Goal: Information Seeking & Learning: Learn about a topic

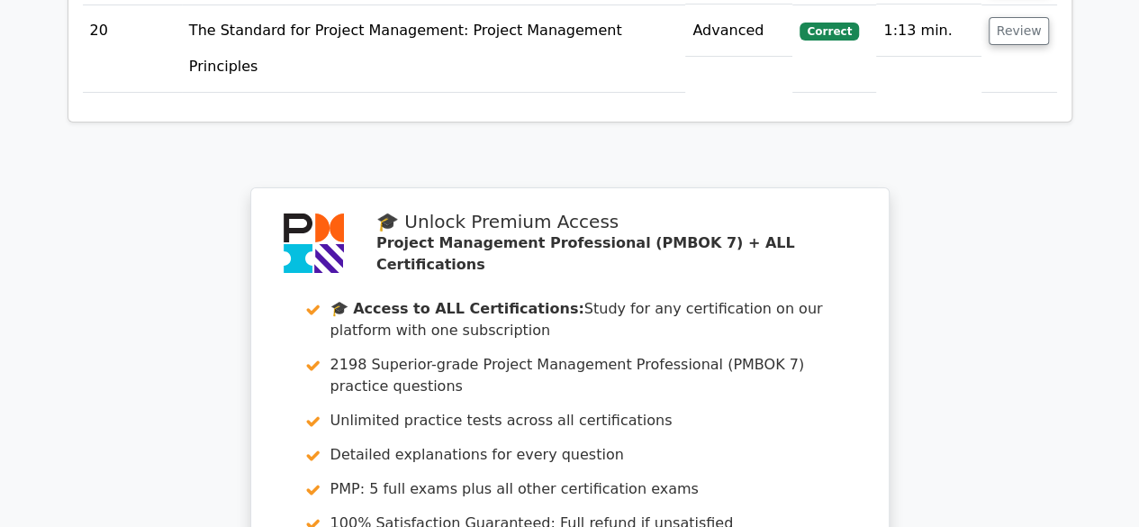
scroll to position [6974, 0]
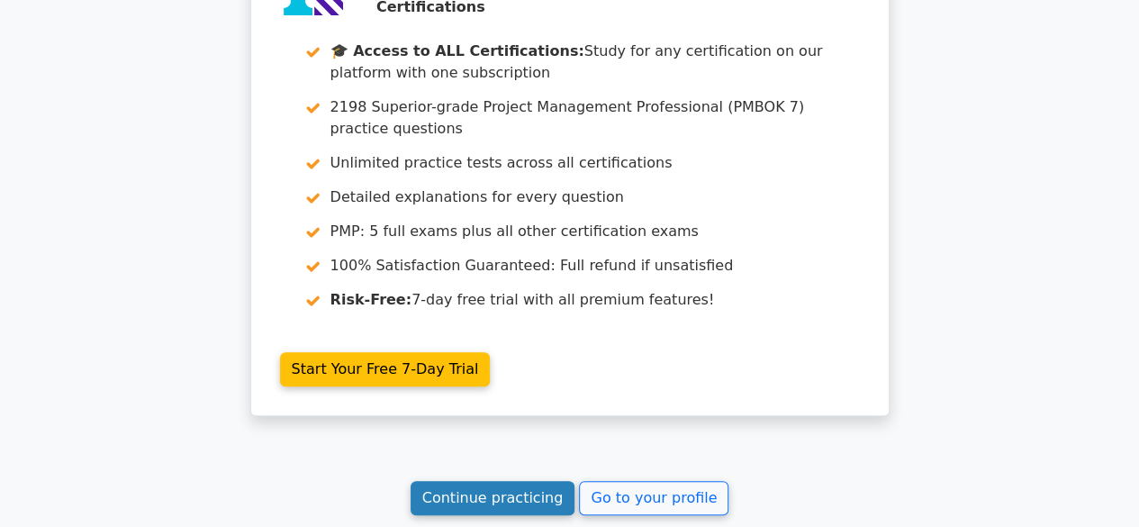
click at [517, 481] on link "Continue practicing" at bounding box center [493, 498] width 165 height 34
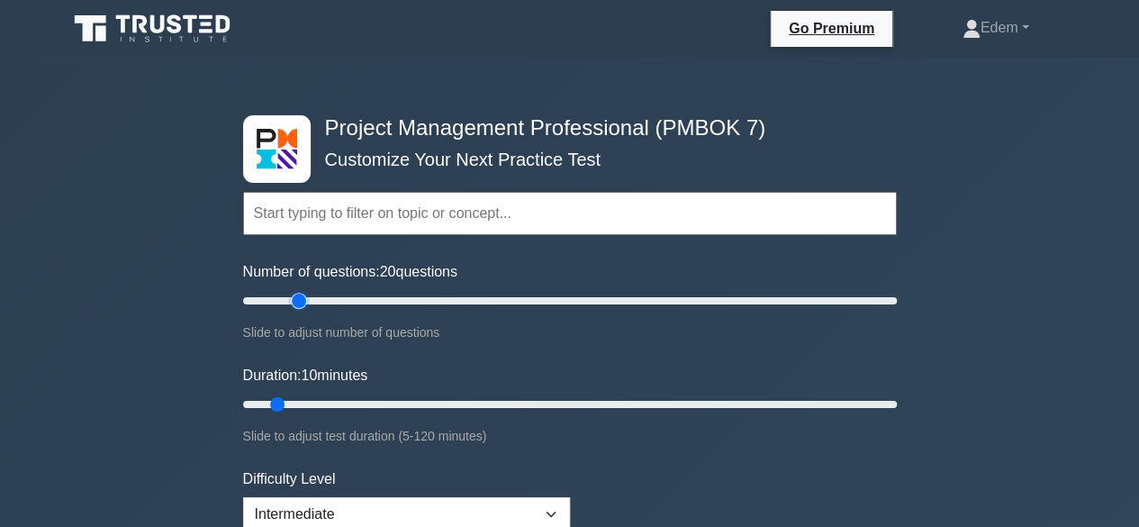
drag, startPoint x: 268, startPoint y: 302, endPoint x: 298, endPoint y: 302, distance: 29.7
type input "20"
click at [298, 302] on input "Number of questions: 20 questions" at bounding box center [570, 301] width 654 height 22
drag, startPoint x: 295, startPoint y: 404, endPoint x: 484, endPoint y: 402, distance: 189.1
type input "45"
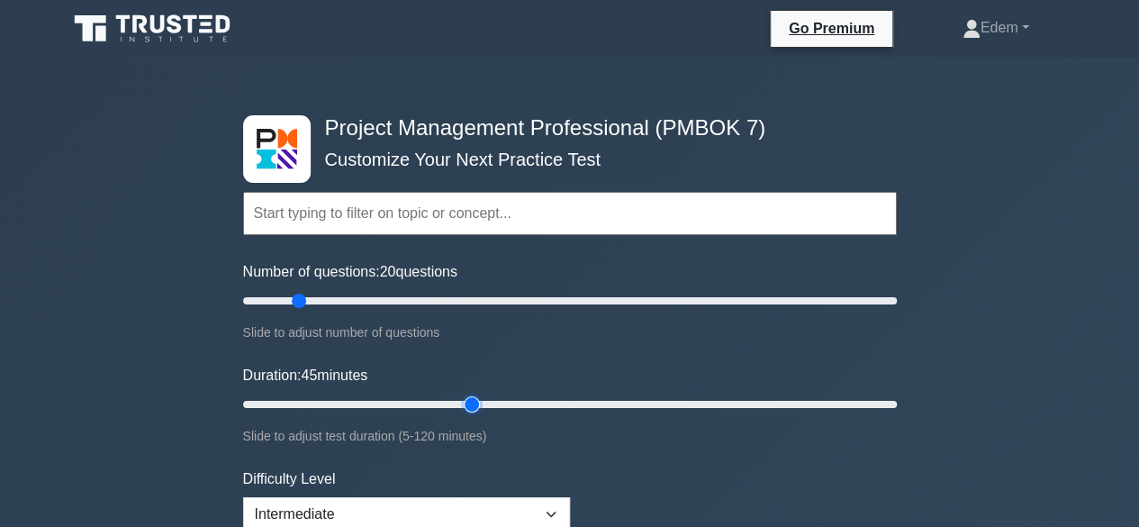
click at [484, 402] on input "Duration: 45 minutes" at bounding box center [570, 404] width 654 height 22
click at [889, 356] on form "Topics The Standard for Project Management: A System for Value Delivery The Sta…" at bounding box center [570, 415] width 654 height 556
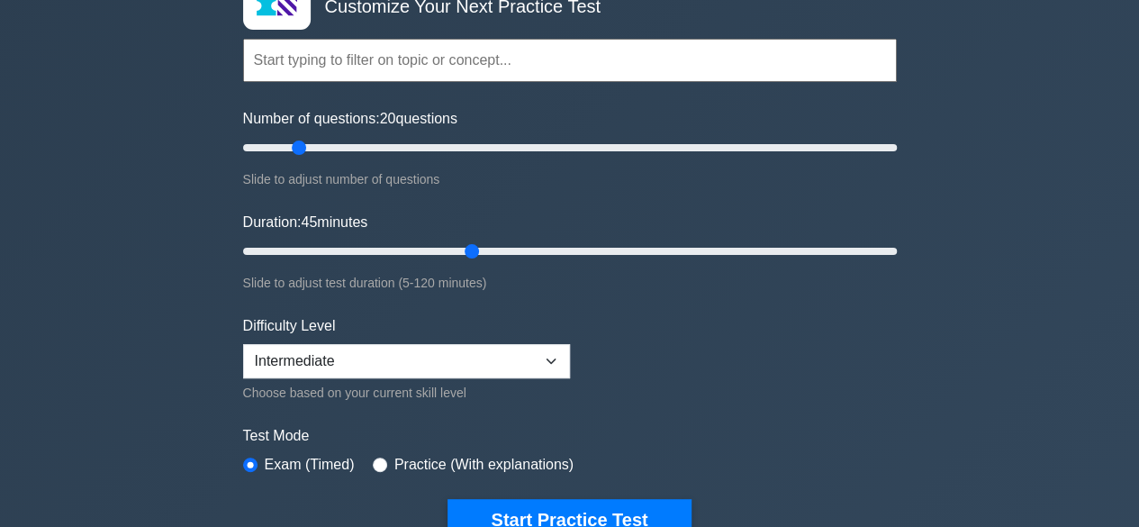
scroll to position [180, 0]
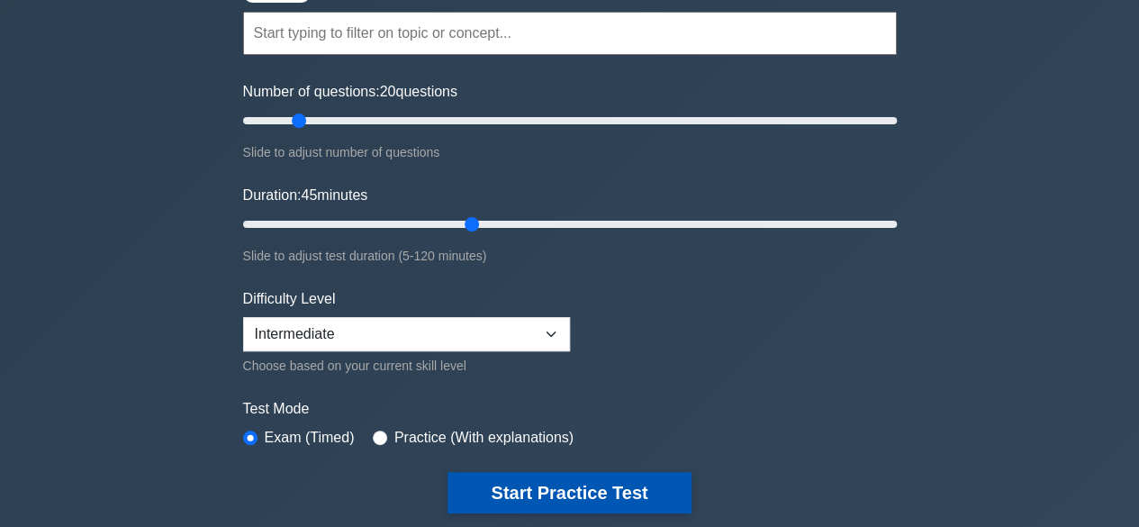
click at [628, 486] on button "Start Practice Test" at bounding box center [568, 492] width 243 height 41
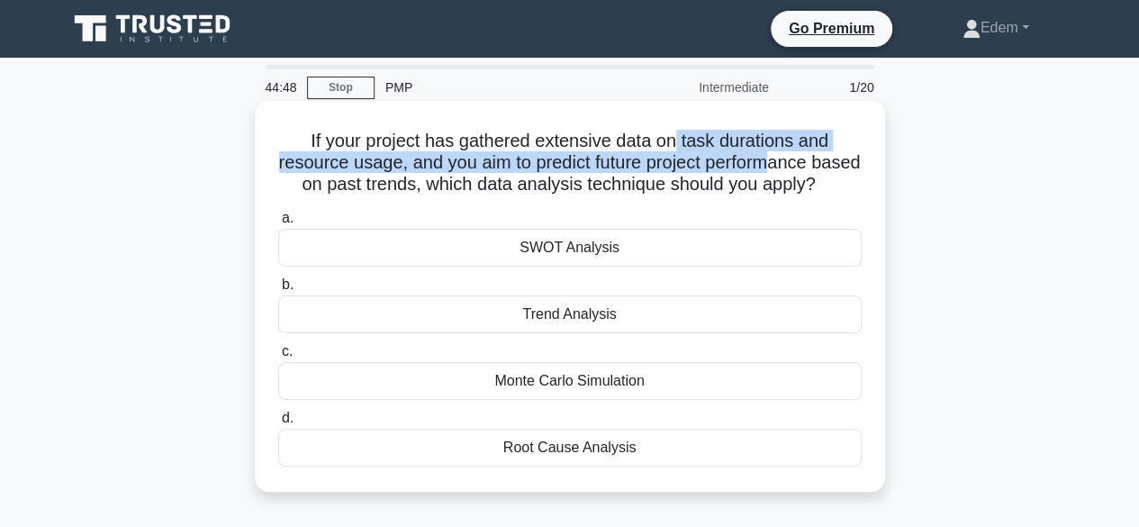
drag, startPoint x: 680, startPoint y: 142, endPoint x: 803, endPoint y: 168, distance: 126.1
click at [803, 168] on h5 "If your project has gathered extensive data on task durations and resource usag…" at bounding box center [569, 163] width 587 height 67
drag, startPoint x: 473, startPoint y: 185, endPoint x: 749, endPoint y: 196, distance: 276.6
click at [749, 196] on h5 "If your project has gathered extensive data on task durations and resource usag…" at bounding box center [569, 163] width 587 height 67
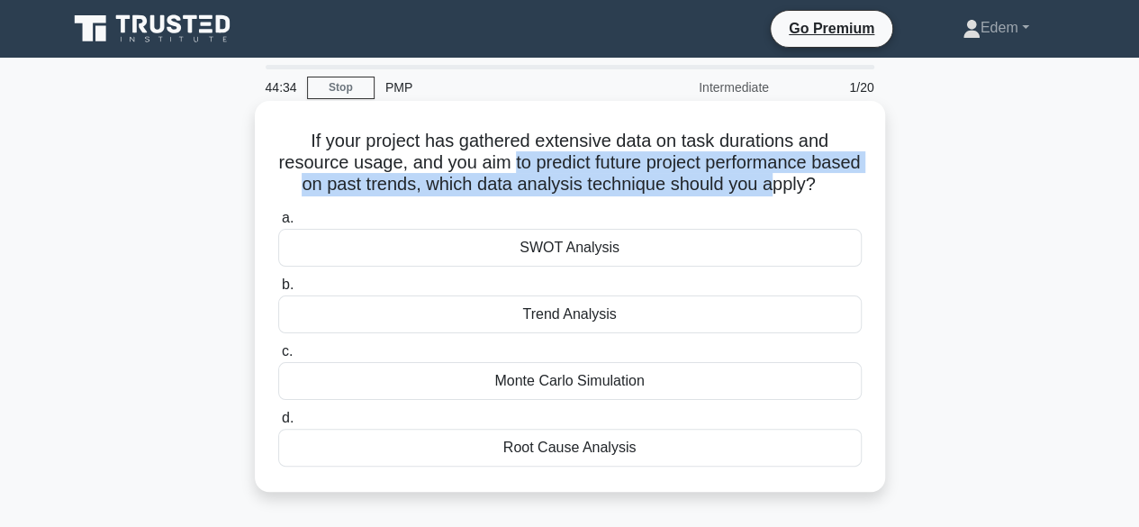
drag, startPoint x: 533, startPoint y: 165, endPoint x: 810, endPoint y: 178, distance: 277.6
click at [810, 178] on h5 "If your project has gathered extensive data on task durations and resource usag…" at bounding box center [569, 163] width 587 height 67
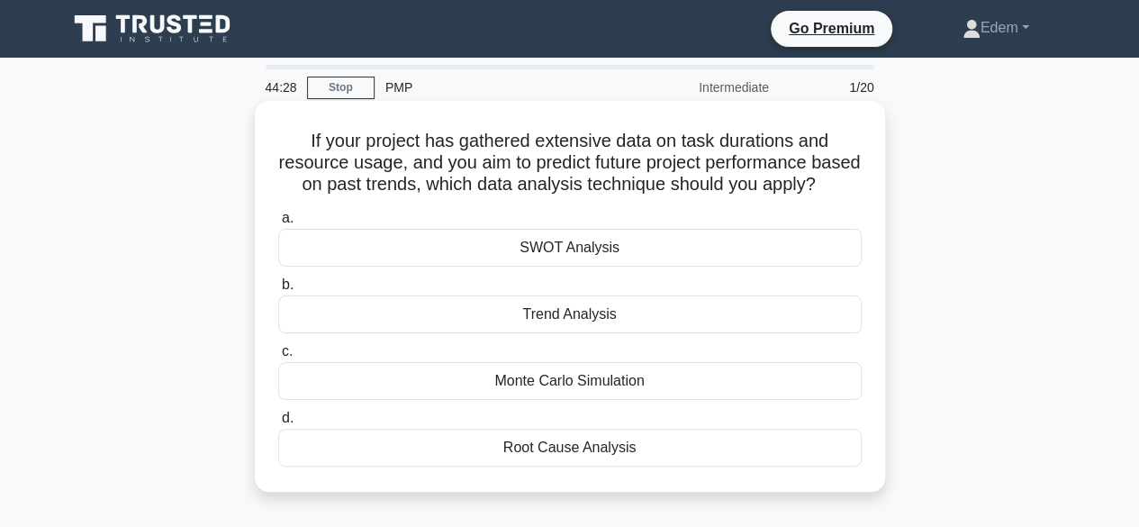
click at [403, 162] on h5 "If your project has gathered extensive data on task durations and resource usag…" at bounding box center [569, 163] width 587 height 67
drag, startPoint x: 429, startPoint y: 162, endPoint x: 609, endPoint y: 165, distance: 179.2
click at [609, 165] on h5 "If your project has gathered extensive data on task durations and resource usag…" at bounding box center [569, 163] width 587 height 67
click at [506, 333] on div "Trend Analysis" at bounding box center [569, 314] width 583 height 38
click at [278, 291] on input "b. Trend Analysis" at bounding box center [278, 285] width 0 height 12
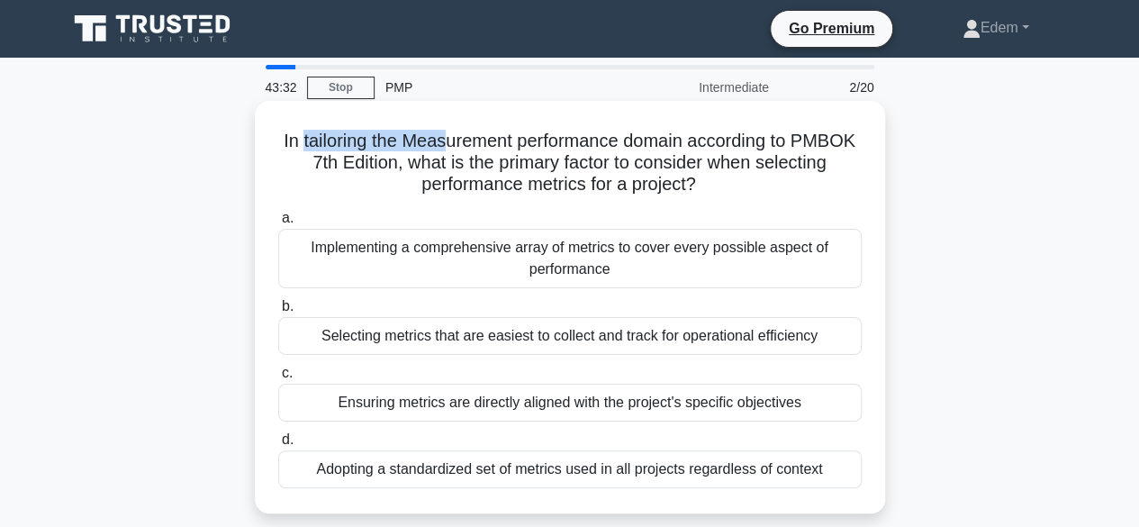
drag, startPoint x: 328, startPoint y: 147, endPoint x: 480, endPoint y: 143, distance: 152.2
click at [480, 143] on h5 "In tailoring the Measurement performance domain according to PMBOK 7th Edition,…" at bounding box center [569, 163] width 587 height 67
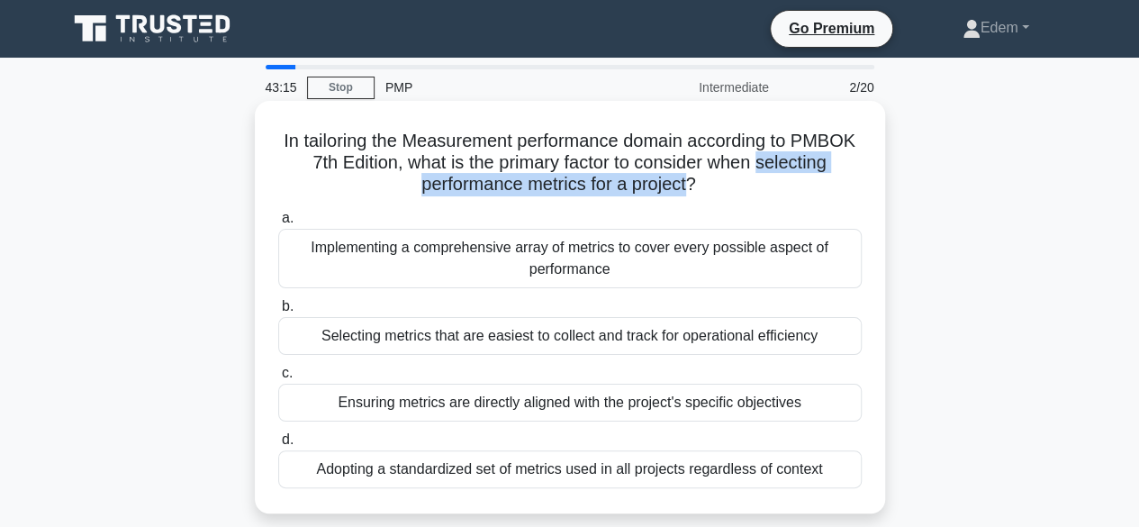
drag, startPoint x: 369, startPoint y: 191, endPoint x: 726, endPoint y: 190, distance: 356.5
click at [726, 190] on h5 "In tailoring the Measurement performance domain according to PMBOK 7th Edition,…" at bounding box center [569, 163] width 587 height 67
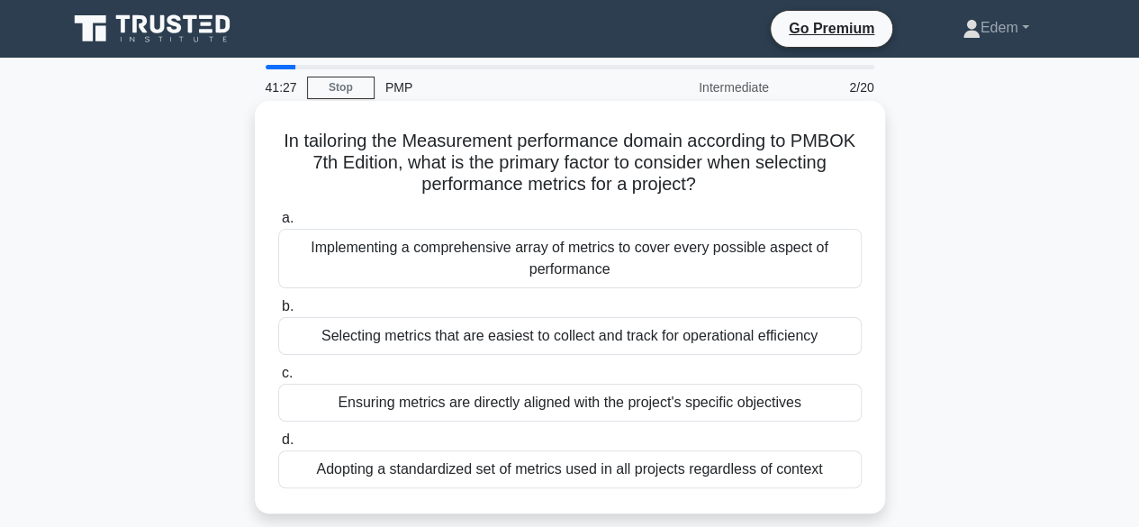
click at [549, 414] on div "Ensuring metrics are directly aligned with the project's specific objectives" at bounding box center [569, 403] width 583 height 38
click at [278, 379] on input "c. Ensuring metrics are directly aligned with the project's specific objectives" at bounding box center [278, 373] width 0 height 12
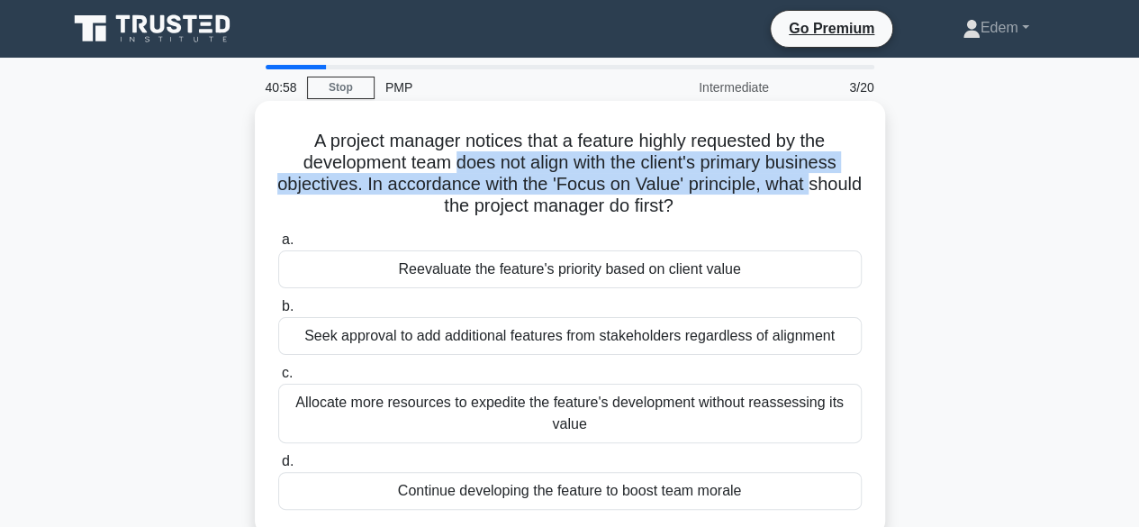
drag, startPoint x: 455, startPoint y: 160, endPoint x: 384, endPoint y: 196, distance: 79.7
click at [384, 196] on h5 "A project manager notices that a feature highly requested by the development te…" at bounding box center [569, 174] width 587 height 88
click at [385, 185] on h5 "A project manager notices that a feature highly requested by the development te…" at bounding box center [569, 174] width 587 height 88
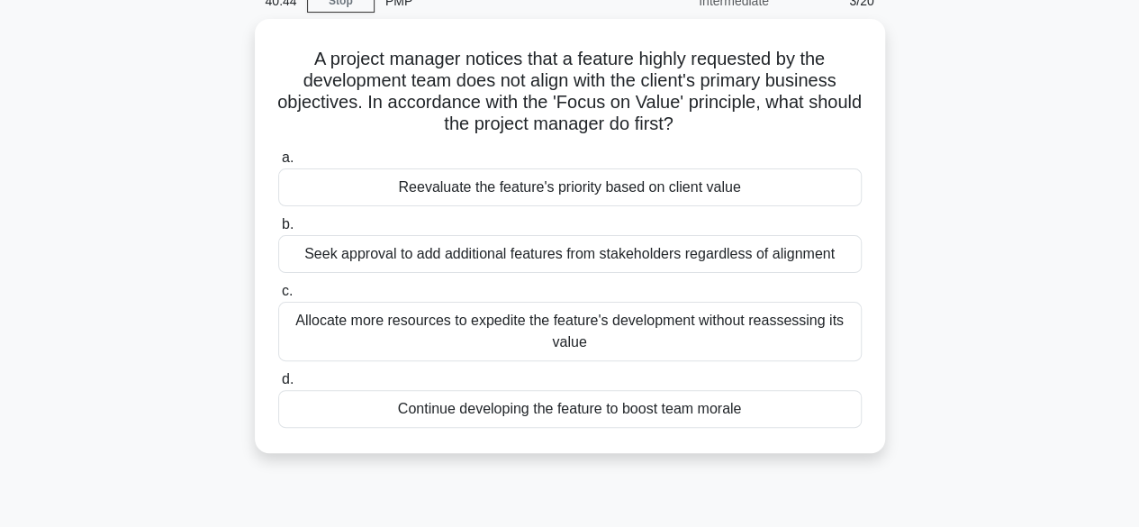
scroll to position [87, 0]
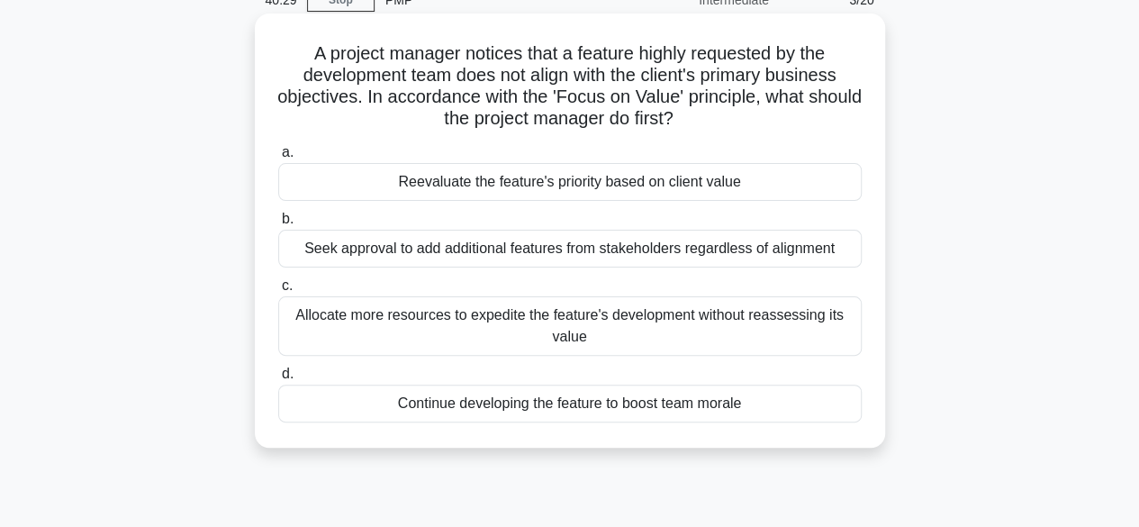
click at [573, 176] on div "Reevaluate the feature's priority based on client value" at bounding box center [569, 182] width 583 height 38
click at [278, 158] on input "a. Reevaluate the feature's priority based on client value" at bounding box center [278, 153] width 0 height 12
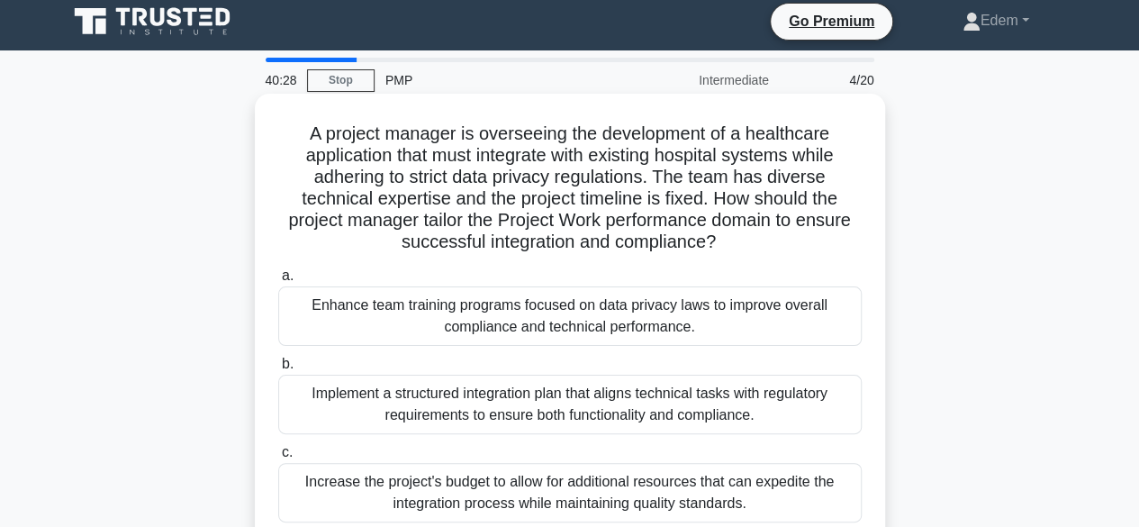
scroll to position [0, 0]
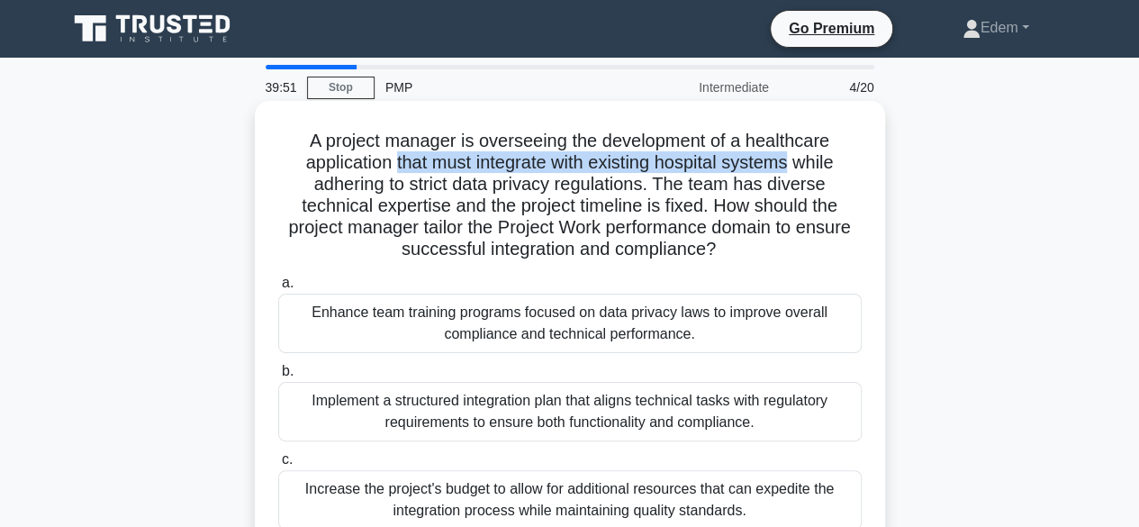
drag, startPoint x: 389, startPoint y: 167, endPoint x: 795, endPoint y: 169, distance: 406.0
click at [795, 169] on h5 "A project manager is overseeing the development of a healthcare application tha…" at bounding box center [569, 195] width 587 height 131
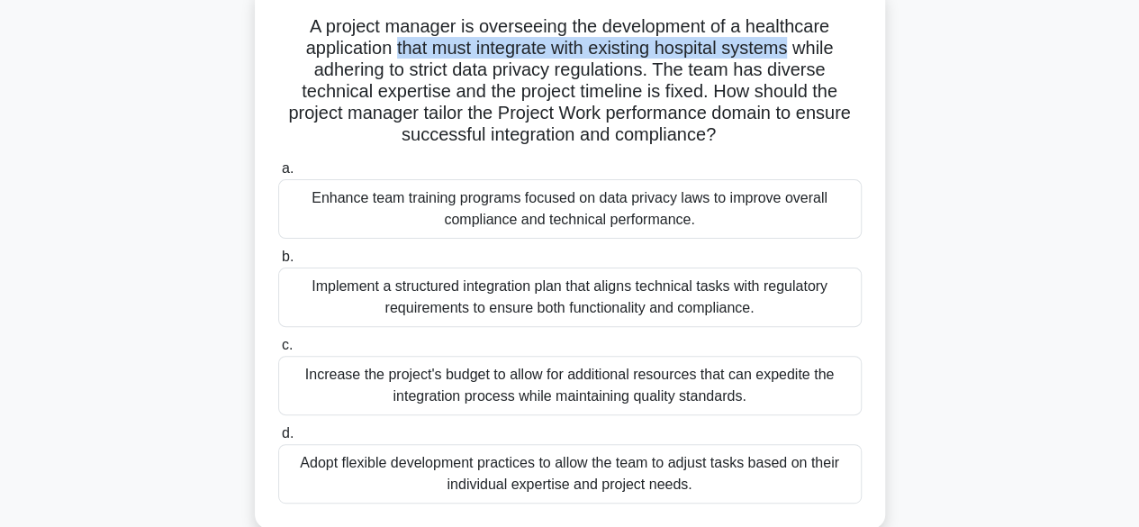
scroll to position [110, 0]
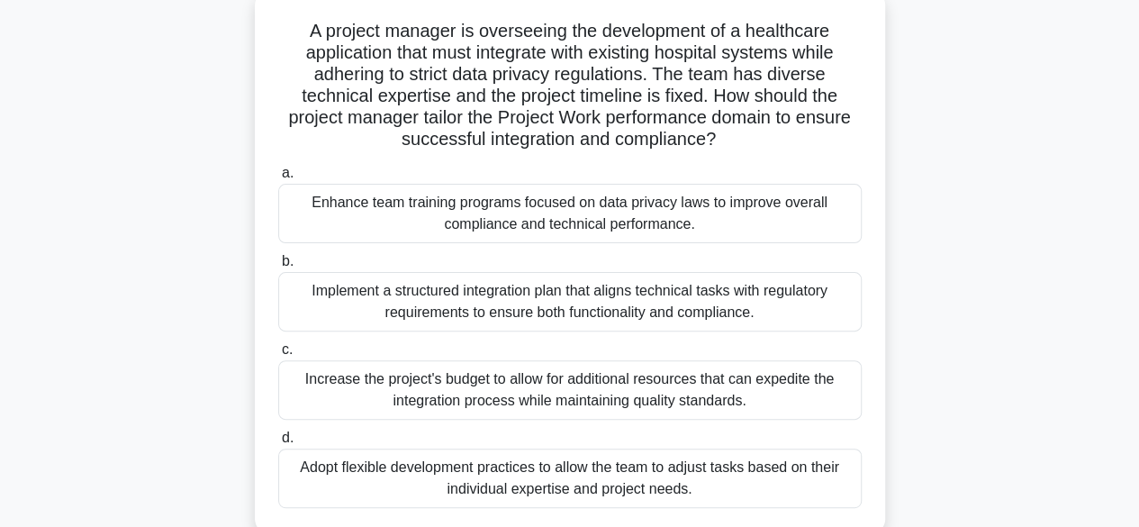
click at [693, 232] on div "Enhance team training programs focused on data privacy laws to improve overall …" at bounding box center [569, 213] width 583 height 59
click at [278, 179] on input "a. Enhance team training programs focused on data privacy laws to improve overa…" at bounding box center [278, 173] width 0 height 12
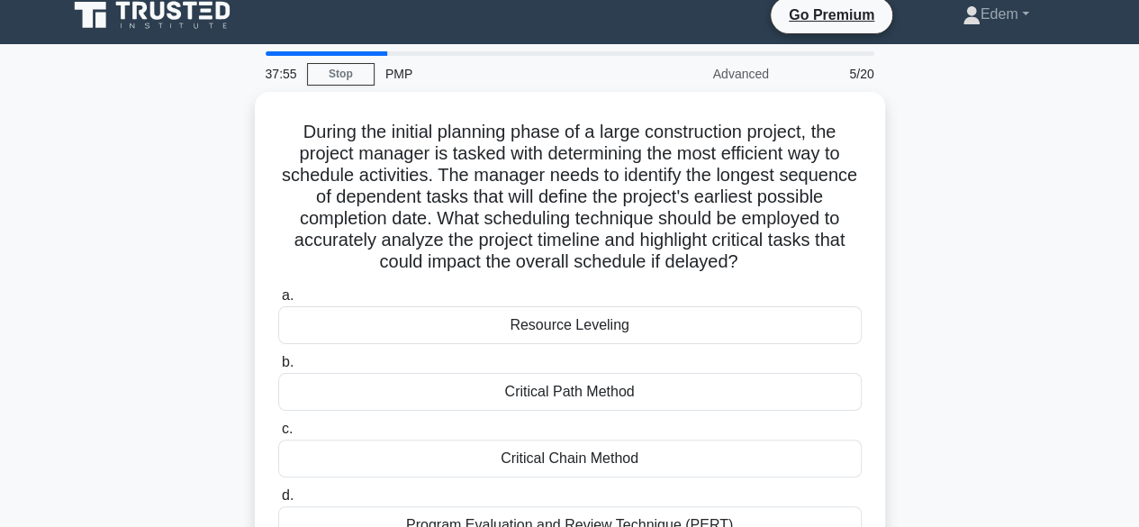
scroll to position [0, 0]
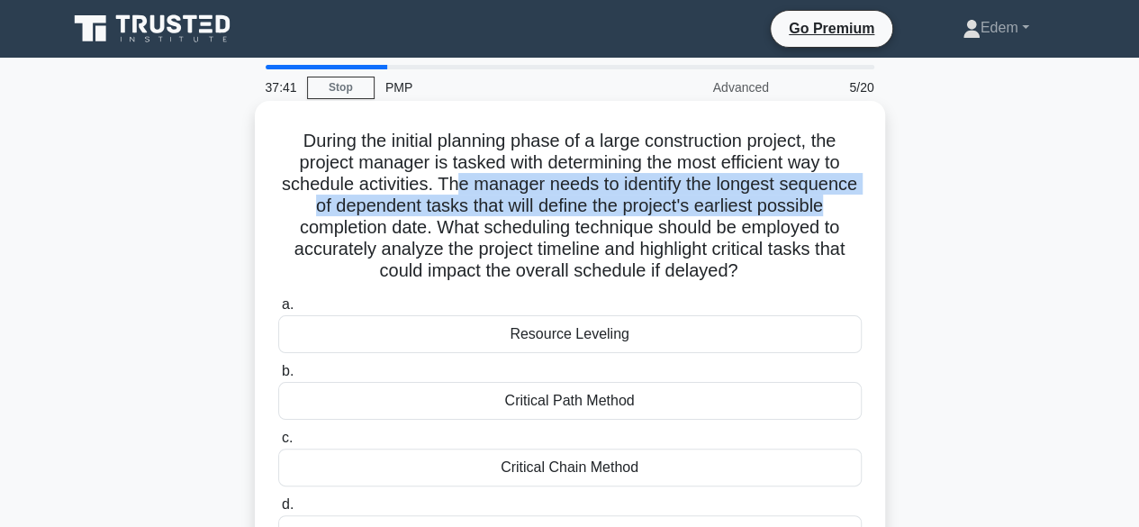
drag, startPoint x: 450, startPoint y: 181, endPoint x: 837, endPoint y: 201, distance: 387.6
click at [837, 201] on h5 "During the initial planning phase of a large construction project, the project …" at bounding box center [569, 206] width 587 height 153
drag, startPoint x: 430, startPoint y: 227, endPoint x: 790, endPoint y: 264, distance: 362.0
click at [790, 264] on h5 "During the initial planning phase of a large construction project, the project …" at bounding box center [569, 206] width 587 height 153
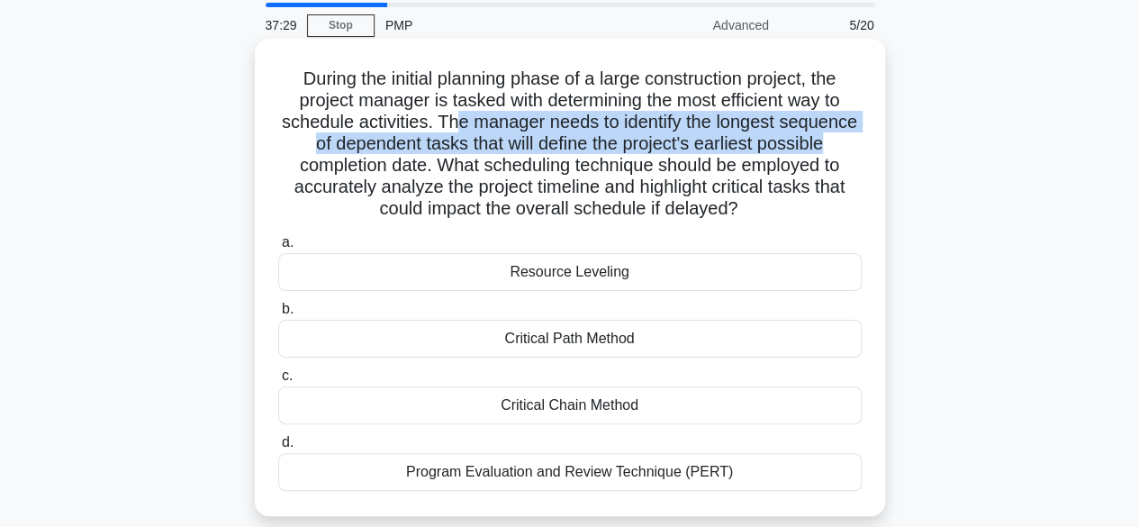
scroll to position [90, 0]
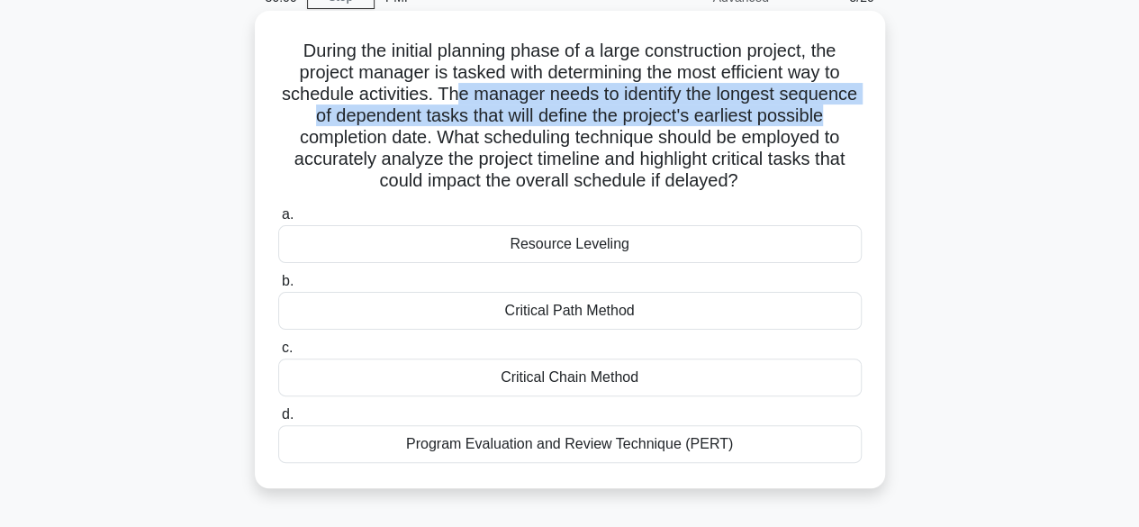
click at [681, 161] on h5 "During the initial planning phase of a large construction project, the project …" at bounding box center [569, 116] width 587 height 153
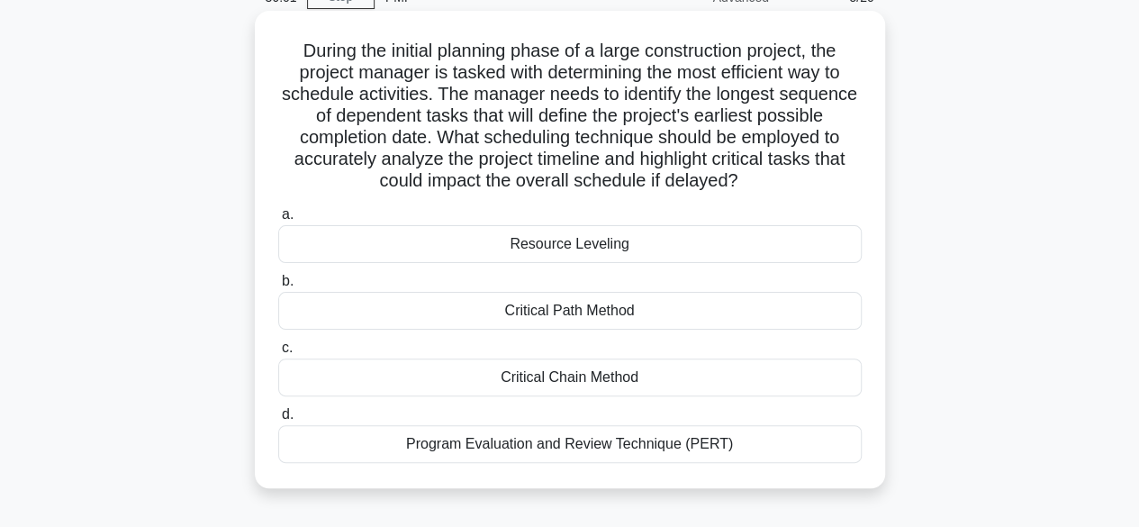
drag, startPoint x: 661, startPoint y: 159, endPoint x: 834, endPoint y: 180, distance: 174.1
click at [834, 180] on h5 "During the initial planning phase of a large construction project, the project …" at bounding box center [569, 116] width 587 height 153
click at [528, 309] on div "Critical Path Method" at bounding box center [569, 311] width 583 height 38
click at [278, 287] on input "b. Critical Path Method" at bounding box center [278, 281] width 0 height 12
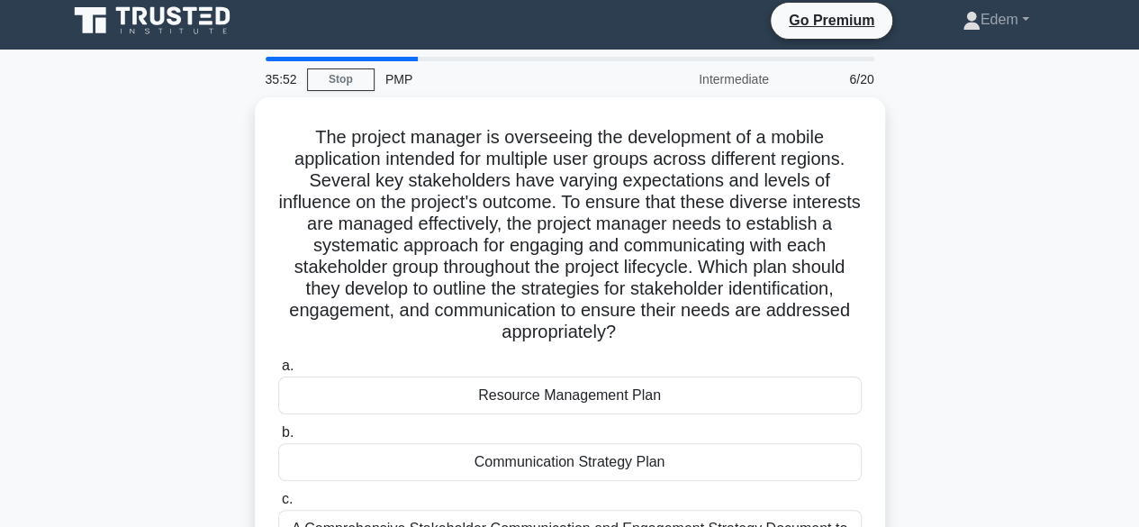
scroll to position [0, 0]
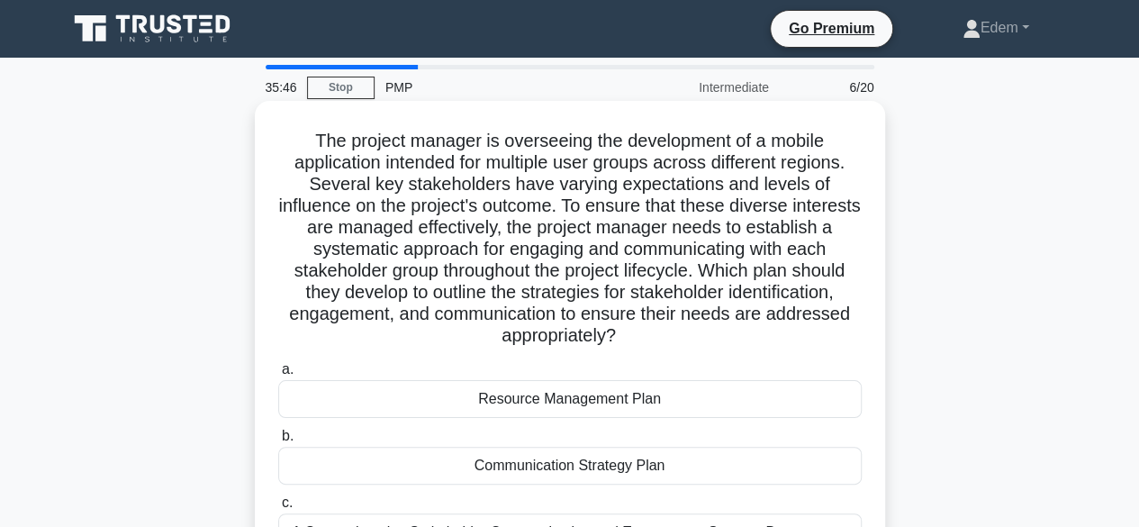
drag, startPoint x: 762, startPoint y: 269, endPoint x: 697, endPoint y: 335, distance: 92.3
click at [697, 335] on h5 "The project manager is overseeing the development of a mobile application inten…" at bounding box center [569, 239] width 587 height 218
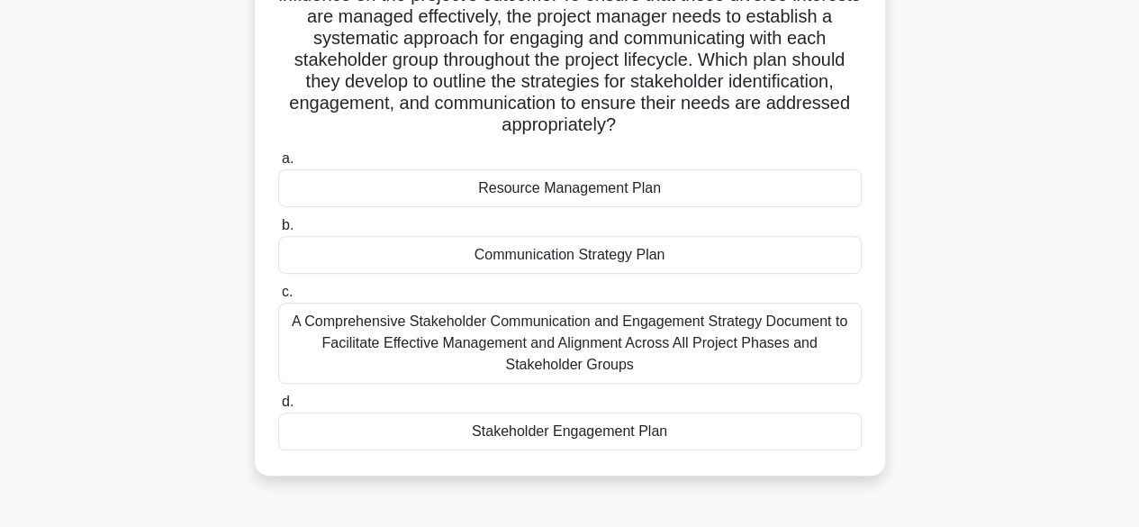
scroll to position [216, 0]
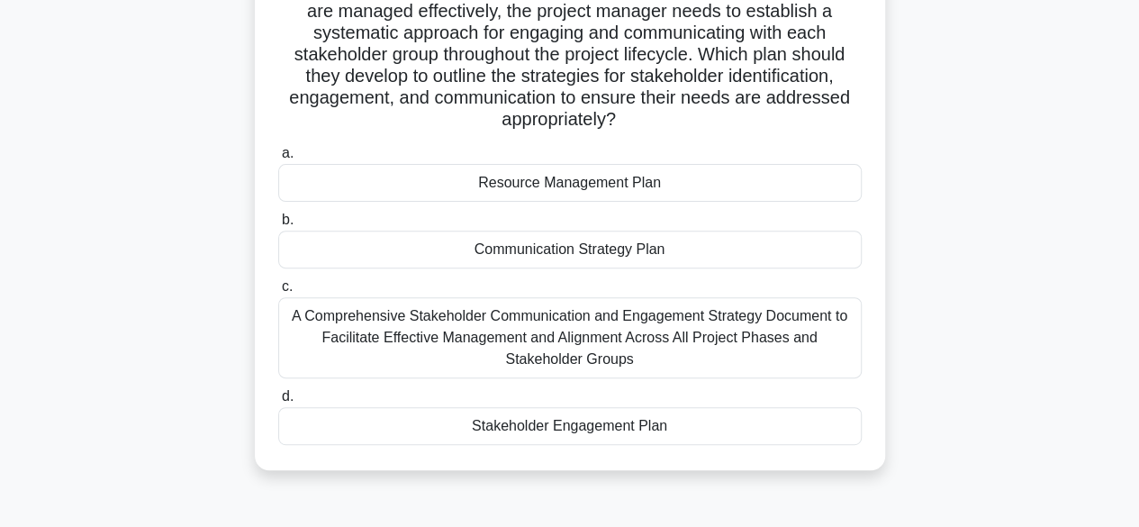
click at [630, 420] on div "Stakeholder Engagement Plan" at bounding box center [569, 426] width 583 height 38
click at [278, 402] on input "d. Stakeholder Engagement Plan" at bounding box center [278, 397] width 0 height 12
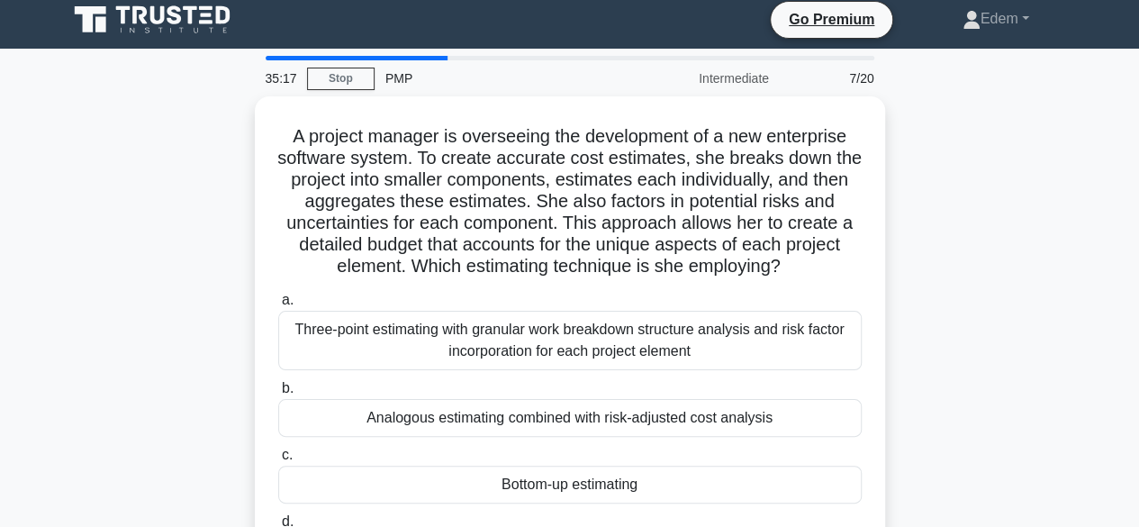
scroll to position [0, 0]
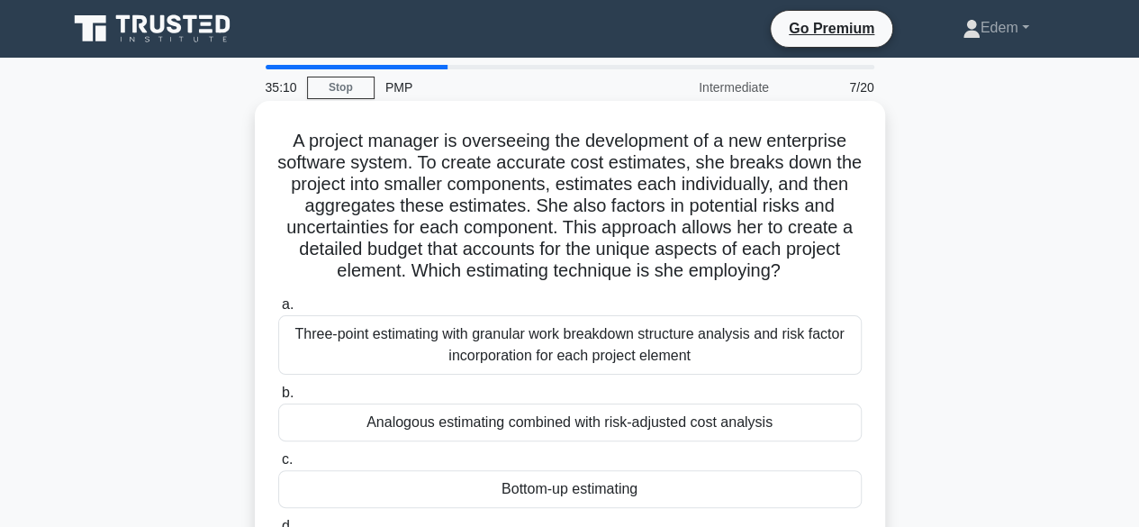
drag, startPoint x: 567, startPoint y: 225, endPoint x: 838, endPoint y: 274, distance: 275.3
click at [838, 274] on h5 "A project manager is overseeing the development of a new enterprise software sy…" at bounding box center [569, 206] width 587 height 153
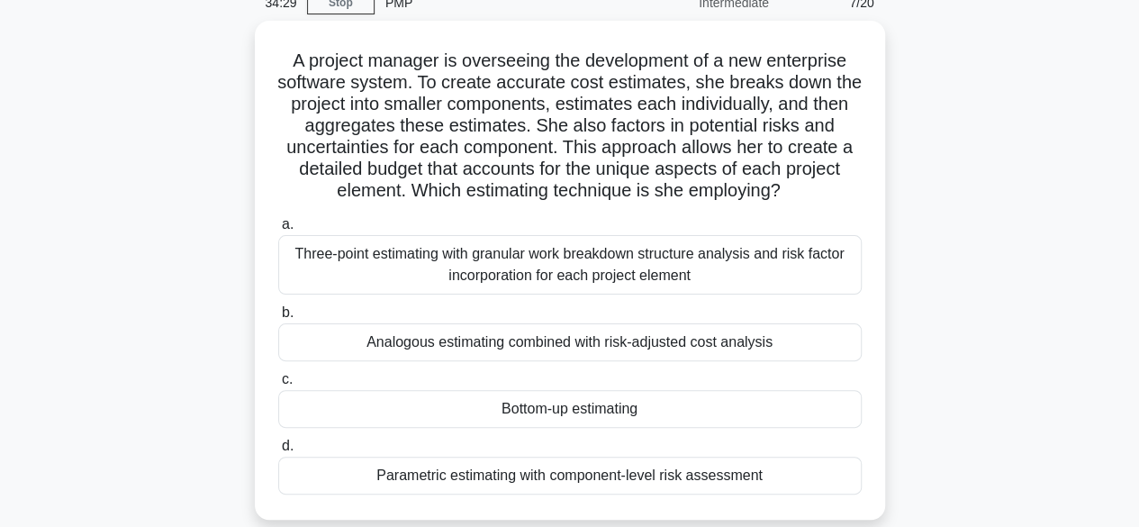
scroll to position [84, 0]
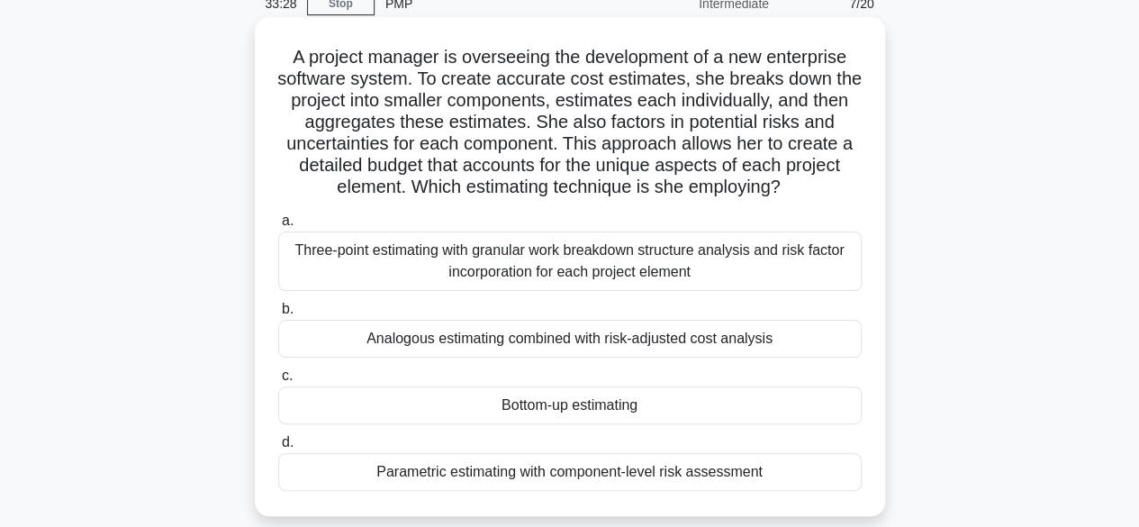
click at [670, 261] on div "Three-point estimating with granular work breakdown structure analysis and risk…" at bounding box center [569, 260] width 583 height 59
click at [278, 227] on input "a. Three-point estimating with granular work breakdown structure analysis and r…" at bounding box center [278, 221] width 0 height 12
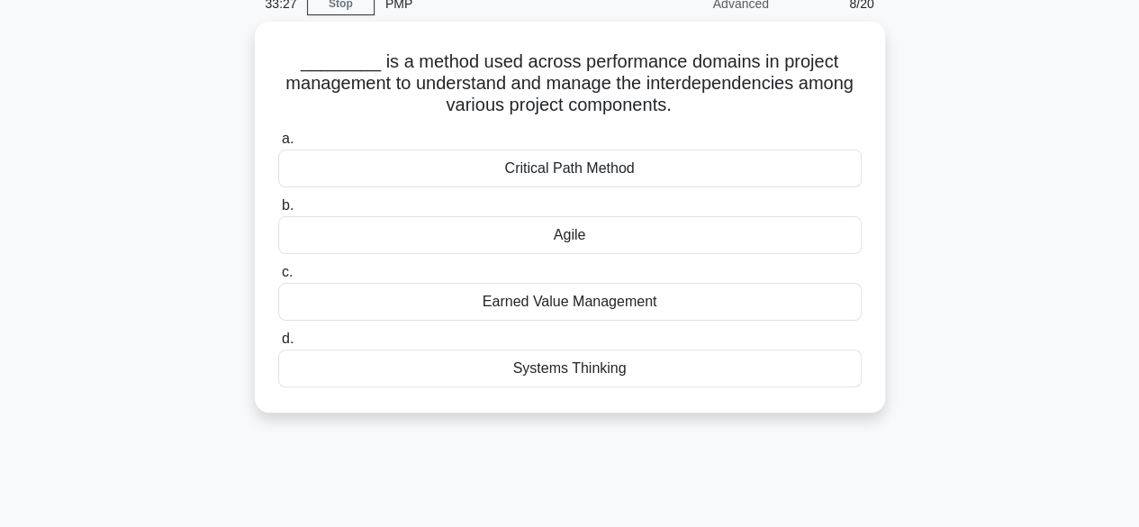
scroll to position [0, 0]
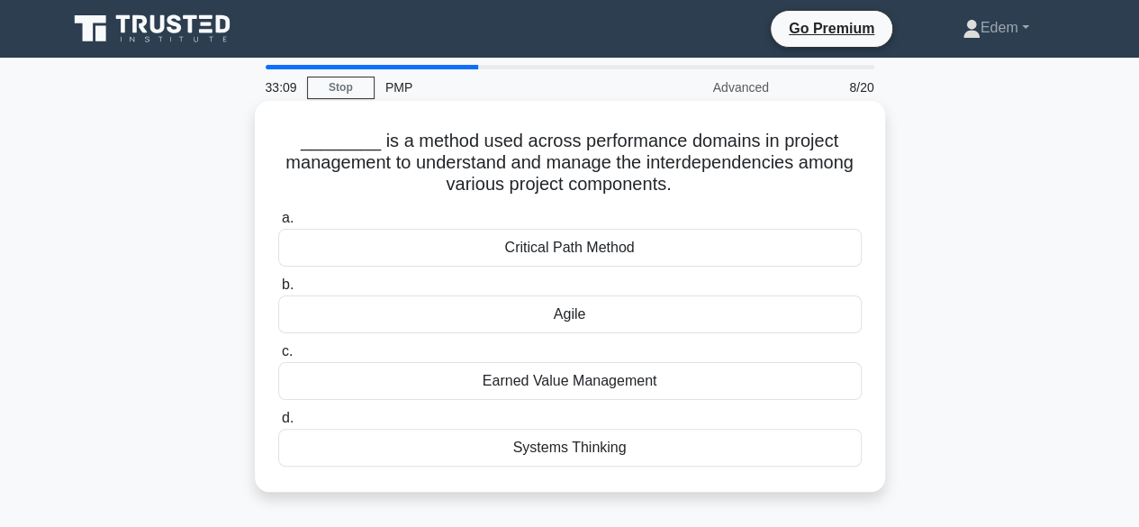
click at [596, 469] on div "________ is a method used across performance domains in project management to u…" at bounding box center [570, 296] width 616 height 376
click at [608, 451] on div "Systems Thinking" at bounding box center [569, 448] width 583 height 38
click at [278, 424] on input "d. Systems Thinking" at bounding box center [278, 418] width 0 height 12
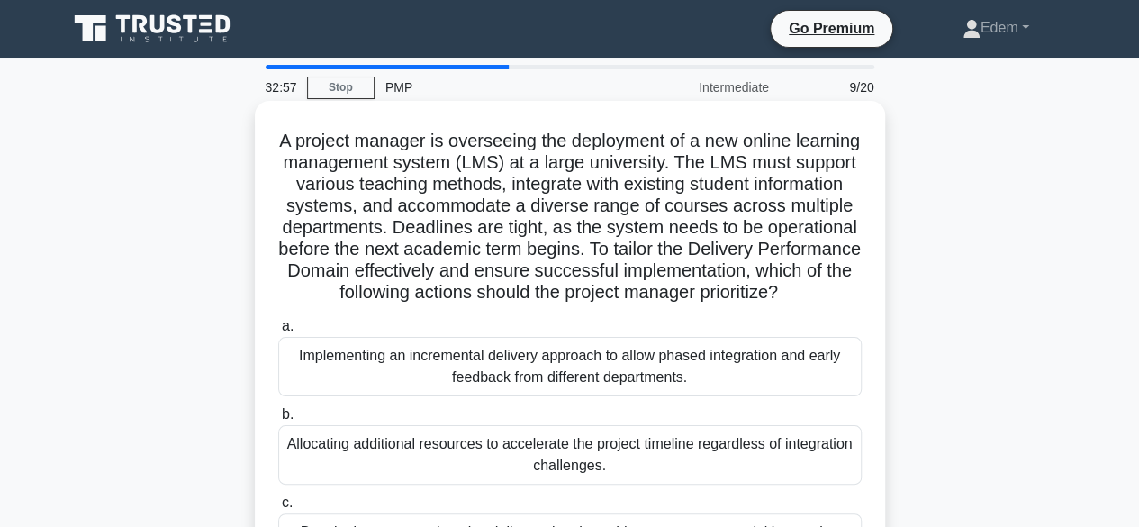
drag, startPoint x: 326, startPoint y: 296, endPoint x: 799, endPoint y: 312, distance: 472.9
click at [799, 304] on h5 "A project manager is overseeing the deployment of a new online learning managem…" at bounding box center [569, 217] width 587 height 175
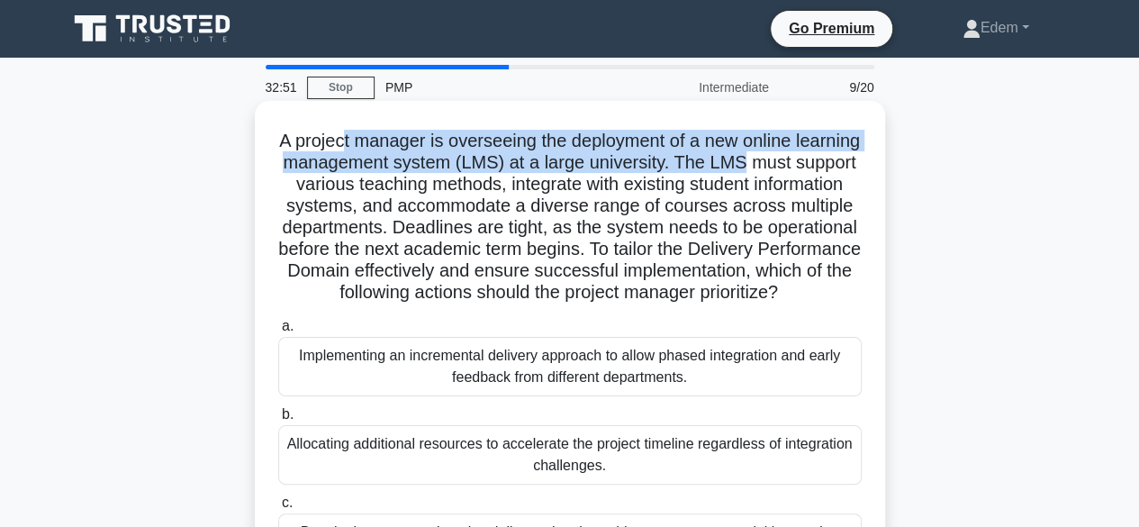
drag, startPoint x: 375, startPoint y: 145, endPoint x: 810, endPoint y: 160, distance: 436.0
click at [810, 160] on h5 "A project manager is overseeing the deployment of a new online learning managem…" at bounding box center [569, 217] width 587 height 175
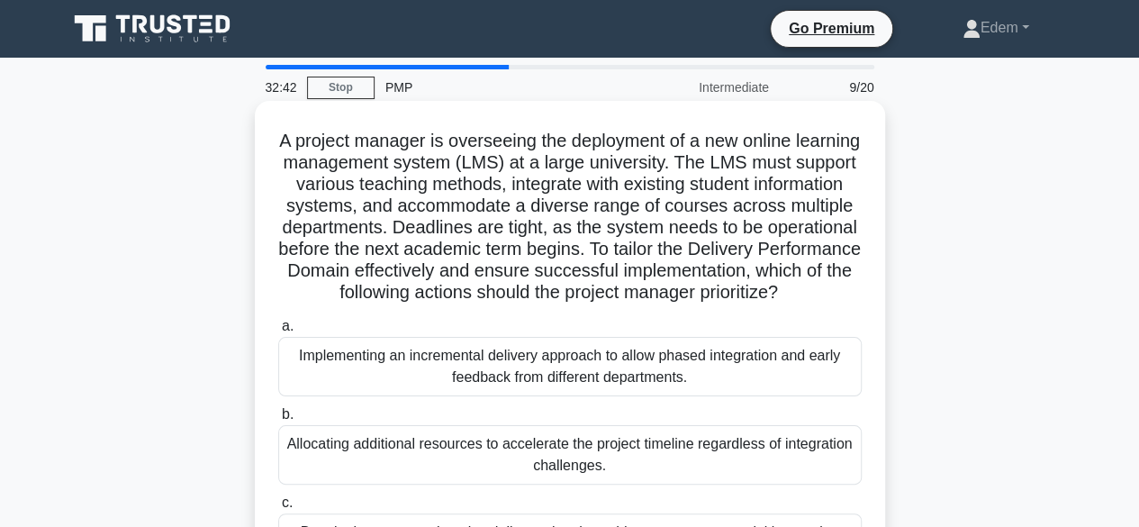
click at [547, 193] on h5 "A project manager is overseeing the deployment of a new online learning managem…" at bounding box center [569, 217] width 587 height 175
drag, startPoint x: 589, startPoint y: 185, endPoint x: 772, endPoint y: 190, distance: 183.7
click at [772, 190] on h5 "A project manager is overseeing the deployment of a new online learning managem…" at bounding box center [569, 217] width 587 height 175
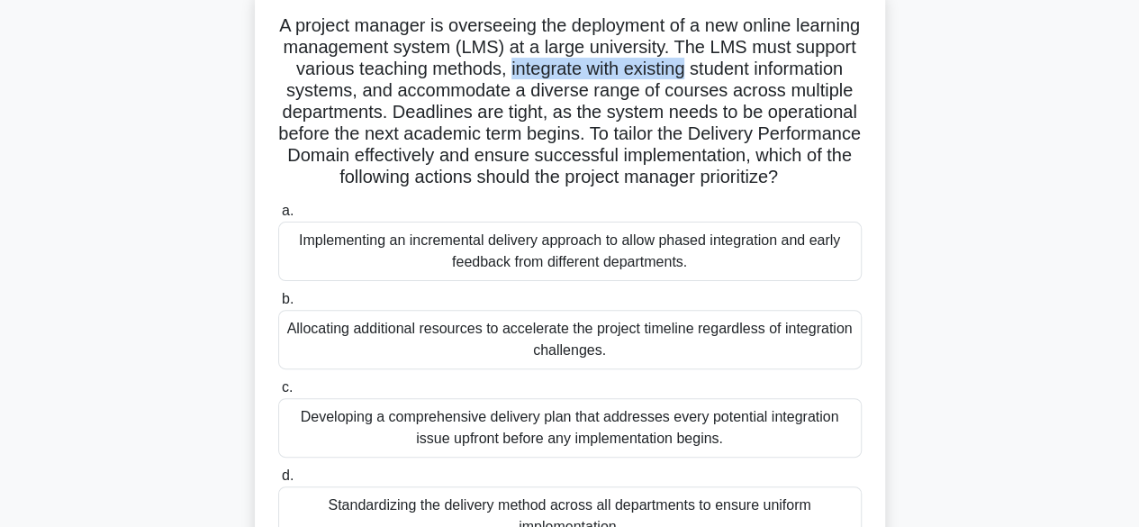
scroll to position [113, 0]
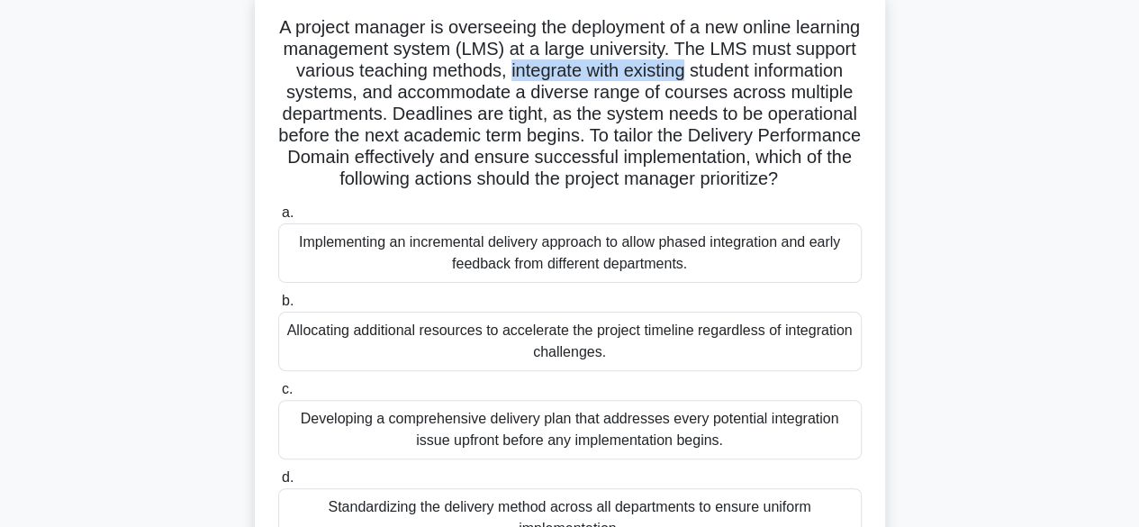
drag, startPoint x: 408, startPoint y: 153, endPoint x: 827, endPoint y: 197, distance: 421.8
click at [827, 191] on h5 "A project manager is overseeing the deployment of a new online learning managem…" at bounding box center [569, 103] width 587 height 175
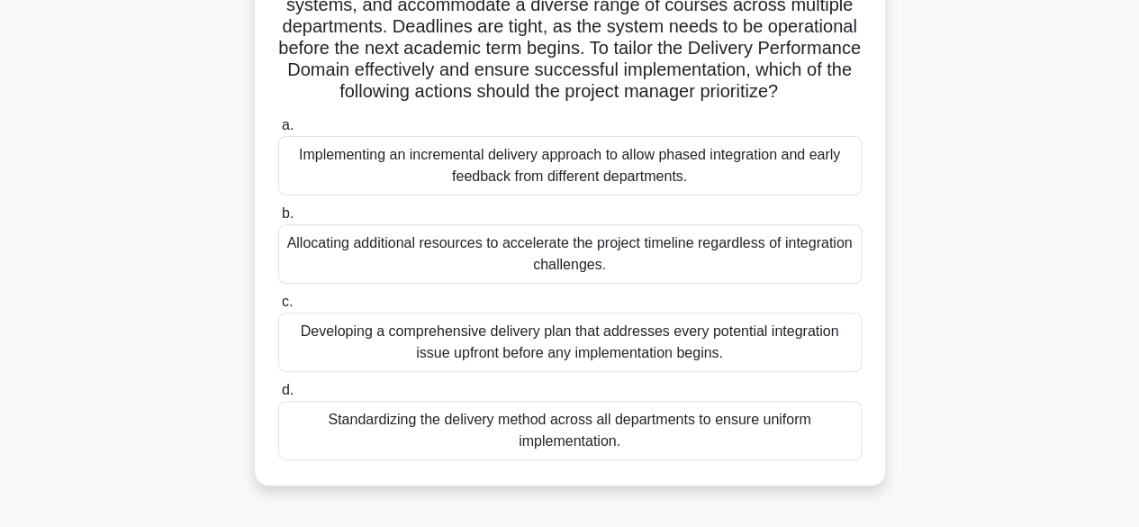
scroll to position [212, 0]
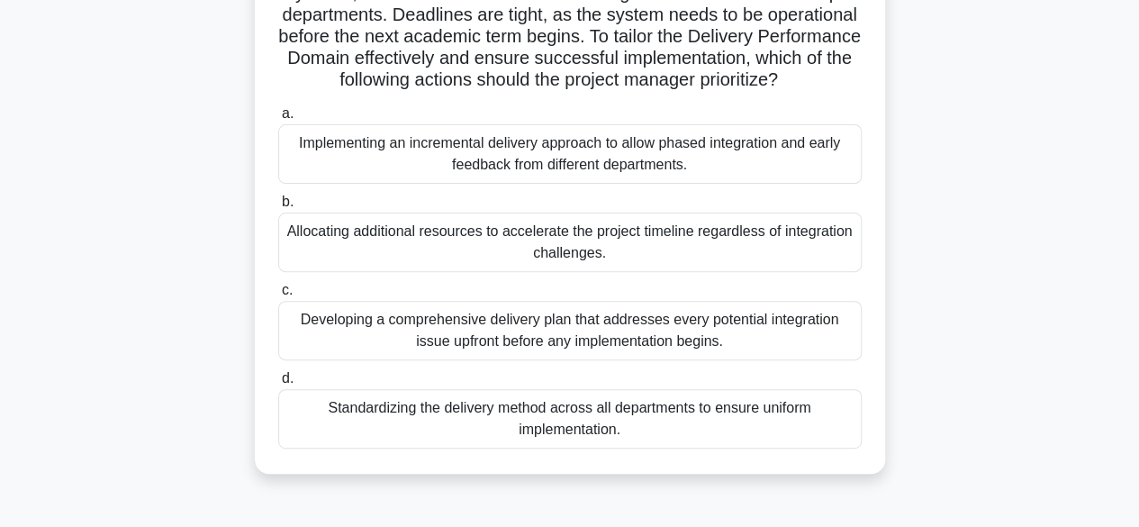
click at [695, 356] on div "Developing a comprehensive delivery plan that addresses every potential integra…" at bounding box center [569, 330] width 583 height 59
click at [278, 296] on input "c. Developing a comprehensive delivery plan that addresses every potential inte…" at bounding box center [278, 290] width 0 height 12
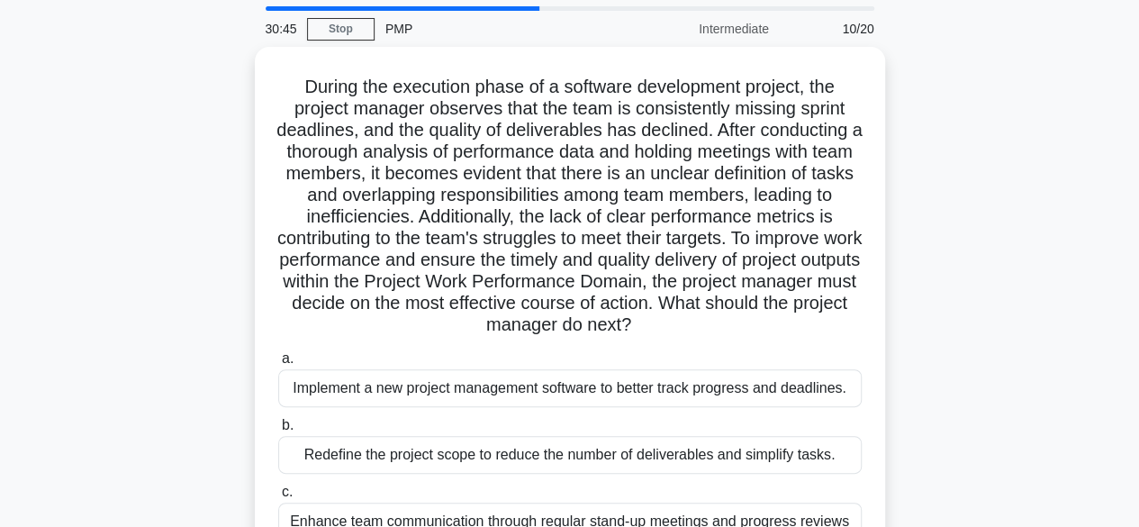
scroll to position [0, 0]
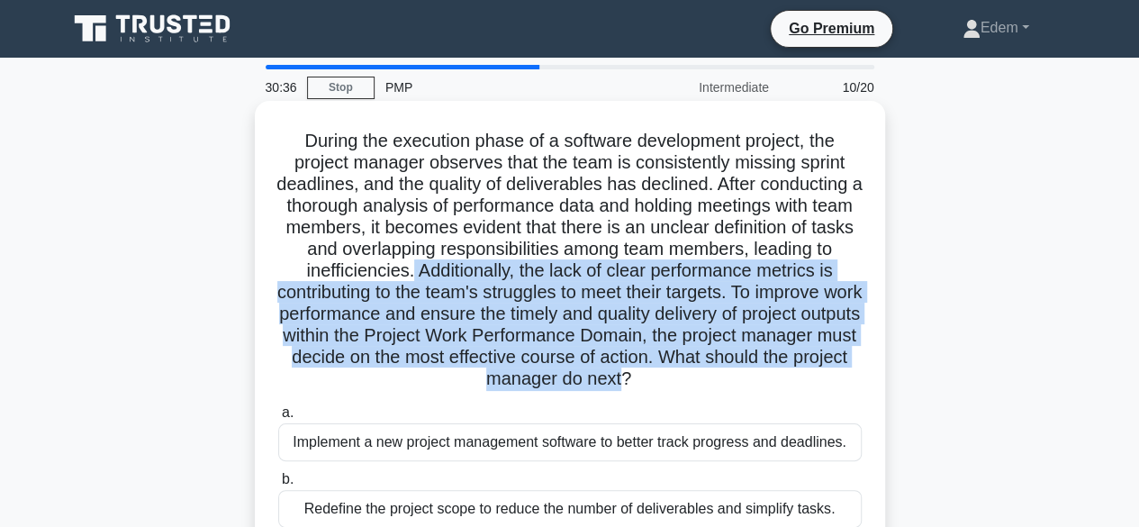
drag, startPoint x: 589, startPoint y: 269, endPoint x: 762, endPoint y: 375, distance: 202.9
click at [762, 375] on h5 "During the execution phase of a software development project, the project manag…" at bounding box center [569, 260] width 587 height 261
click at [501, 313] on h5 "During the execution phase of a software development project, the project manag…" at bounding box center [569, 260] width 587 height 261
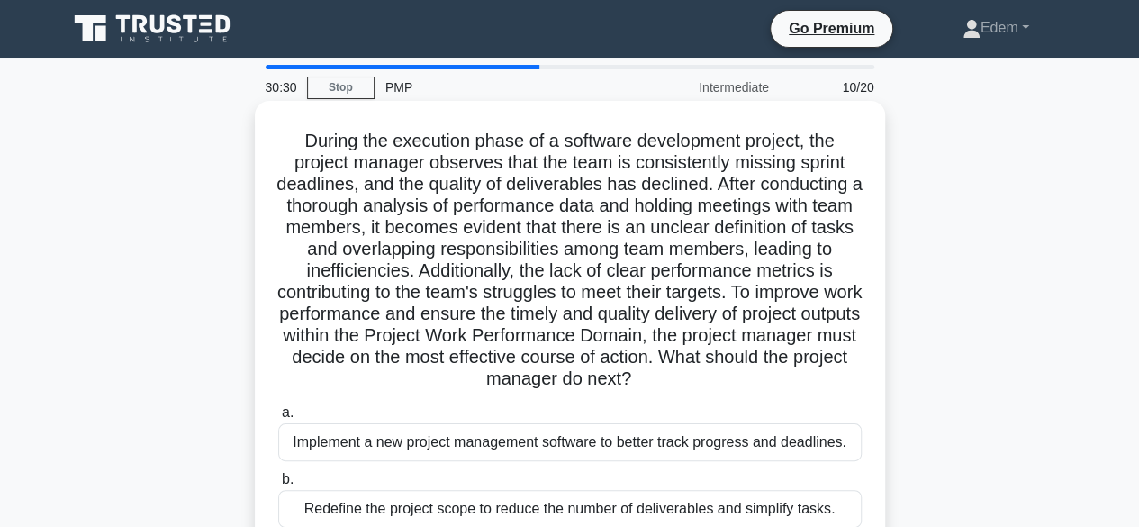
drag, startPoint x: 389, startPoint y: 317, endPoint x: 783, endPoint y: 384, distance: 400.1
click at [783, 384] on h5 "During the execution phase of a software development project, the project manag…" at bounding box center [569, 260] width 587 height 261
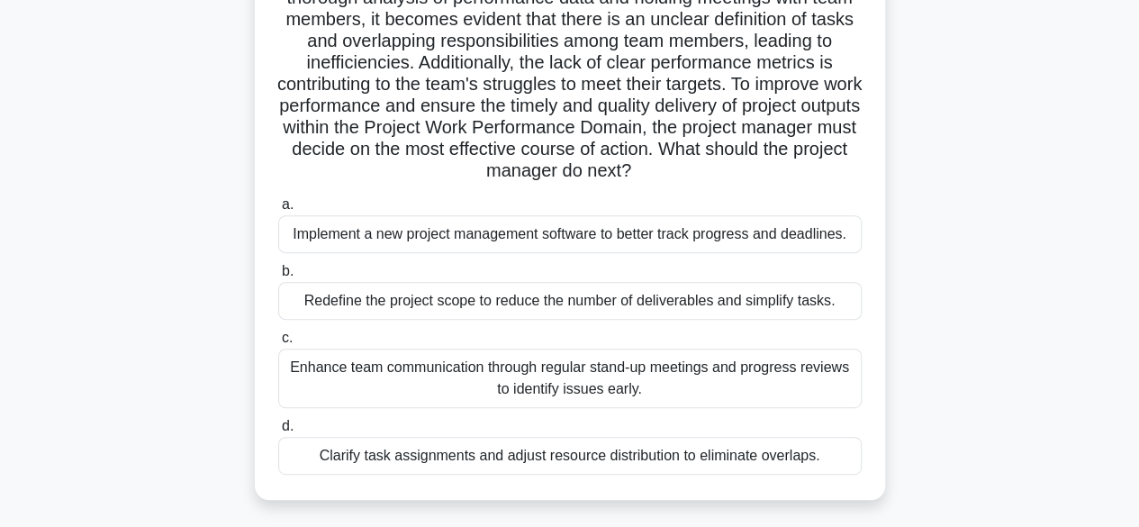
scroll to position [226, 0]
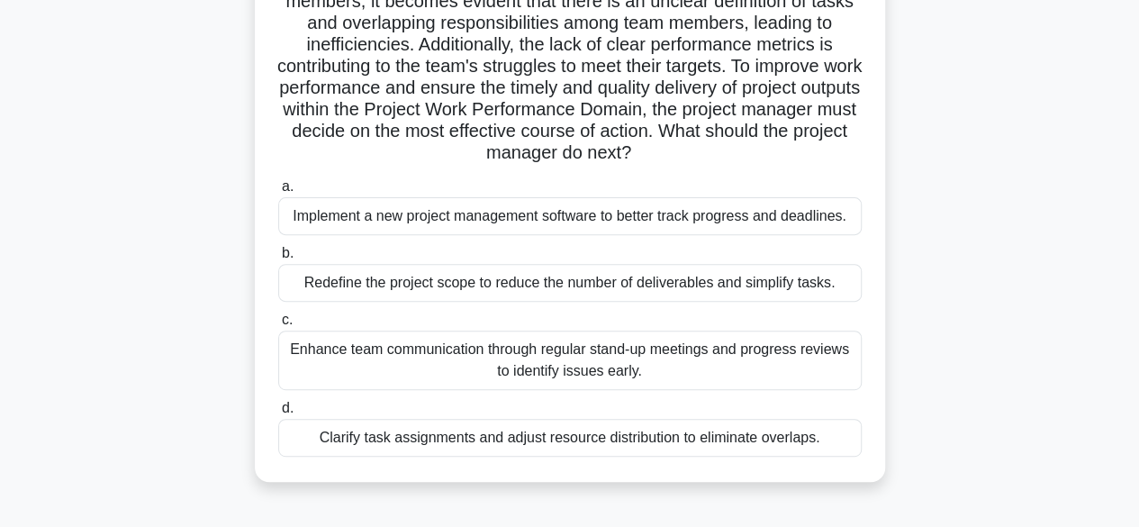
click at [686, 447] on div "Clarify task assignments and adjust resource distribution to eliminate overlaps." at bounding box center [569, 438] width 583 height 38
click at [278, 414] on input "d. Clarify task assignments and adjust resource distribution to eliminate overl…" at bounding box center [278, 408] width 0 height 12
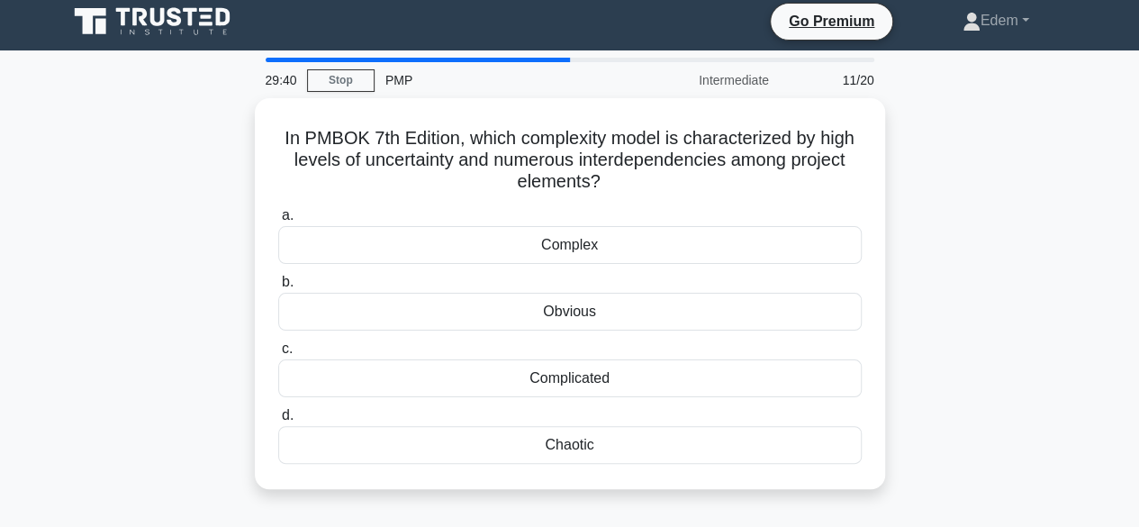
scroll to position [0, 0]
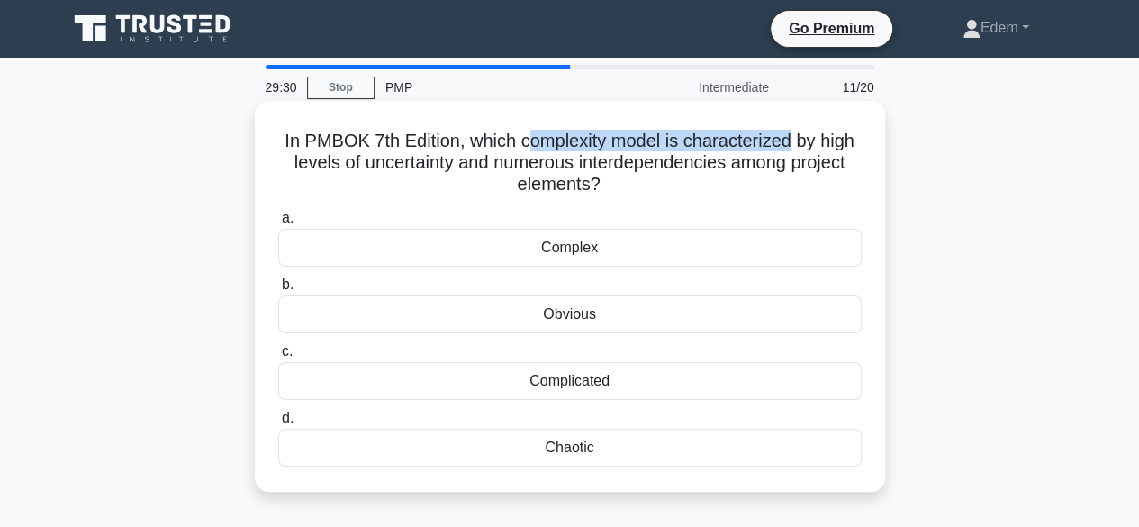
drag, startPoint x: 528, startPoint y: 135, endPoint x: 790, endPoint y: 150, distance: 261.5
click at [790, 150] on h5 "In PMBOK 7th Edition, which complexity model is characterized by high levels of…" at bounding box center [569, 163] width 587 height 67
drag, startPoint x: 583, startPoint y: 165, endPoint x: 821, endPoint y: 177, distance: 238.0
click at [821, 177] on h5 "In PMBOK 7th Edition, which complexity model is characterized by high levels of…" at bounding box center [569, 163] width 587 height 67
drag, startPoint x: 537, startPoint y: 142, endPoint x: 843, endPoint y: 146, distance: 305.2
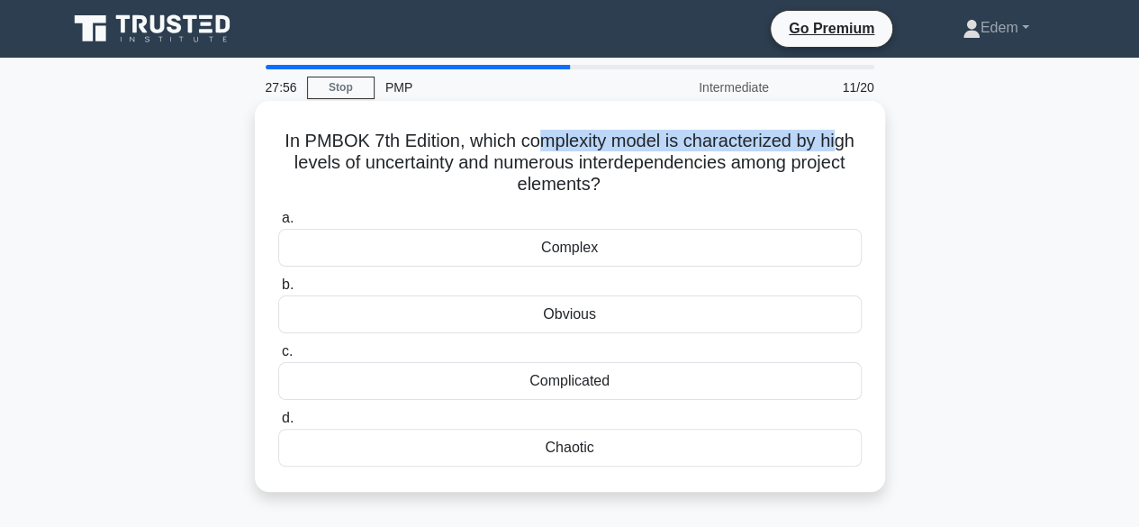
click at [843, 146] on h5 "In PMBOK 7th Edition, which complexity model is characterized by high levels of…" at bounding box center [569, 163] width 587 height 67
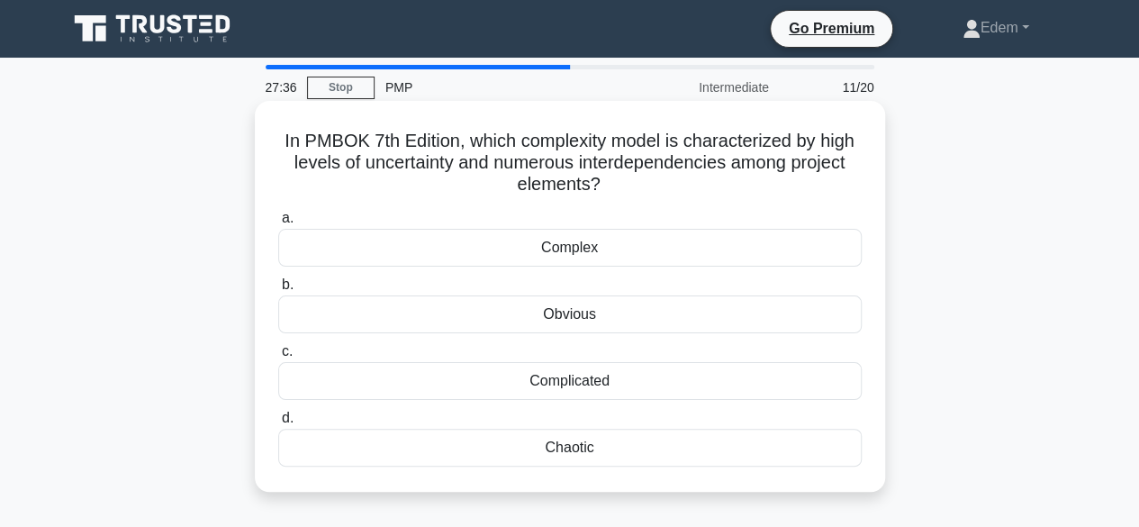
click at [290, 166] on h5 "In PMBOK 7th Edition, which complexity model is characterized by high levels of…" at bounding box center [569, 163] width 587 height 67
drag, startPoint x: 290, startPoint y: 166, endPoint x: 419, endPoint y: 158, distance: 129.0
click at [419, 158] on h5 "In PMBOK 7th Edition, which complexity model is characterized by high levels of…" at bounding box center [569, 163] width 587 height 67
click at [405, 158] on h5 "In PMBOK 7th Edition, which complexity model is characterized by high levels of…" at bounding box center [569, 163] width 587 height 67
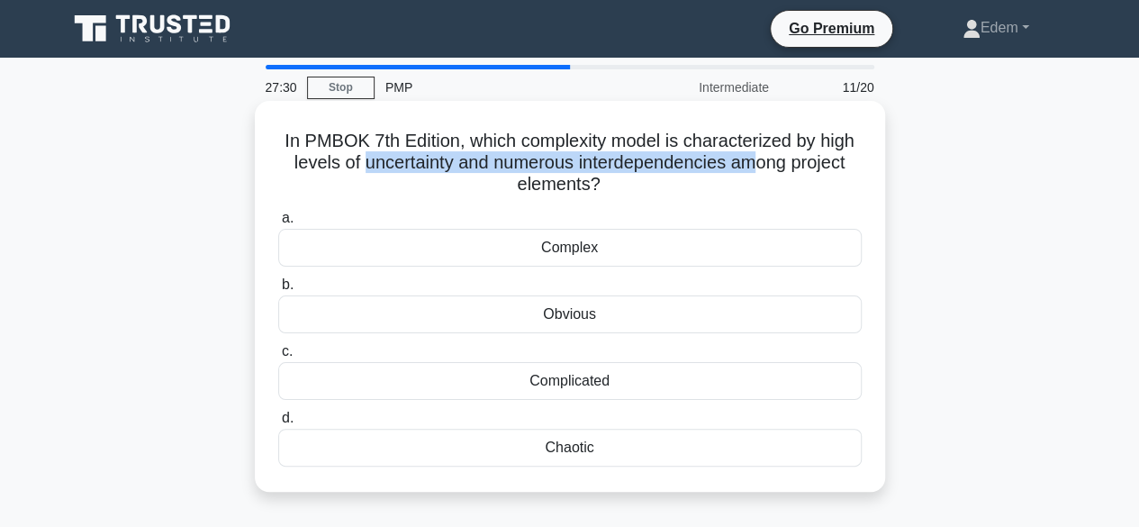
drag, startPoint x: 360, startPoint y: 163, endPoint x: 753, endPoint y: 165, distance: 392.5
click at [753, 165] on h5 "In PMBOK 7th Edition, which complexity model is characterized by high levels of…" at bounding box center [569, 163] width 587 height 67
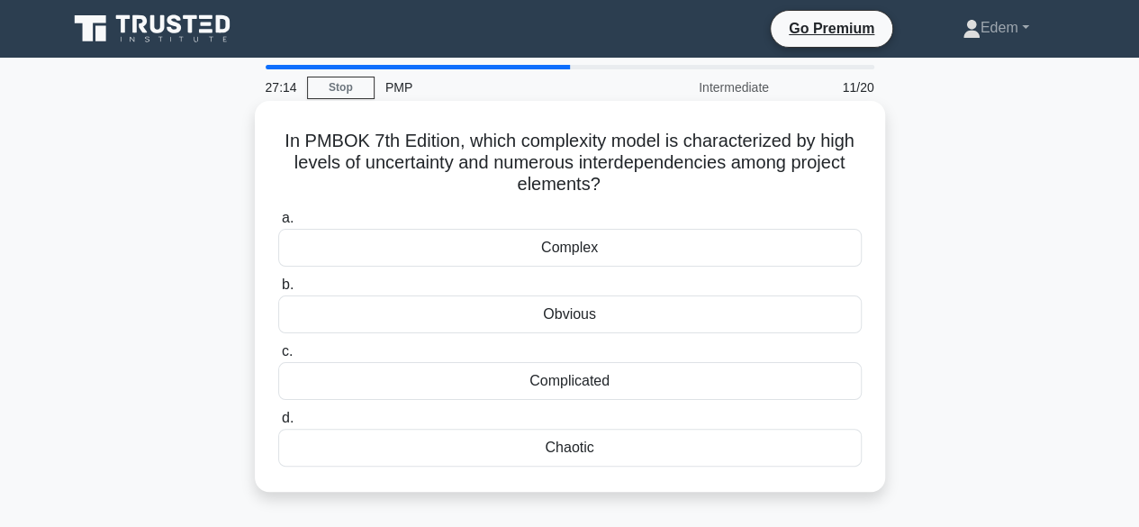
click at [594, 312] on div "Obvious" at bounding box center [569, 314] width 583 height 38
click at [278, 291] on input "b. Obvious" at bounding box center [278, 285] width 0 height 12
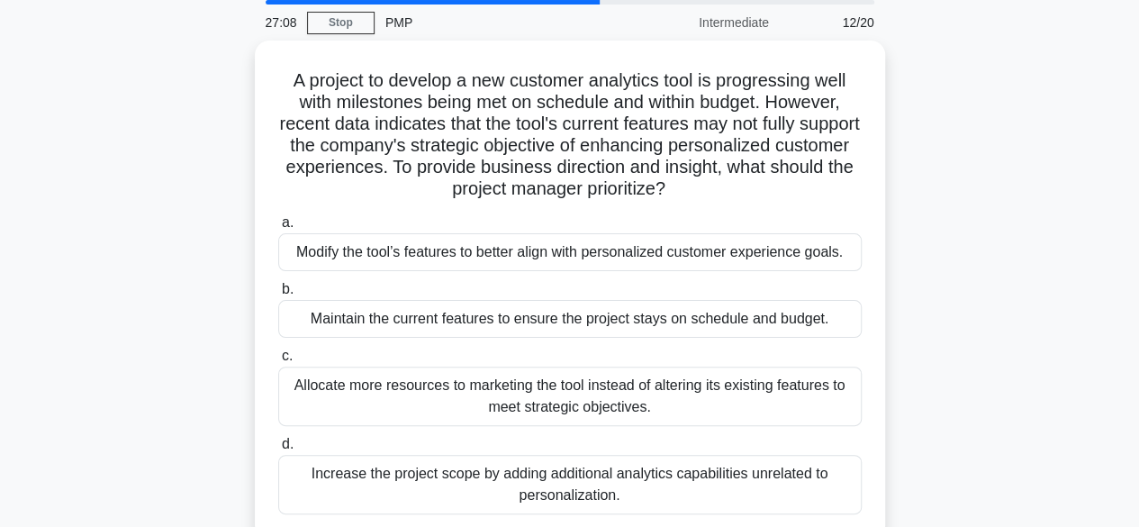
scroll to position [68, 0]
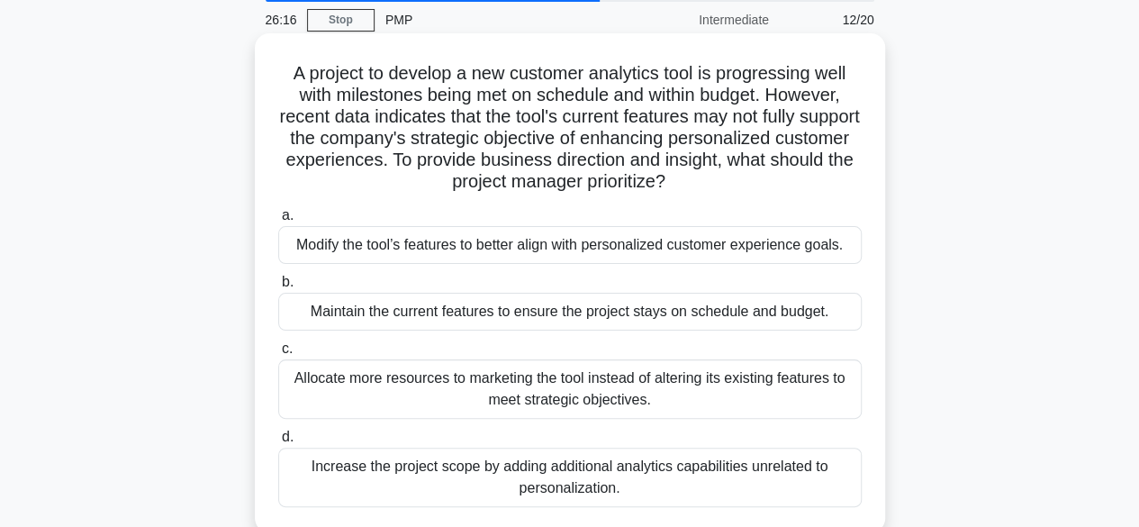
click at [412, 248] on div "Modify the tool’s features to better align with personalized customer experienc…" at bounding box center [569, 245] width 583 height 38
click at [278, 221] on input "a. Modify the tool’s features to better align with personalized customer experi…" at bounding box center [278, 216] width 0 height 12
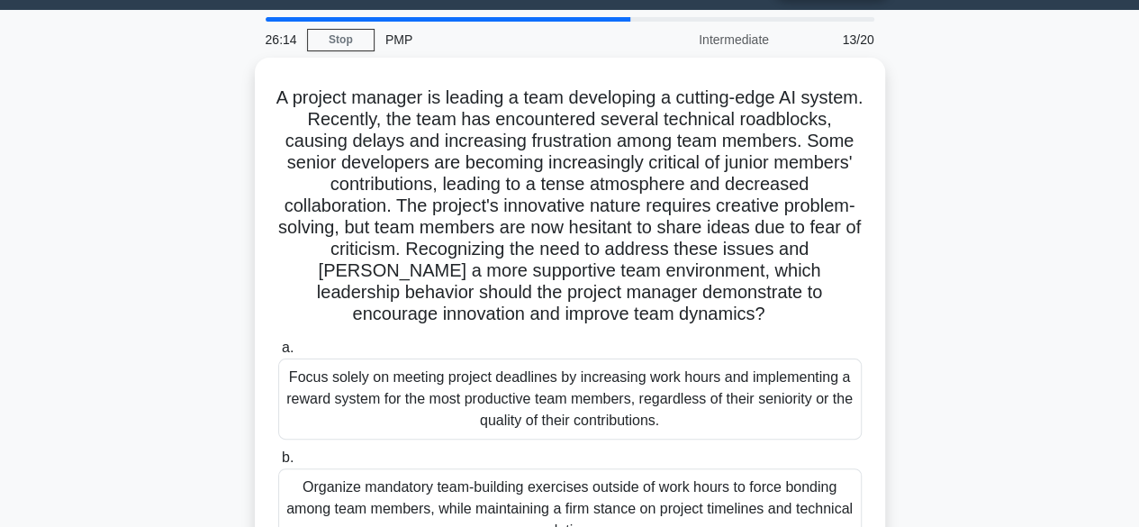
scroll to position [49, 0]
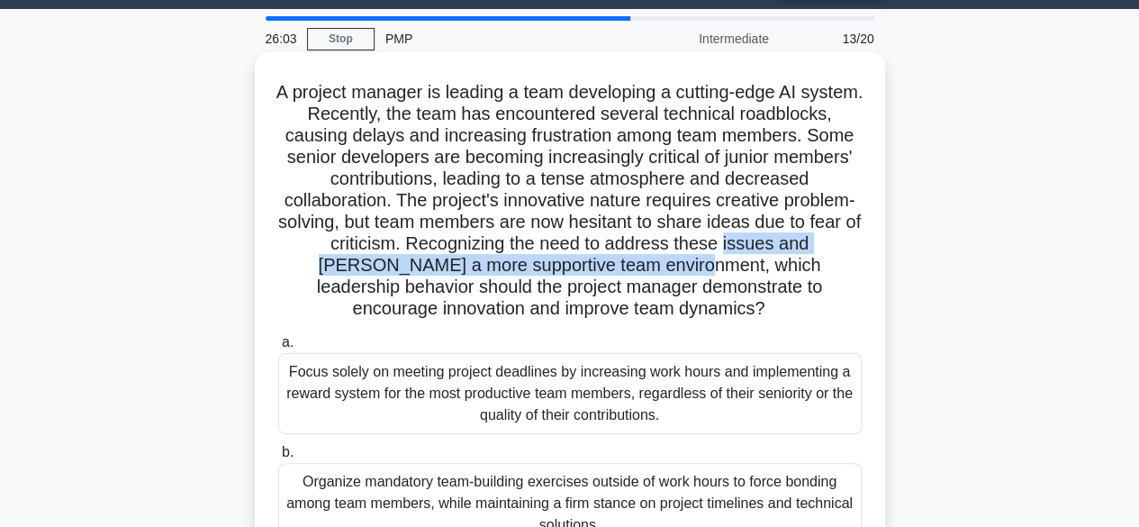
drag, startPoint x: 310, startPoint y: 266, endPoint x: 772, endPoint y: 275, distance: 461.9
click at [772, 275] on h5 "A project manager is leading a team developing a cutting-edge AI system. Recent…" at bounding box center [569, 200] width 587 height 239
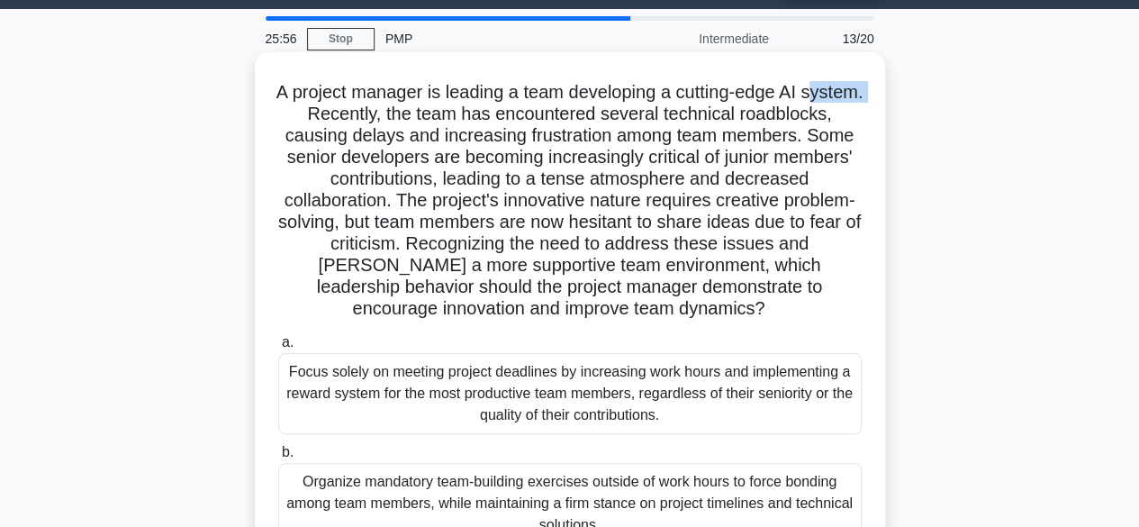
drag, startPoint x: 326, startPoint y: 111, endPoint x: 385, endPoint y: 114, distance: 59.5
click at [385, 114] on h5 "A project manager is leading a team developing a cutting-edge AI system. Recent…" at bounding box center [569, 200] width 587 height 239
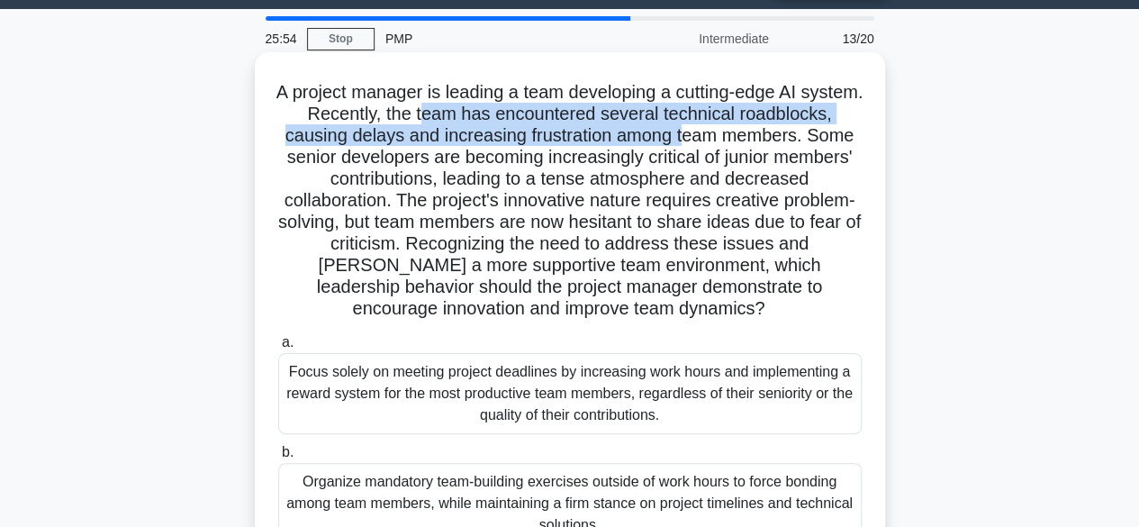
drag, startPoint x: 506, startPoint y: 113, endPoint x: 807, endPoint y: 147, distance: 302.5
click at [807, 147] on h5 "A project manager is leading a team developing a cutting-edge AI system. Recent…" at bounding box center [569, 200] width 587 height 239
click at [411, 138] on h5 "A project manager is leading a team developing a cutting-edge AI system. Recent…" at bounding box center [569, 200] width 587 height 239
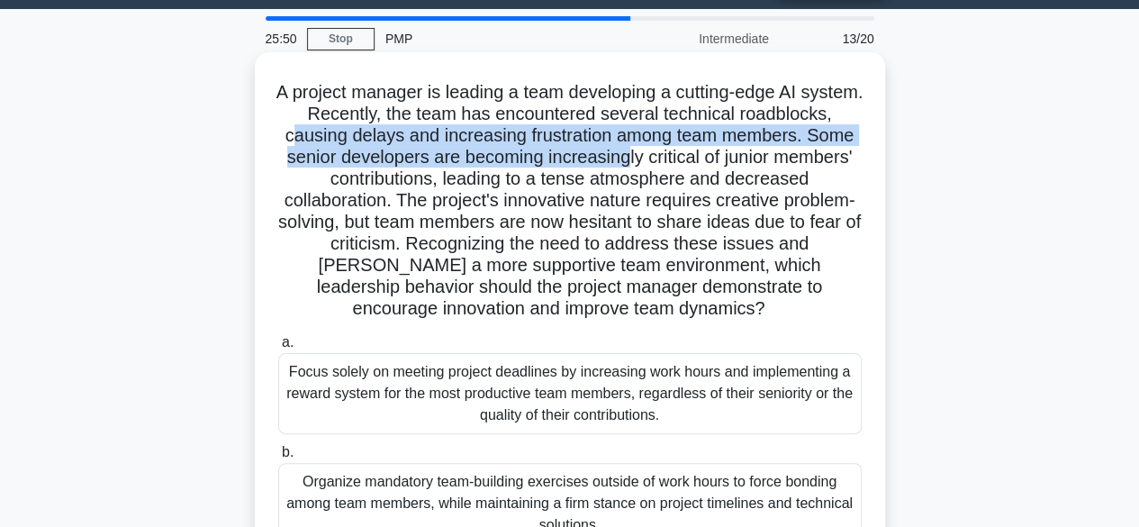
drag, startPoint x: 411, startPoint y: 137, endPoint x: 763, endPoint y: 159, distance: 352.7
click at [763, 159] on h5 "A project manager is leading a team developing a cutting-edge AI system. Recent…" at bounding box center [569, 200] width 587 height 239
click at [501, 163] on h5 "A project manager is leading a team developing a cutting-edge AI system. Recent…" at bounding box center [569, 200] width 587 height 239
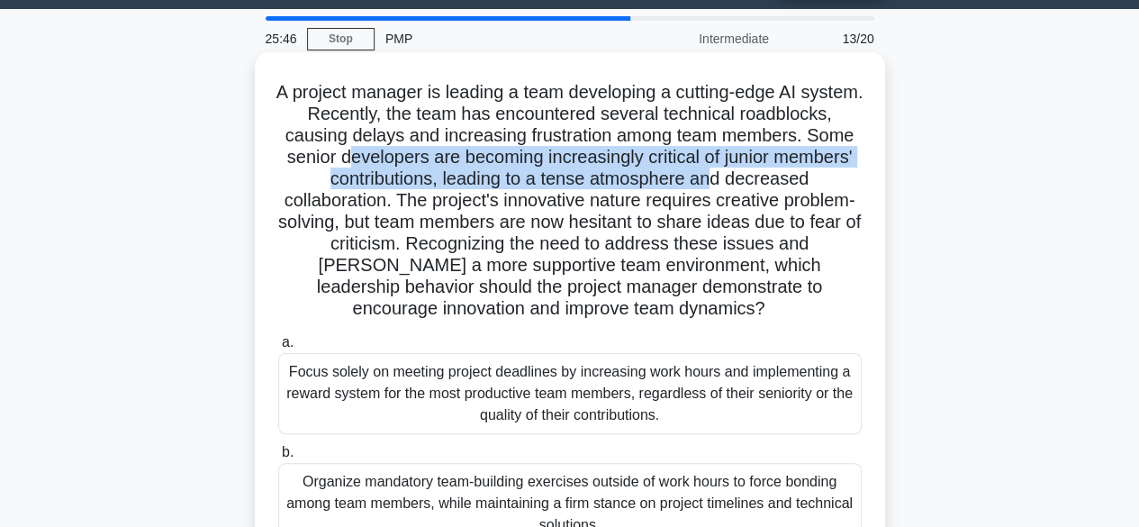
drag, startPoint x: 485, startPoint y: 158, endPoint x: 826, endPoint y: 172, distance: 340.6
click at [826, 172] on h5 "A project manager is leading a team developing a cutting-edge AI system. Recent…" at bounding box center [569, 200] width 587 height 239
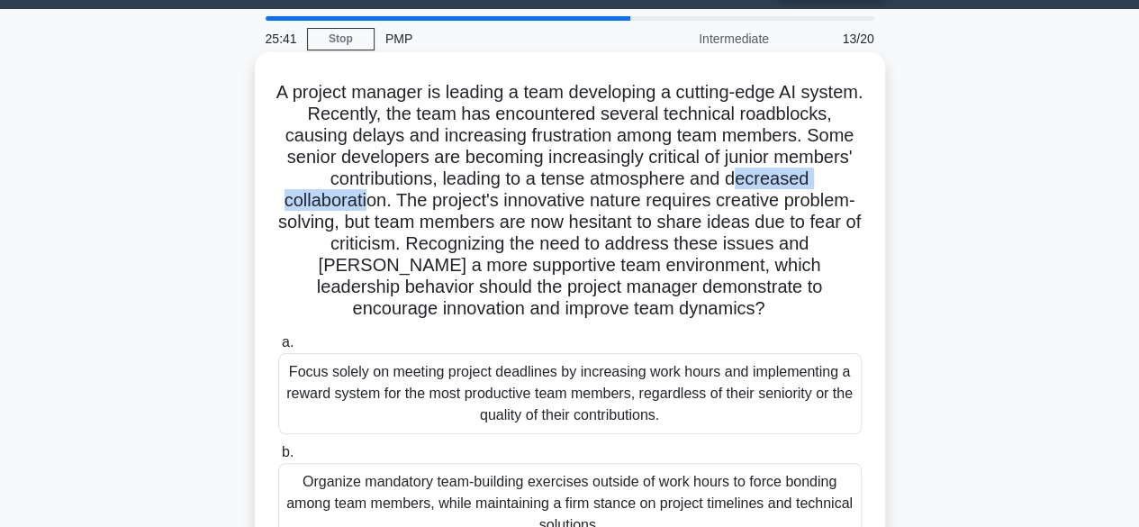
drag, startPoint x: 320, startPoint y: 208, endPoint x: 481, endPoint y: 210, distance: 160.3
click at [481, 210] on h5 "A project manager is leading a team developing a cutting-edge AI system. Recent…" at bounding box center [569, 200] width 587 height 239
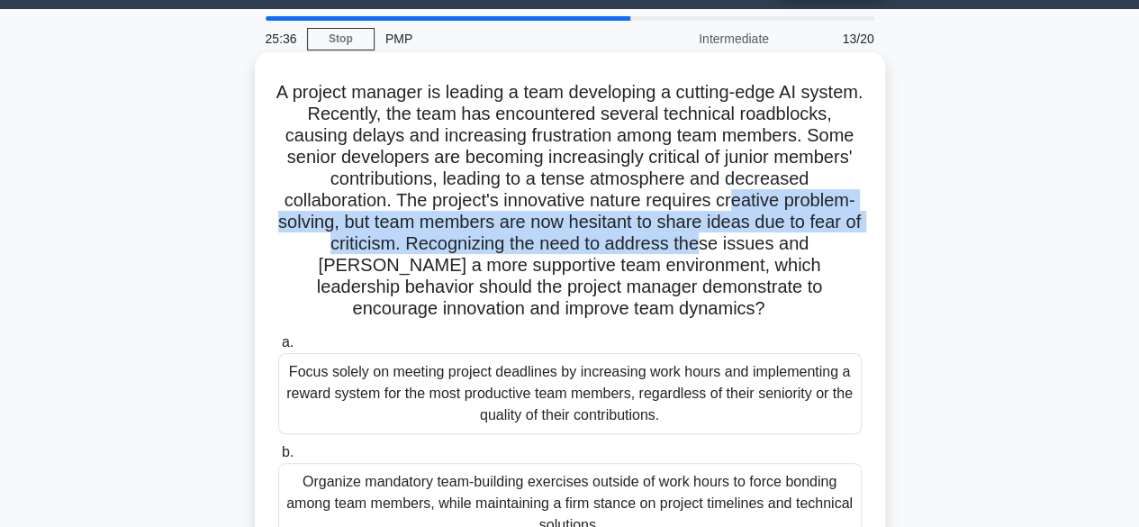
drag, startPoint x: 292, startPoint y: 226, endPoint x: 834, endPoint y: 239, distance: 542.1
click at [834, 239] on h5 "A project manager is leading a team developing a cutting-edge AI system. Recent…" at bounding box center [569, 200] width 587 height 239
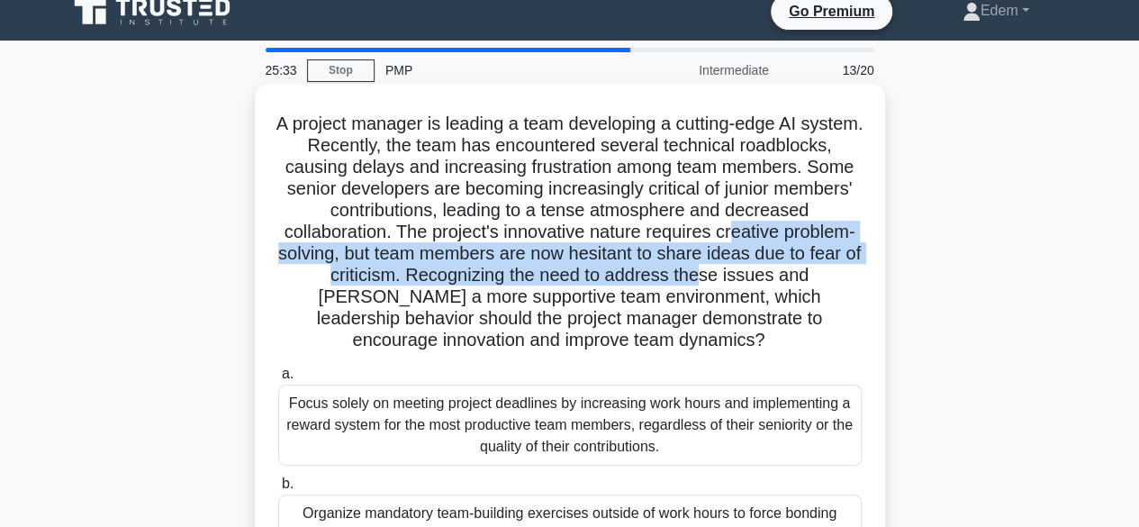
scroll to position [0, 0]
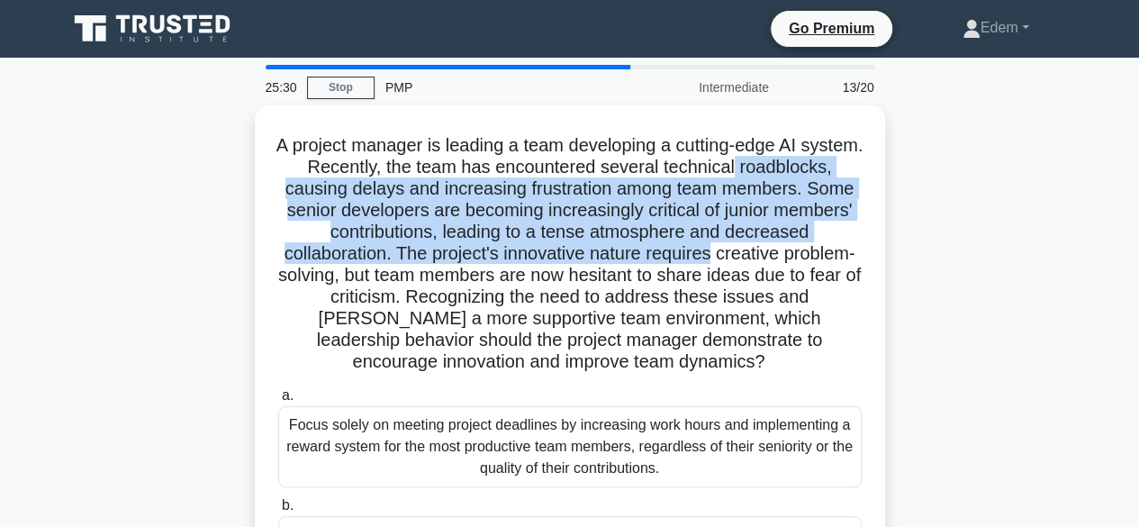
drag, startPoint x: 1137, startPoint y: 194, endPoint x: 1146, endPoint y: 260, distance: 66.3
click at [1138, 260] on html "Go Premium Edem" at bounding box center [569, 486] width 1139 height 972
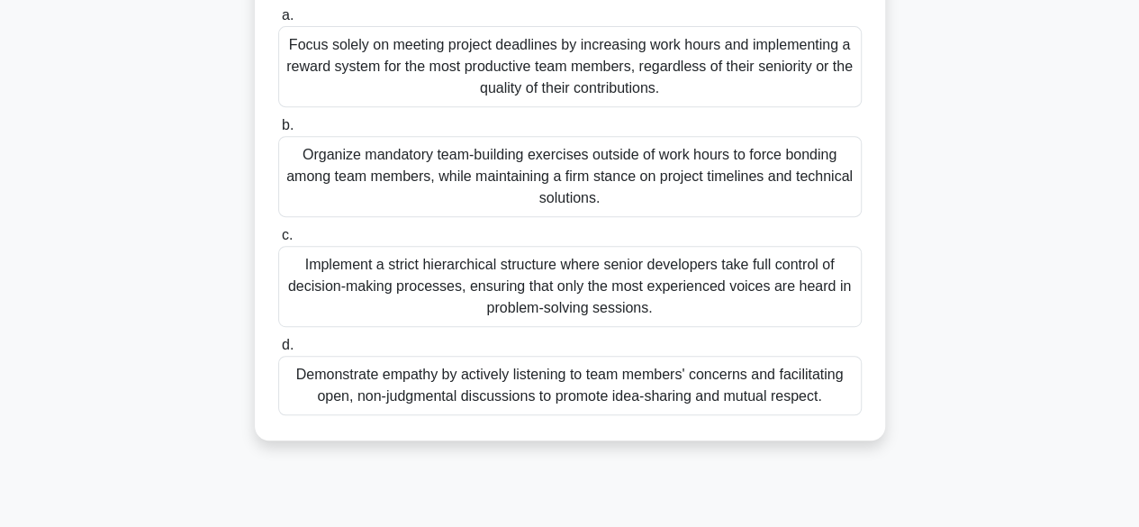
scroll to position [378, 0]
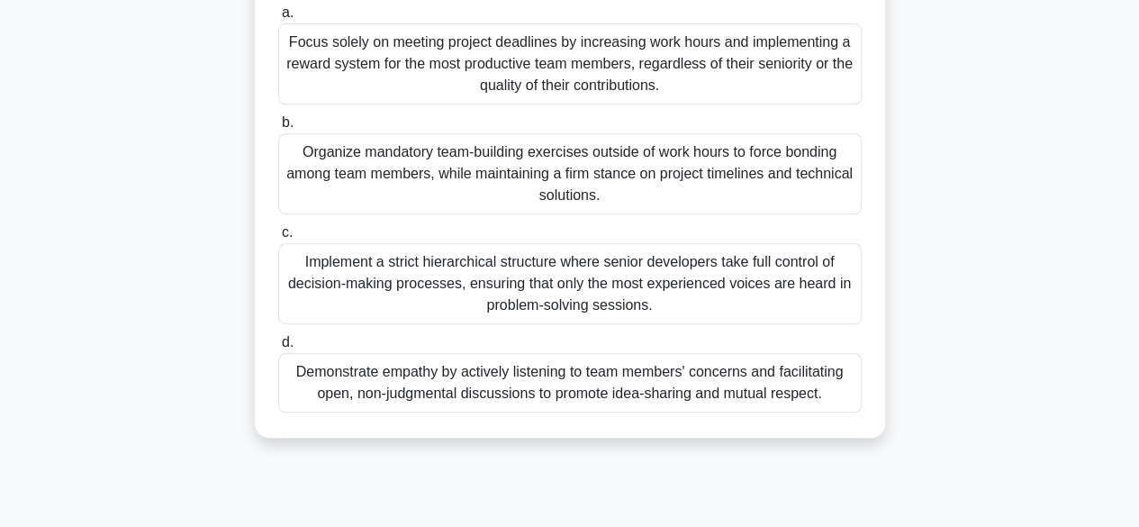
click at [669, 395] on div "Demonstrate empathy by actively listening to team members' concerns and facilit…" at bounding box center [569, 382] width 583 height 59
click at [278, 348] on input "d. Demonstrate empathy by actively listening to team members' concerns and faci…" at bounding box center [278, 343] width 0 height 12
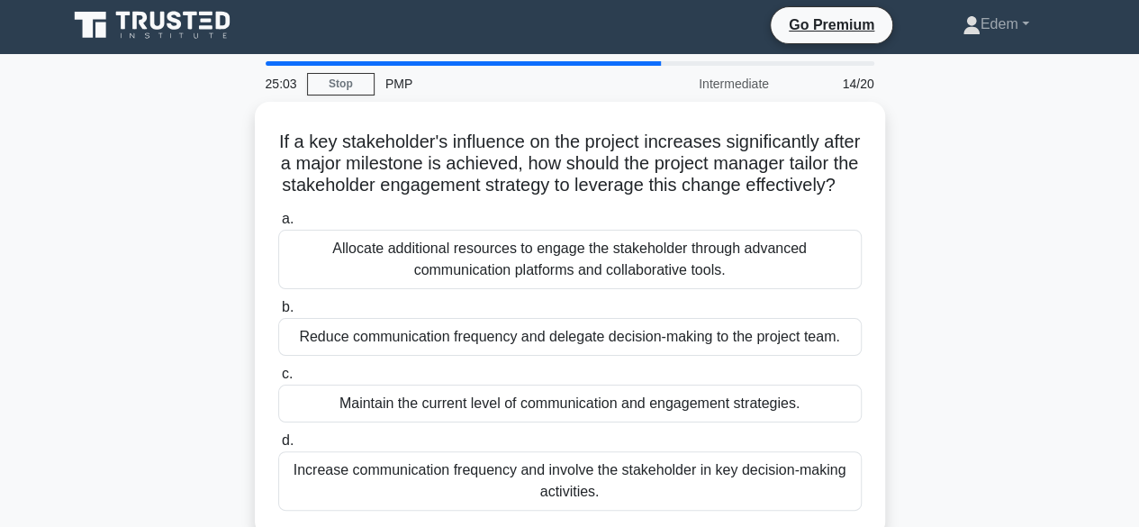
scroll to position [0, 0]
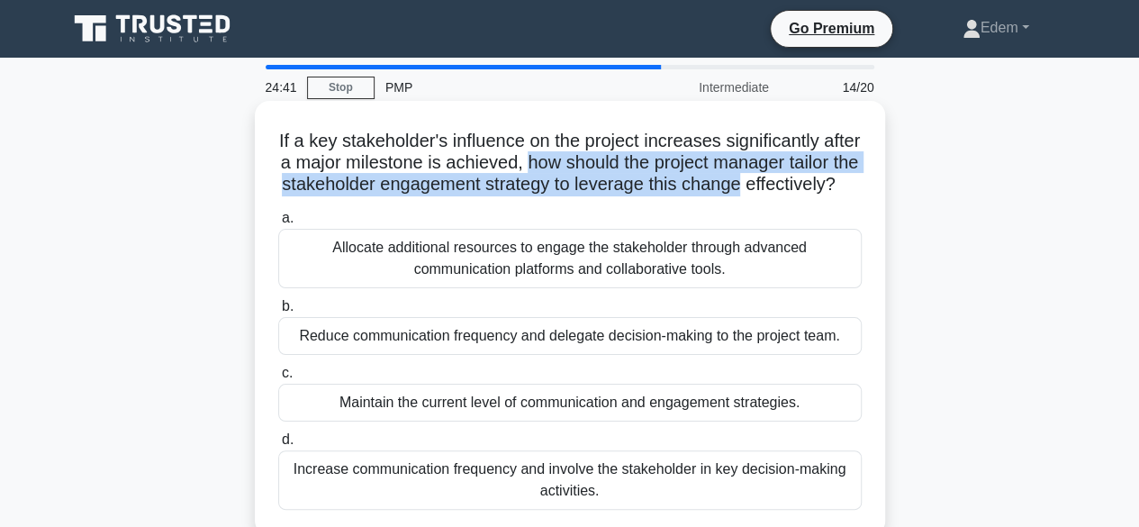
drag, startPoint x: 583, startPoint y: 165, endPoint x: 875, endPoint y: 183, distance: 292.2
click at [875, 183] on div "If a key stakeholder's influence on the project increases significantly after a…" at bounding box center [570, 318] width 616 height 420
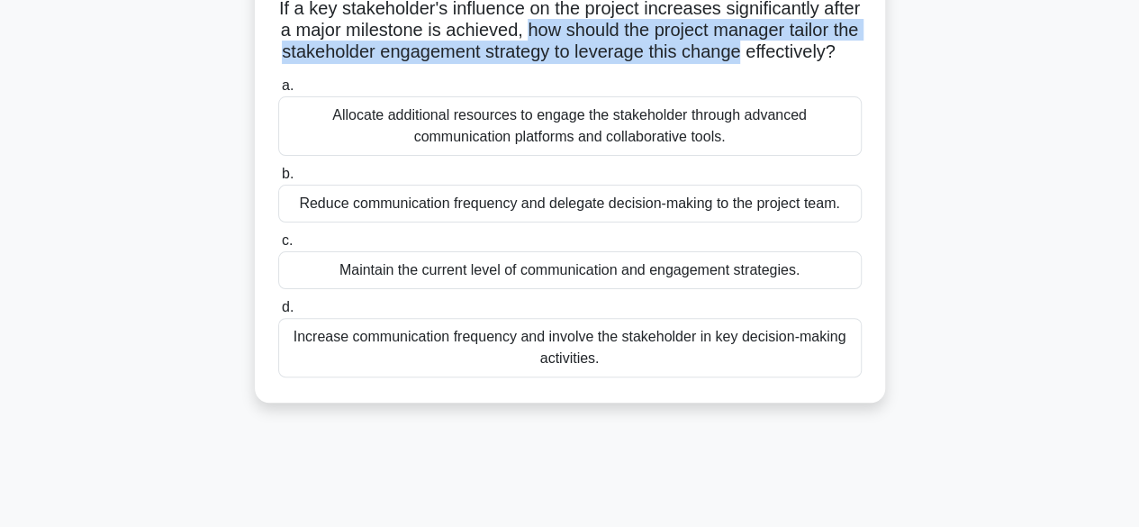
scroll to position [143, 0]
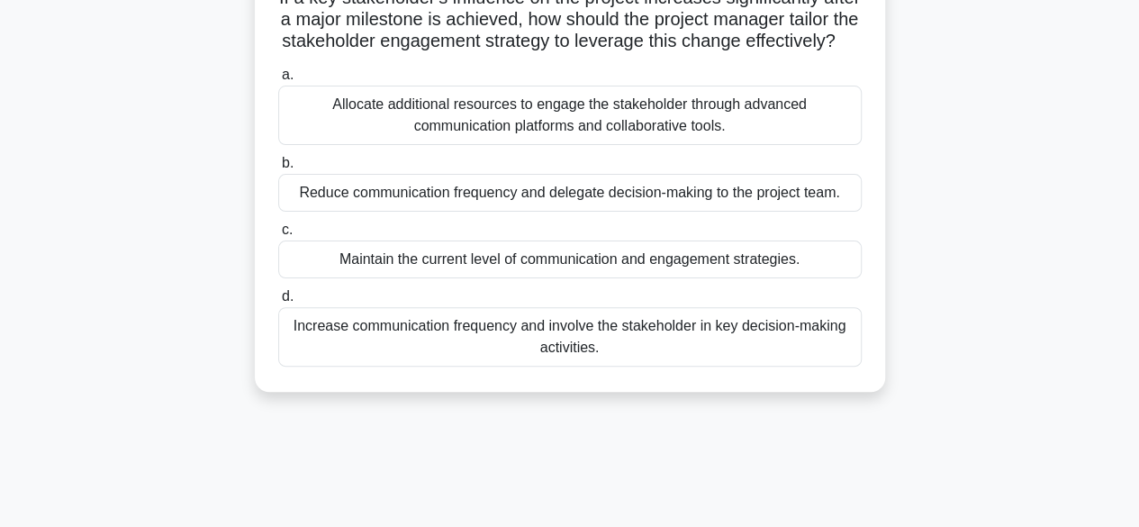
click at [615, 278] on div "Maintain the current level of communication and engagement strategies." at bounding box center [569, 259] width 583 height 38
click at [278, 236] on input "c. Maintain the current level of communication and engagement strategies." at bounding box center [278, 230] width 0 height 12
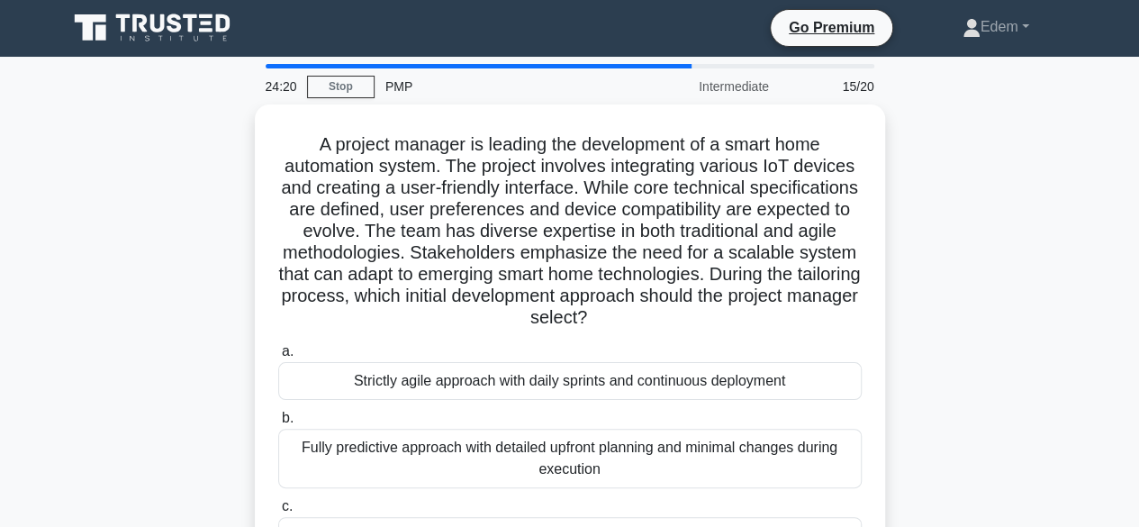
scroll to position [0, 0]
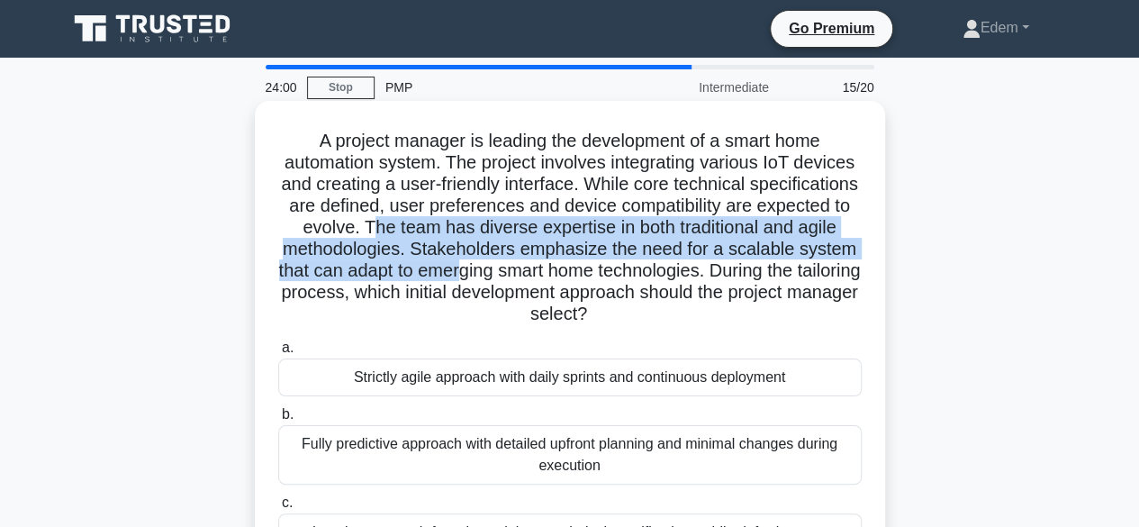
drag, startPoint x: 516, startPoint y: 226, endPoint x: 682, endPoint y: 278, distance: 174.5
click at [682, 278] on h5 "A project manager is leading the development of a smart home automation system.…" at bounding box center [569, 228] width 587 height 196
drag, startPoint x: 409, startPoint y: 294, endPoint x: 776, endPoint y: 317, distance: 368.0
click at [776, 317] on h5 "A project manager is leading the development of a smart home automation system.…" at bounding box center [569, 228] width 587 height 196
click at [411, 321] on h5 "A project manager is leading the development of a smart home automation system.…" at bounding box center [569, 228] width 587 height 196
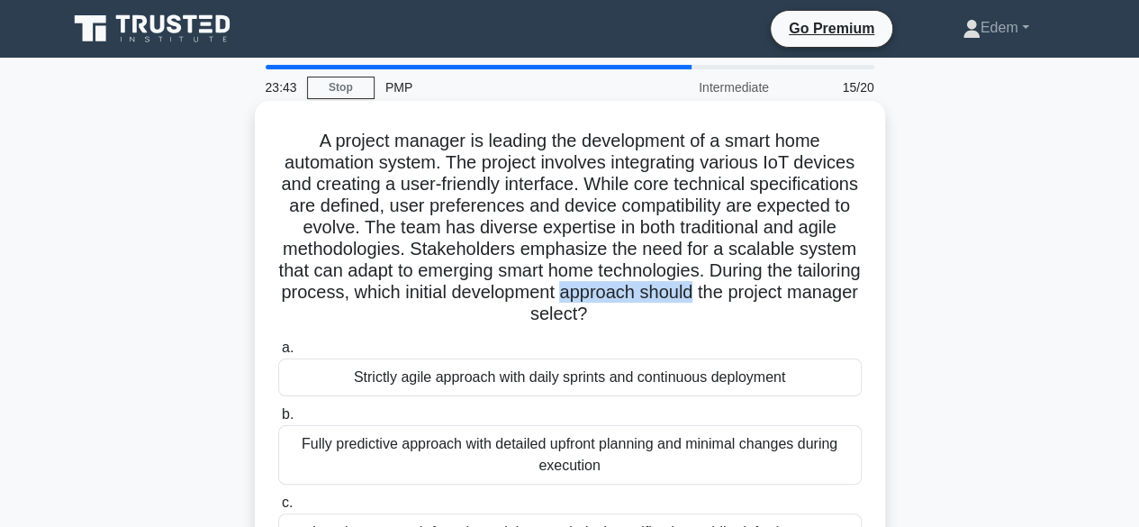
drag, startPoint x: 354, startPoint y: 322, endPoint x: 513, endPoint y: 322, distance: 159.3
click at [506, 329] on div "A project manager is leading the development of a smart home automation system.…" at bounding box center [570, 382] width 616 height 549
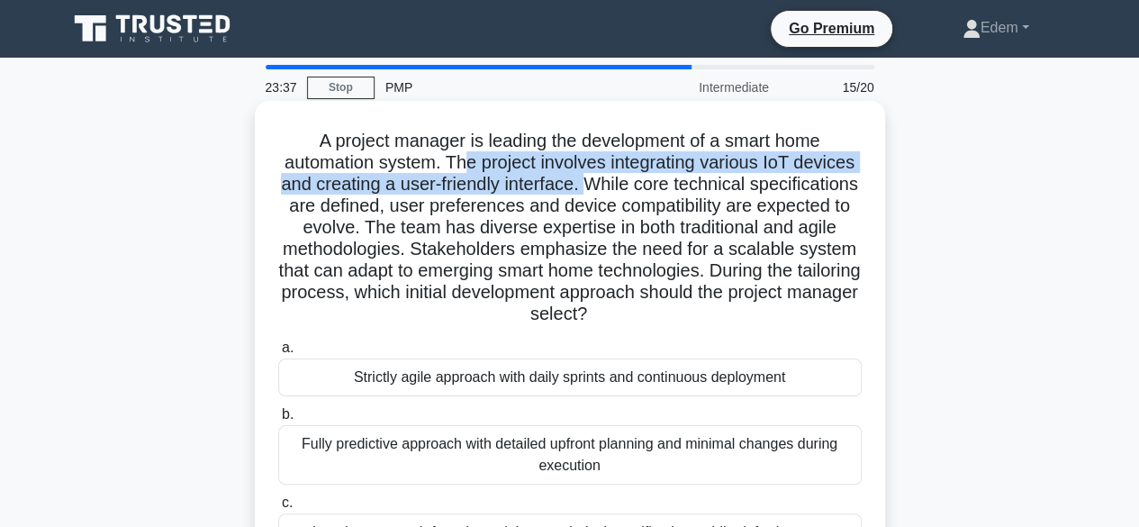
drag, startPoint x: 533, startPoint y: 171, endPoint x: 650, endPoint y: 183, distance: 117.6
click at [650, 183] on h5 "A project manager is leading the development of a smart home automation system.…" at bounding box center [569, 228] width 587 height 196
click at [641, 186] on h5 "A project manager is leading the development of a smart home automation system.…" at bounding box center [569, 228] width 587 height 196
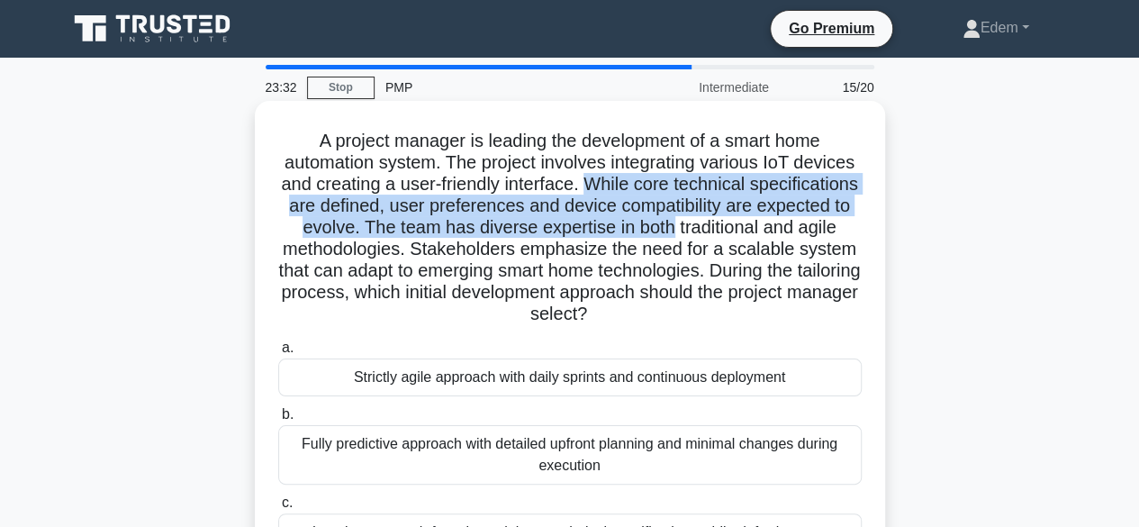
drag, startPoint x: 645, startPoint y: 186, endPoint x: 852, endPoint y: 226, distance: 209.9
click at [852, 226] on h5 "A project manager is leading the development of a smart home automation system.…" at bounding box center [569, 228] width 587 height 196
click at [518, 230] on h5 "A project manager is leading the development of a smart home automation system.…" at bounding box center [569, 228] width 587 height 196
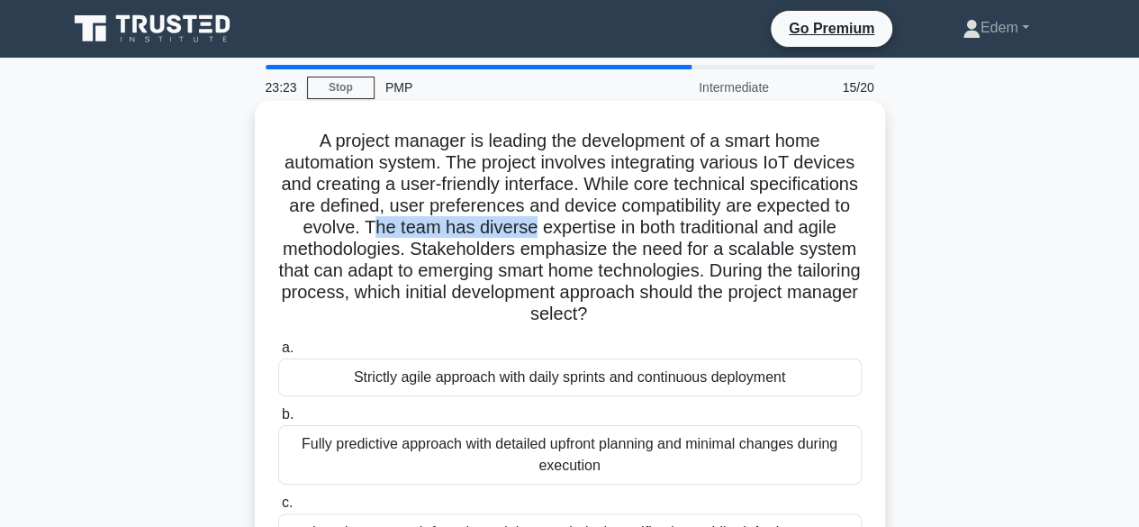
drag, startPoint x: 517, startPoint y: 228, endPoint x: 679, endPoint y: 234, distance: 162.2
click at [679, 234] on h5 "A project manager is leading the development of a smart home automation system.…" at bounding box center [569, 228] width 587 height 196
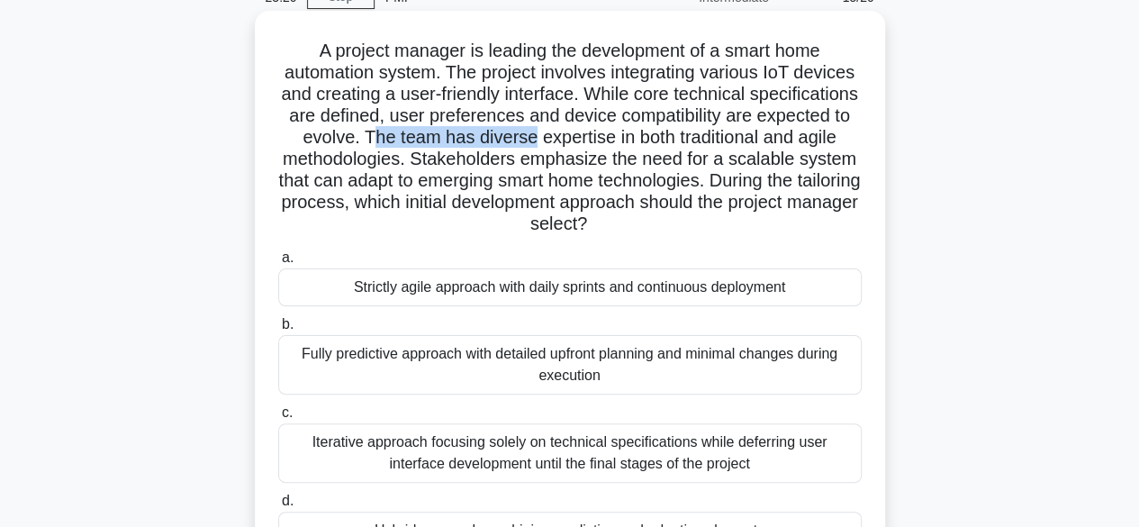
scroll to position [180, 0]
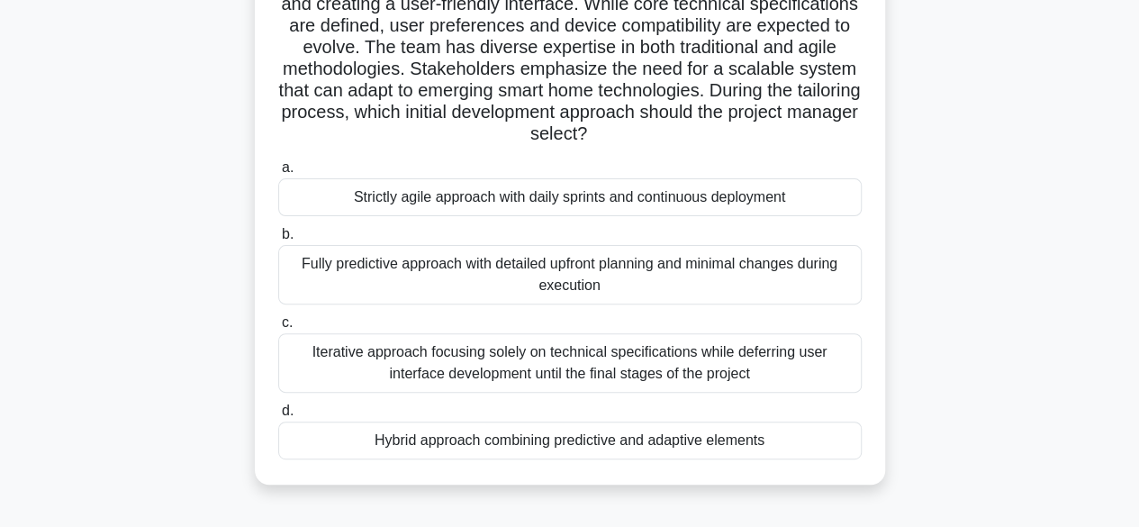
click at [511, 447] on div "Hybrid approach combining predictive and adaptive elements" at bounding box center [569, 440] width 583 height 38
click at [278, 417] on input "d. Hybrid approach combining predictive and adaptive elements" at bounding box center [278, 411] width 0 height 12
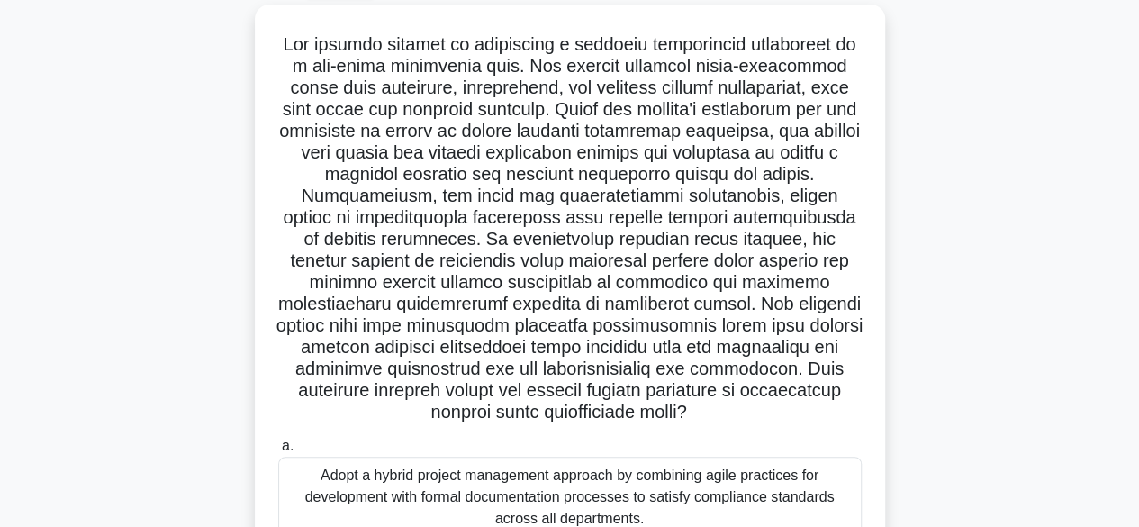
scroll to position [103, 0]
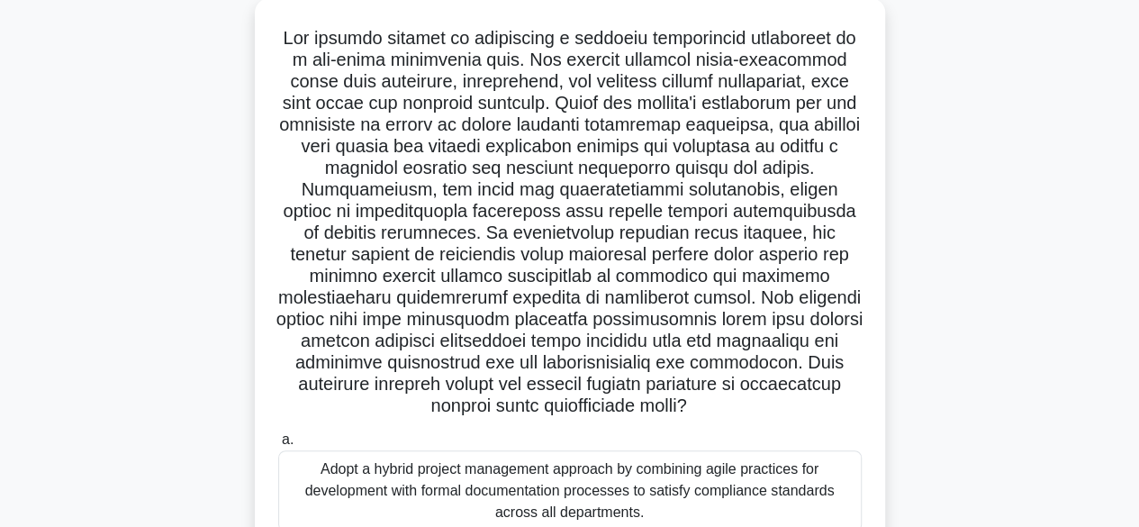
drag, startPoint x: 688, startPoint y: 406, endPoint x: 850, endPoint y: 419, distance: 162.5
click at [850, 418] on h5 ".spinner_0XTQ{transform-origin:center;animation:spinner_y6GP .75s linear infini…" at bounding box center [569, 222] width 587 height 391
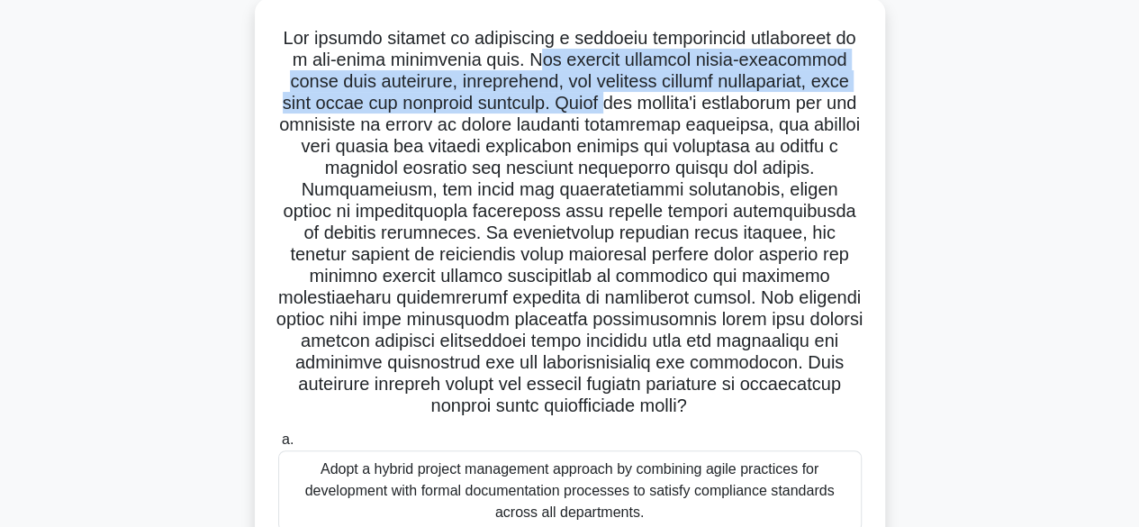
drag, startPoint x: 549, startPoint y: 59, endPoint x: 805, endPoint y: 105, distance: 259.9
click at [805, 105] on h5 ".spinner_0XTQ{transform-origin:center;animation:spinner_y6GP .75s linear infini…" at bounding box center [569, 222] width 587 height 391
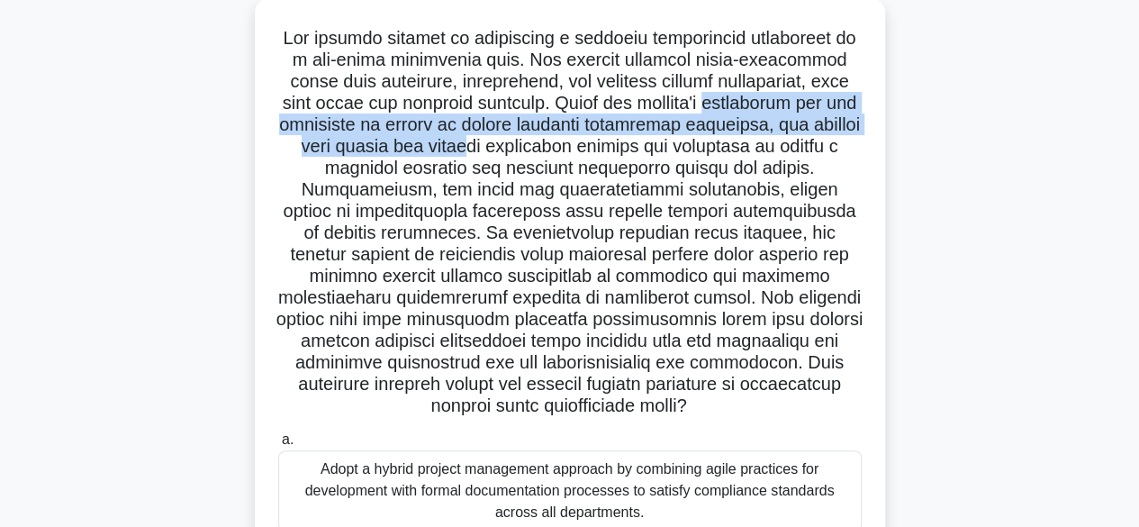
drag, startPoint x: 375, startPoint y: 127, endPoint x: 792, endPoint y: 143, distance: 417.1
click at [792, 143] on h5 ".spinner_0XTQ{transform-origin:center;animation:spinner_y6GP .75s linear infini…" at bounding box center [569, 222] width 587 height 391
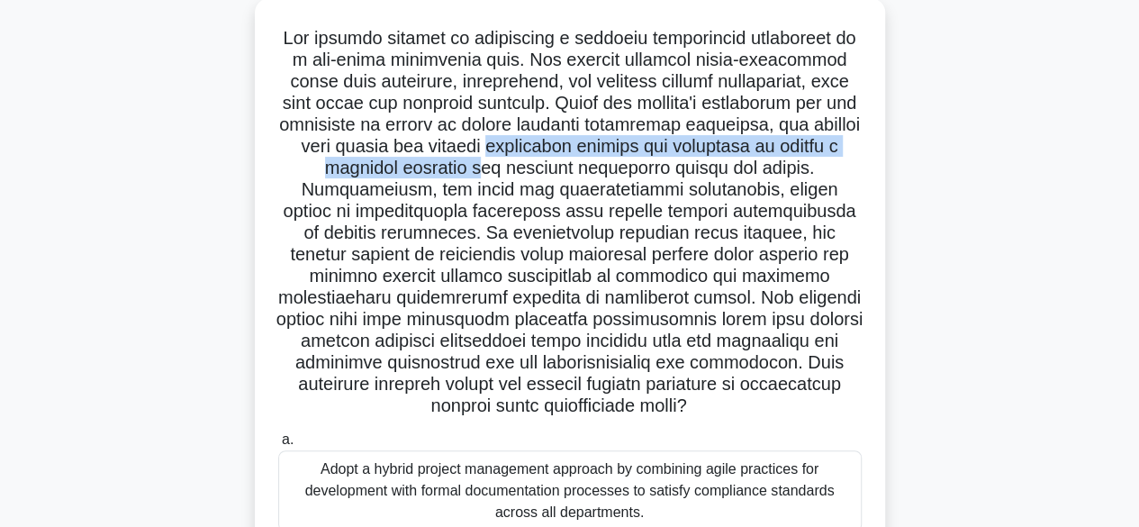
drag, startPoint x: 283, startPoint y: 174, endPoint x: 843, endPoint y: 170, distance: 560.0
click at [843, 170] on div ".spinner_0XTQ{transform-origin:center;animation:spinner_y6GP .75s linear infini…" at bounding box center [570, 420] width 616 height 830
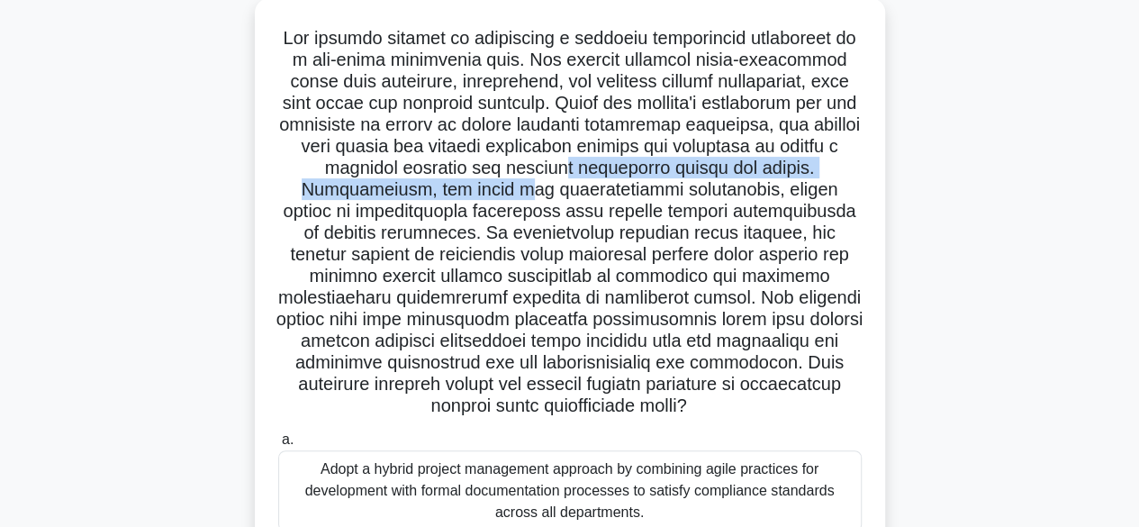
drag, startPoint x: 367, startPoint y: 191, endPoint x: 819, endPoint y: 194, distance: 451.9
click at [819, 194] on h5 ".spinner_0XTQ{transform-origin:center;animation:spinner_y6GP .75s linear infini…" at bounding box center [569, 222] width 587 height 391
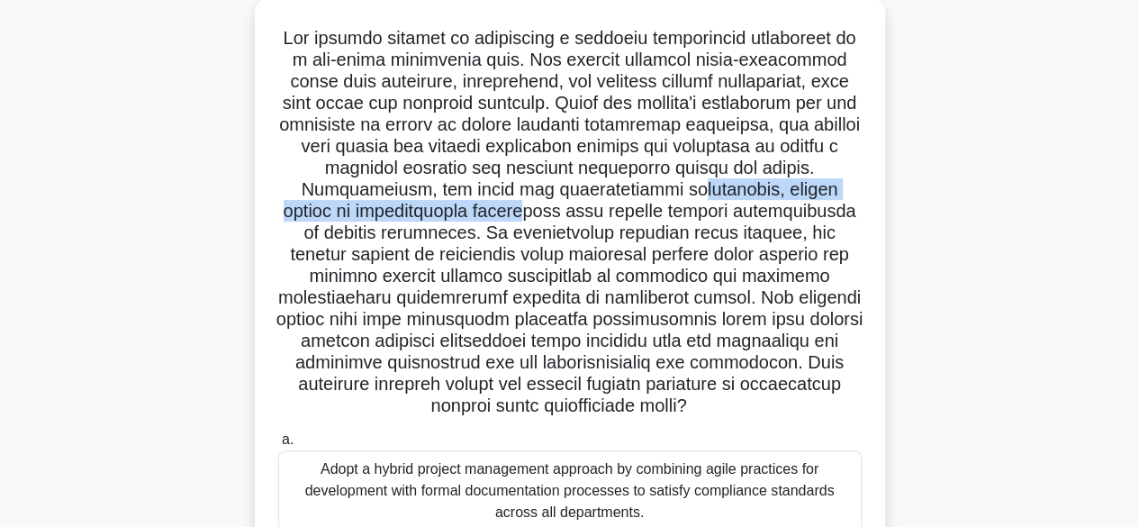
drag, startPoint x: 419, startPoint y: 213, endPoint x: 825, endPoint y: 217, distance: 406.0
click at [825, 217] on h5 ".spinner_0XTQ{transform-origin:center;animation:spinner_y6GP .75s linear infini…" at bounding box center [569, 222] width 587 height 391
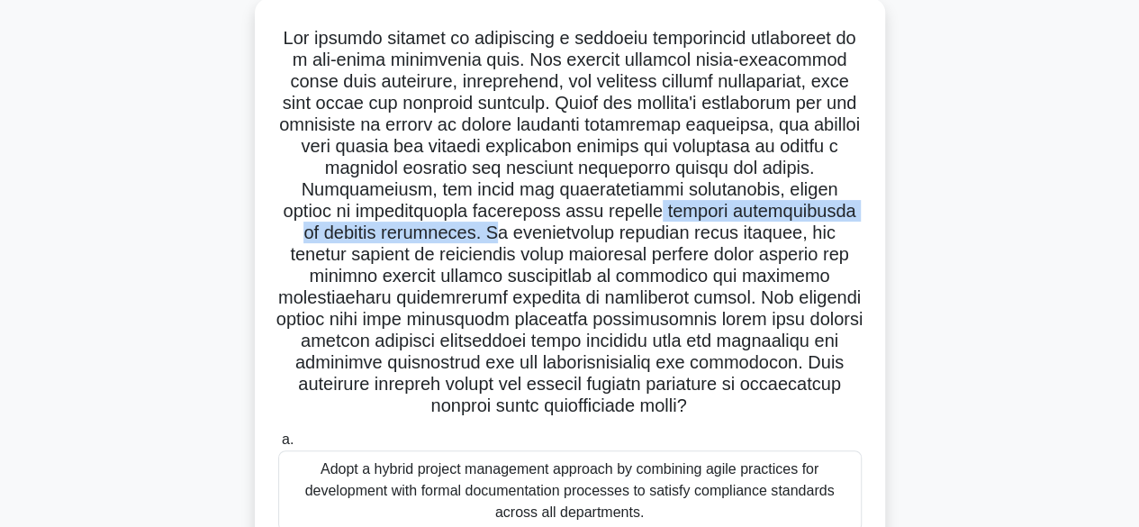
drag, startPoint x: 375, startPoint y: 235, endPoint x: 751, endPoint y: 242, distance: 376.4
click at [751, 242] on h5 ".spinner_0XTQ{transform-origin:center;animation:spinner_y6GP .75s linear infini…" at bounding box center [569, 222] width 587 height 391
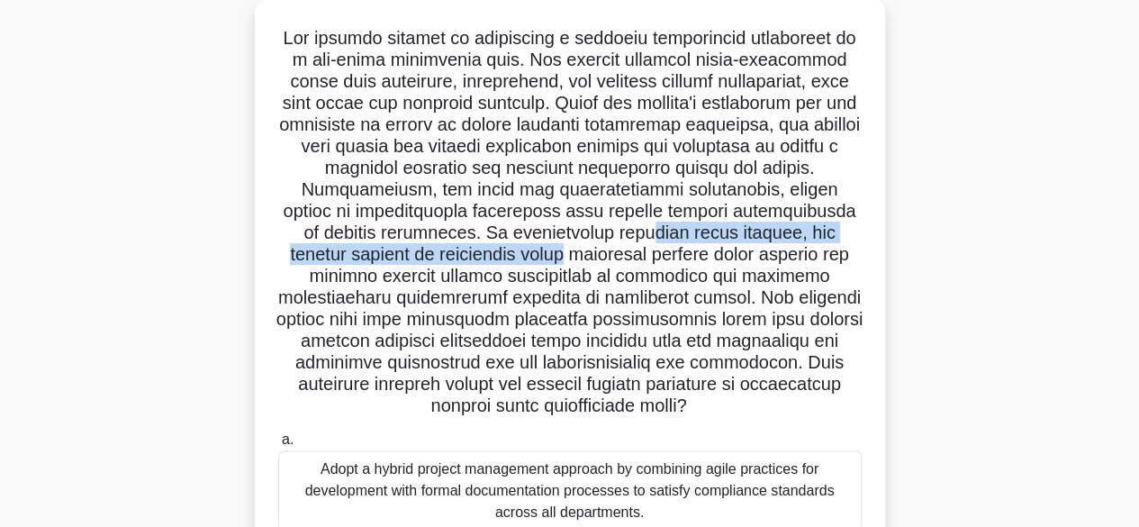
drag, startPoint x: 344, startPoint y: 257, endPoint x: 823, endPoint y: 258, distance: 478.9
click at [823, 258] on h5 ".spinner_0XTQ{transform-origin:center;animation:spinner_y6GP .75s linear infini…" at bounding box center [569, 222] width 587 height 391
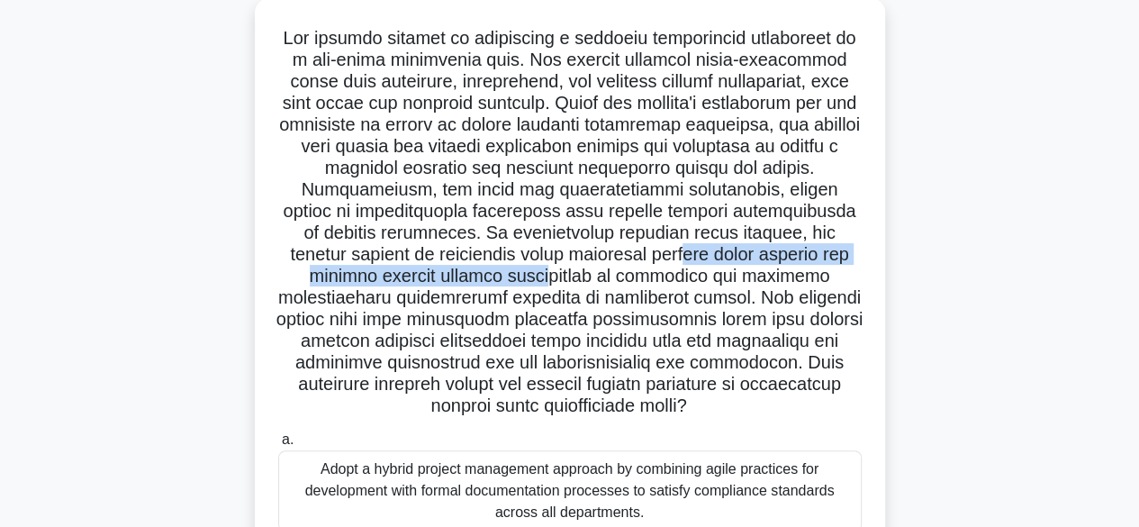
drag, startPoint x: 385, startPoint y: 275, endPoint x: 826, endPoint y: 279, distance: 441.1
click at [823, 282] on h5 ".spinner_0XTQ{transform-origin:center;animation:spinner_y6GP .75s linear infini…" at bounding box center [569, 222] width 587 height 391
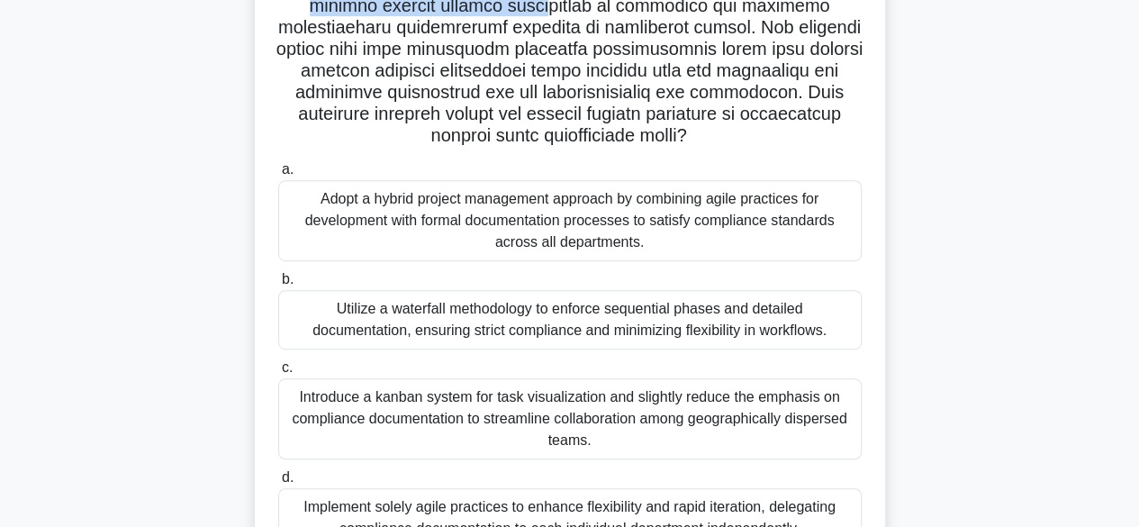
scroll to position [384, 0]
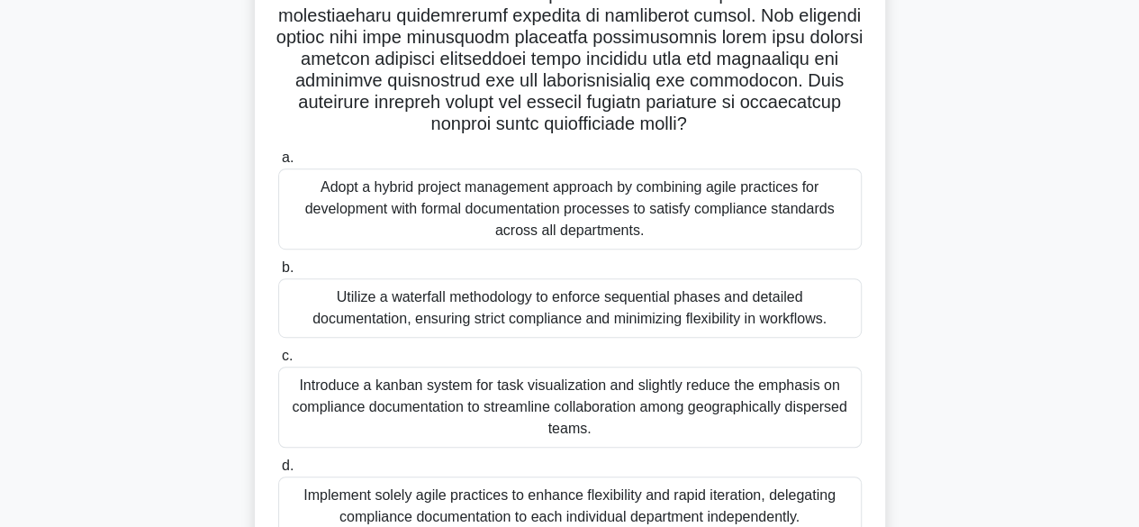
click at [816, 418] on div "Introduce a kanban system for task visualization and slightly reduce the emphas…" at bounding box center [569, 406] width 583 height 81
click at [278, 362] on input "c. Introduce a kanban system for task visualization and slightly reduce the emp…" at bounding box center [278, 356] width 0 height 12
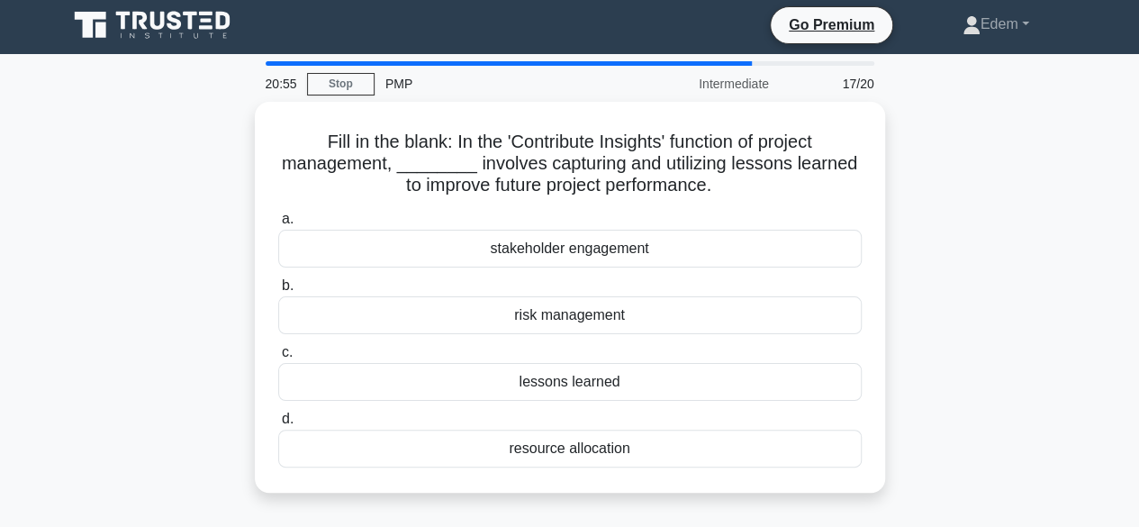
scroll to position [0, 0]
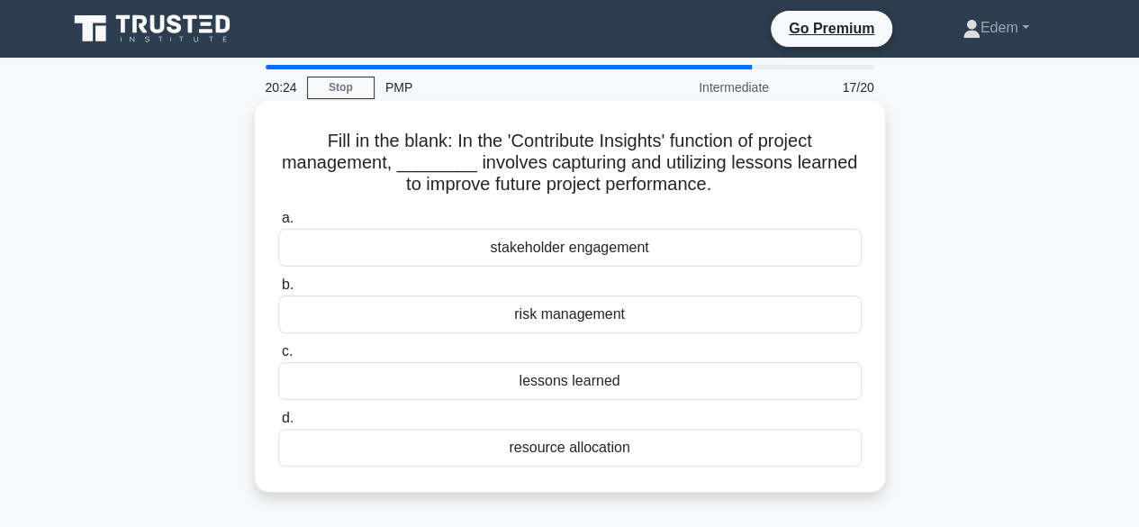
click at [588, 383] on div "lessons learned" at bounding box center [569, 381] width 583 height 38
click at [278, 357] on input "c. lessons learned" at bounding box center [278, 352] width 0 height 12
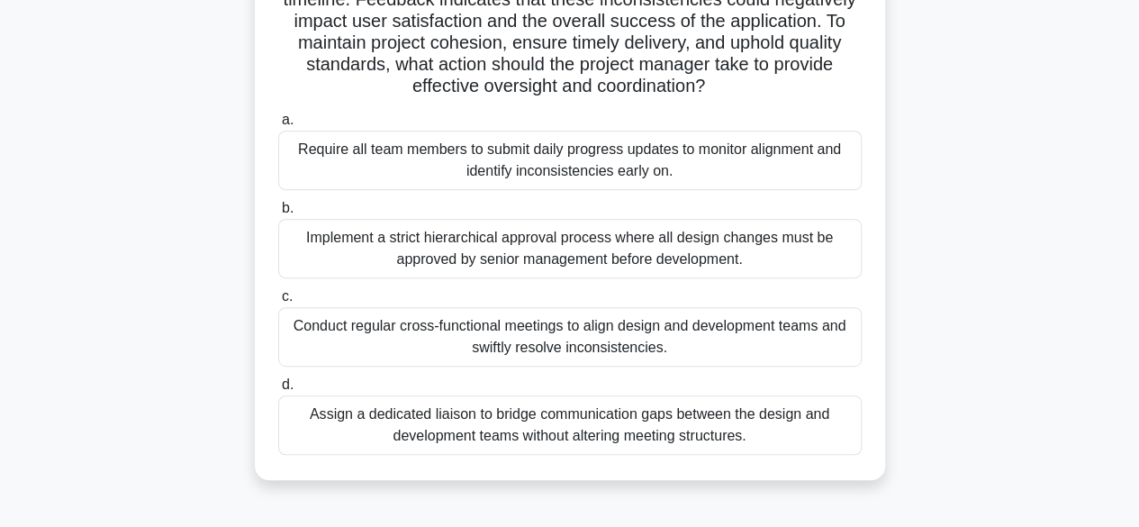
scroll to position [301, 0]
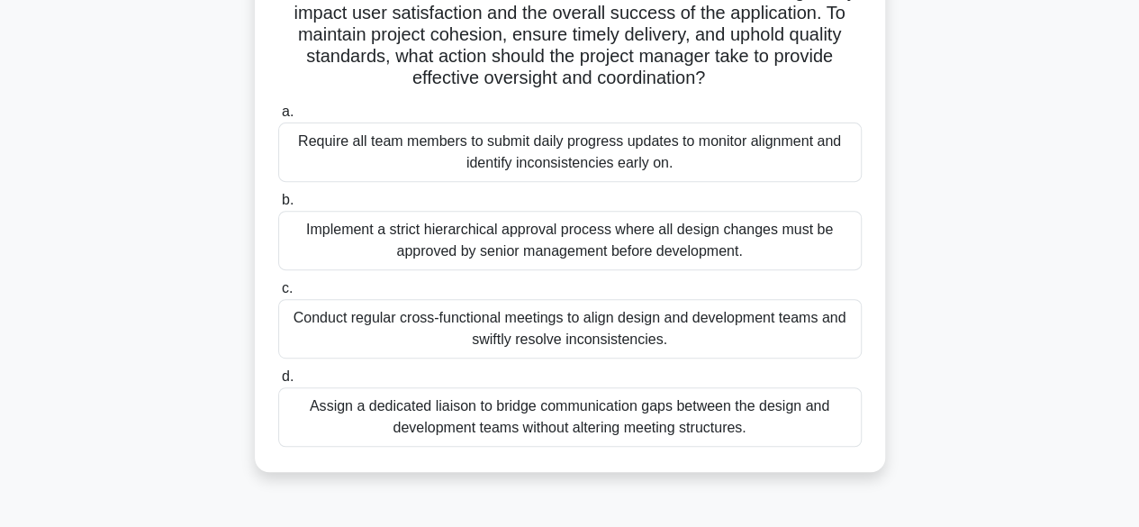
click at [688, 338] on div "Conduct regular cross-functional meetings to align design and development teams…" at bounding box center [569, 328] width 583 height 59
click at [278, 294] on input "c. Conduct regular cross-functional meetings to align design and development te…" at bounding box center [278, 289] width 0 height 12
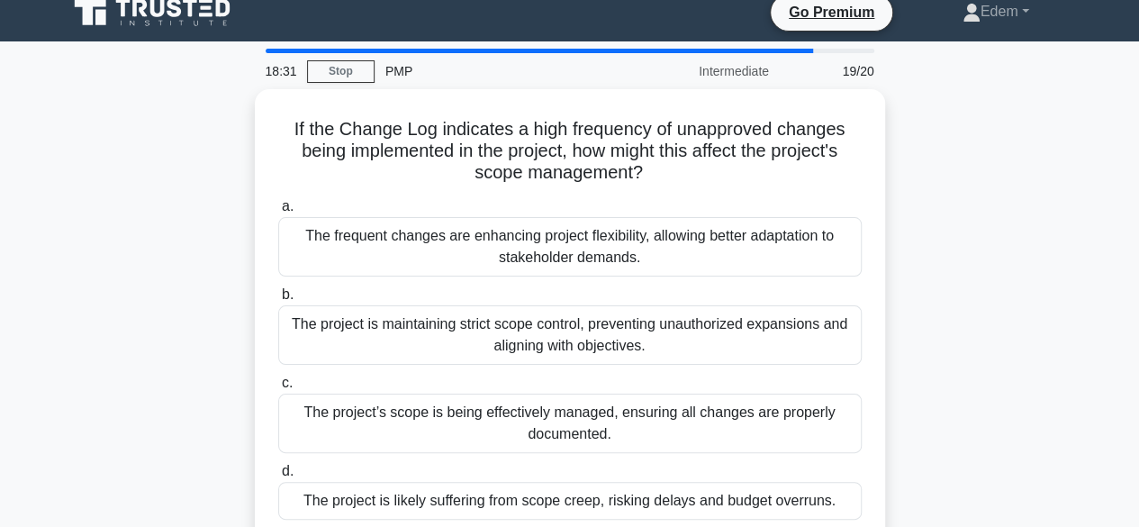
scroll to position [20, 0]
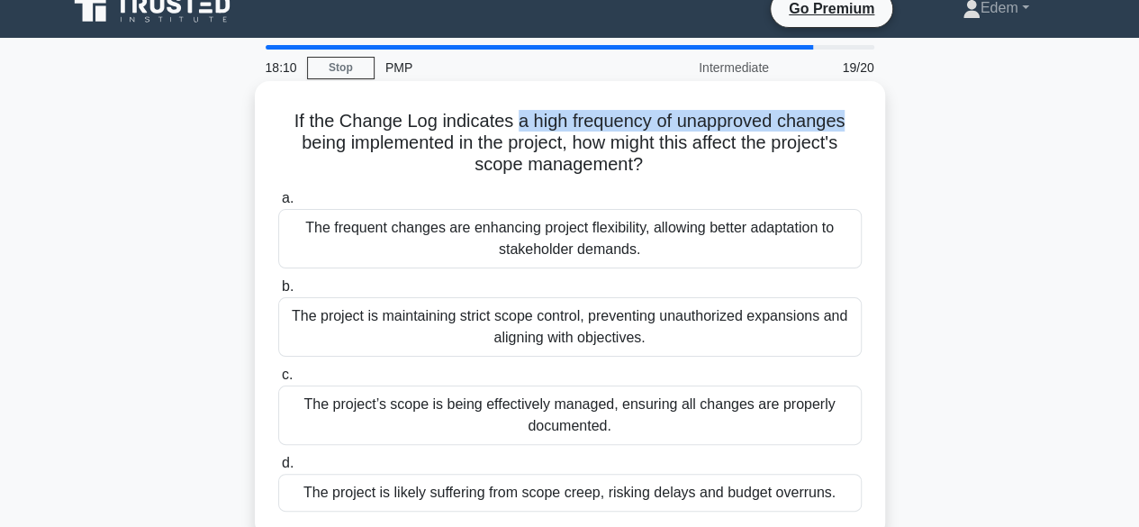
drag, startPoint x: 519, startPoint y: 113, endPoint x: 850, endPoint y: 125, distance: 331.5
click at [850, 125] on h5 "If the Change Log indicates a high frequency of unapproved changes being implem…" at bounding box center [569, 143] width 587 height 67
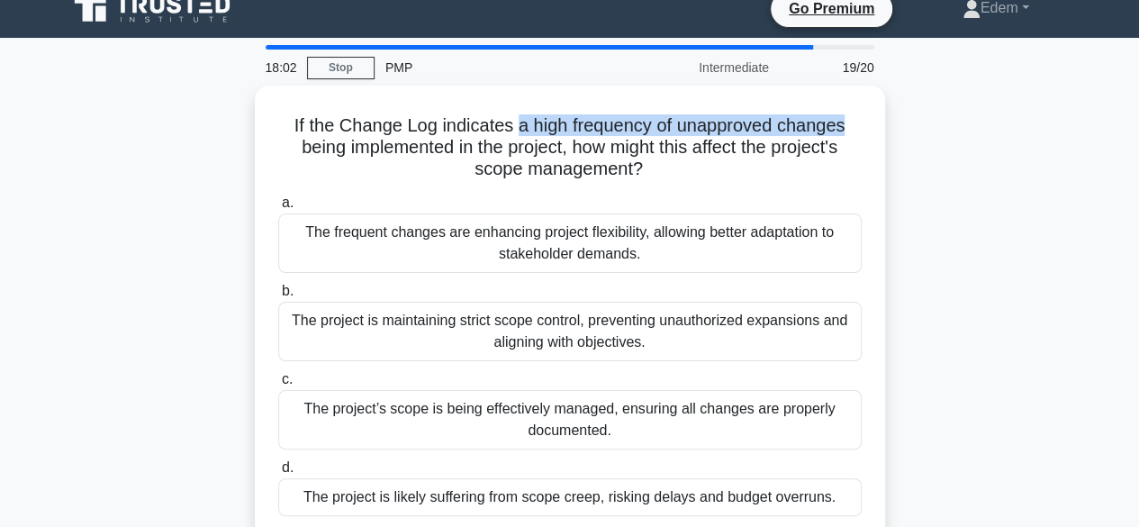
drag, startPoint x: 442, startPoint y: 401, endPoint x: 993, endPoint y: 461, distance: 554.3
click at [993, 461] on div "If the Change Log indicates a high frequency of unapproved changes being implem…" at bounding box center [570, 324] width 1026 height 477
click at [1015, 456] on div "If the Change Log indicates a high frequency of unapproved changes being implem…" at bounding box center [570, 324] width 1026 height 477
drag, startPoint x: 1136, startPoint y: 244, endPoint x: 1149, endPoint y: 295, distance: 52.8
click at [1138, 299] on html "Go Premium Edem" at bounding box center [569, 466] width 1139 height 972
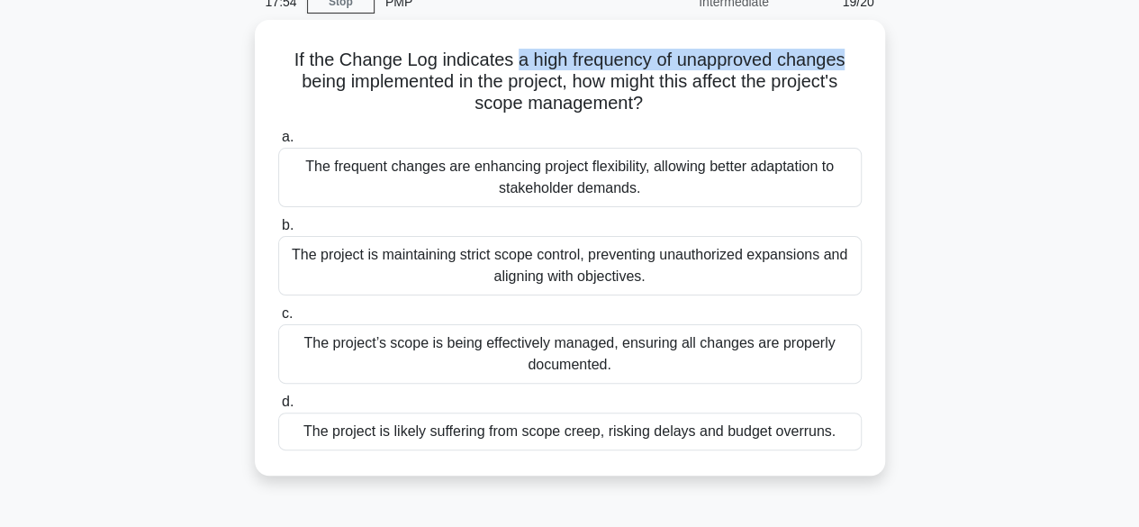
scroll to position [85, 0]
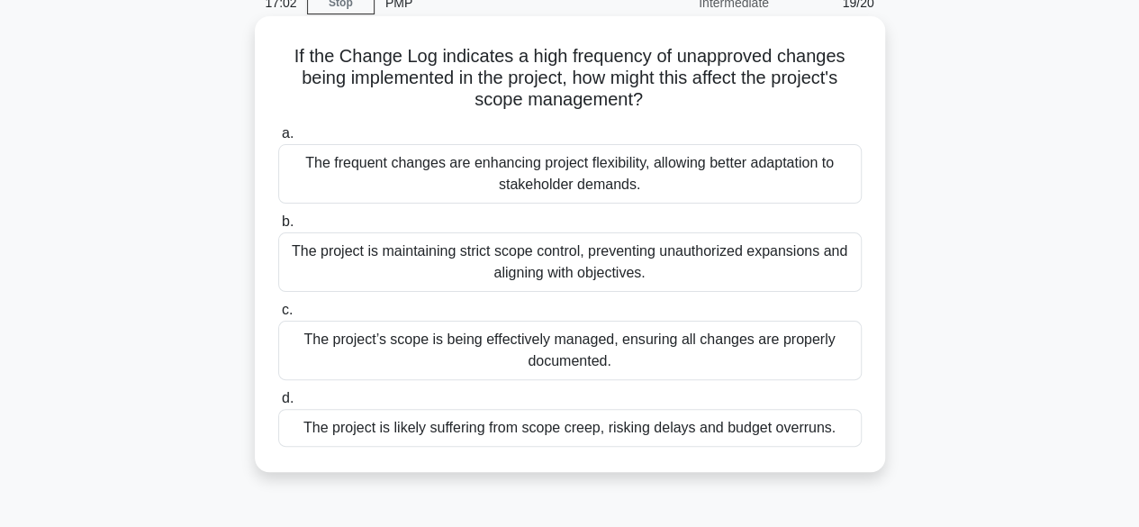
click at [526, 350] on div "The project’s scope is being effectively managed, ensuring all changes are prop…" at bounding box center [569, 349] width 583 height 59
click at [278, 316] on input "c. The project’s scope is being effectively managed, ensuring all changes are p…" at bounding box center [278, 310] width 0 height 12
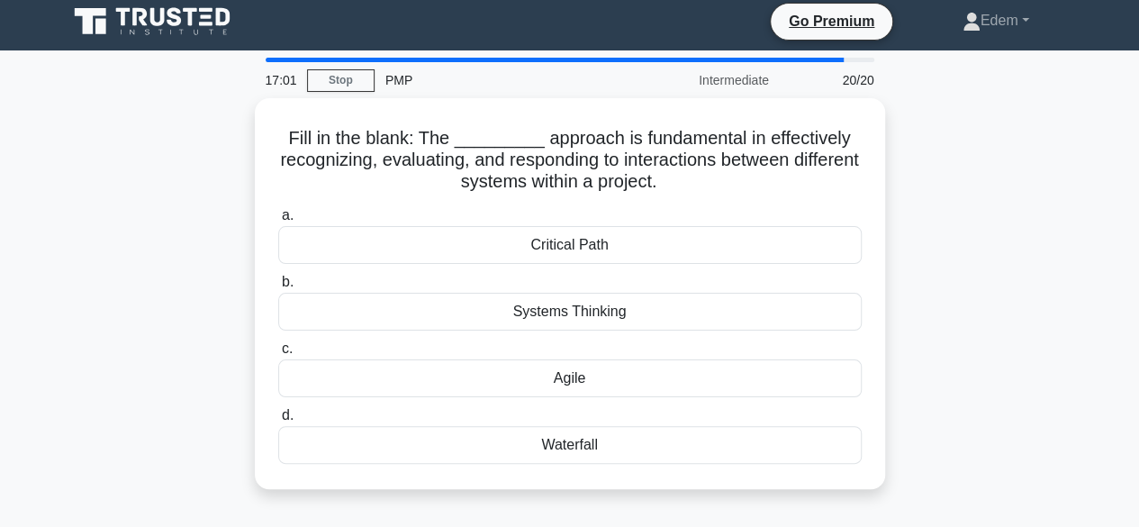
scroll to position [0, 0]
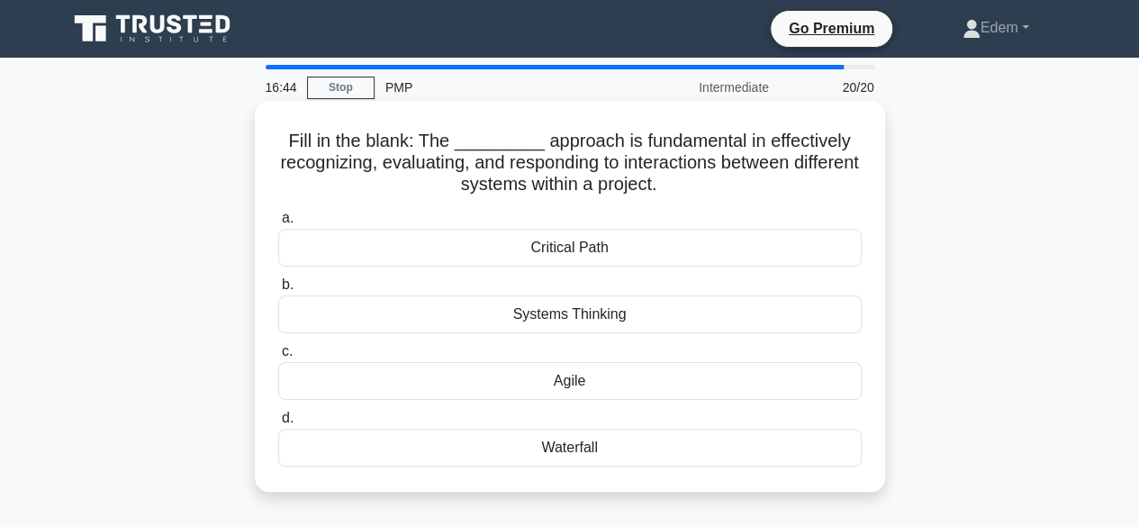
drag, startPoint x: 332, startPoint y: 165, endPoint x: 813, endPoint y: 179, distance: 481.0
click at [813, 179] on h5 "Fill in the blank: The _________ approach is fundamental in effectively recogni…" at bounding box center [569, 163] width 587 height 67
click at [636, 315] on div "Systems Thinking" at bounding box center [569, 314] width 583 height 38
click at [278, 291] on input "b. Systems Thinking" at bounding box center [278, 285] width 0 height 12
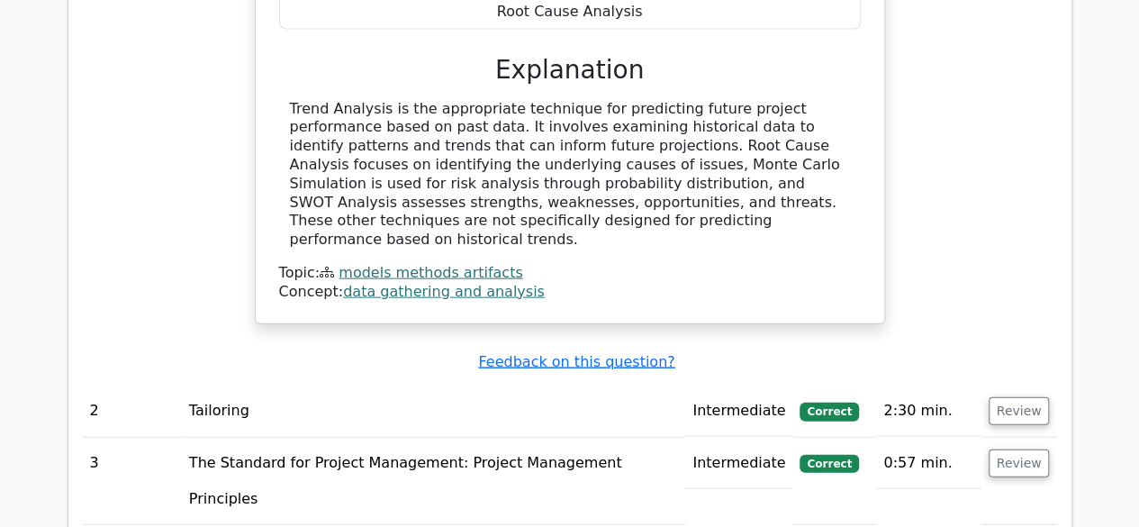
scroll to position [1977, 0]
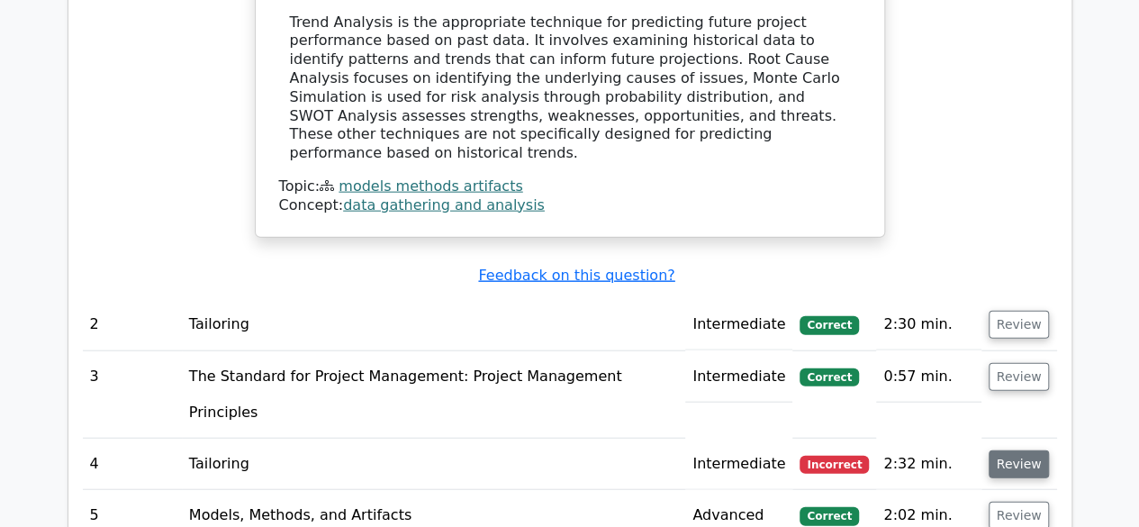
click at [1013, 450] on button "Review" at bounding box center [1018, 464] width 61 height 28
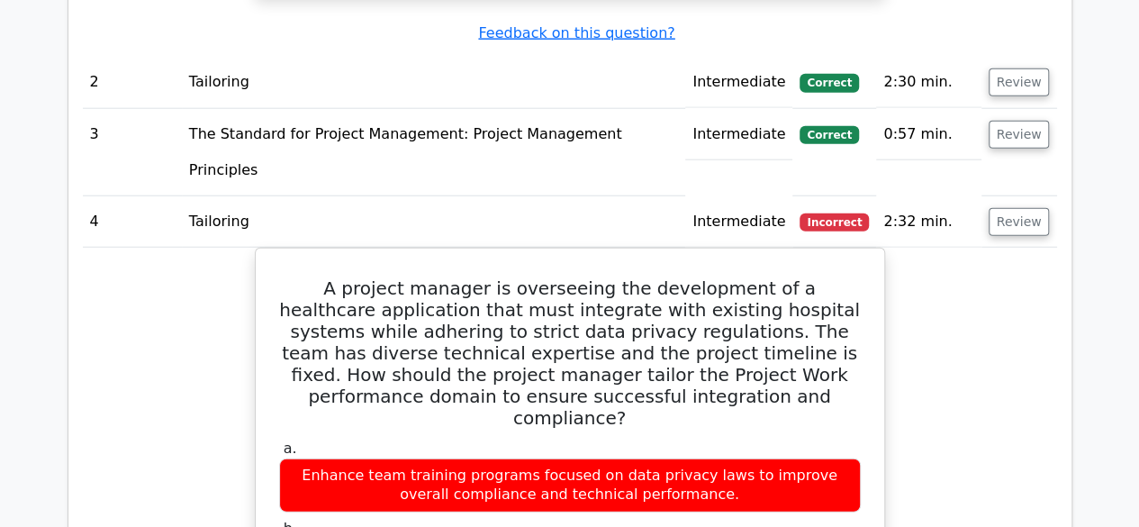
scroll to position [2247, 0]
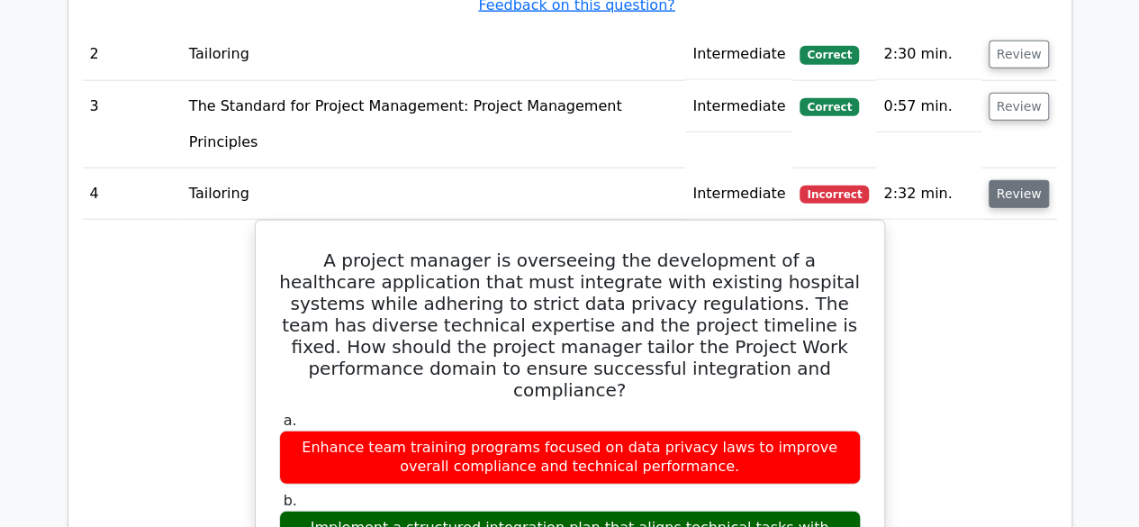
click at [1005, 180] on button "Review" at bounding box center [1018, 194] width 61 height 28
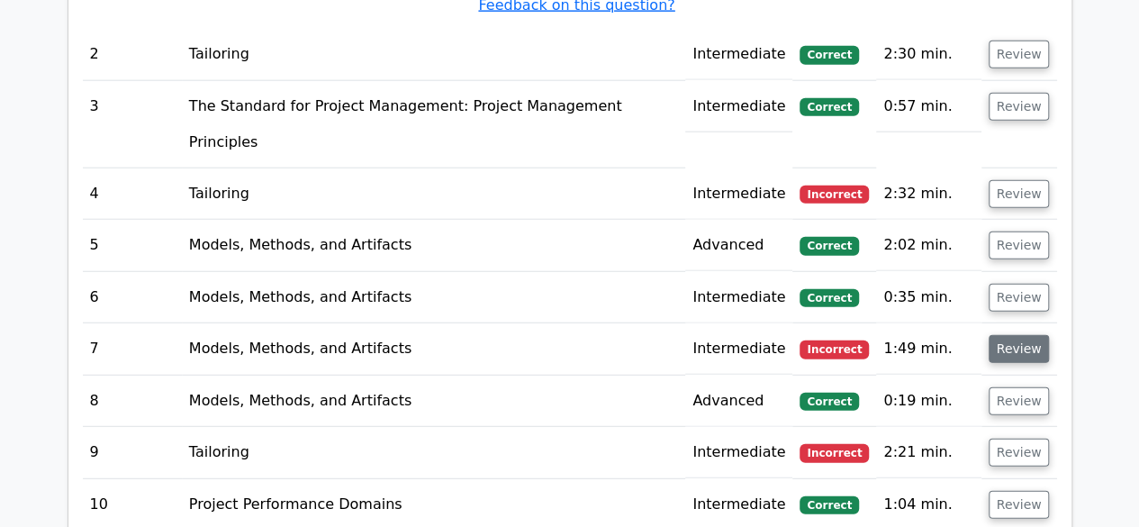
click at [1001, 335] on button "Review" at bounding box center [1018, 349] width 61 height 28
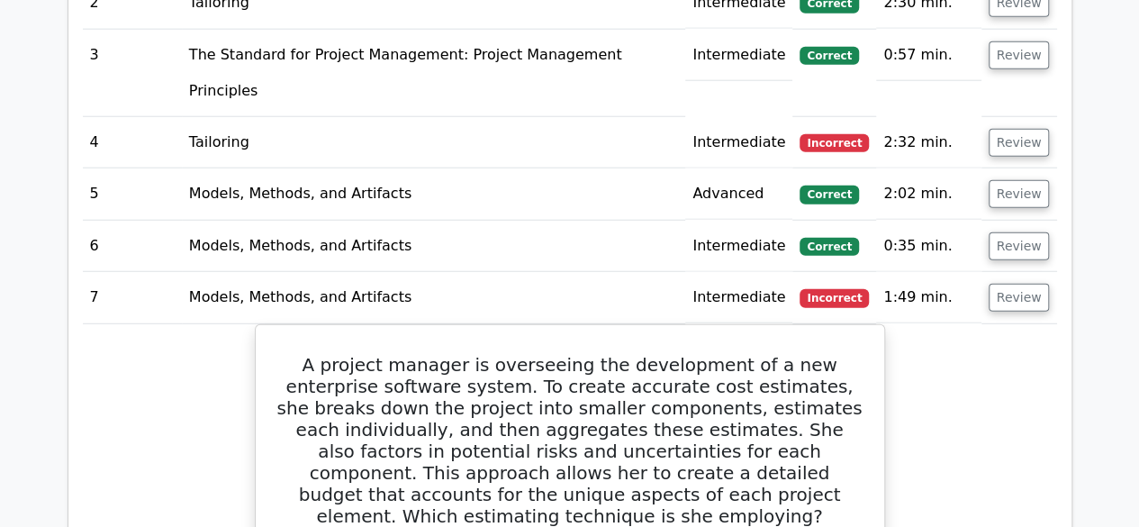
scroll to position [2337, 0]
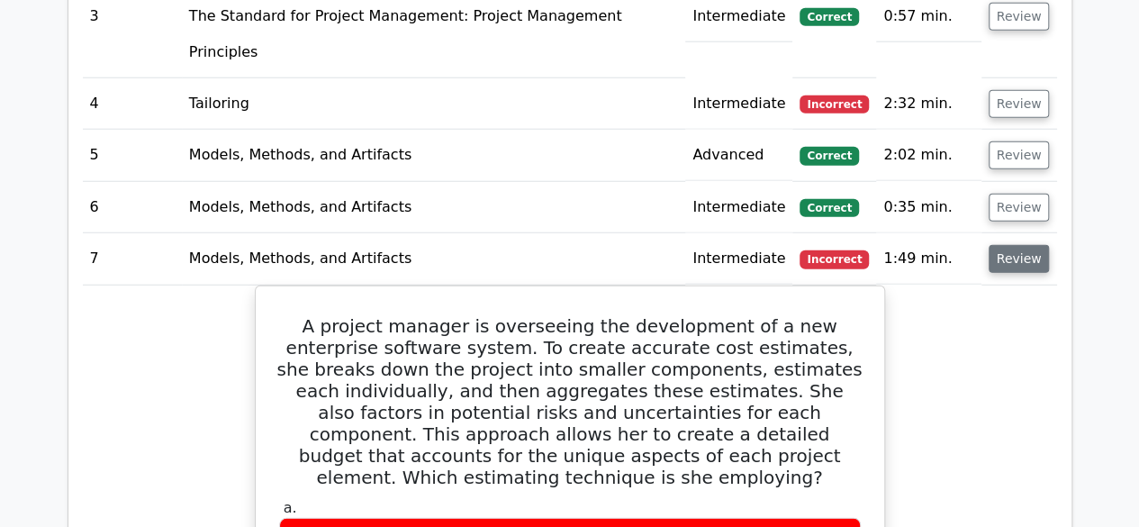
click at [1001, 245] on button "Review" at bounding box center [1018, 259] width 61 height 28
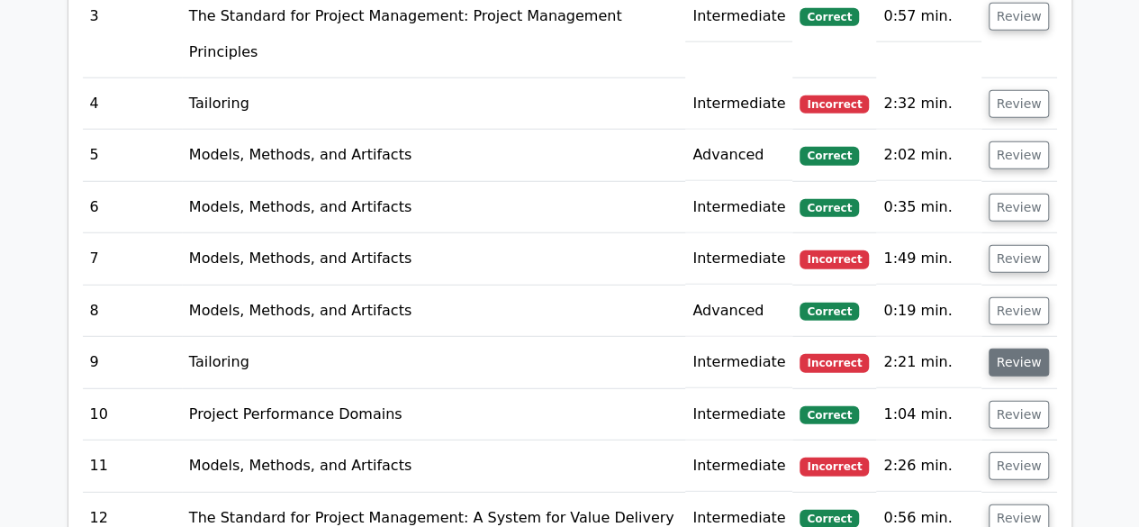
click at [1032, 348] on button "Review" at bounding box center [1018, 362] width 61 height 28
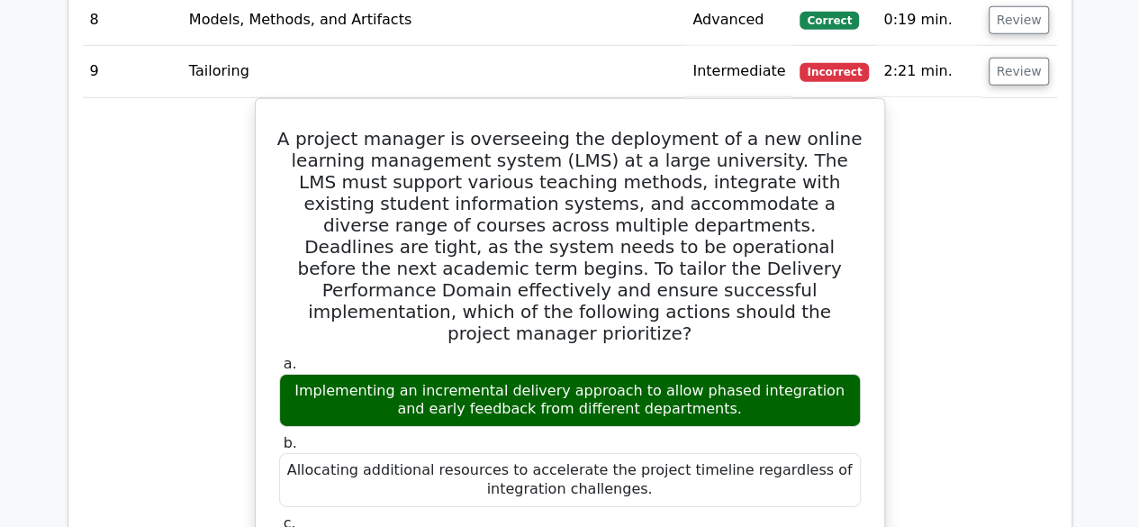
scroll to position [2607, 0]
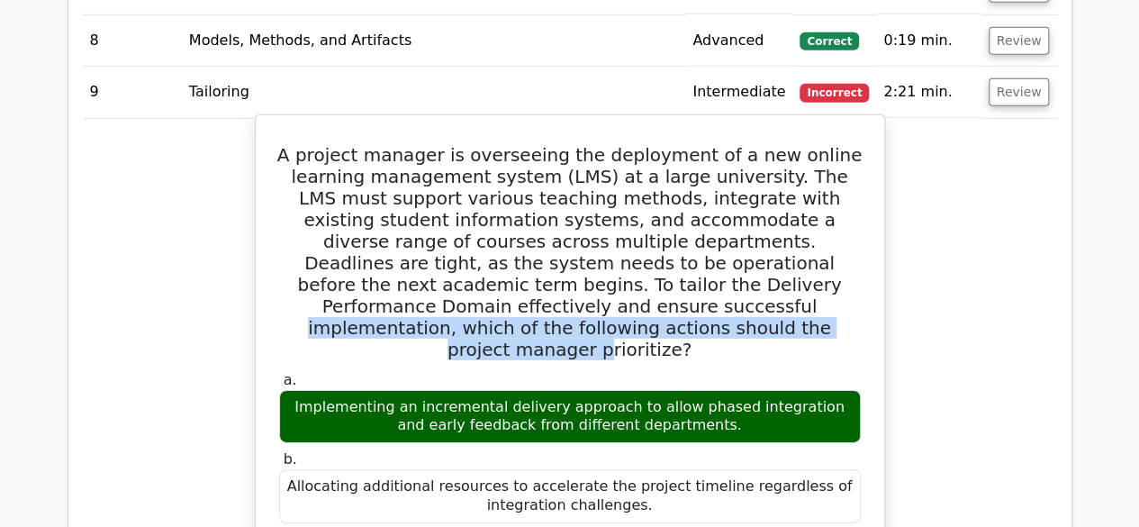
drag, startPoint x: 297, startPoint y: 183, endPoint x: 575, endPoint y: 201, distance: 278.8
click at [575, 201] on h5 "A project manager is overseeing the deployment of a new online learning managem…" at bounding box center [569, 252] width 585 height 216
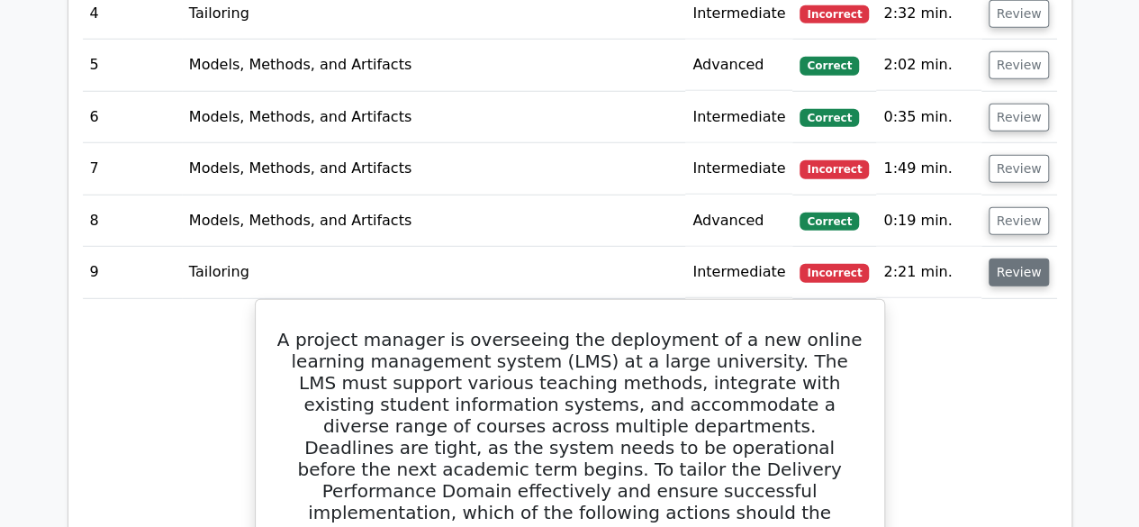
click at [1031, 258] on button "Review" at bounding box center [1018, 272] width 61 height 28
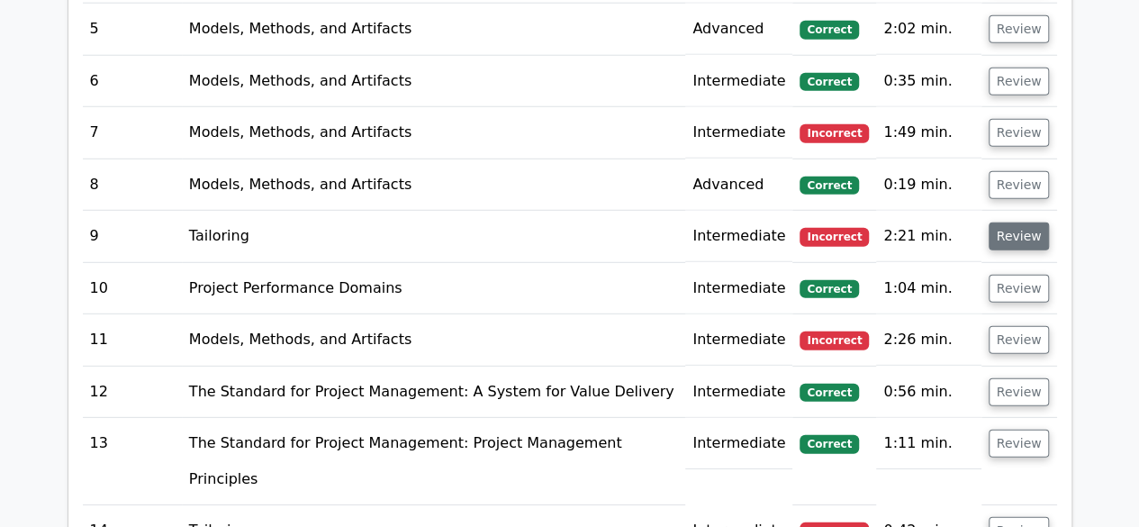
scroll to position [2427, 0]
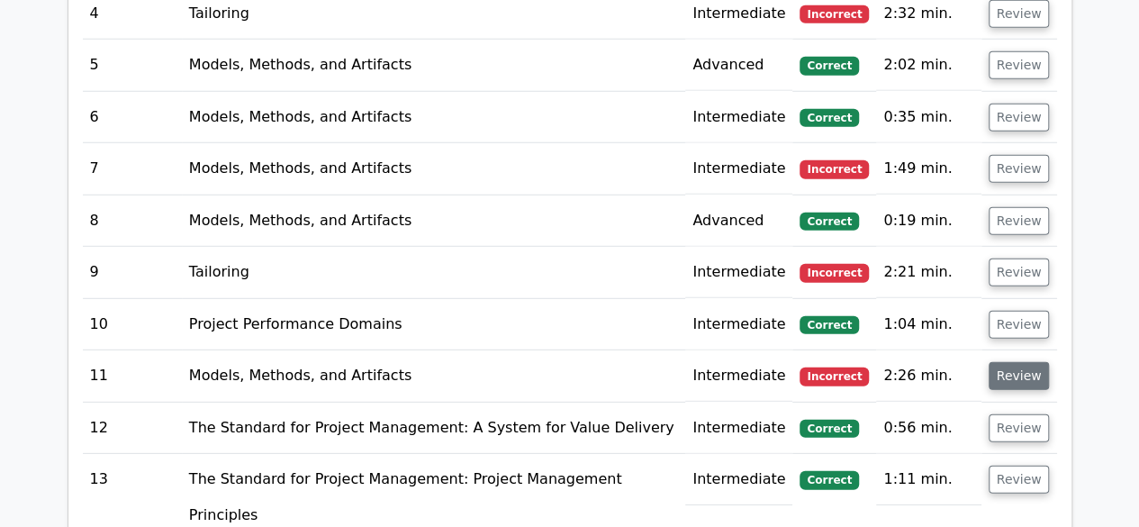
click at [1008, 362] on button "Review" at bounding box center [1018, 376] width 61 height 28
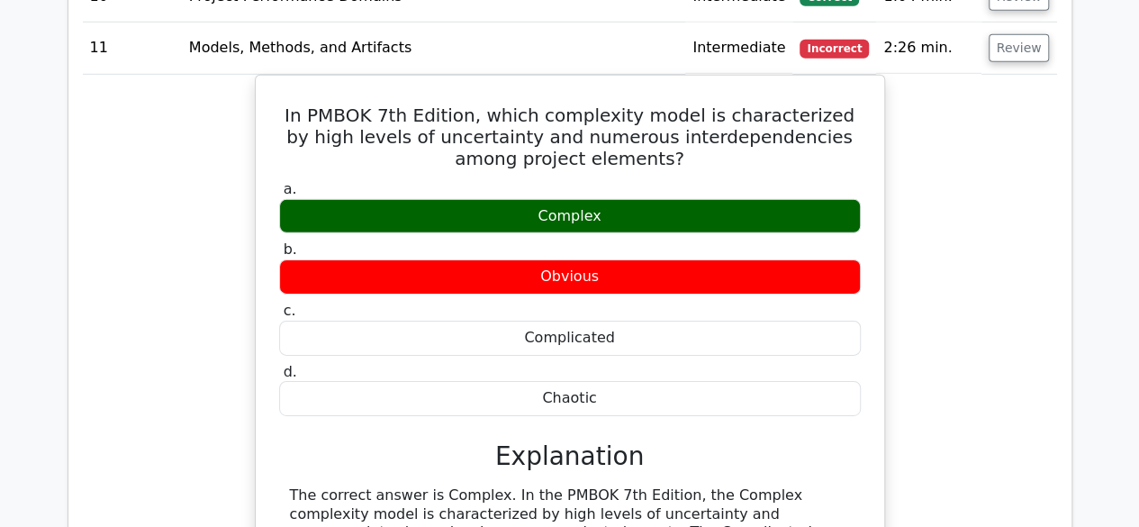
scroll to position [2787, 0]
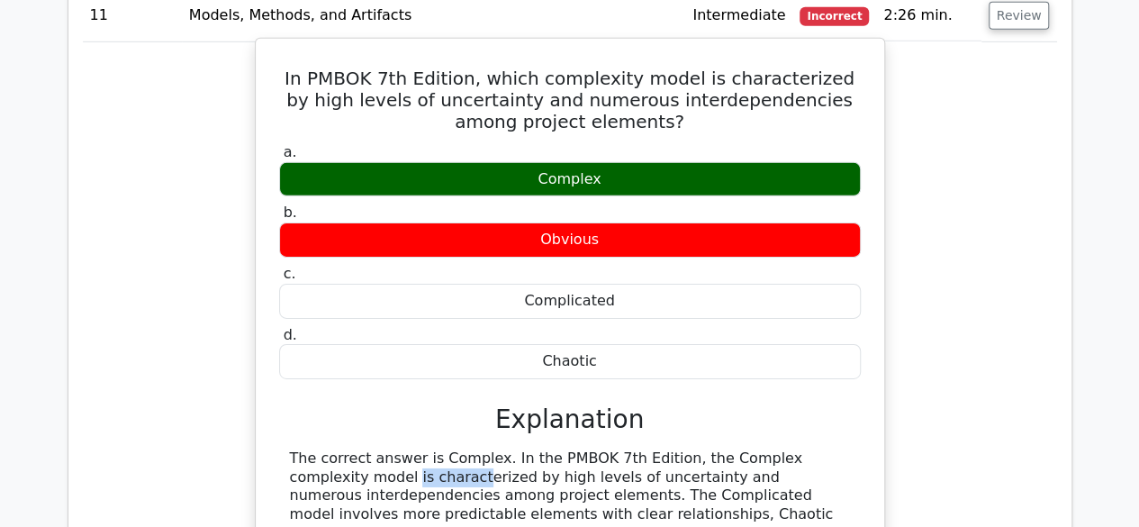
drag, startPoint x: 743, startPoint y: 333, endPoint x: 822, endPoint y: 331, distance: 79.2
click at [822, 449] on div "The correct answer is Complex. In the PMBOK 7th Edition, the Complex complexity…" at bounding box center [570, 514] width 560 height 131
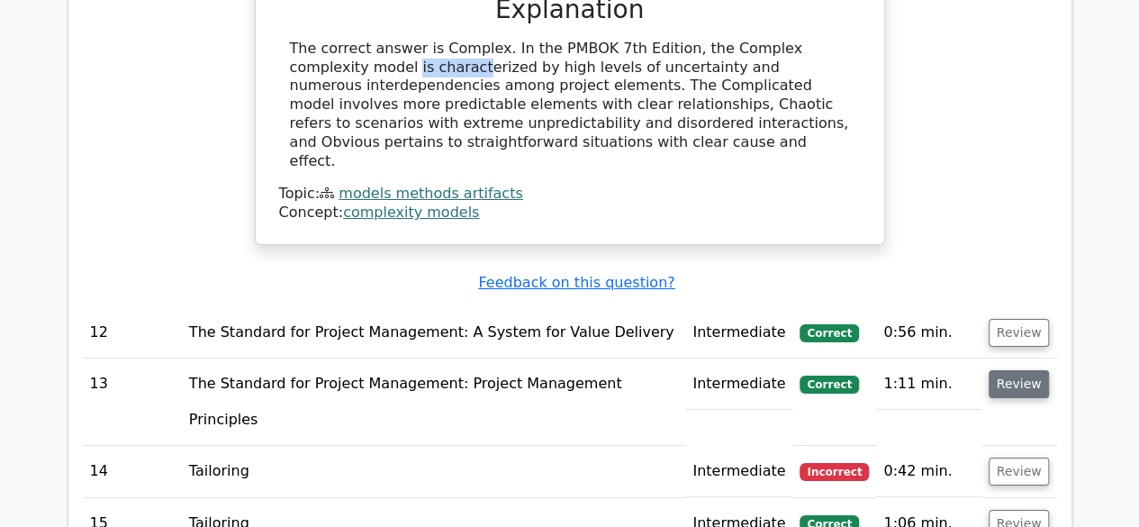
scroll to position [3237, 0]
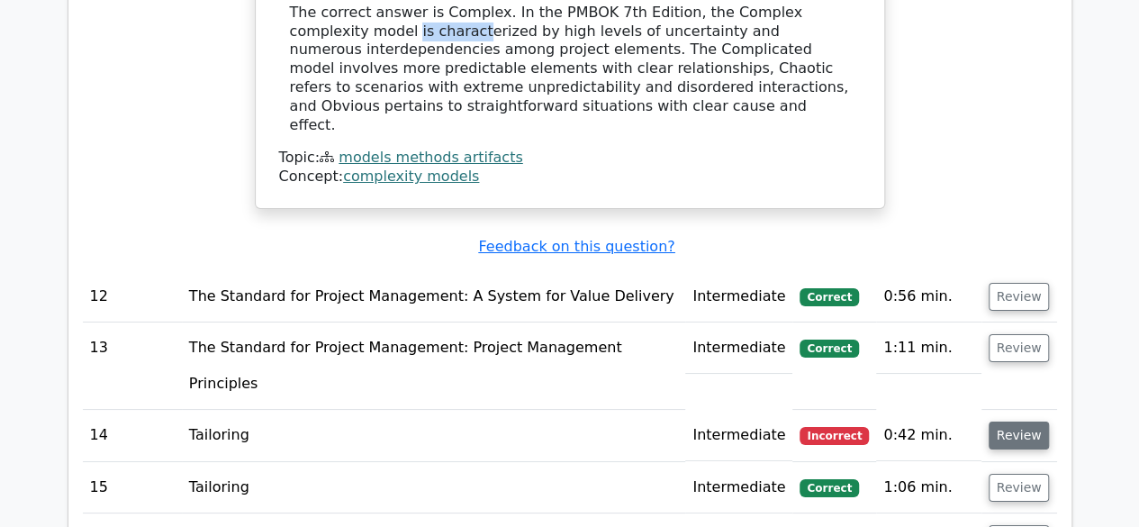
click at [1022, 421] on button "Review" at bounding box center [1018, 435] width 61 height 28
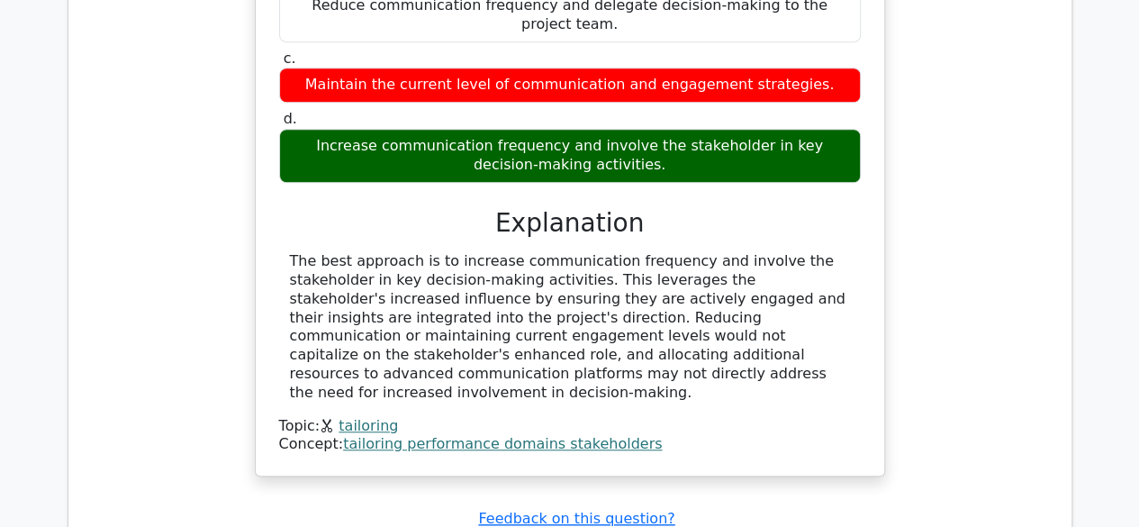
scroll to position [3958, 0]
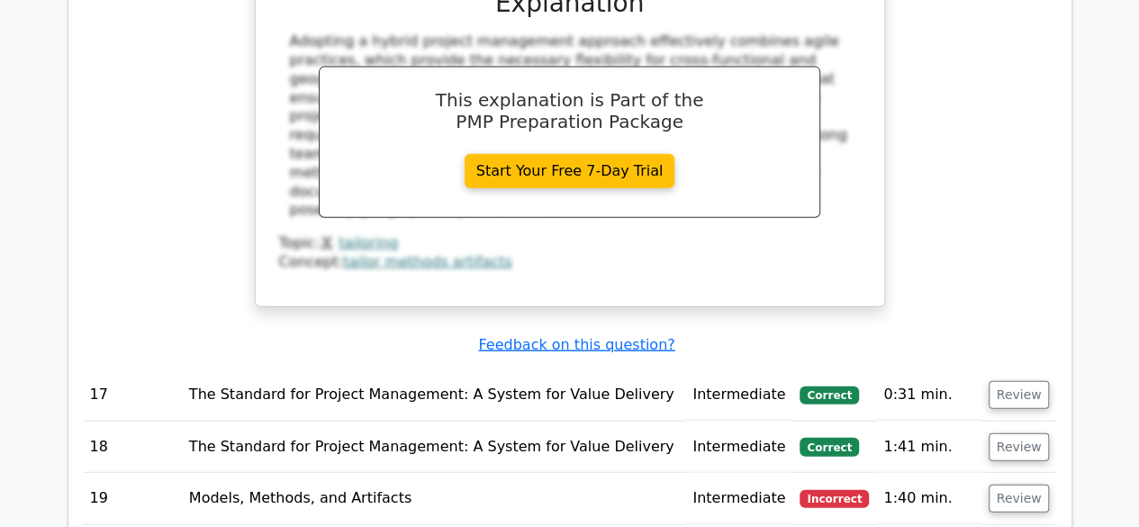
scroll to position [5488, 0]
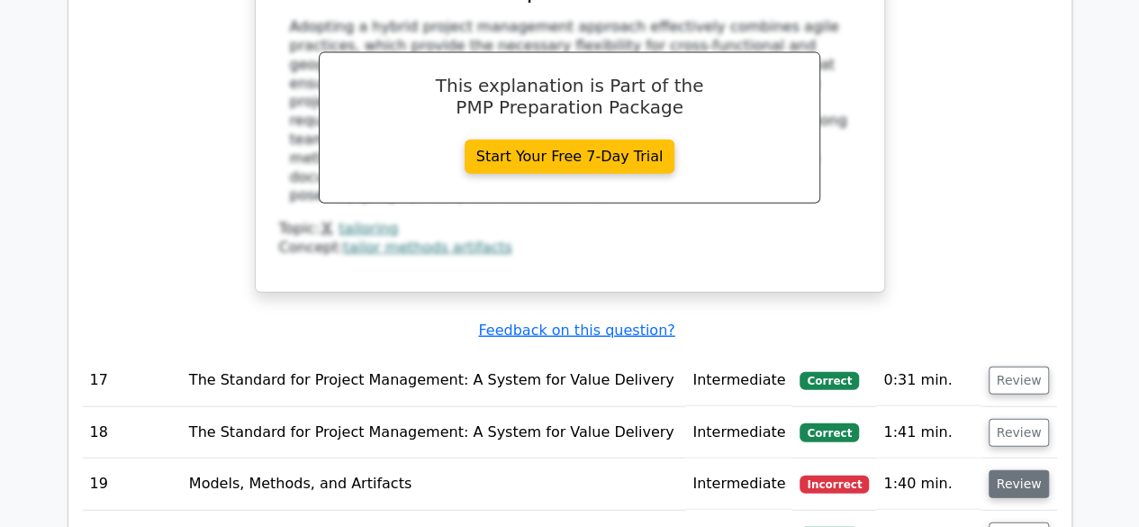
click at [1019, 470] on button "Review" at bounding box center [1018, 484] width 61 height 28
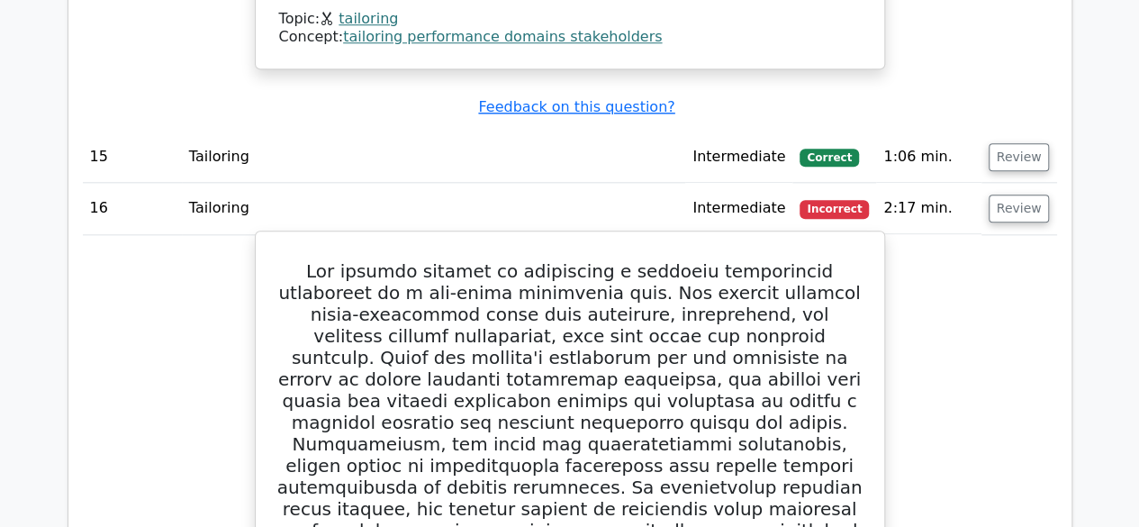
scroll to position [4318, 0]
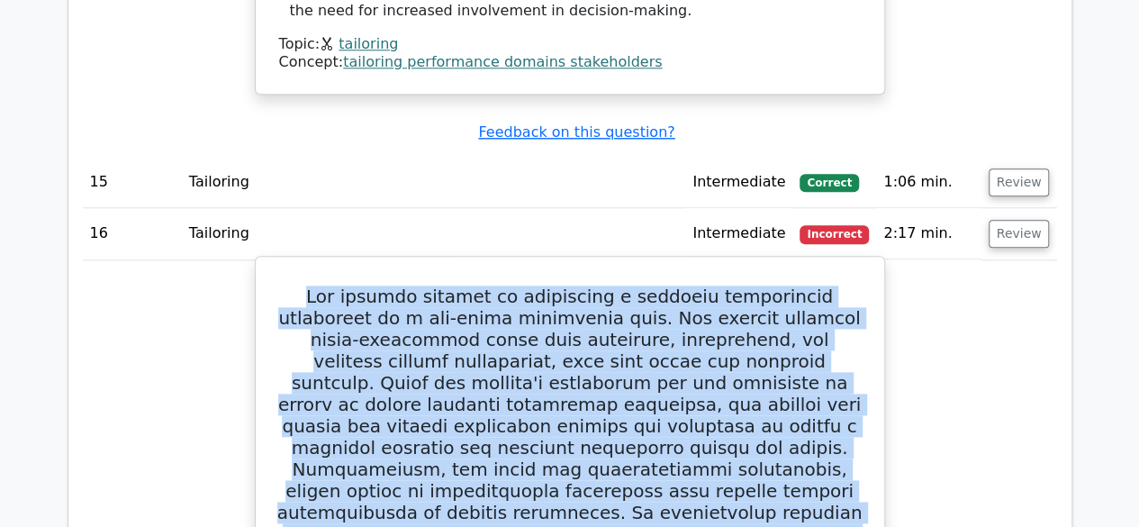
drag, startPoint x: 281, startPoint y: 73, endPoint x: 628, endPoint y: 466, distance: 524.9
click at [628, 466] on h5 at bounding box center [569, 501] width 585 height 432
copy h5 "The project manager is overseeing a software development initiative at a mid-si…"
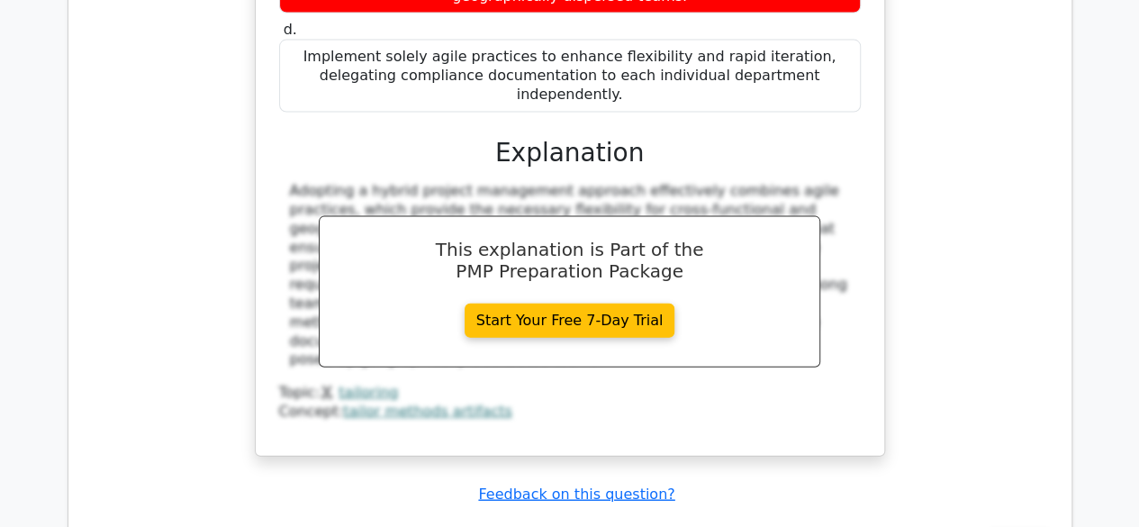
scroll to position [5398, 0]
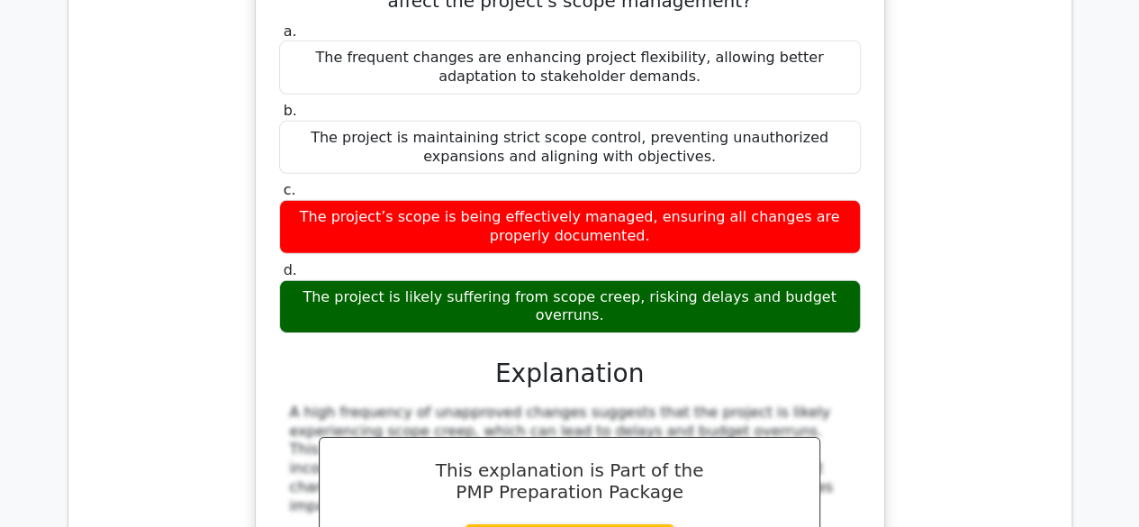
scroll to position [6118, 0]
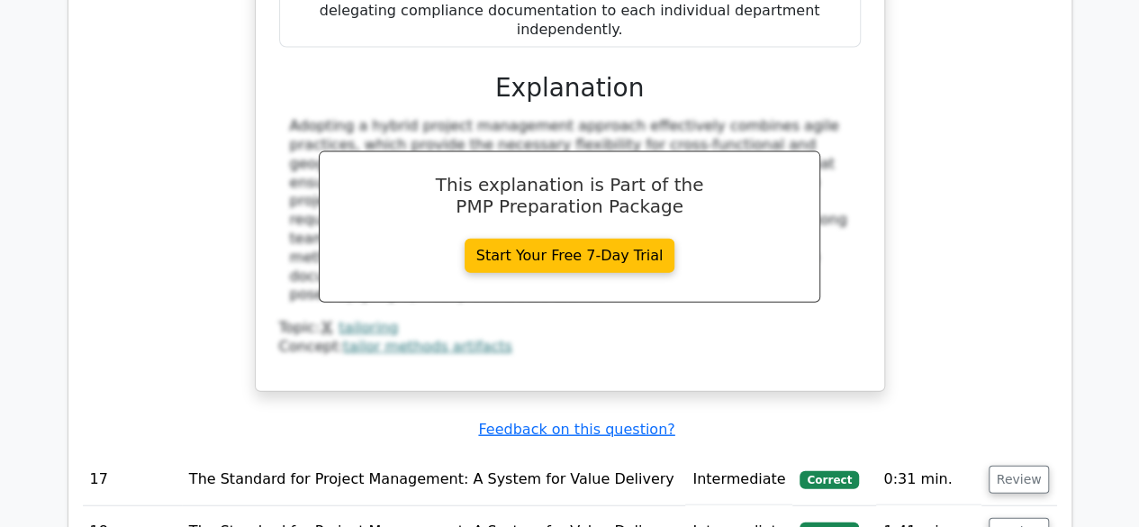
scroll to position [5218, 0]
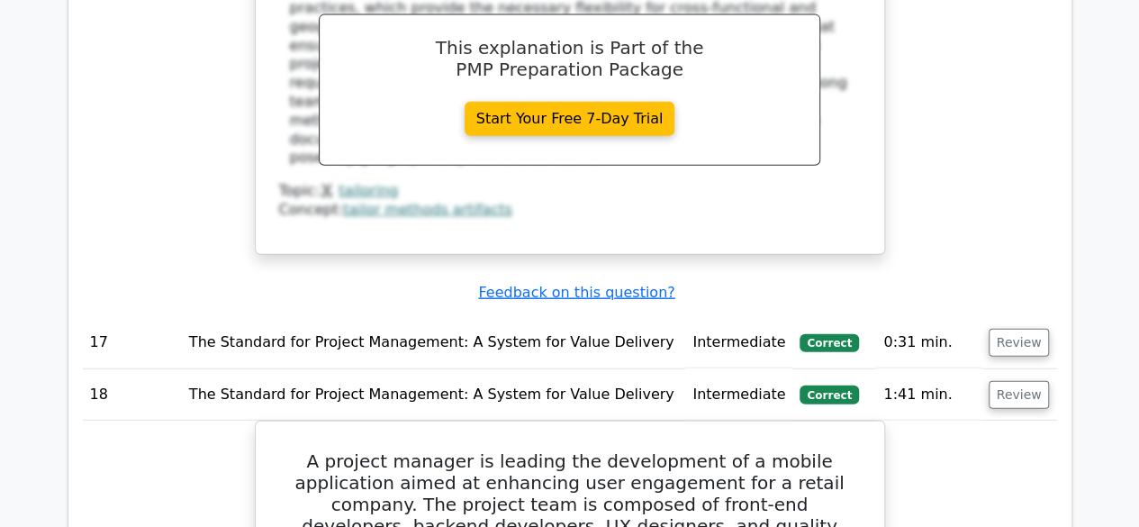
scroll to position [5308, 0]
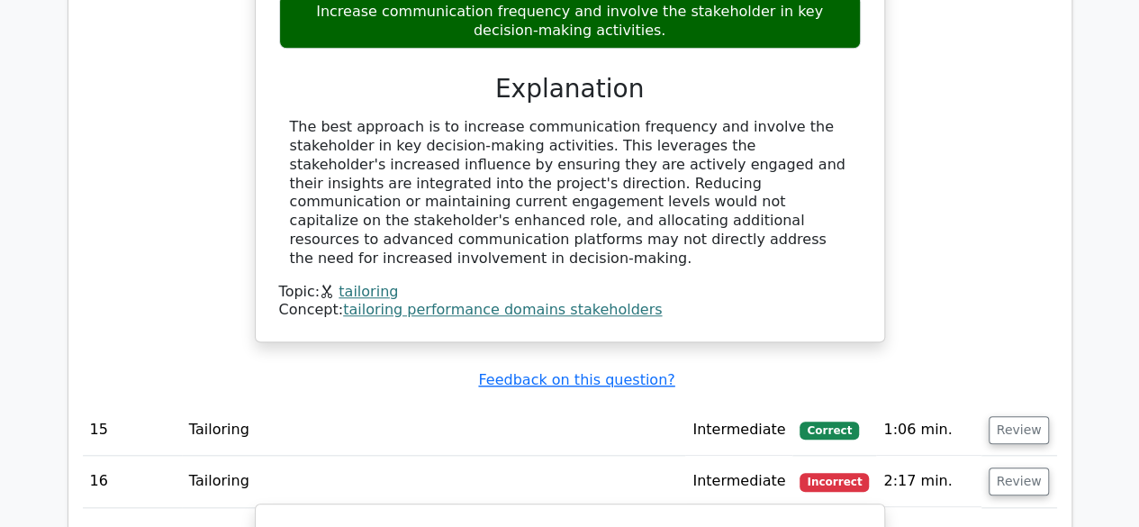
scroll to position [3868, 0]
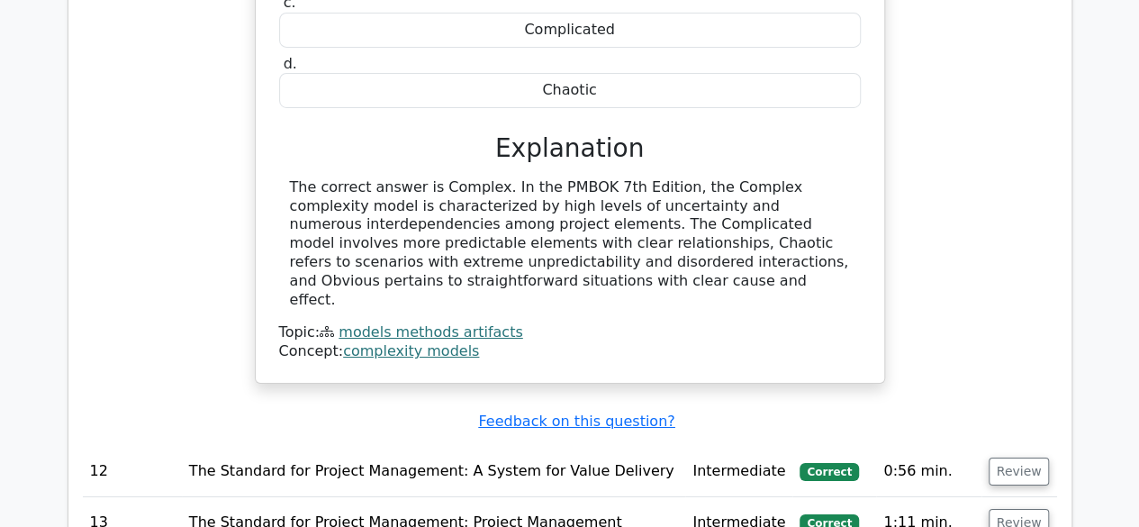
scroll to position [3057, 0]
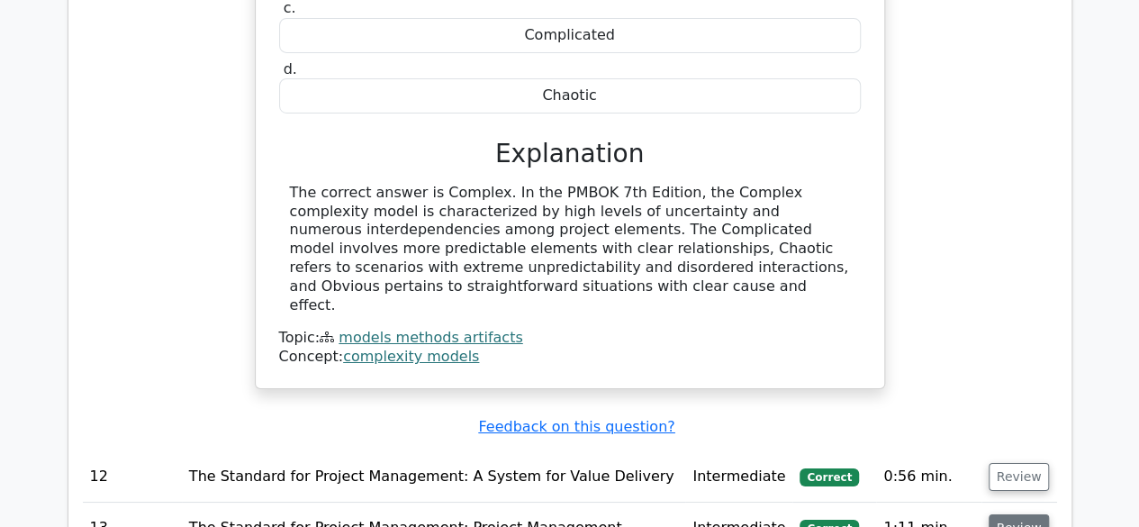
click at [1030, 514] on button "Review" at bounding box center [1018, 528] width 61 height 28
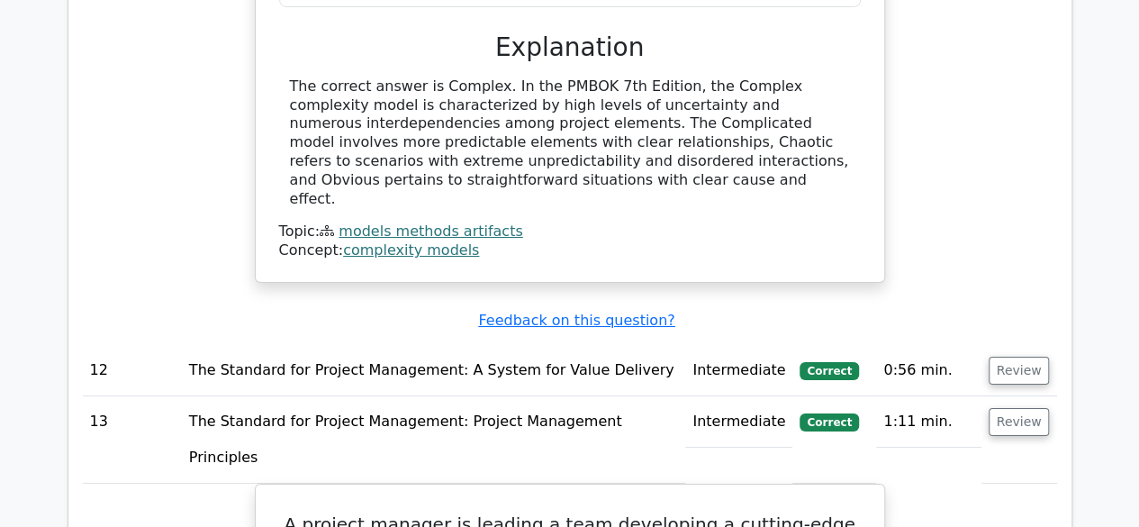
scroll to position [3147, 0]
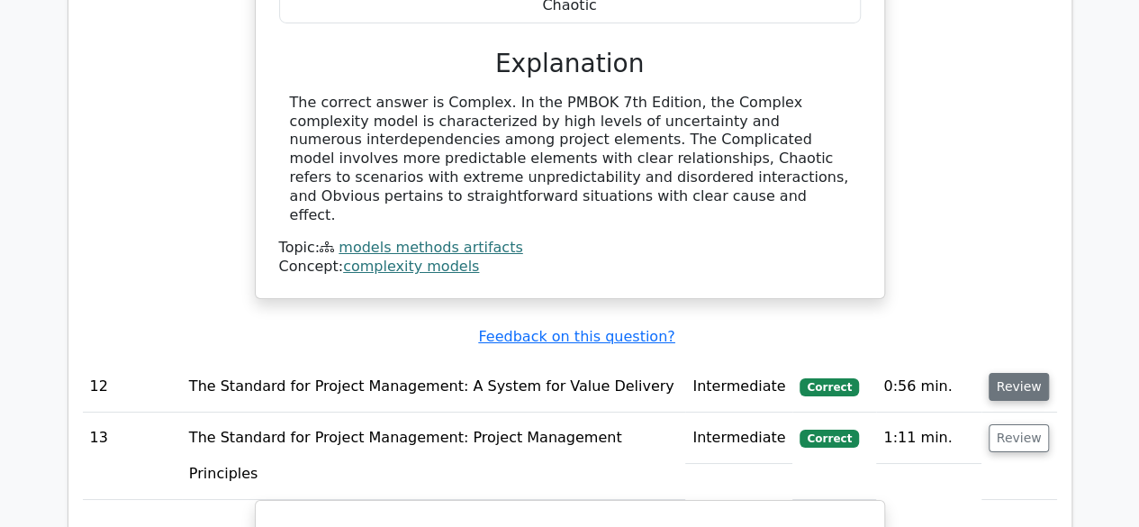
click at [1005, 373] on button "Review" at bounding box center [1018, 387] width 61 height 28
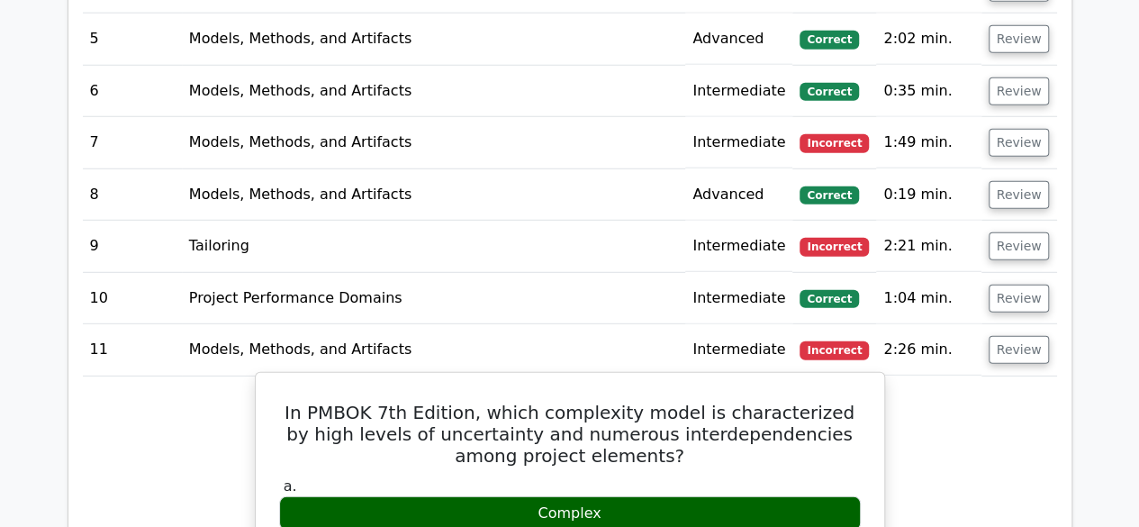
scroll to position [2247, 0]
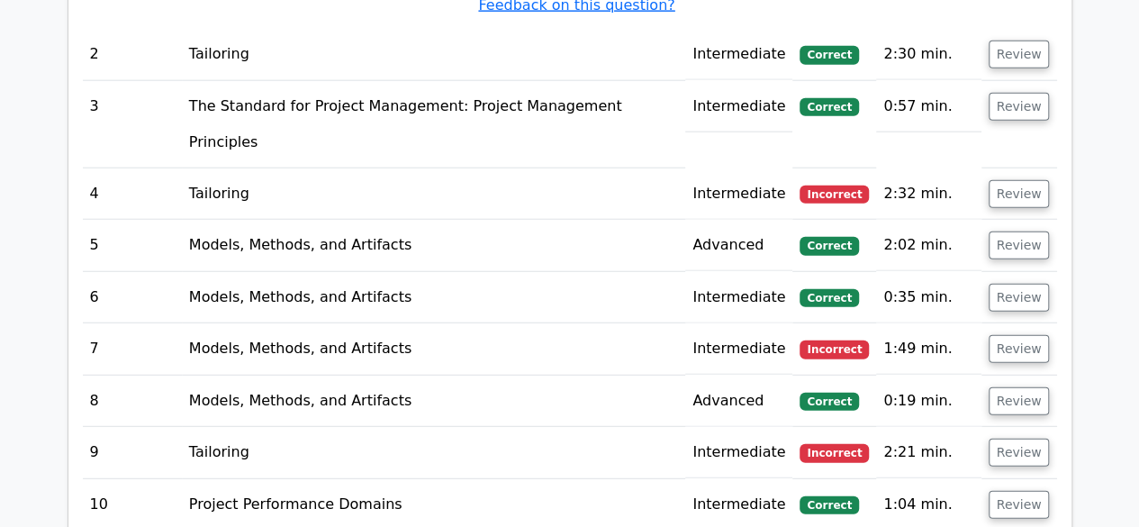
click at [1032, 479] on td "Review" at bounding box center [1019, 504] width 76 height 51
click at [1024, 491] on button "Review" at bounding box center [1018, 505] width 61 height 28
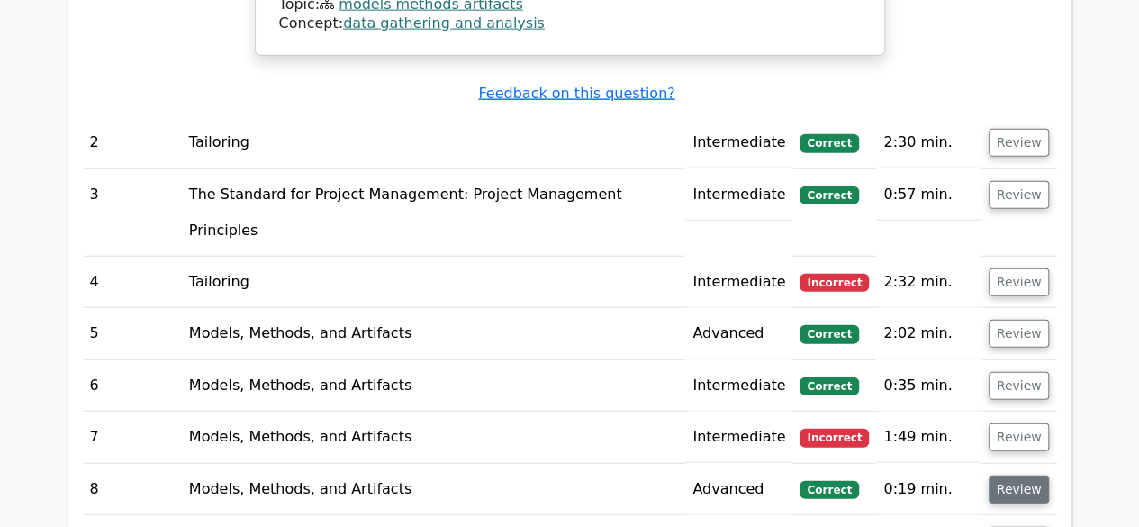
scroll to position [2157, 0]
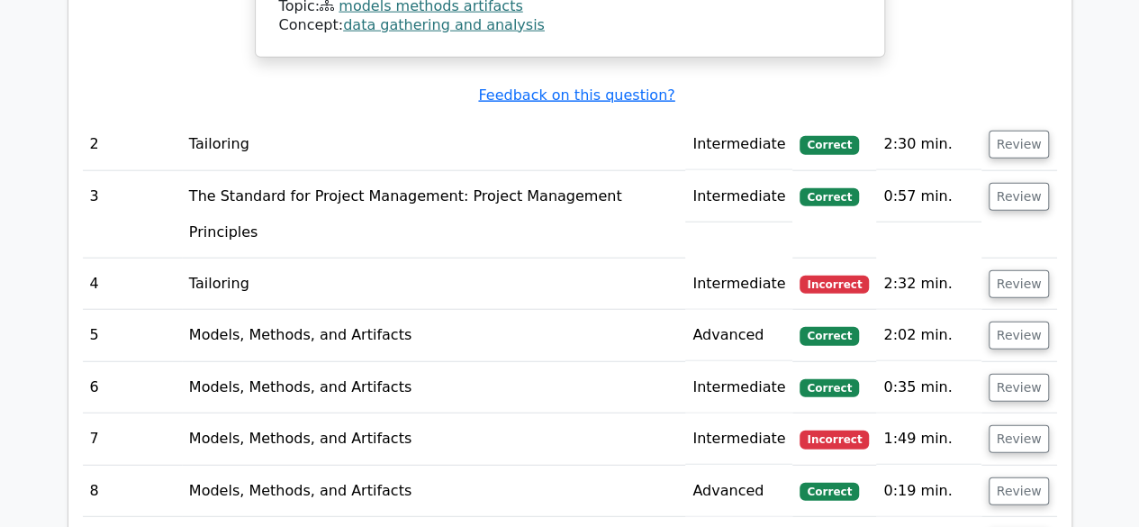
drag, startPoint x: 995, startPoint y: 361, endPoint x: 996, endPoint y: 377, distance: 16.2
click at [995, 477] on button "Review" at bounding box center [1018, 491] width 61 height 28
click at [1030, 425] on button "Review" at bounding box center [1018, 439] width 61 height 28
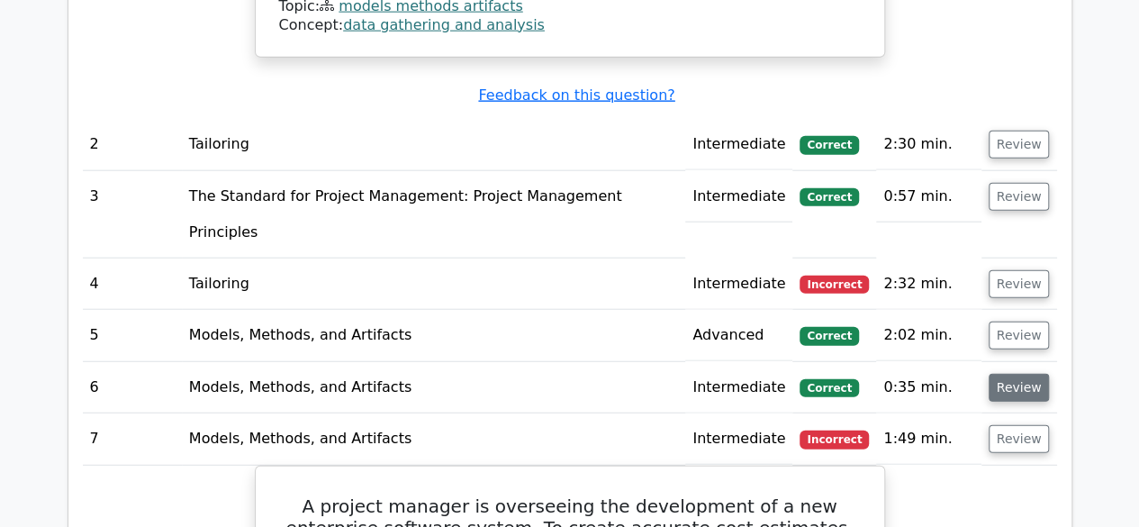
click at [1015, 374] on button "Review" at bounding box center [1018, 388] width 61 height 28
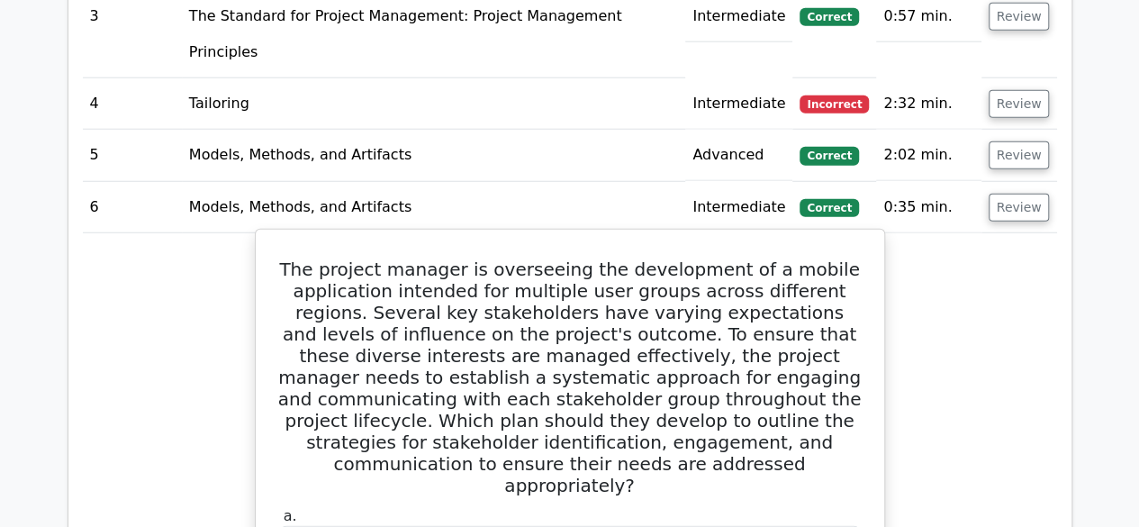
scroll to position [2067, 0]
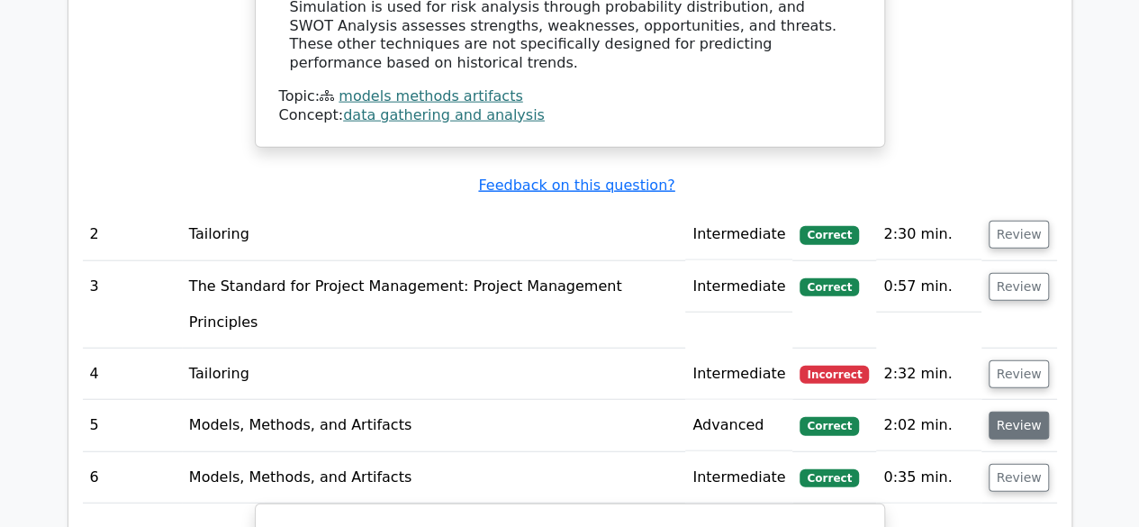
click at [1025, 411] on button "Review" at bounding box center [1018, 425] width 61 height 28
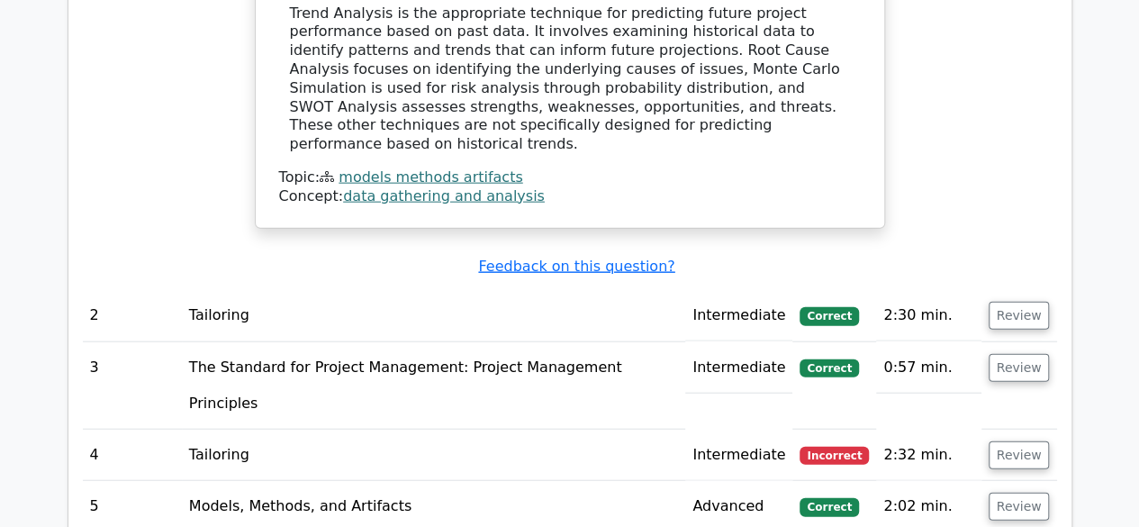
scroll to position [1977, 0]
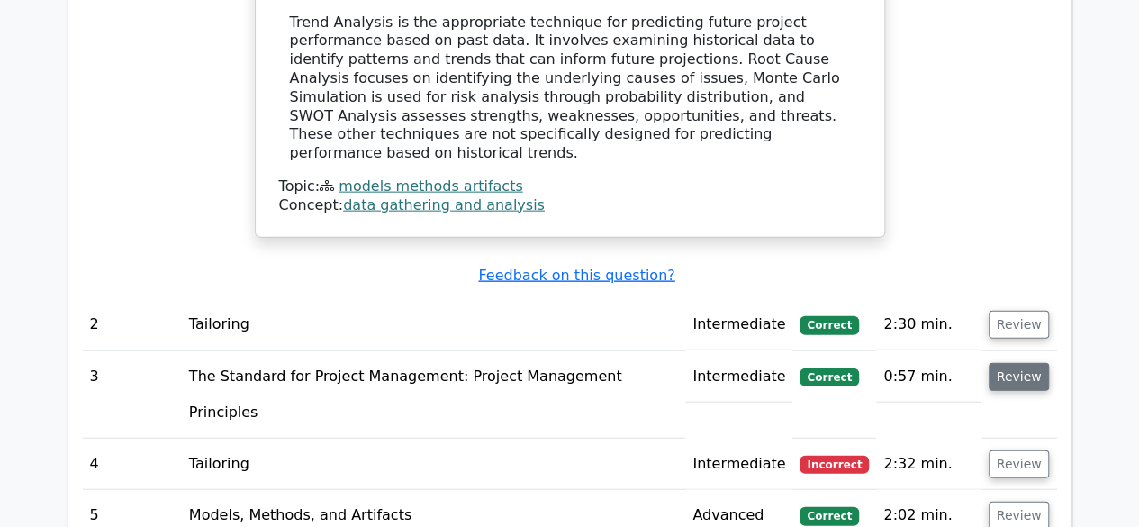
click at [1005, 363] on button "Review" at bounding box center [1018, 377] width 61 height 28
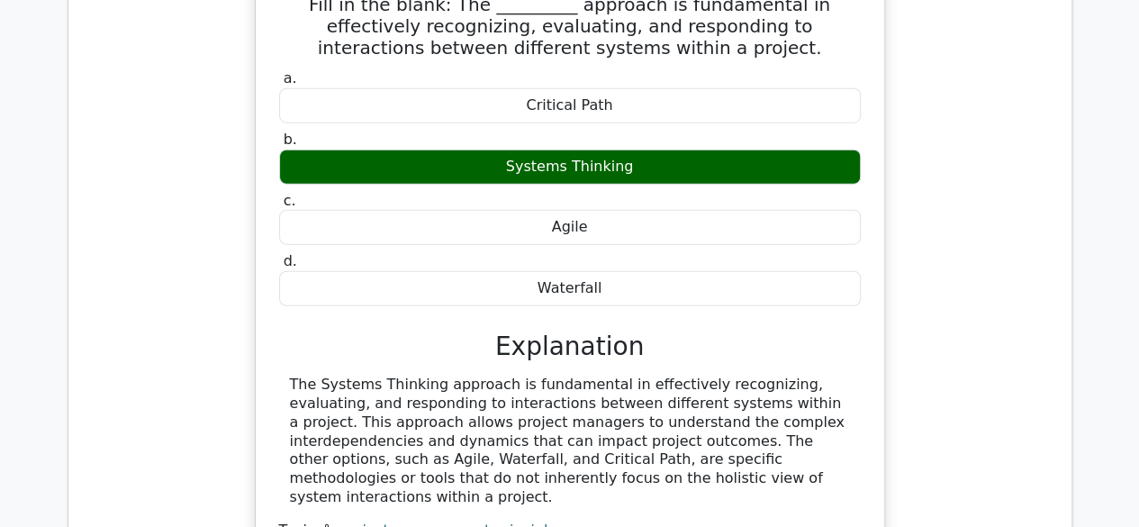
scroll to position [19297, 0]
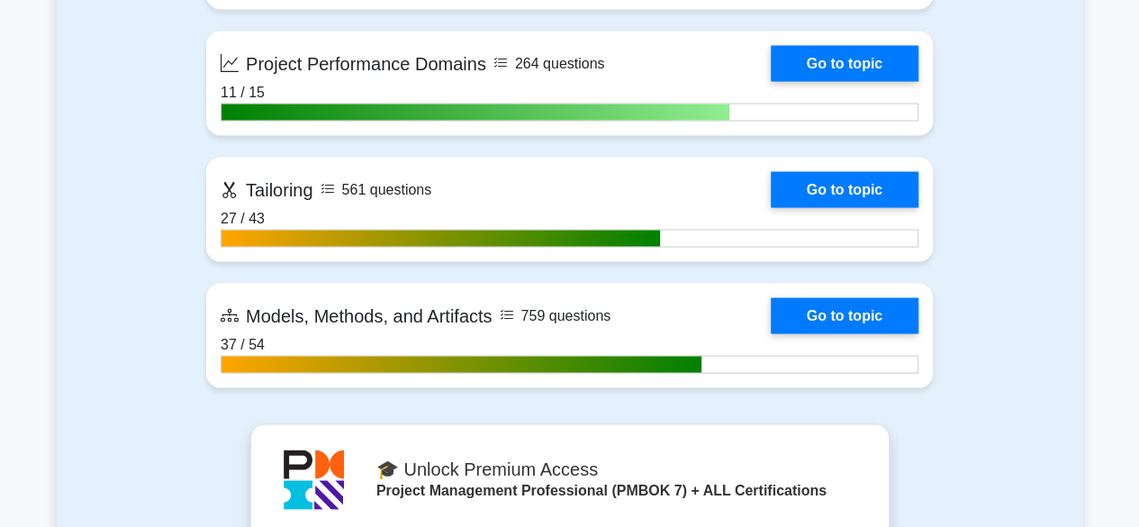
scroll to position [1620, 0]
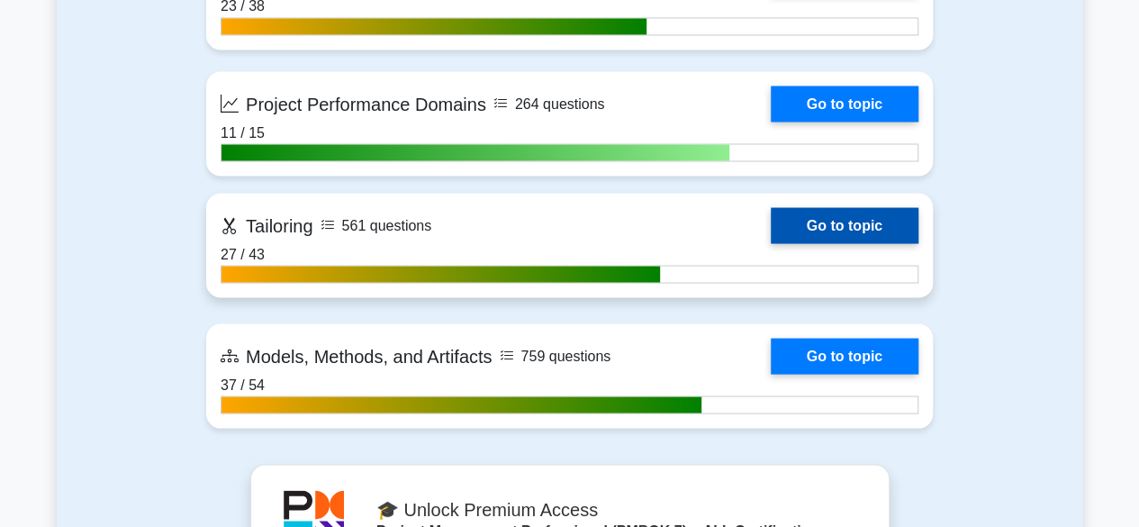
click at [845, 223] on link "Go to topic" at bounding box center [845, 225] width 148 height 36
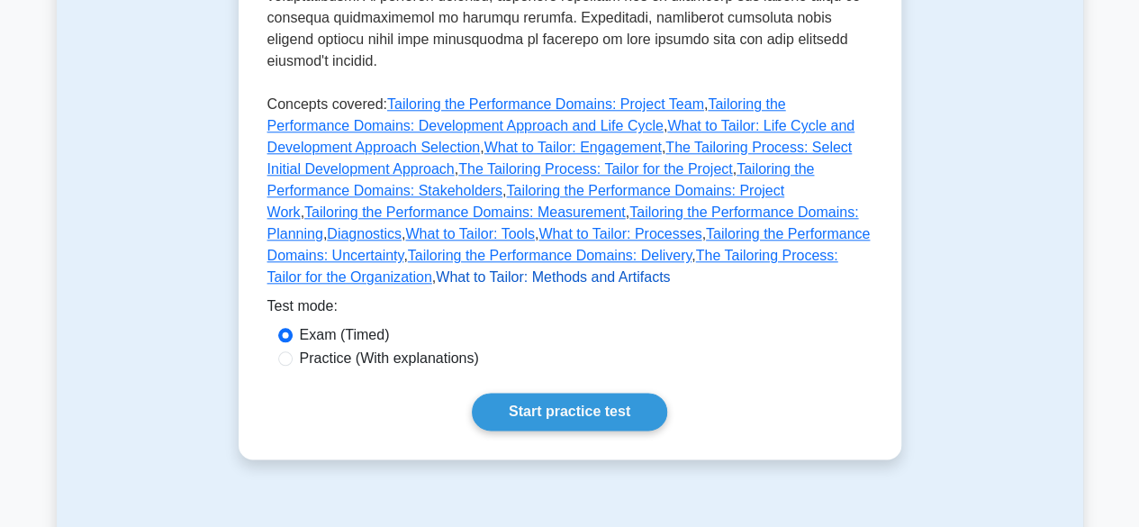
scroll to position [990, 0]
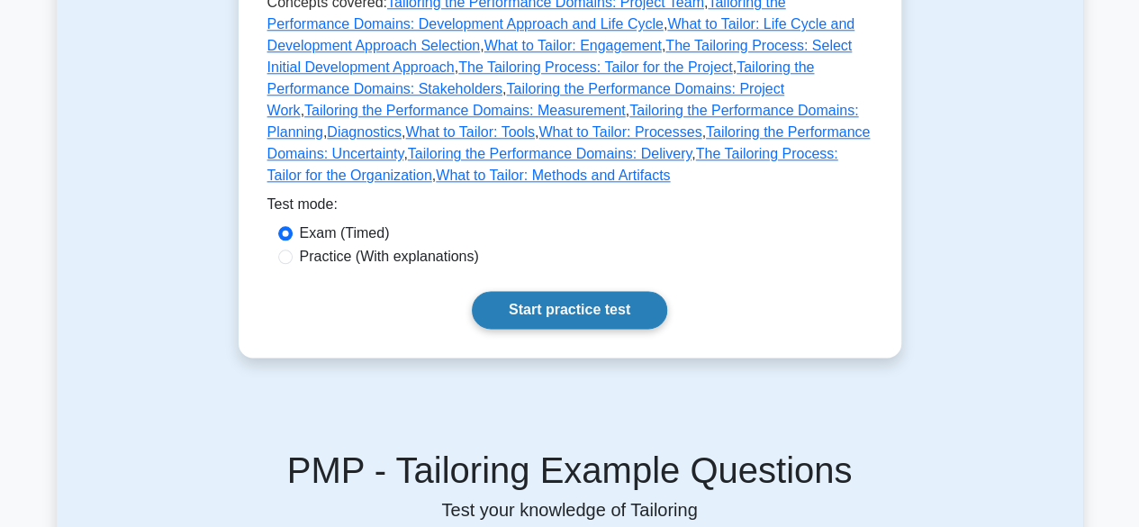
click at [570, 291] on link "Start practice test" at bounding box center [569, 310] width 195 height 38
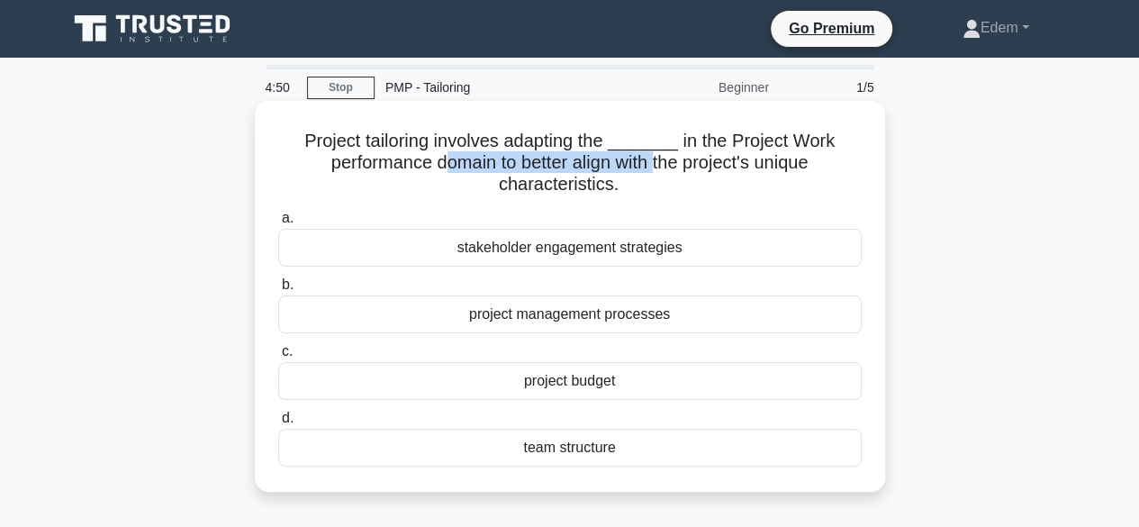
drag, startPoint x: 446, startPoint y: 162, endPoint x: 659, endPoint y: 174, distance: 213.7
click at [659, 174] on h5 "Project tailoring involves adapting the _______ in the Project Work performance…" at bounding box center [569, 163] width 587 height 67
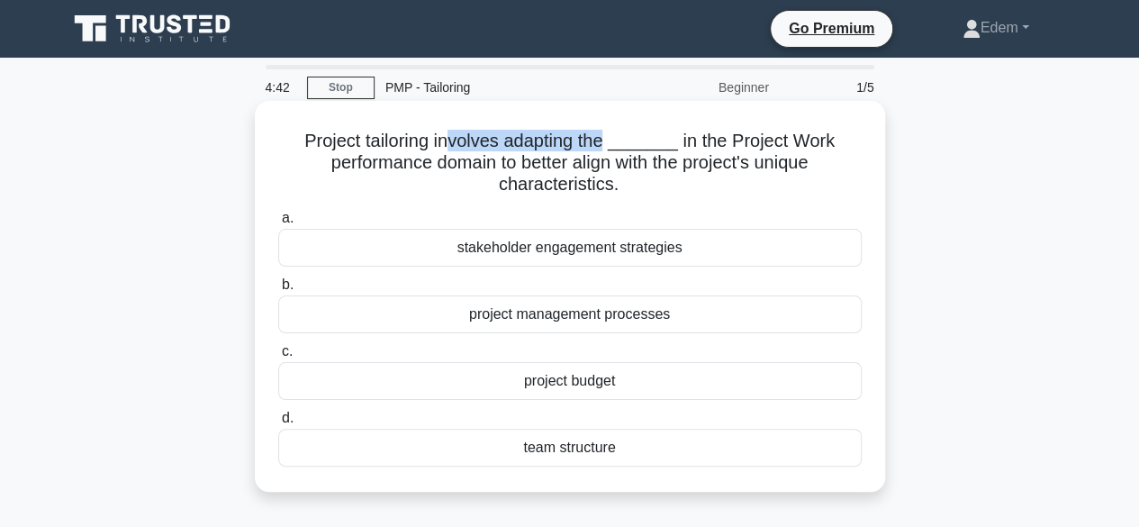
drag, startPoint x: 499, startPoint y: 143, endPoint x: 613, endPoint y: 149, distance: 114.5
click at [613, 149] on h5 "Project tailoring involves adapting the _______ in the Project Work performance…" at bounding box center [569, 163] width 587 height 67
click at [586, 320] on div "project management processes" at bounding box center [569, 314] width 583 height 38
click at [278, 291] on input "b. project management processes" at bounding box center [278, 285] width 0 height 12
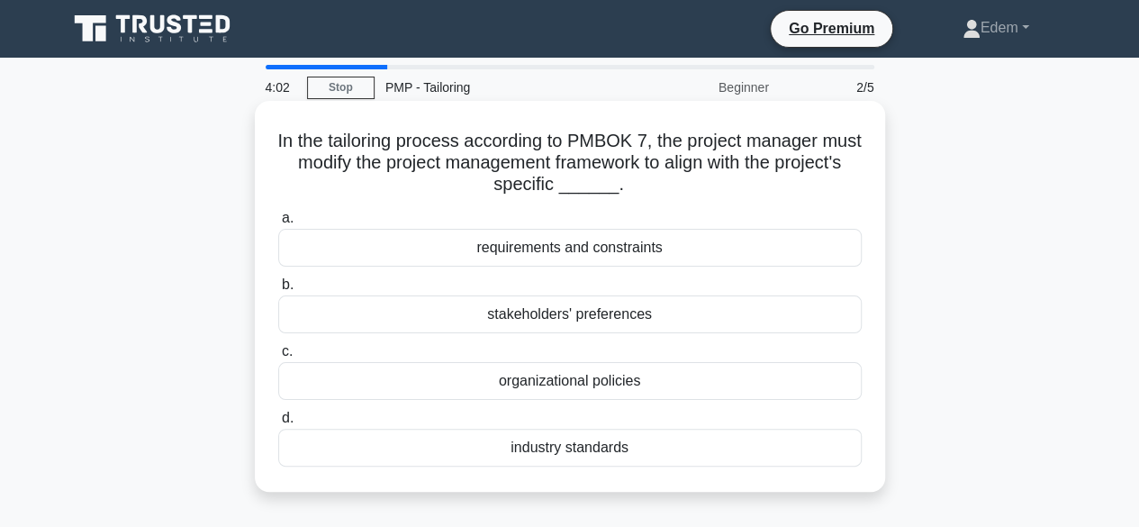
click at [558, 249] on div "requirements and constraints" at bounding box center [569, 248] width 583 height 38
click at [278, 224] on input "a. requirements and constraints" at bounding box center [278, 218] width 0 height 12
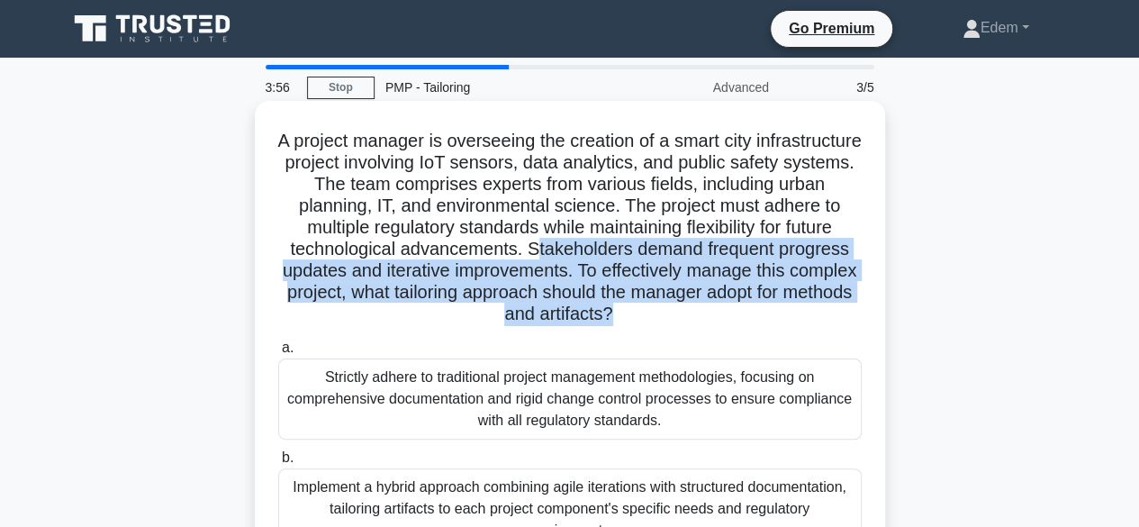
drag, startPoint x: 691, startPoint y: 248, endPoint x: 726, endPoint y: 321, distance: 80.5
click at [726, 321] on h5 "A project manager is overseeing the creation of a smart city infrastructure pro…" at bounding box center [569, 228] width 587 height 196
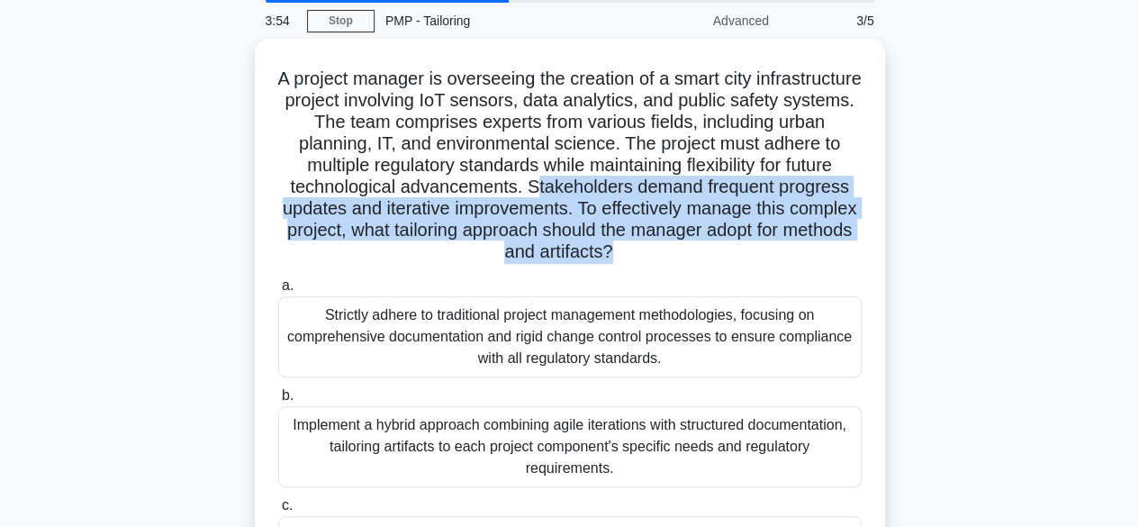
scroll to position [68, 0]
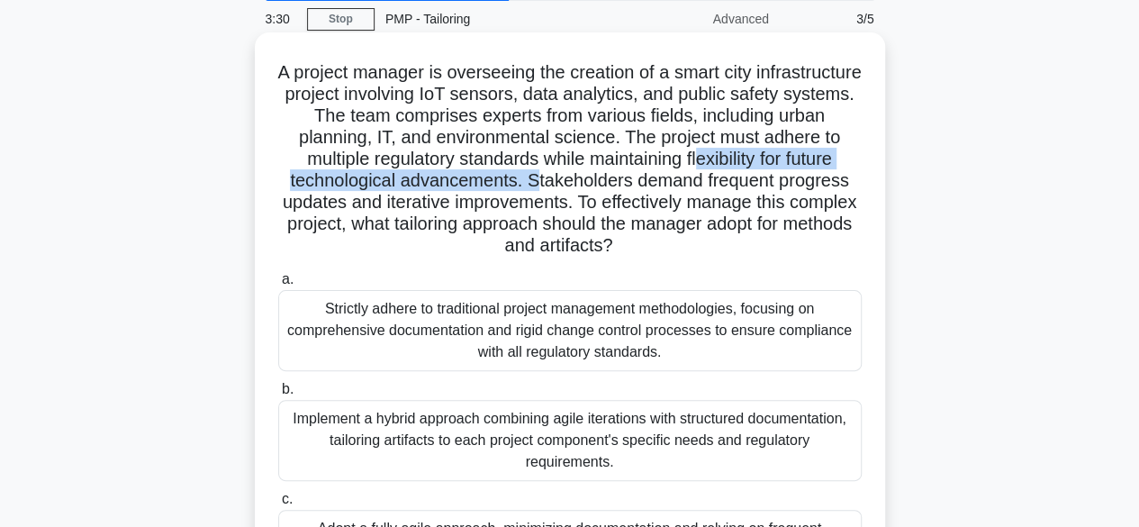
drag, startPoint x: 292, startPoint y: 179, endPoint x: 695, endPoint y: 184, distance: 403.3
click at [695, 184] on h5 "A project manager is overseeing the creation of a smart city infrastructure pro…" at bounding box center [569, 159] width 587 height 196
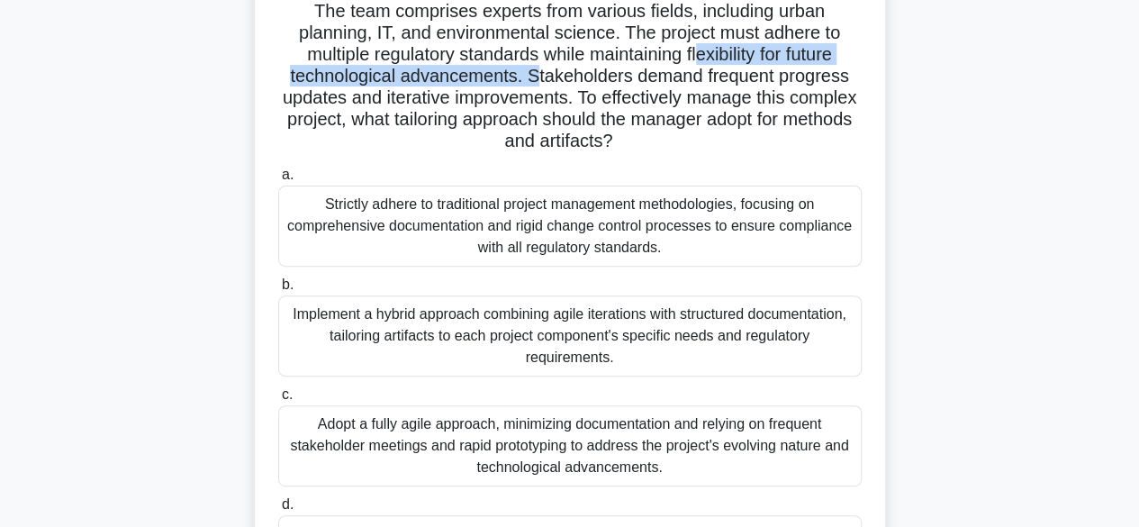
scroll to position [173, 0]
drag, startPoint x: 562, startPoint y: 122, endPoint x: 797, endPoint y: 149, distance: 236.4
click at [797, 149] on h5 "A project manager is overseeing the creation of a smart city infrastructure pro…" at bounding box center [569, 55] width 587 height 196
click at [500, 152] on h5 "A project manager is overseeing the creation of a smart city infrastructure pro…" at bounding box center [569, 55] width 587 height 196
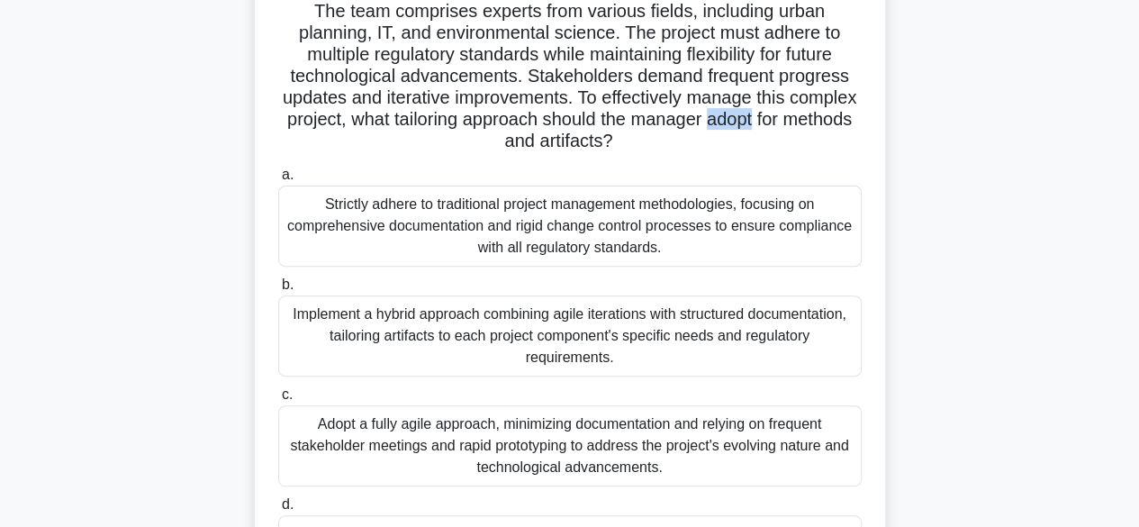
drag, startPoint x: 510, startPoint y: 143, endPoint x: 459, endPoint y: 140, distance: 50.5
click at [459, 140] on h5 "A project manager is overseeing the creation of a smart city infrastructure pro…" at bounding box center [569, 55] width 587 height 196
click at [519, 444] on div "Adopt a fully agile approach, minimizing documentation and relying on frequent …" at bounding box center [569, 445] width 583 height 81
click at [278, 401] on input "c. Adopt a fully agile approach, minimizing documentation and relying on freque…" at bounding box center [278, 395] width 0 height 12
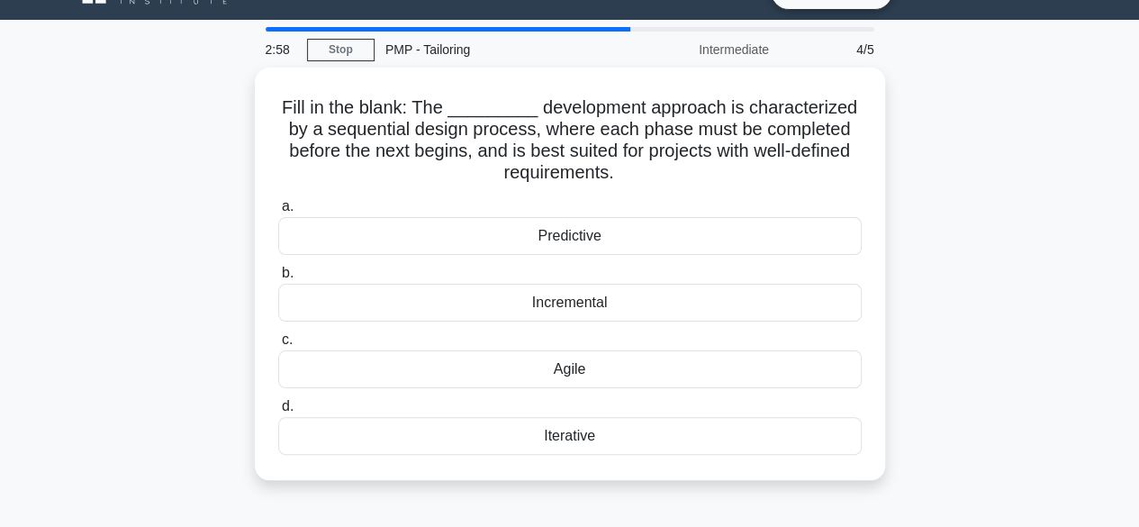
scroll to position [0, 0]
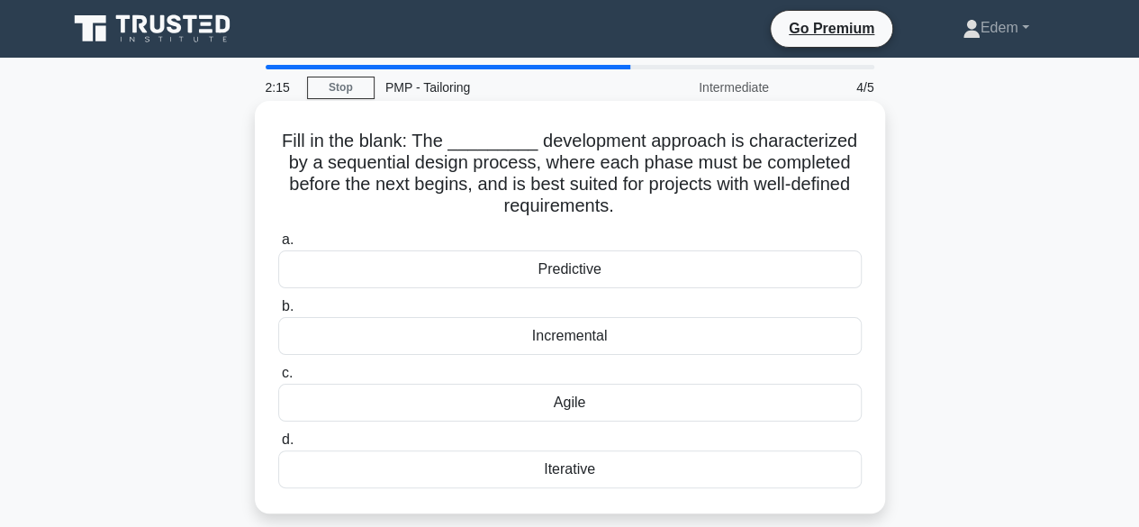
click at [585, 471] on div "Iterative" at bounding box center [569, 469] width 583 height 38
click at [278, 446] on input "d. Iterative" at bounding box center [278, 440] width 0 height 12
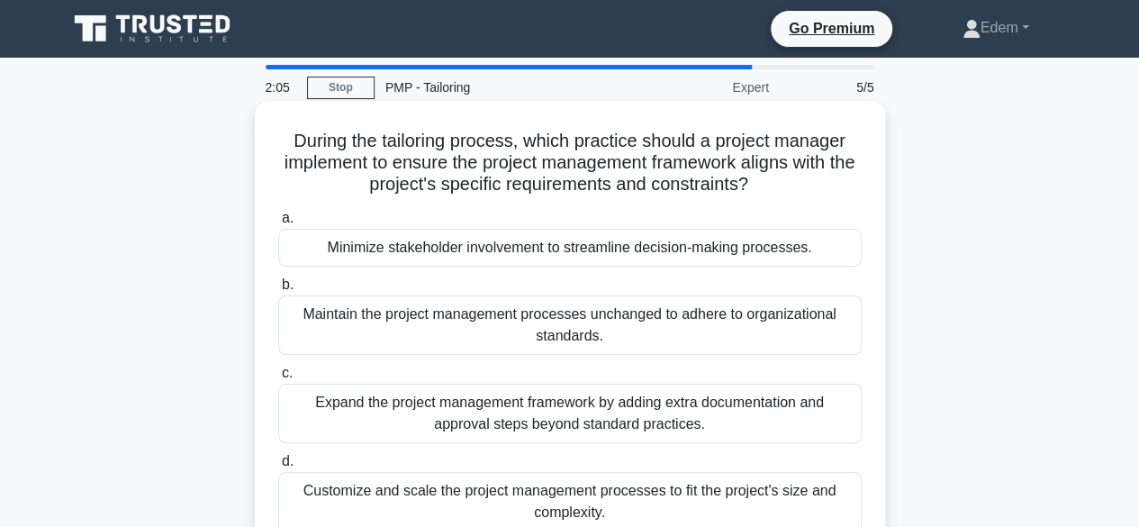
drag, startPoint x: 526, startPoint y: 136, endPoint x: 773, endPoint y: 188, distance: 253.0
click at [773, 188] on h5 "During the tailoring process, which practice should a project manager implement…" at bounding box center [569, 163] width 587 height 67
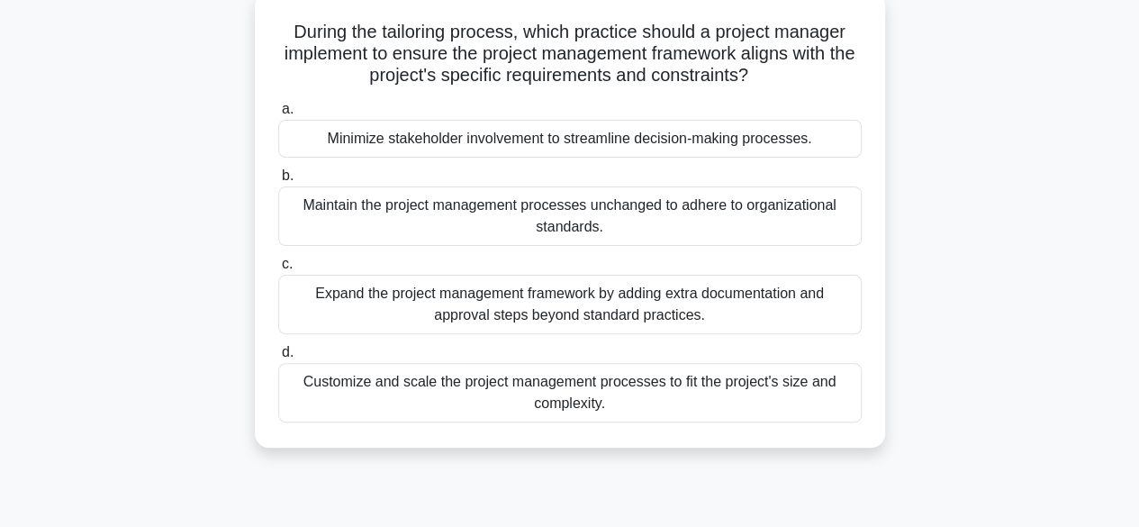
scroll to position [115, 0]
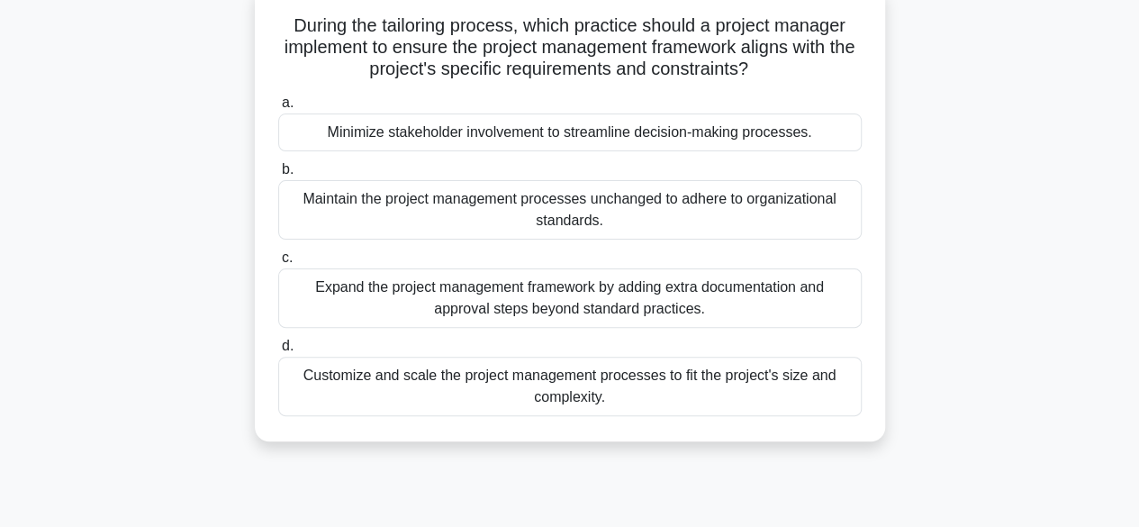
click at [714, 209] on div "Maintain the project management processes unchanged to adhere to organizational…" at bounding box center [569, 209] width 583 height 59
click at [278, 176] on input "b. Maintain the project management processes unchanged to adhere to organizatio…" at bounding box center [278, 170] width 0 height 12
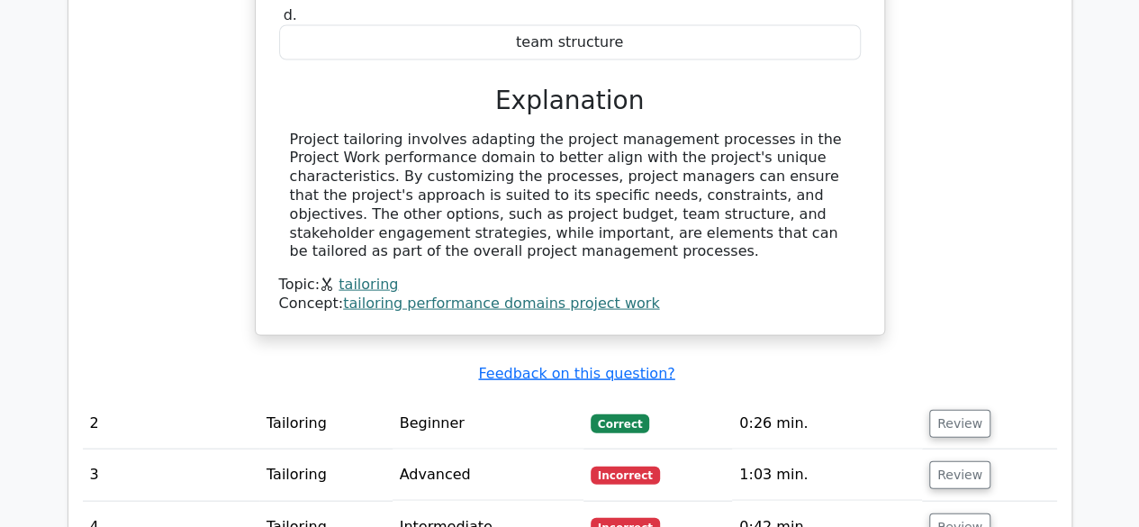
scroll to position [1971, 0]
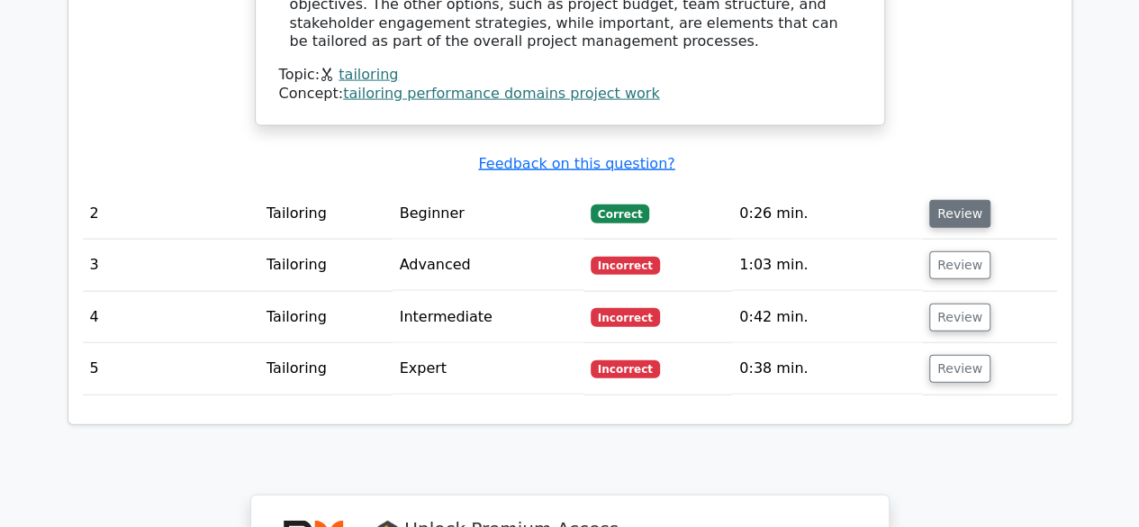
click at [953, 212] on button "Review" at bounding box center [959, 214] width 61 height 28
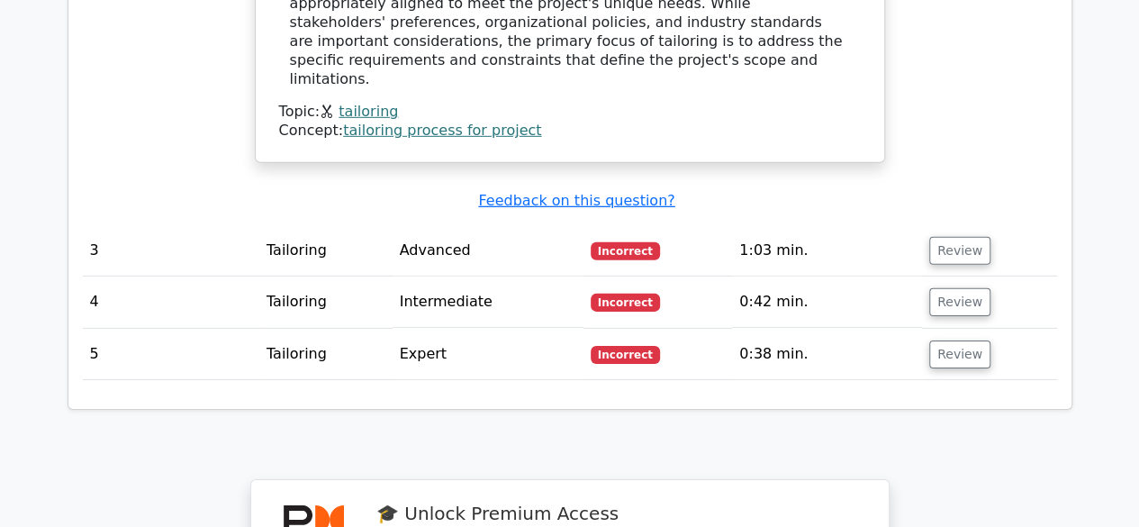
scroll to position [2691, 0]
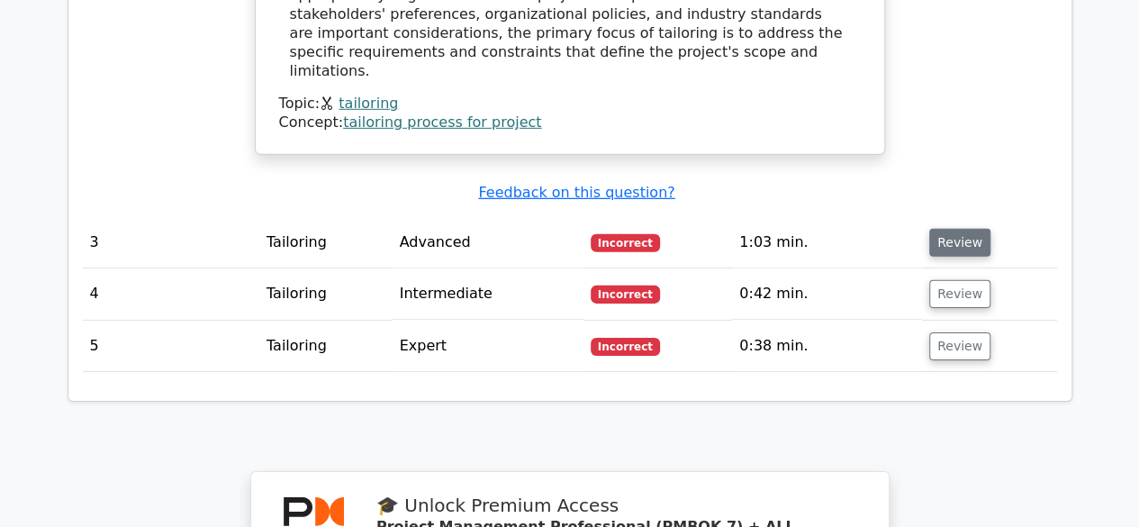
click at [959, 229] on button "Review" at bounding box center [959, 243] width 61 height 28
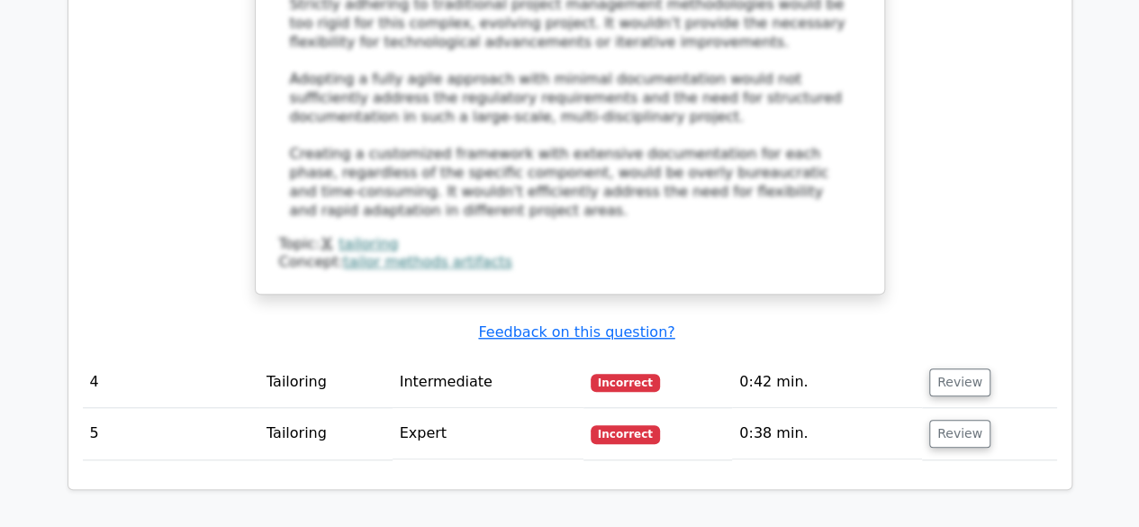
scroll to position [4041, 0]
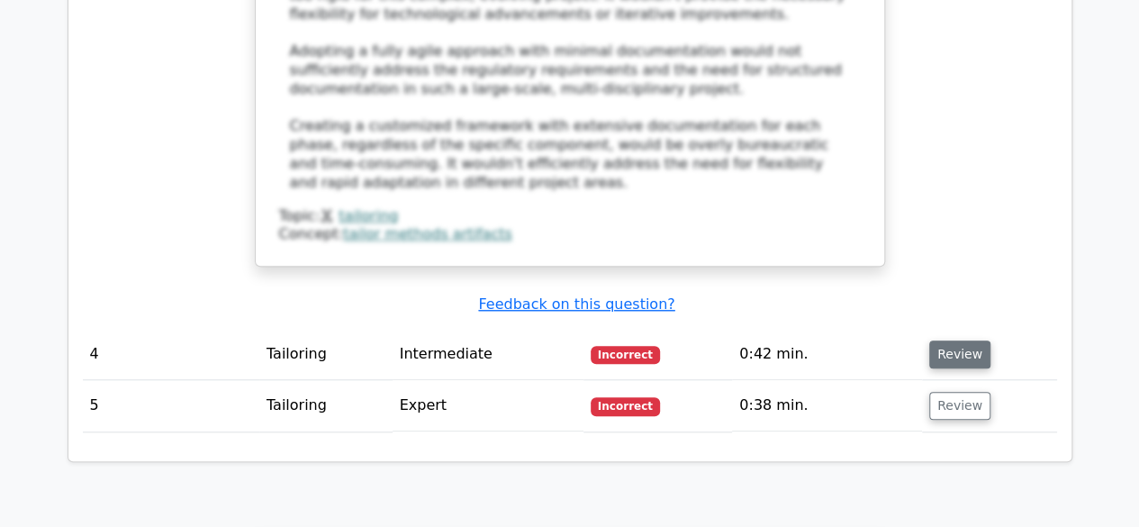
click at [967, 340] on button "Review" at bounding box center [959, 354] width 61 height 28
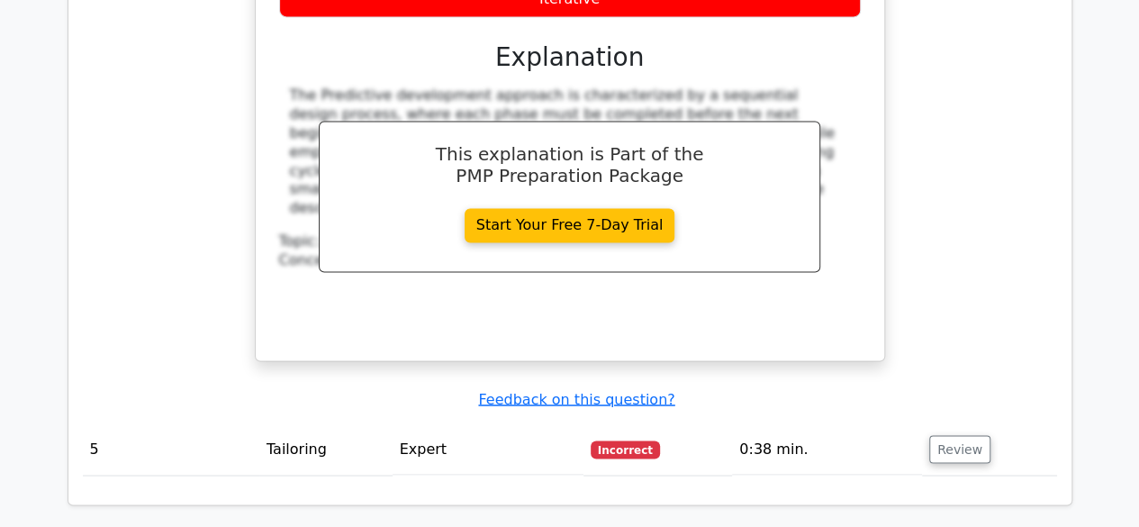
scroll to position [4852, 0]
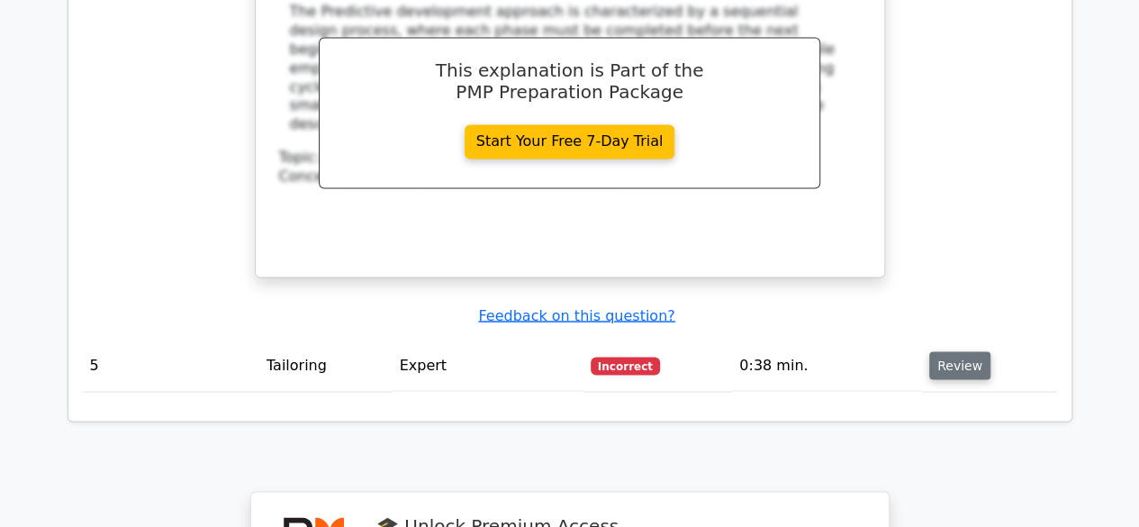
click at [958, 351] on button "Review" at bounding box center [959, 365] width 61 height 28
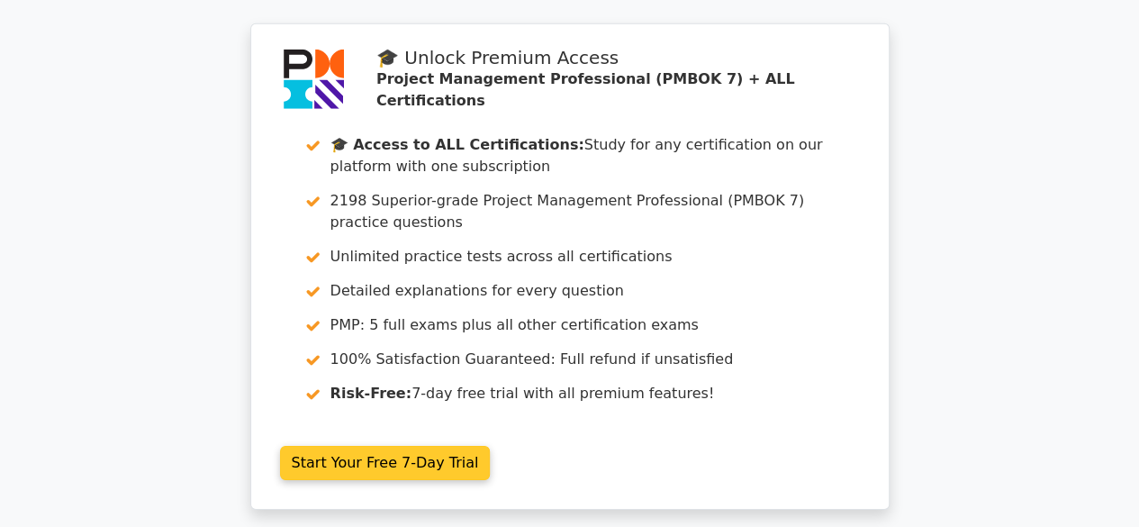
scroll to position [6323, 0]
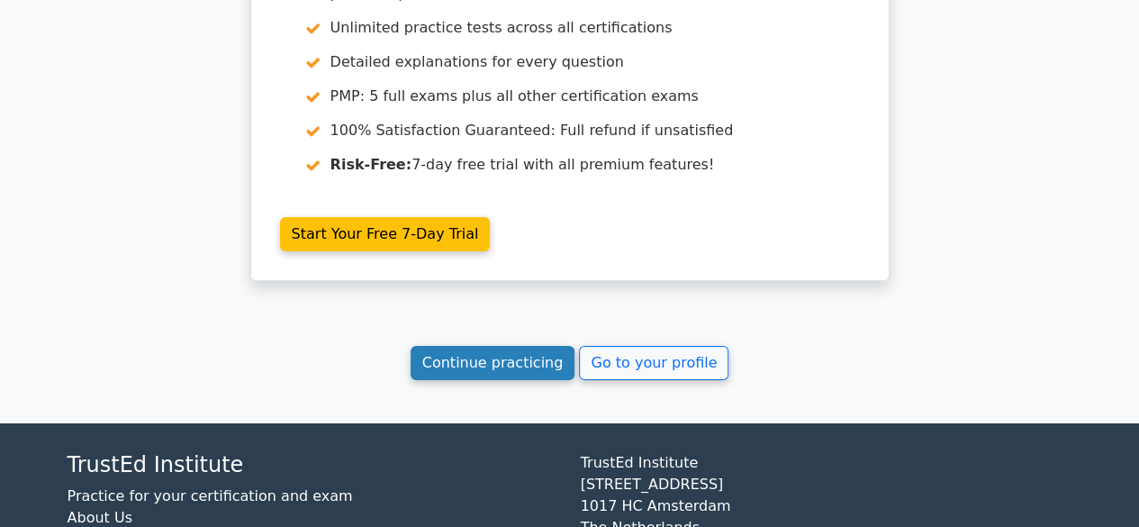
click at [494, 346] on link "Continue practicing" at bounding box center [493, 363] width 165 height 34
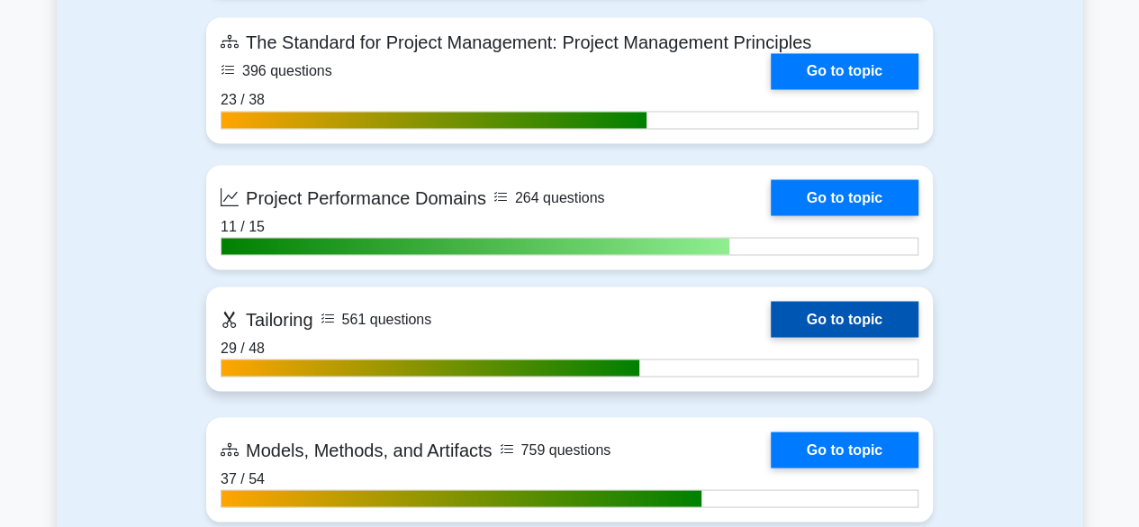
scroll to position [1530, 0]
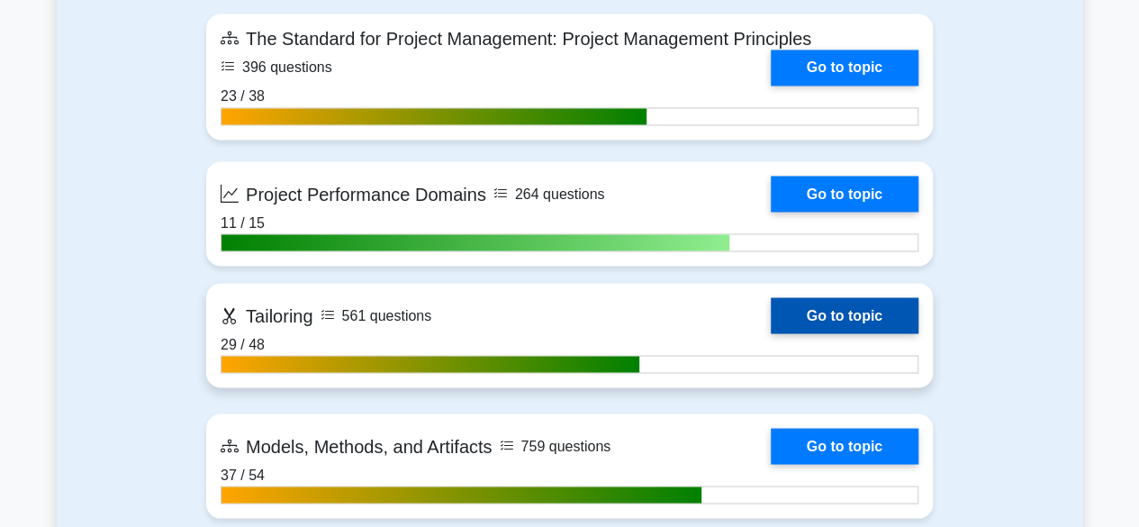
click at [869, 312] on link "Go to topic" at bounding box center [845, 315] width 148 height 36
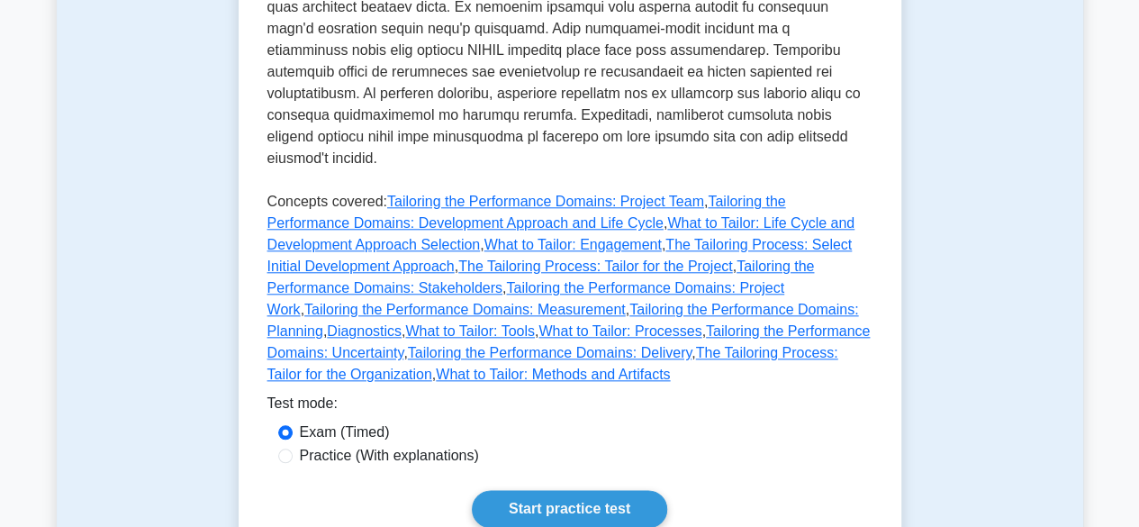
scroll to position [990, 0]
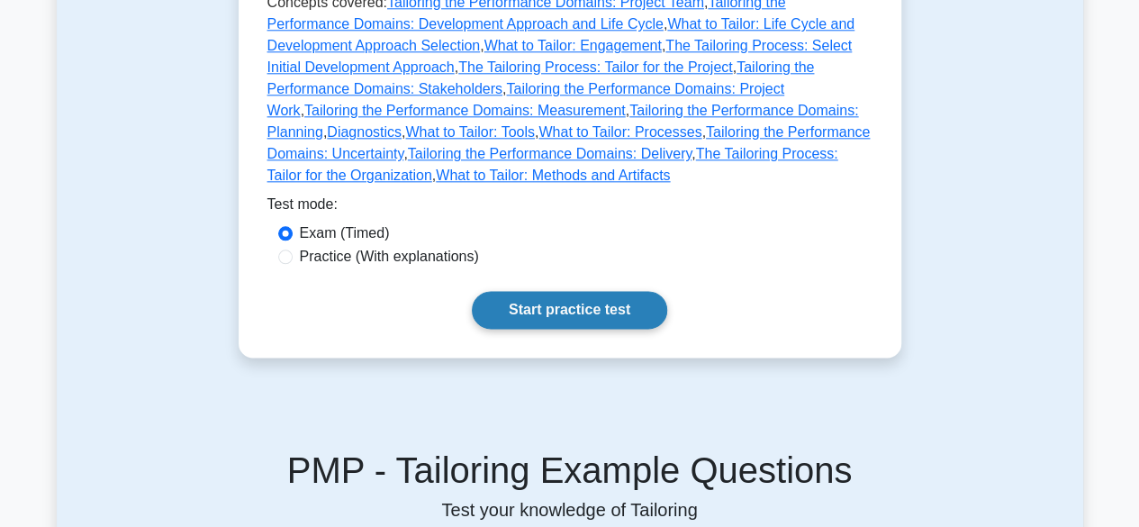
click at [609, 291] on link "Start practice test" at bounding box center [569, 310] width 195 height 38
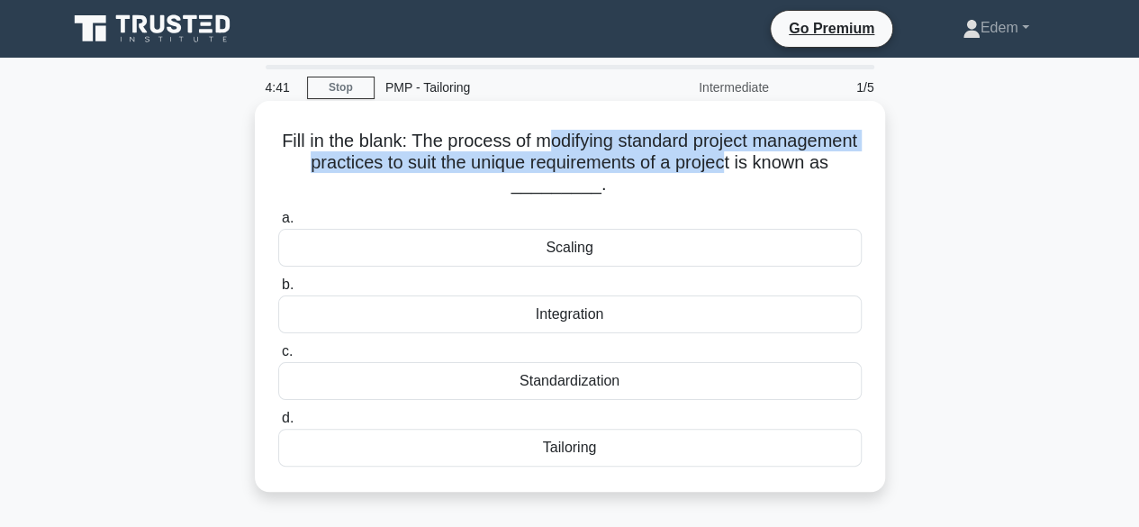
drag, startPoint x: 598, startPoint y: 143, endPoint x: 826, endPoint y: 170, distance: 230.3
click at [826, 170] on h5 "Fill in the blank: The process of modifying standard project management practic…" at bounding box center [569, 163] width 587 height 67
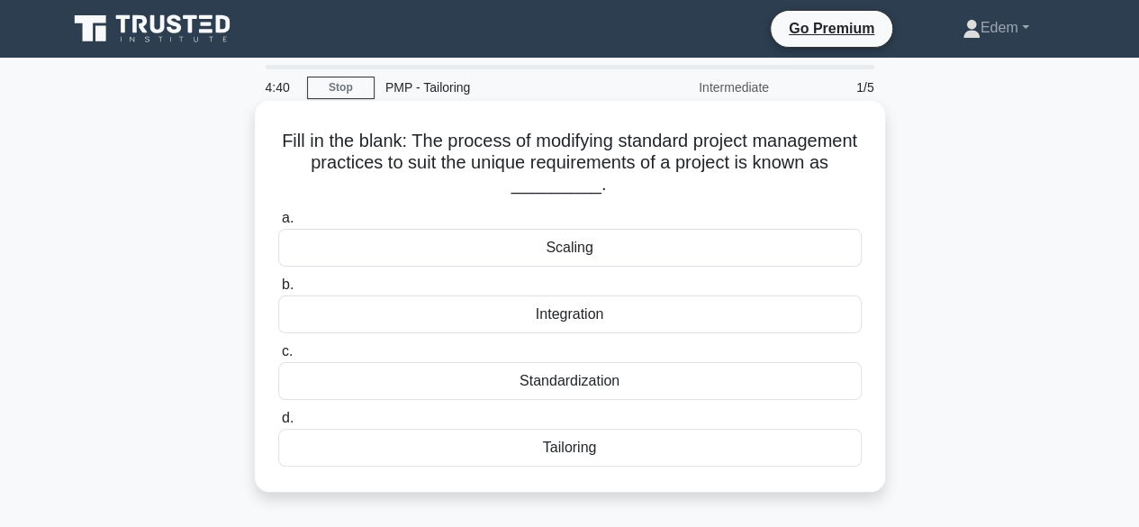
click at [573, 447] on div "Tailoring" at bounding box center [569, 448] width 583 height 38
click at [278, 424] on input "d. Tailoring" at bounding box center [278, 418] width 0 height 12
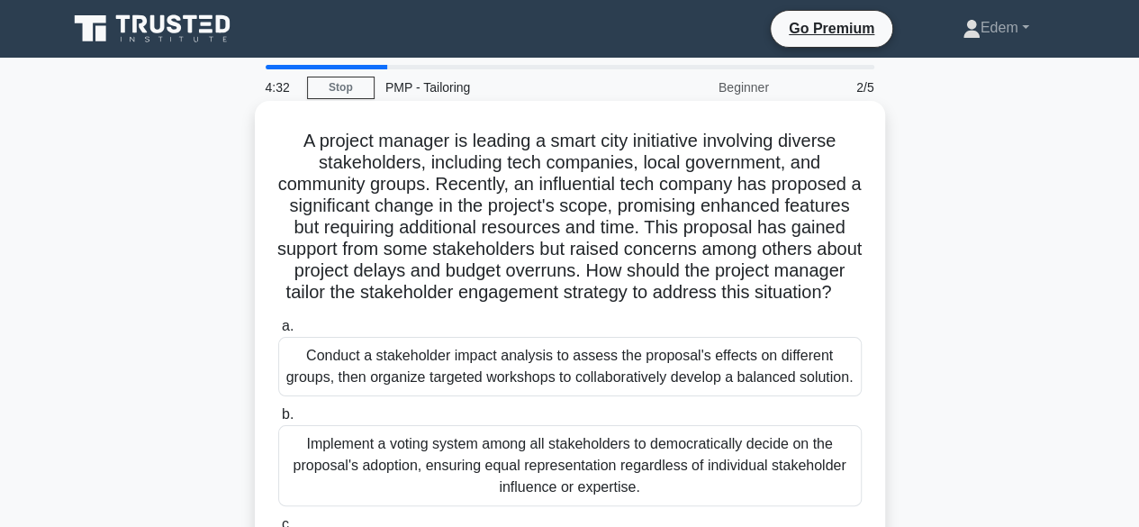
drag, startPoint x: 708, startPoint y: 266, endPoint x: 712, endPoint y: 314, distance: 48.8
click at [712, 304] on h5 "A project manager is leading a smart city initiative involving diverse stakehol…" at bounding box center [569, 217] width 587 height 175
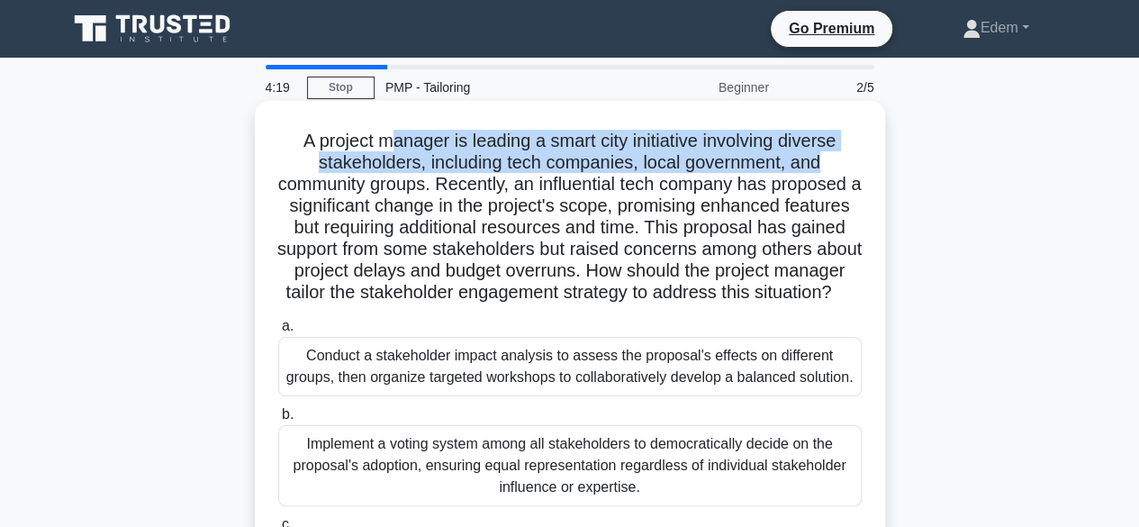
drag, startPoint x: 383, startPoint y: 141, endPoint x: 684, endPoint y: 181, distance: 304.2
click at [821, 164] on h5 "A project manager is leading a smart city initiative involving diverse stakehol…" at bounding box center [569, 217] width 587 height 175
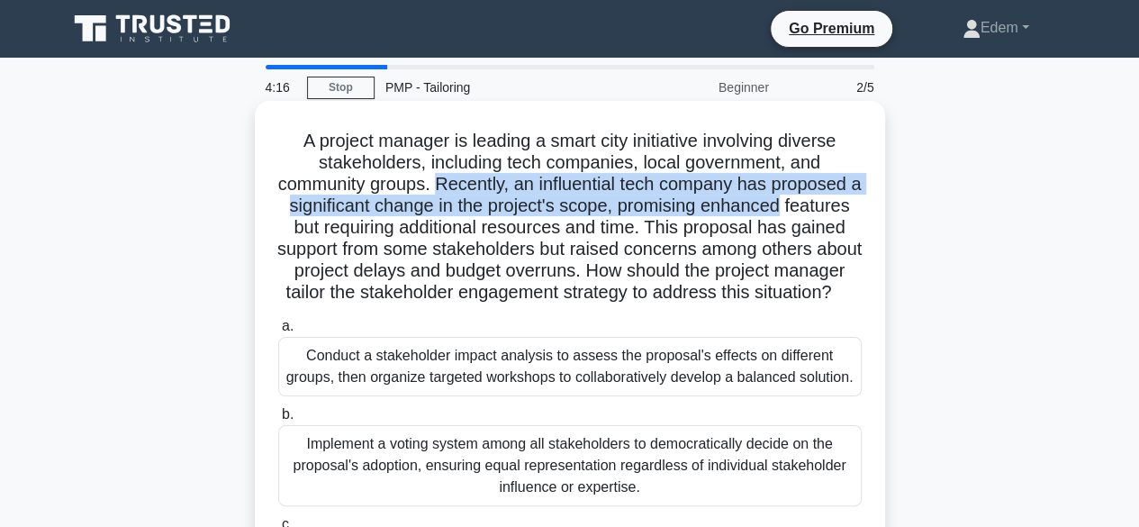
drag, startPoint x: 445, startPoint y: 181, endPoint x: 844, endPoint y: 210, distance: 399.9
click at [844, 210] on h5 "A project manager is leading a smart city initiative involving diverse stakehol…" at bounding box center [569, 217] width 587 height 175
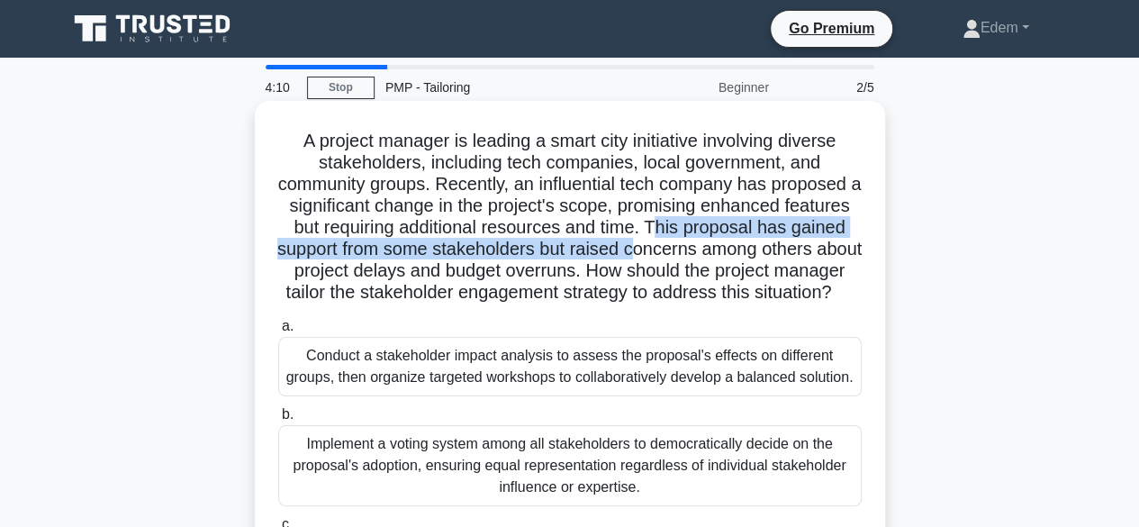
drag, startPoint x: 721, startPoint y: 226, endPoint x: 722, endPoint y: 256, distance: 29.7
click at [722, 256] on h5 "A project manager is leading a smart city initiative involving diverse stakehol…" at bounding box center [569, 217] width 587 height 175
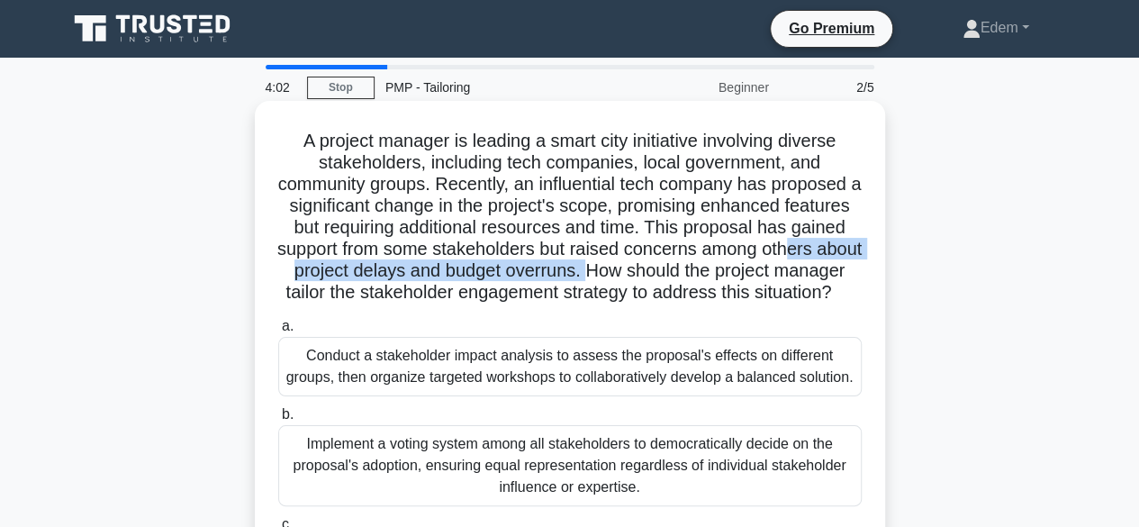
drag, startPoint x: 331, startPoint y: 272, endPoint x: 715, endPoint y: 273, distance: 383.5
click at [715, 273] on h5 "A project manager is leading a smart city initiative involving diverse stakehol…" at bounding box center [569, 217] width 587 height 175
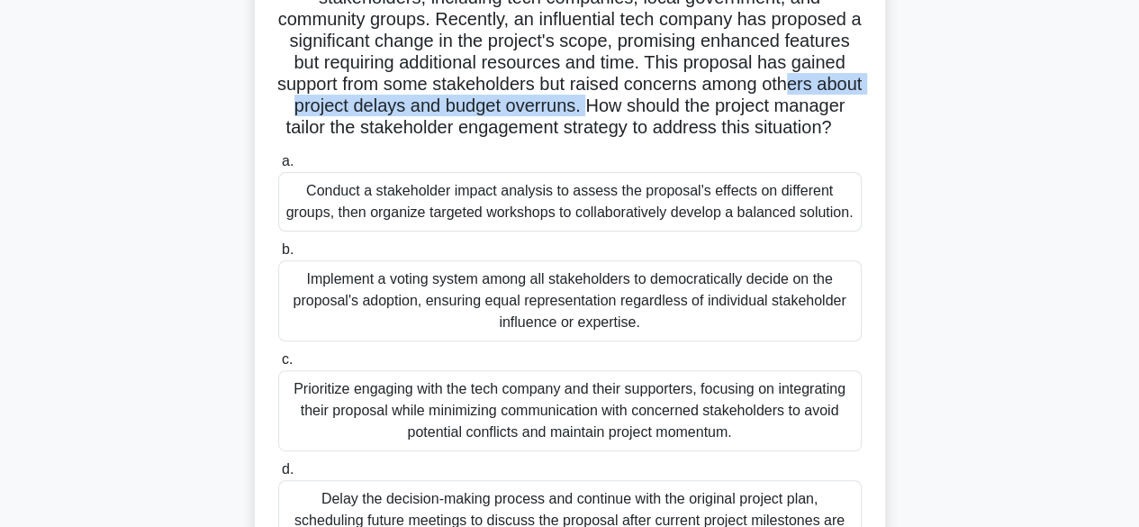
scroll to position [149, 0]
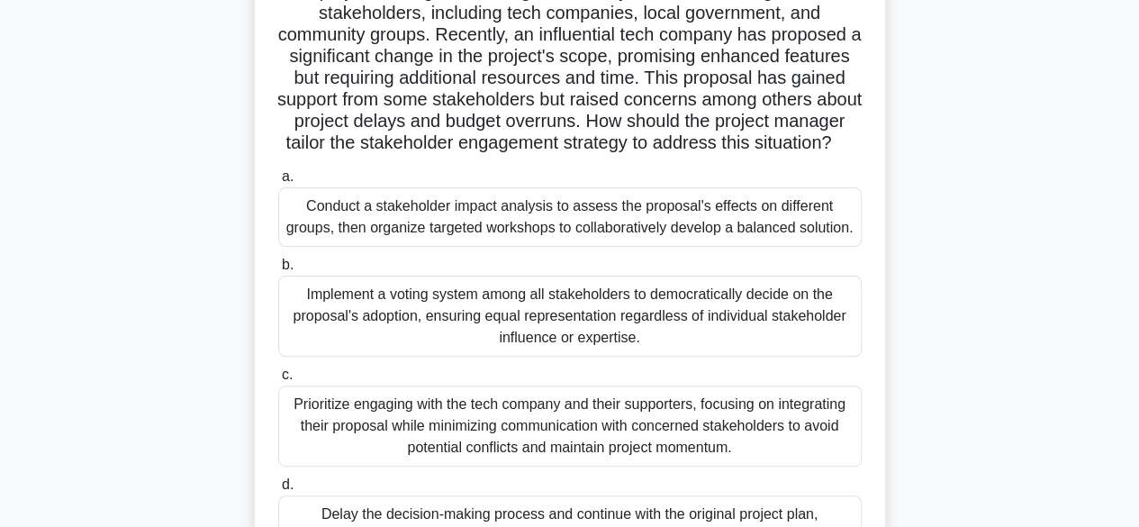
click at [516, 247] on div "Conduct a stakeholder impact analysis to assess the proposal's effects on diffe…" at bounding box center [569, 216] width 583 height 59
click at [278, 183] on input "a. Conduct a stakeholder impact analysis to assess the proposal's effects on di…" at bounding box center [278, 177] width 0 height 12
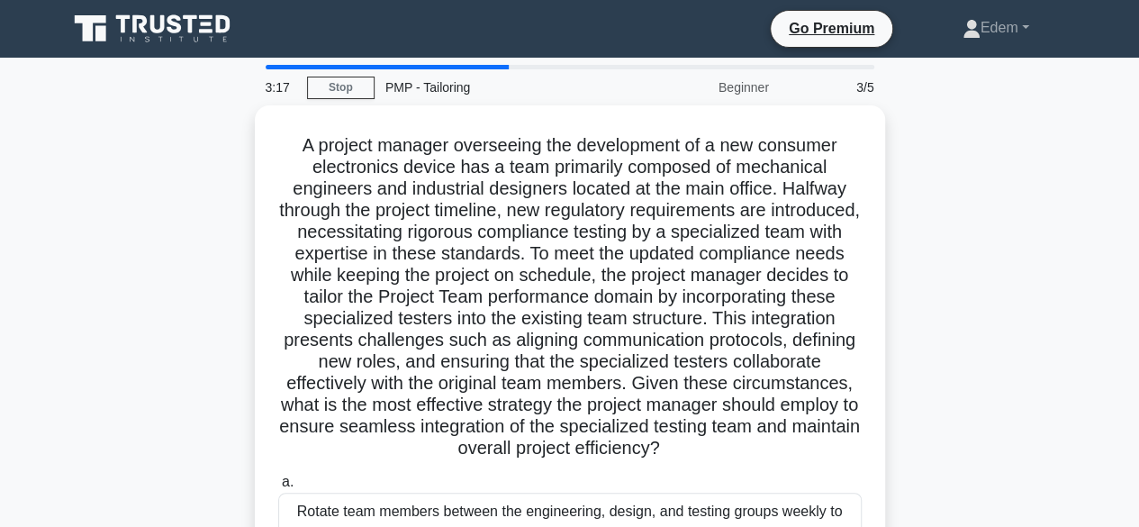
scroll to position [0, 0]
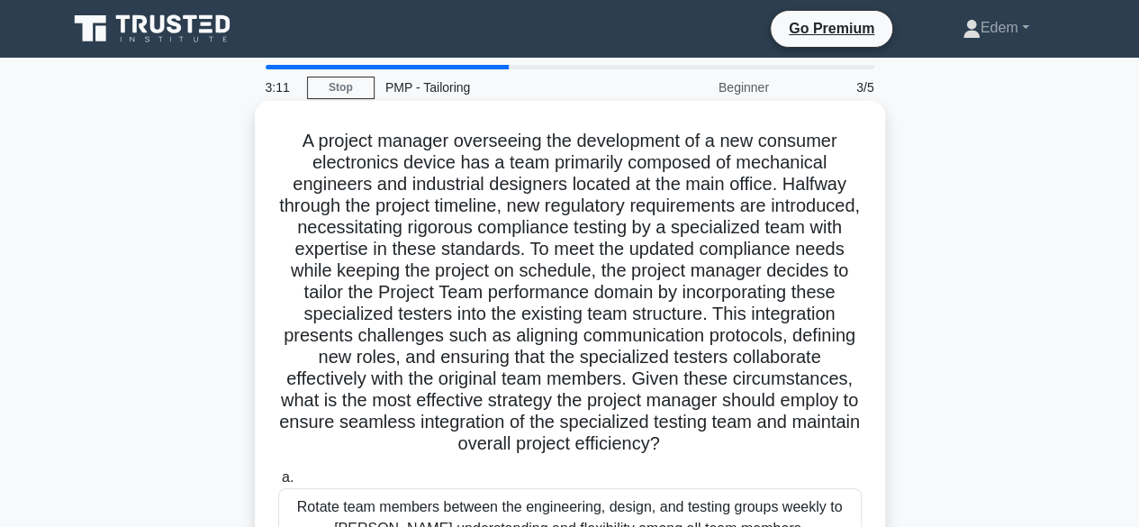
drag, startPoint x: 754, startPoint y: 378, endPoint x: 759, endPoint y: 450, distance: 72.2
click at [759, 450] on h5 "A project manager overseeing the development of a new consumer electronics devi…" at bounding box center [569, 293] width 587 height 326
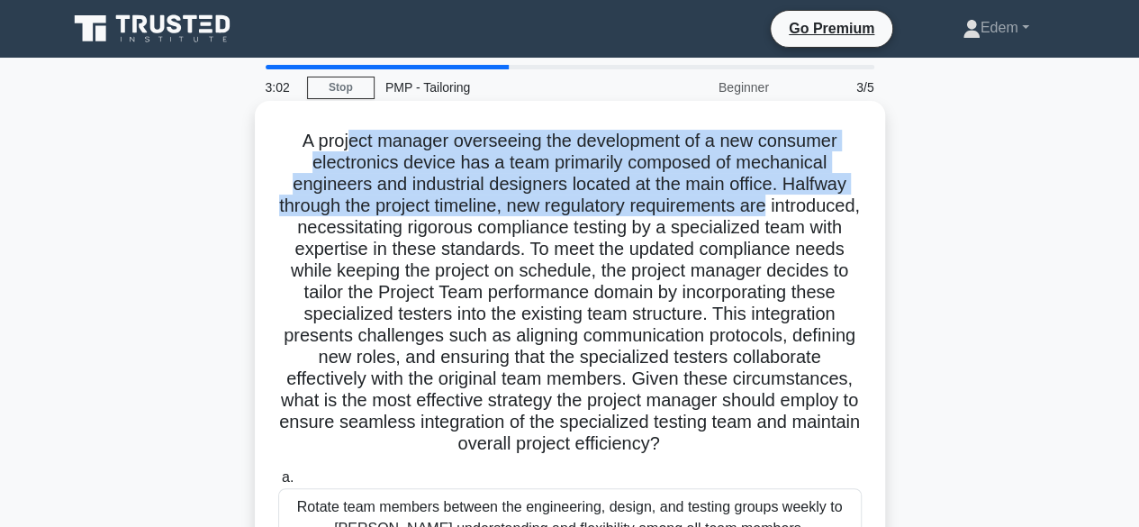
drag, startPoint x: 348, startPoint y: 149, endPoint x: 841, endPoint y: 208, distance: 496.8
click at [841, 208] on h5 "A project manager overseeing the development of a new consumer electronics devi…" at bounding box center [569, 293] width 587 height 326
click at [373, 208] on h5 "A project manager overseeing the development of a new consumer electronics devi…" at bounding box center [569, 293] width 587 height 326
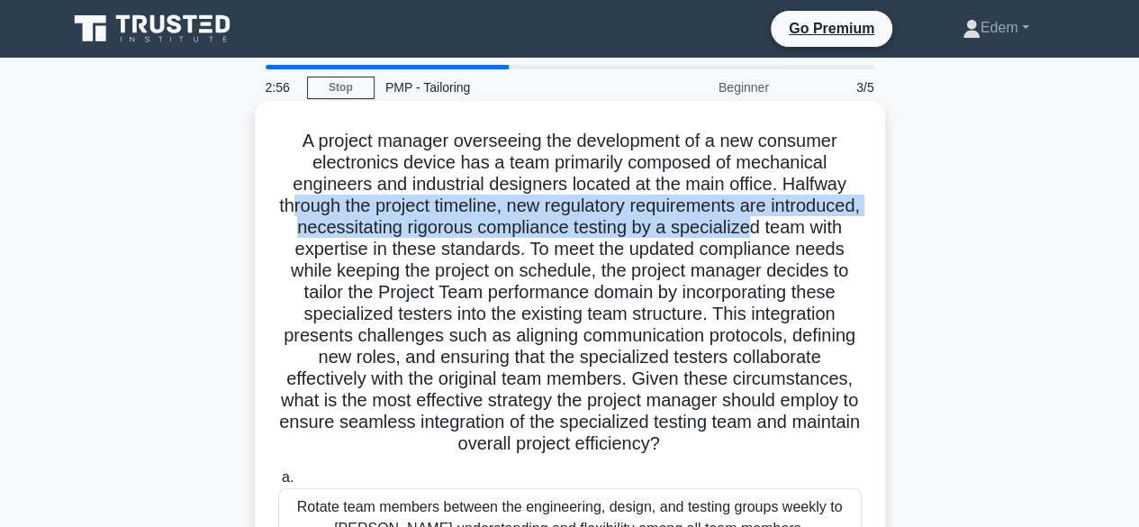
drag, startPoint x: 345, startPoint y: 211, endPoint x: 839, endPoint y: 223, distance: 494.4
click at [839, 223] on h5 "A project manager overseeing the development of a new consumer electronics devi…" at bounding box center [569, 293] width 587 height 326
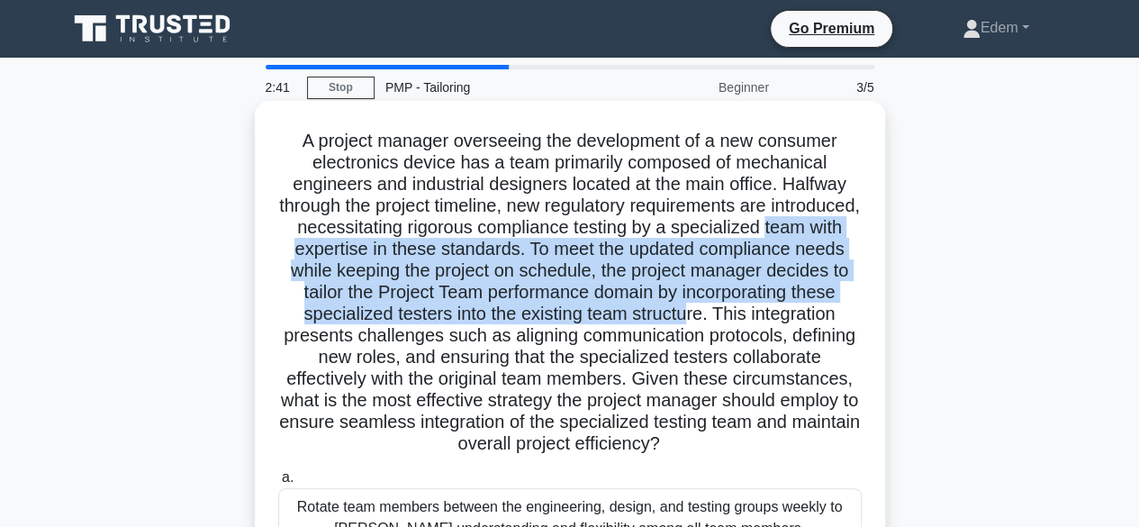
drag, startPoint x: 319, startPoint y: 252, endPoint x: 834, endPoint y: 308, distance: 518.0
click at [834, 308] on h5 "A project manager overseeing the development of a new consumer electronics devi…" at bounding box center [569, 293] width 587 height 326
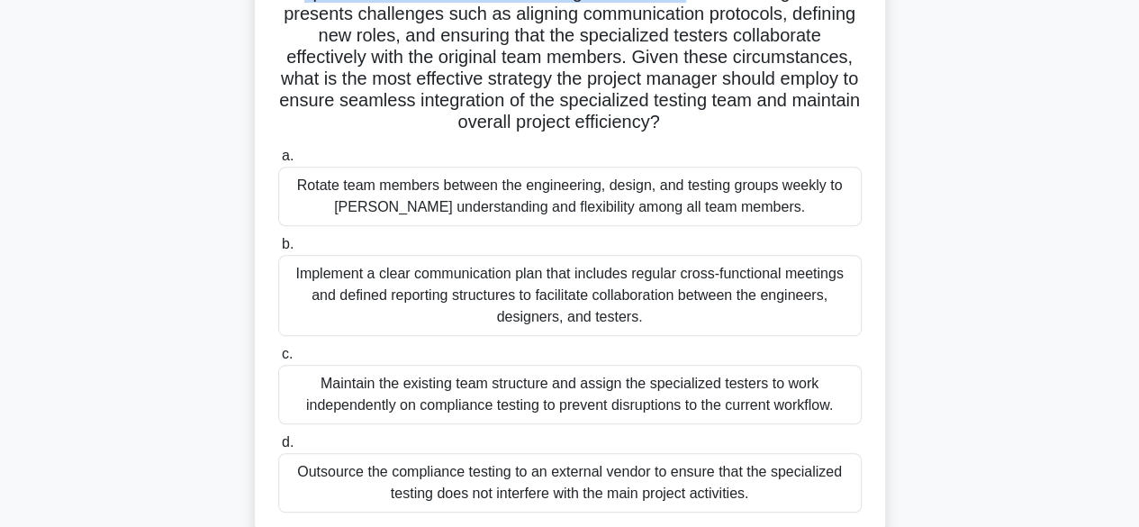
scroll to position [351, 0]
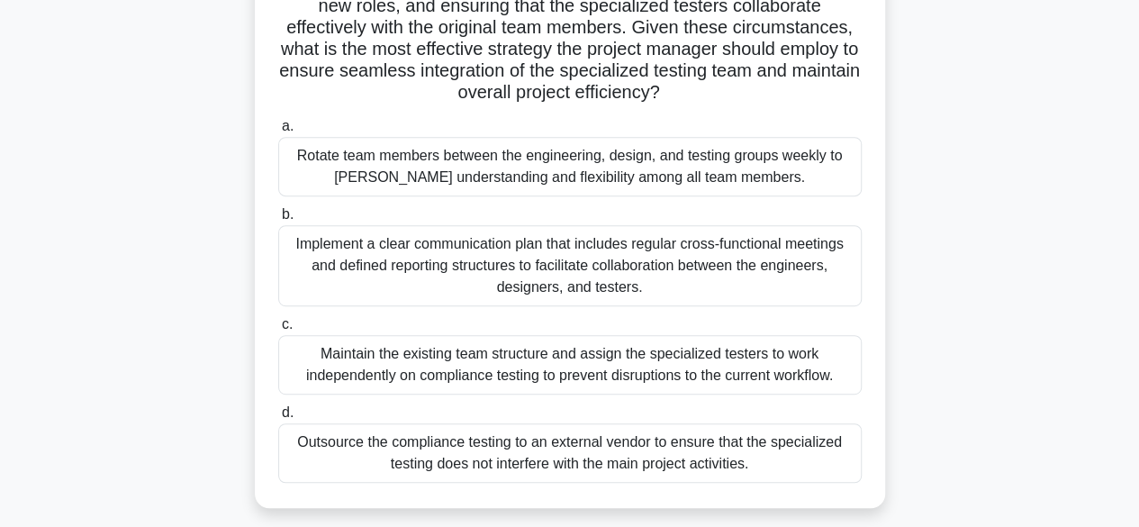
click at [441, 461] on div "Outsource the compliance testing to an external vendor to ensure that the speci…" at bounding box center [569, 452] width 583 height 59
click at [278, 419] on input "d. Outsource the compliance testing to an external vendor to ensure that the sp…" at bounding box center [278, 413] width 0 height 12
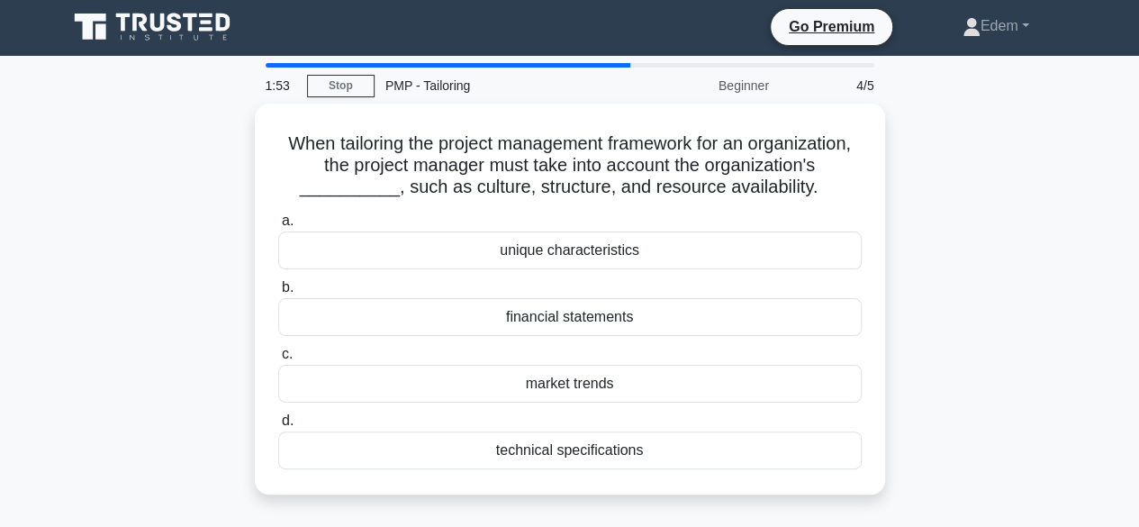
scroll to position [0, 0]
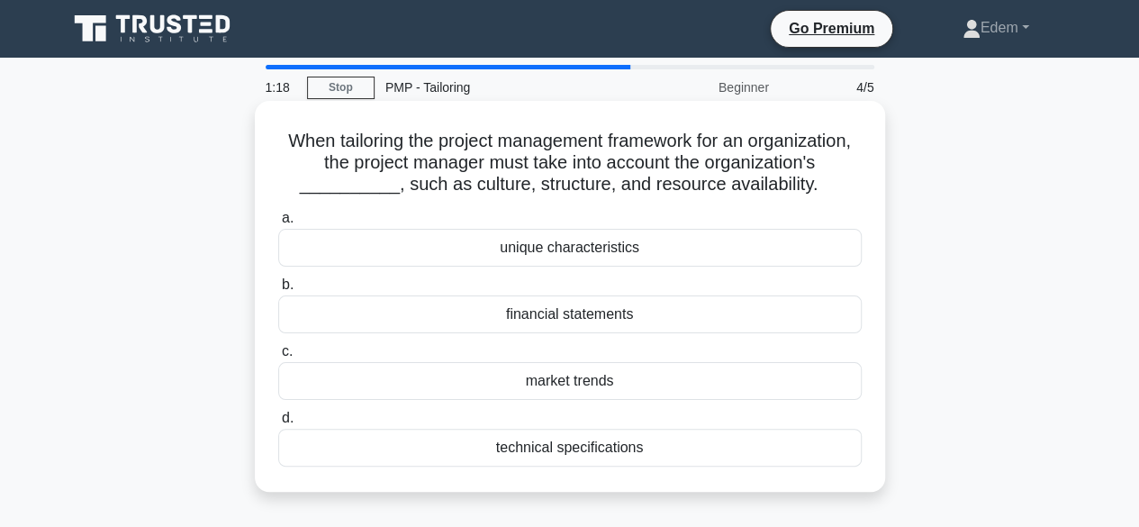
click at [549, 266] on div "unique characteristics" at bounding box center [569, 248] width 583 height 38
click at [278, 224] on input "a. unique characteristics" at bounding box center [278, 218] width 0 height 12
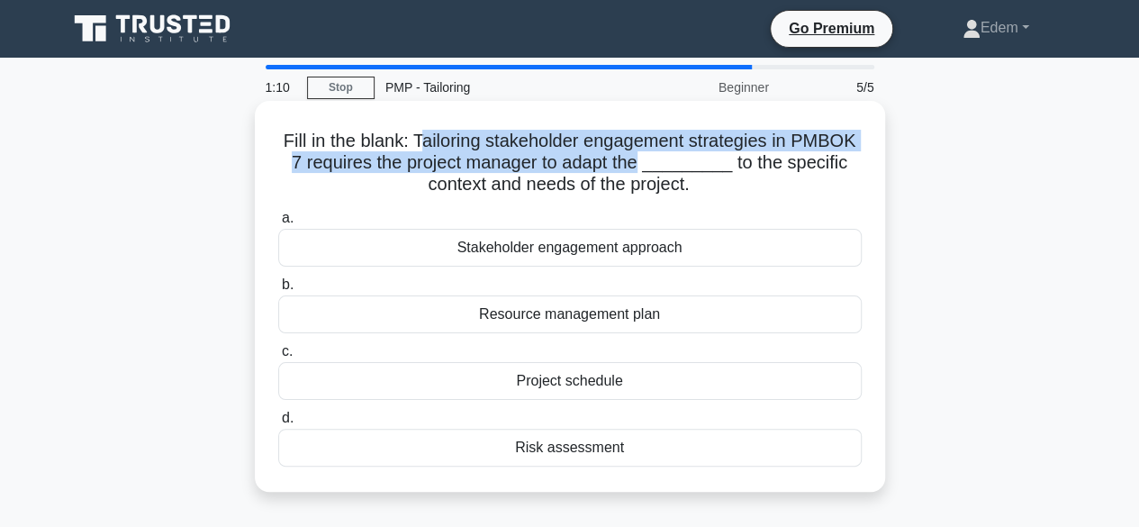
drag, startPoint x: 416, startPoint y: 141, endPoint x: 648, endPoint y: 171, distance: 234.2
click at [648, 171] on h5 "Fill in the blank: Tailoring stakeholder engagement strategies in PMBOK 7 requi…" at bounding box center [569, 163] width 587 height 67
drag, startPoint x: 415, startPoint y: 183, endPoint x: 701, endPoint y: 190, distance: 286.4
click at [701, 190] on h5 "Fill in the blank: Tailoring stakeholder engagement strategies in PMBOK 7 requi…" at bounding box center [569, 163] width 587 height 67
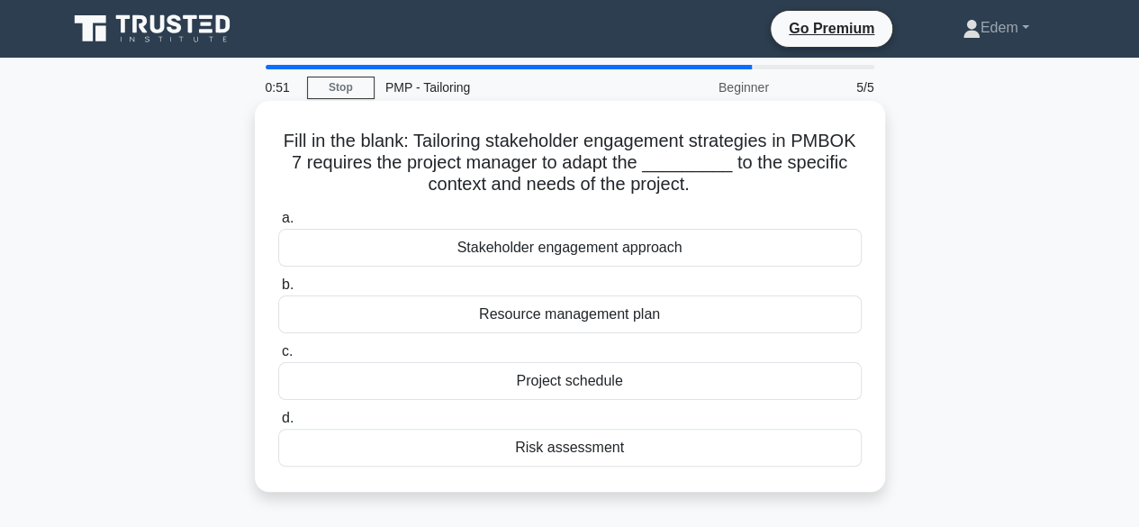
click at [571, 248] on div "Stakeholder engagement approach" at bounding box center [569, 248] width 583 height 38
click at [278, 224] on input "a. Stakeholder engagement approach" at bounding box center [278, 218] width 0 height 12
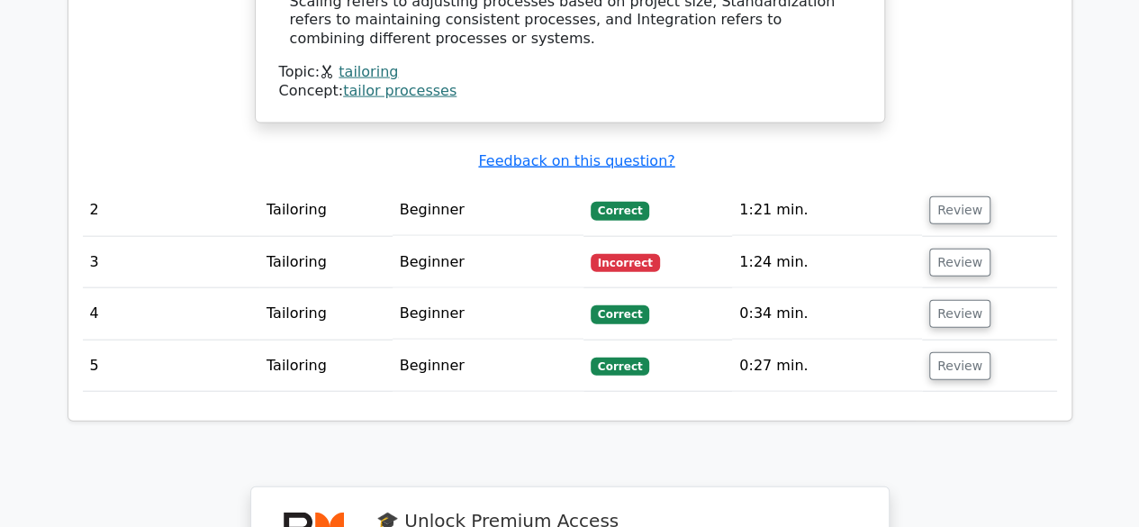
scroll to position [1992, 0]
click at [961, 248] on button "Review" at bounding box center [959, 262] width 61 height 28
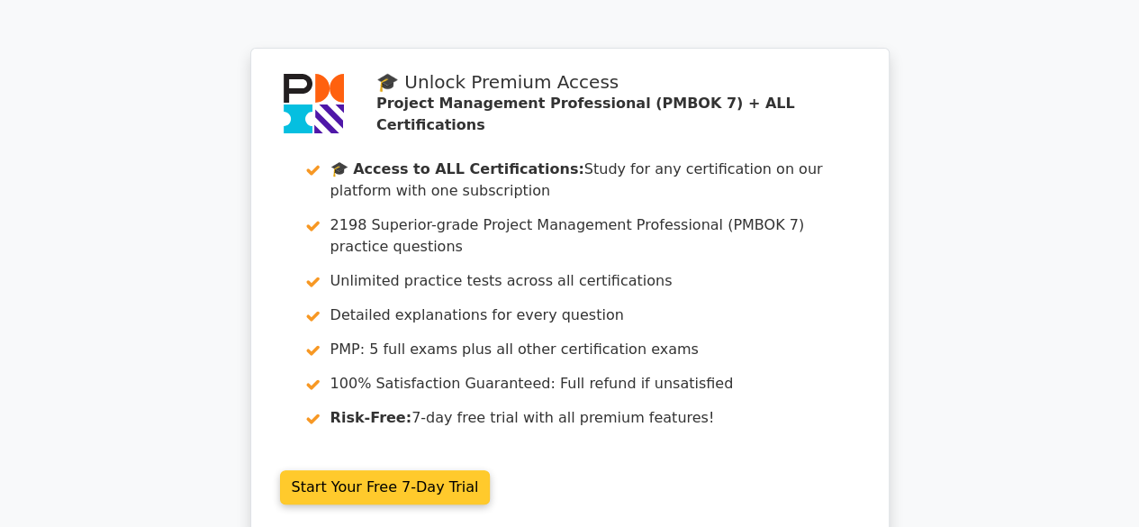
scroll to position [3879, 0]
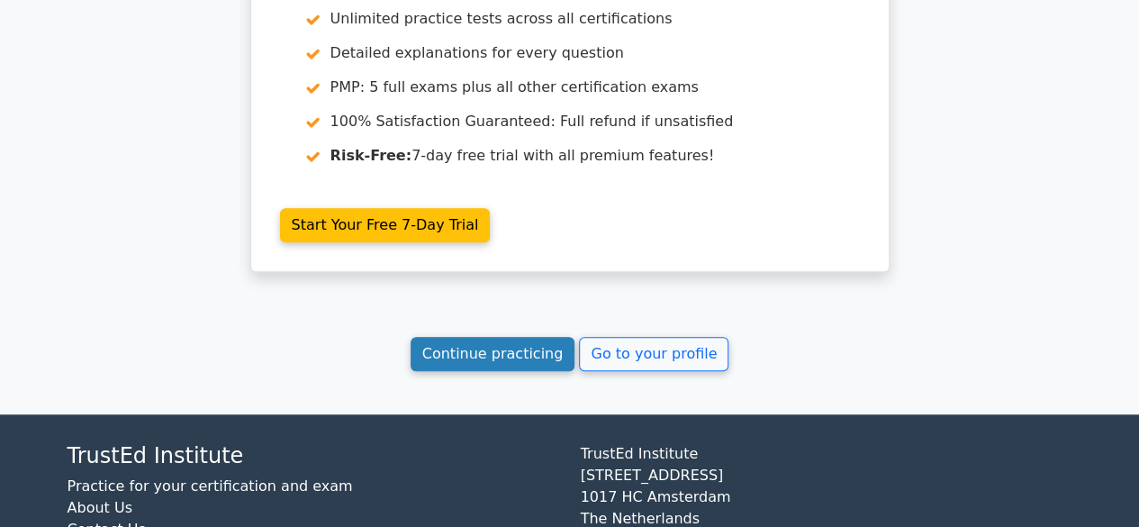
click at [510, 337] on link "Continue practicing" at bounding box center [493, 354] width 165 height 34
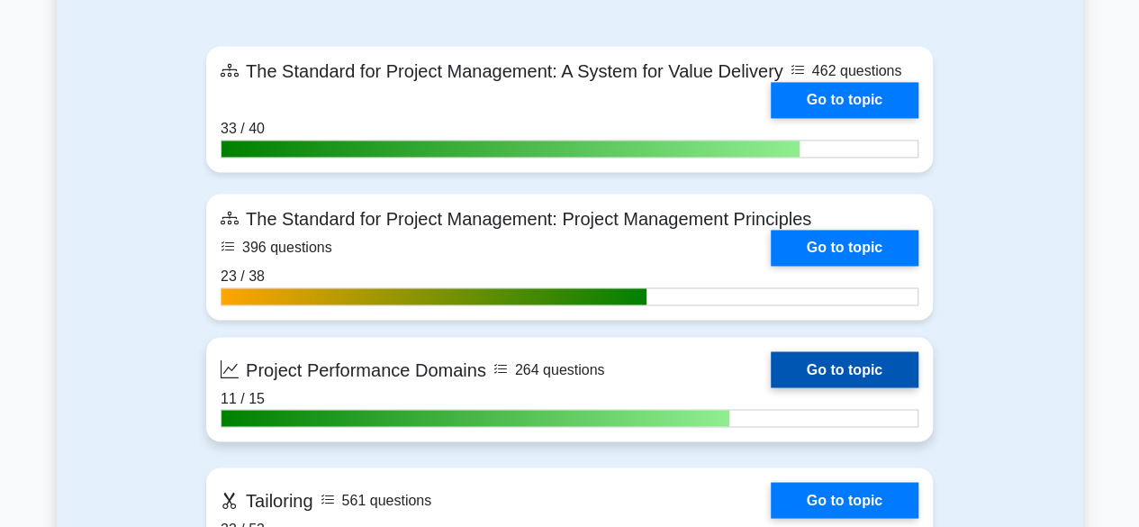
scroll to position [1711, 0]
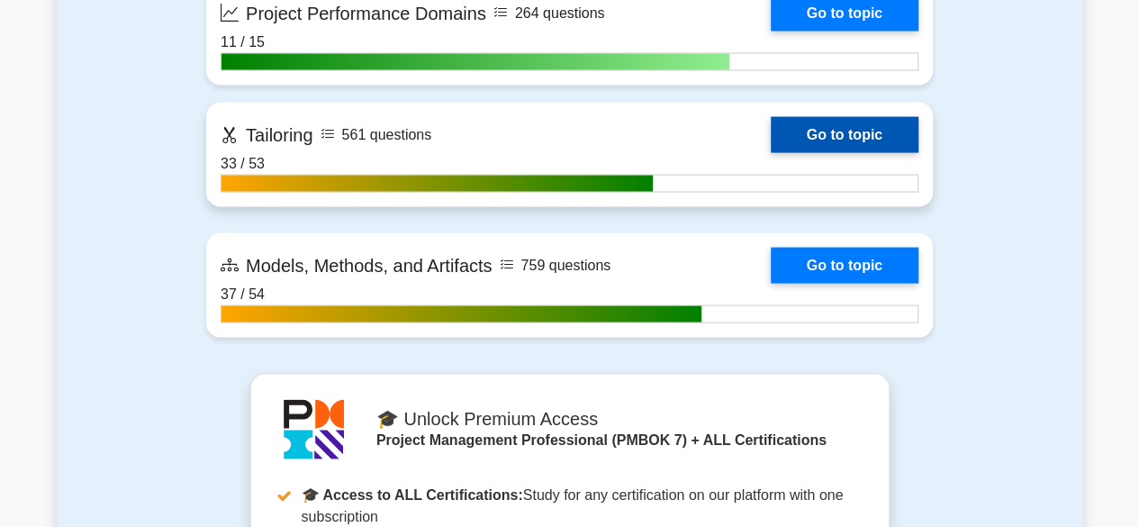
click at [807, 137] on link "Go to topic" at bounding box center [845, 135] width 148 height 36
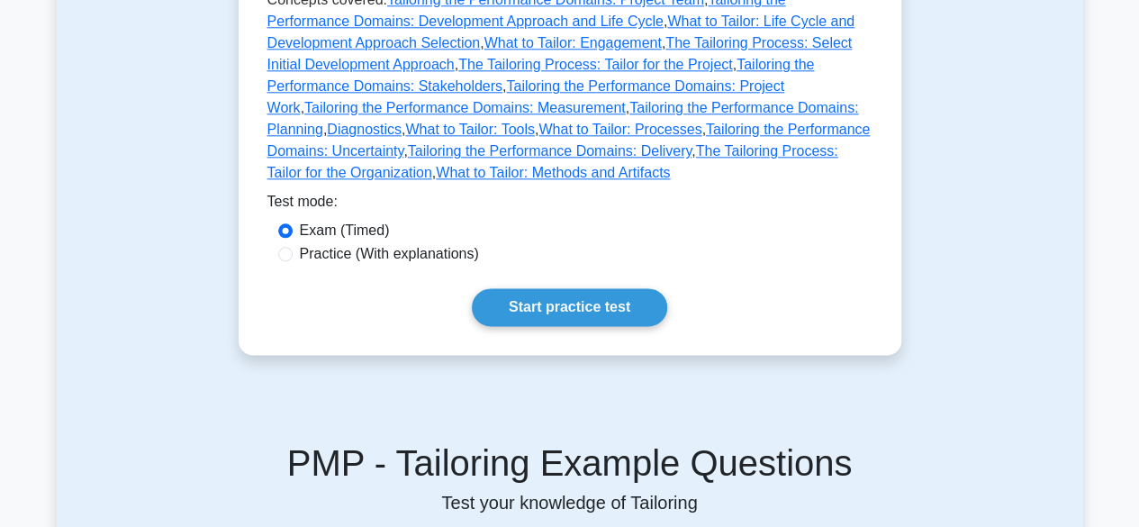
scroll to position [1021, 0]
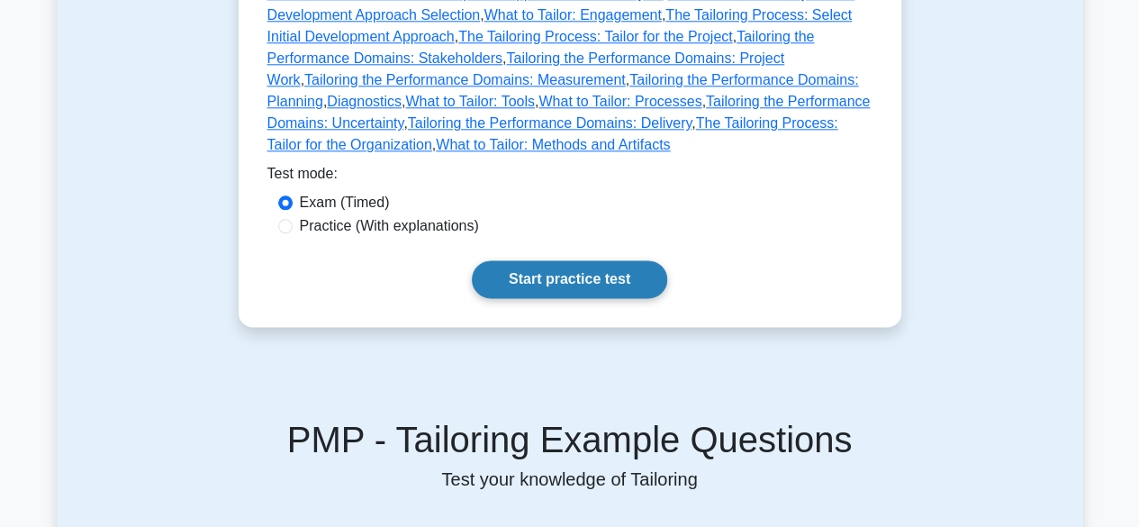
click at [592, 260] on link "Start practice test" at bounding box center [569, 279] width 195 height 38
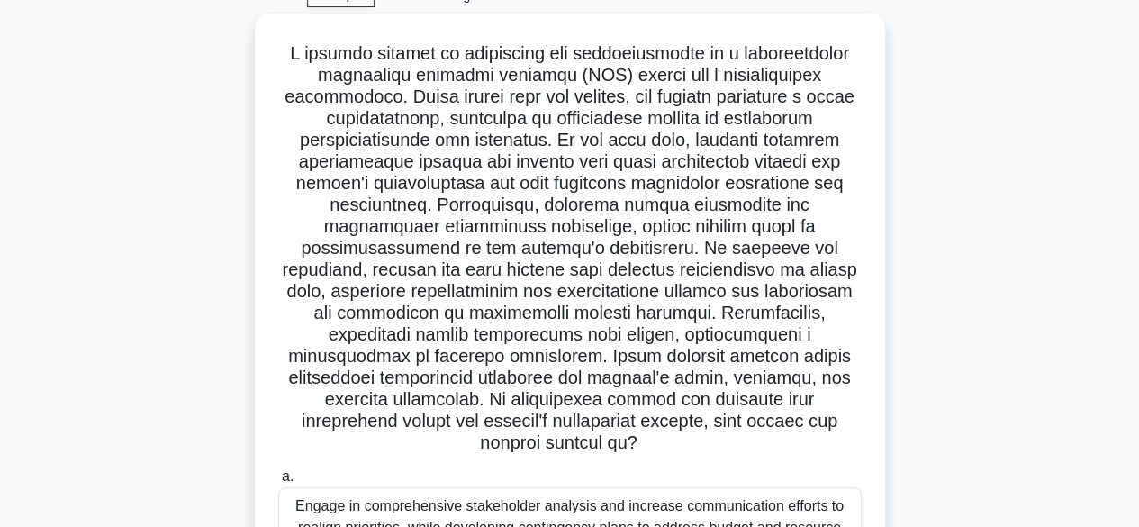
scroll to position [62, 0]
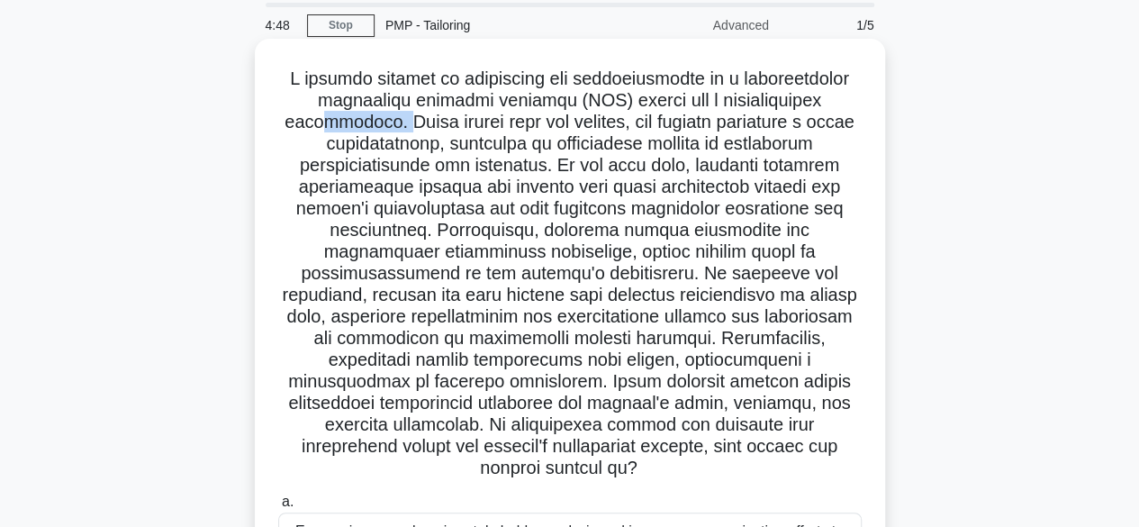
drag, startPoint x: 430, startPoint y: 118, endPoint x: 500, endPoint y: 118, distance: 69.3
click at [500, 118] on h5 ".spinner_0XTQ{transform-origin:center;animation:spinner_y6GP .75s linear infini…" at bounding box center [569, 274] width 587 height 412
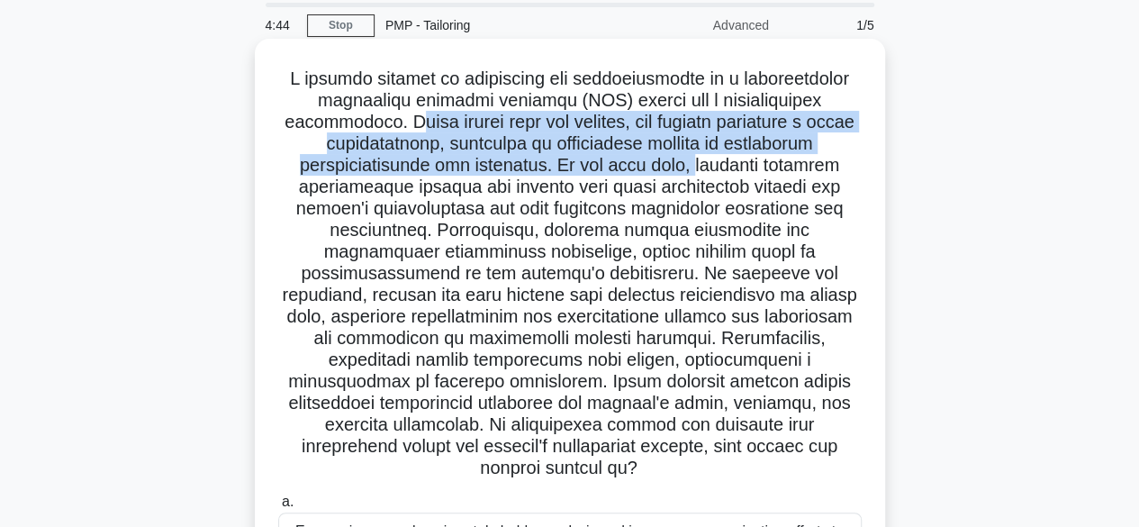
drag, startPoint x: 510, startPoint y: 118, endPoint x: 787, endPoint y: 176, distance: 283.4
click at [787, 176] on h5 ".spinner_0XTQ{transform-origin:center;animation:spinner_y6GP .75s linear infini…" at bounding box center [569, 274] width 587 height 412
click at [448, 172] on h5 ".spinner_0XTQ{transform-origin:center;animation:spinner_y6GP .75s linear infini…" at bounding box center [569, 274] width 587 height 412
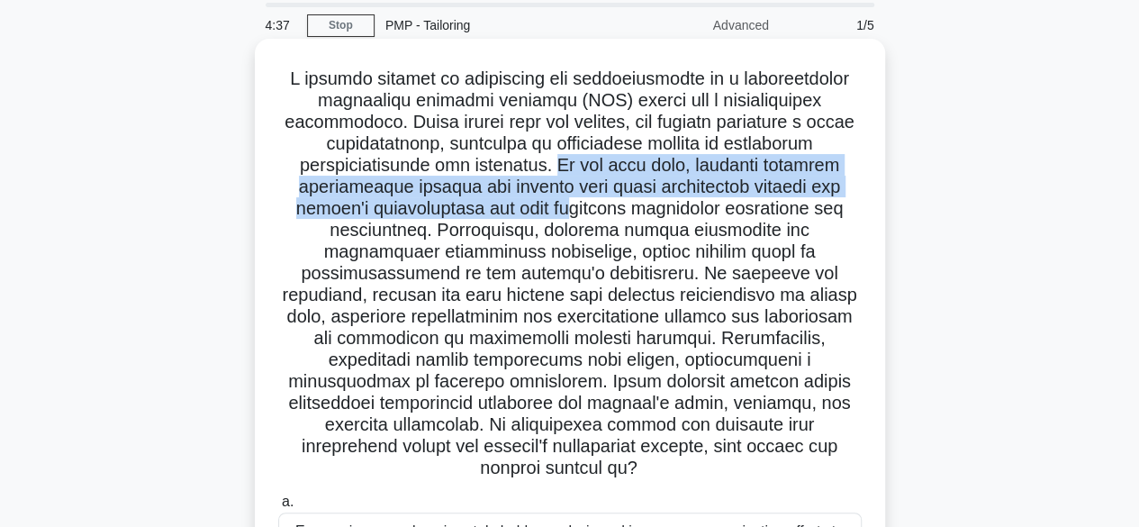
drag, startPoint x: 638, startPoint y: 165, endPoint x: 676, endPoint y: 216, distance: 63.7
click at [676, 216] on h5 ".spinner_0XTQ{transform-origin:center;animation:spinner_y6GP .75s linear infini…" at bounding box center [569, 274] width 587 height 412
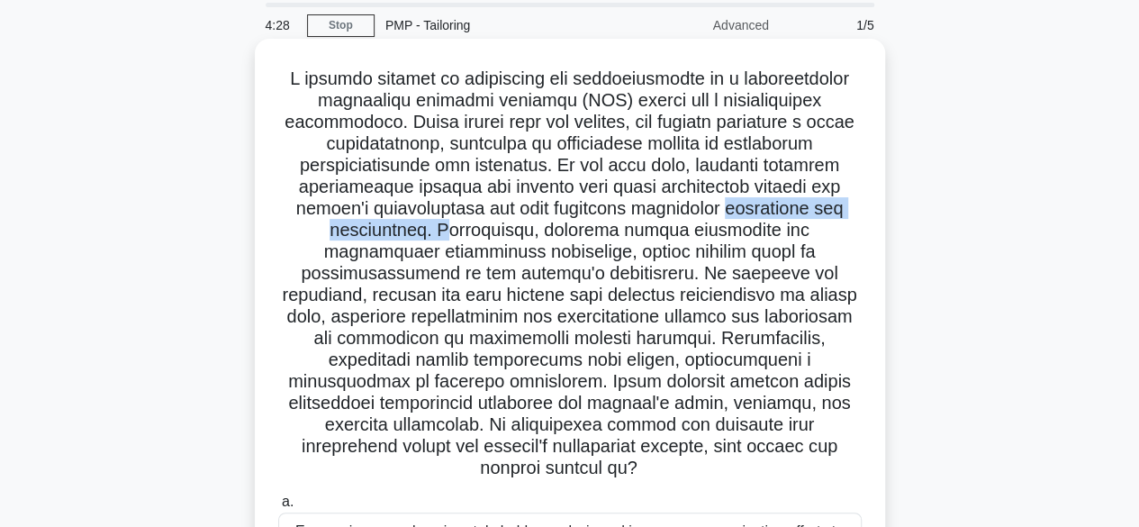
drag, startPoint x: 286, startPoint y: 232, endPoint x: 526, endPoint y: 226, distance: 239.6
click at [526, 226] on h5 ".spinner_0XTQ{transform-origin:center;animation:spinner_y6GP .75s linear infini…" at bounding box center [569, 274] width 587 height 412
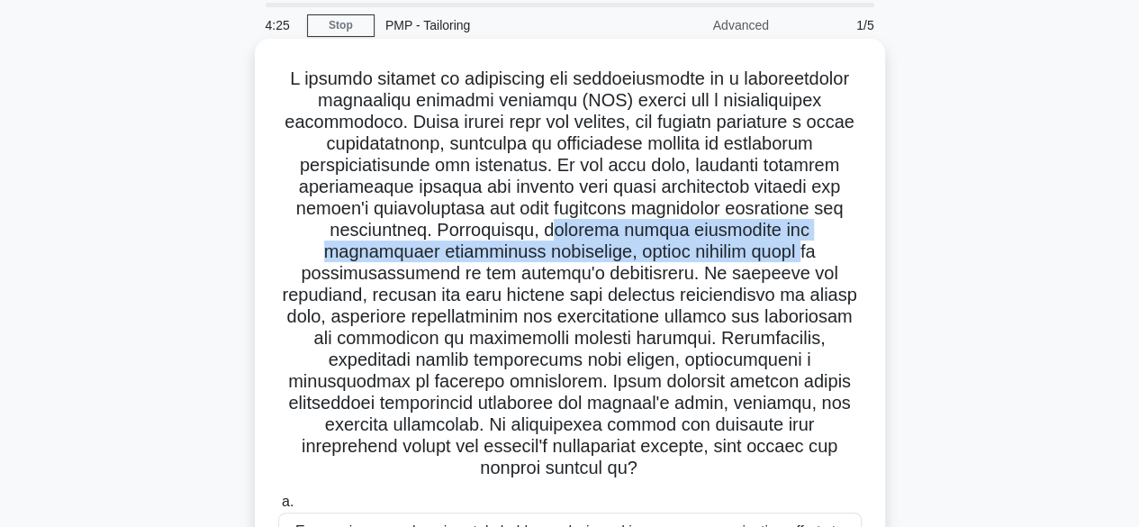
drag, startPoint x: 643, startPoint y: 221, endPoint x: 805, endPoint y: 255, distance: 165.4
click at [805, 255] on h5 ".spinner_0XTQ{transform-origin:center;animation:spinner_y6GP .75s linear infini…" at bounding box center [569, 274] width 587 height 412
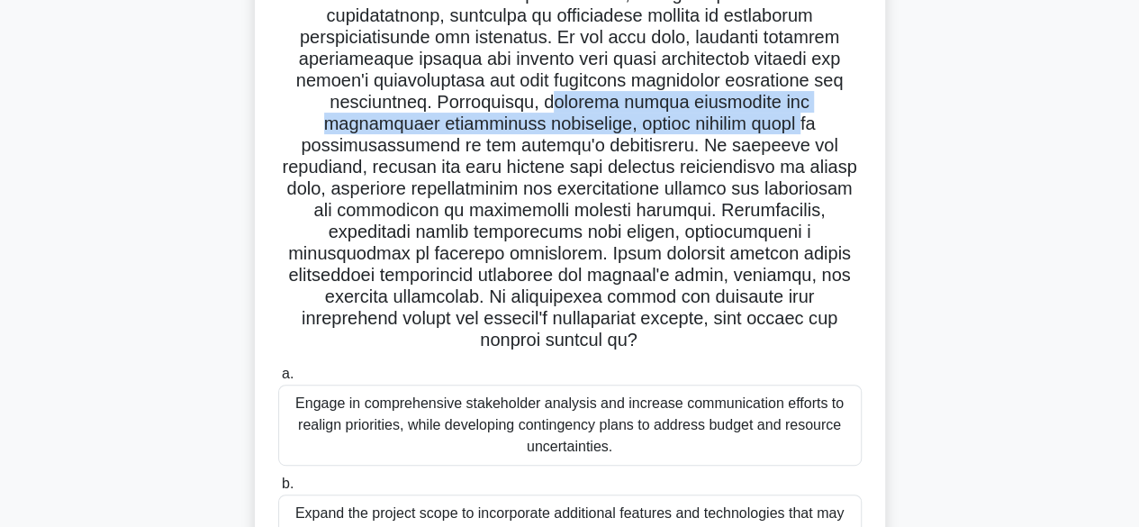
scroll to position [200, 0]
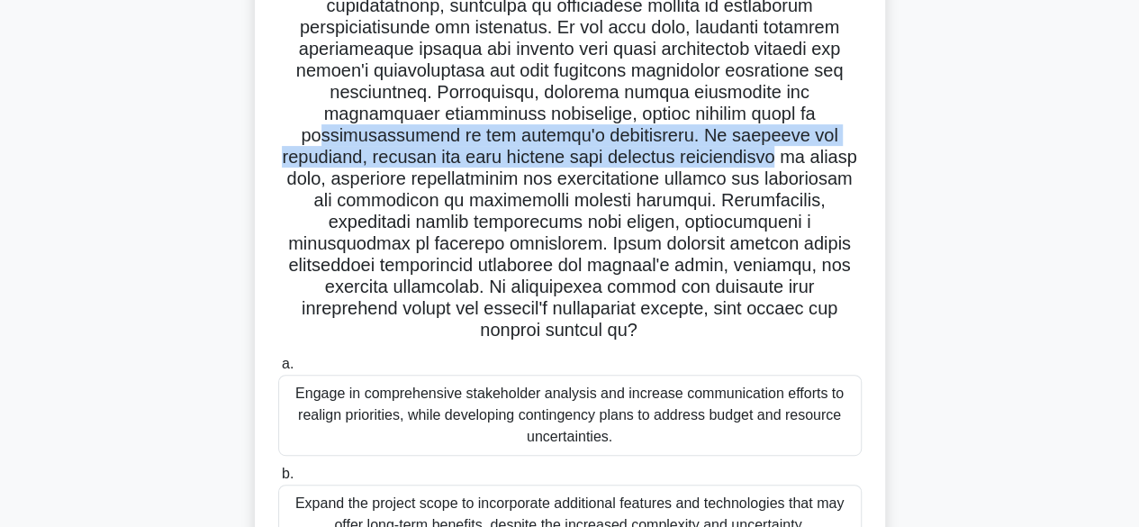
drag, startPoint x: 328, startPoint y: 133, endPoint x: 819, endPoint y: 162, distance: 492.4
click at [817, 164] on h5 ".spinner_0XTQ{transform-origin:center;animation:spinner_y6GP .75s linear infini…" at bounding box center [569, 136] width 587 height 412
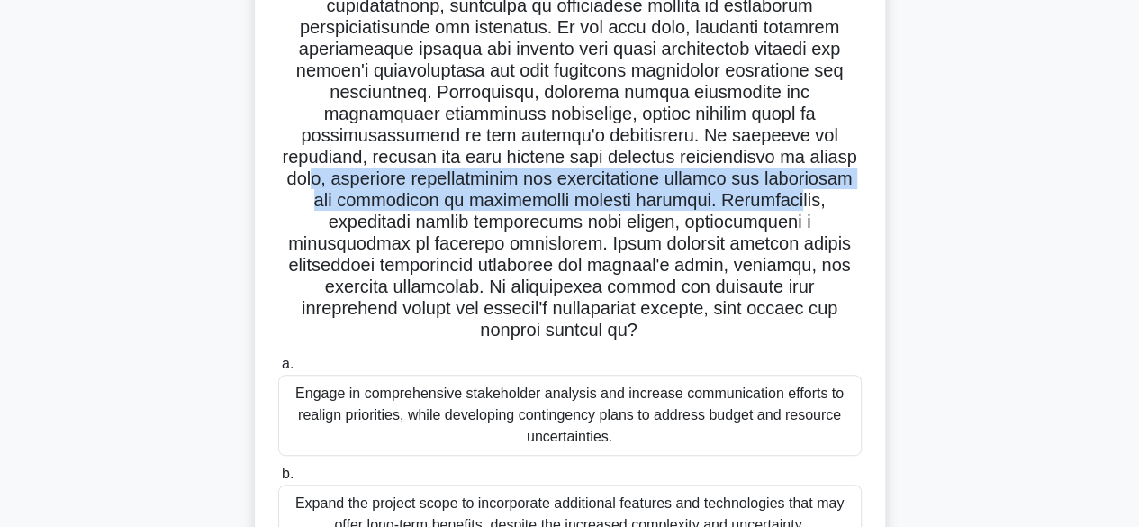
drag, startPoint x: 377, startPoint y: 176, endPoint x: 832, endPoint y: 205, distance: 455.6
click at [832, 205] on h5 ".spinner_0XTQ{transform-origin:center;animation:spinner_y6GP .75s linear infini…" at bounding box center [569, 136] width 587 height 412
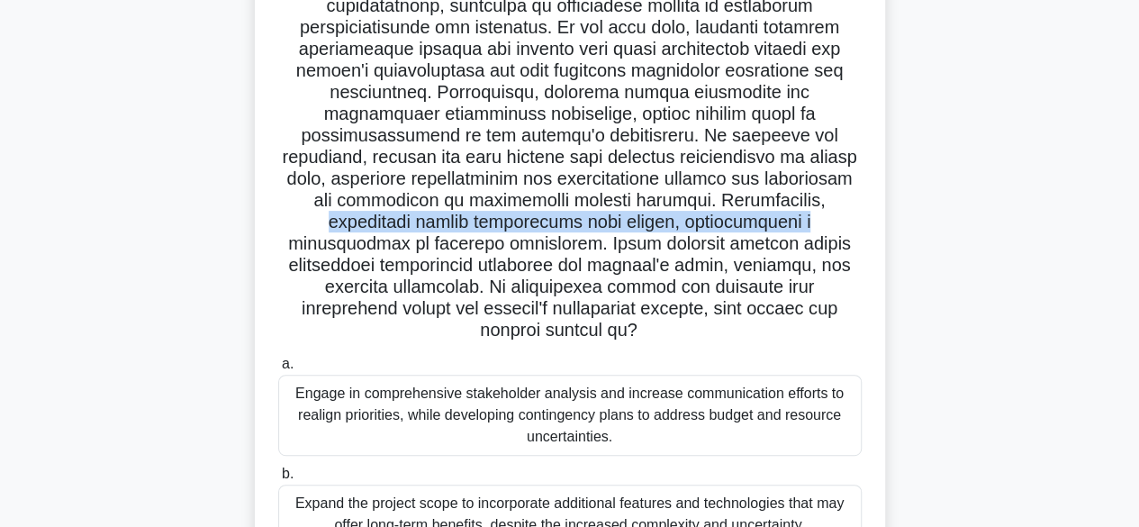
drag, startPoint x: 329, startPoint y: 224, endPoint x: 814, endPoint y: 226, distance: 484.3
click at [814, 226] on h5 ".spinner_0XTQ{transform-origin:center;animation:spinner_y6GP .75s linear infini…" at bounding box center [569, 136] width 587 height 412
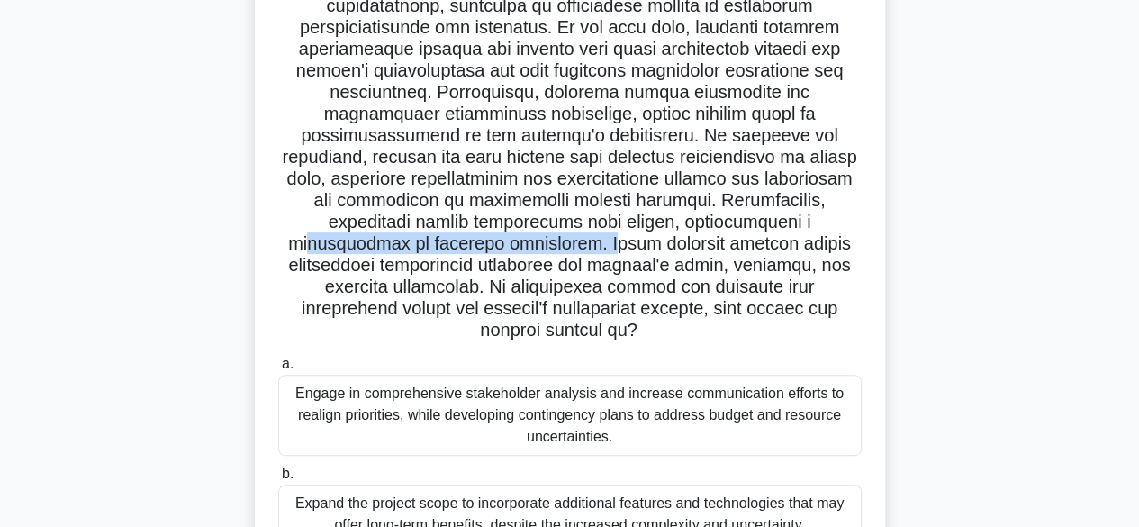
drag, startPoint x: 317, startPoint y: 243, endPoint x: 603, endPoint y: 239, distance: 286.3
click at [603, 239] on h5 ".spinner_0XTQ{transform-origin:center;animation:spinner_y6GP .75s linear infini…" at bounding box center [569, 136] width 587 height 412
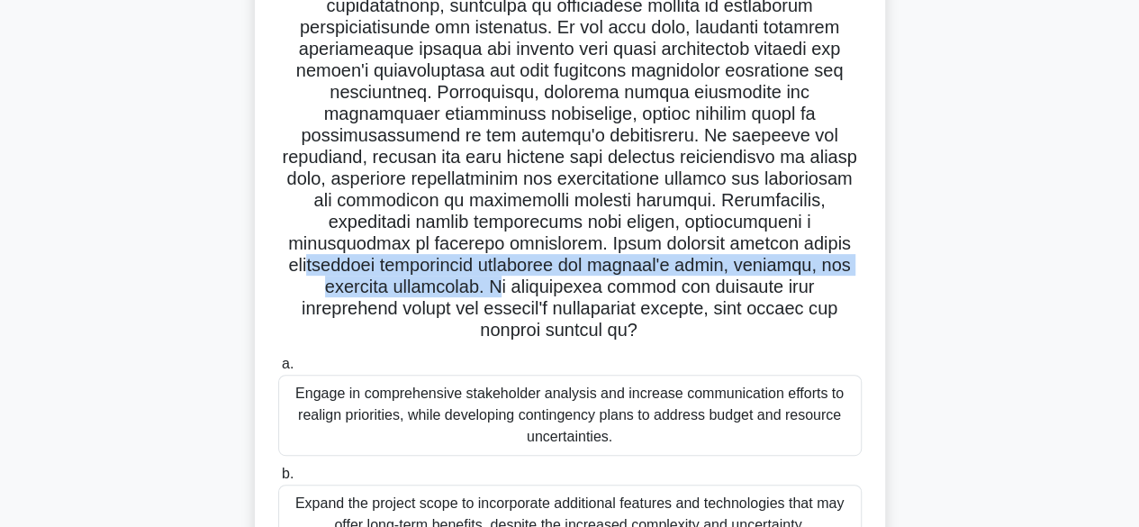
drag, startPoint x: 385, startPoint y: 268, endPoint x: 454, endPoint y: 293, distance: 72.6
click at [454, 293] on h5 ".spinner_0XTQ{transform-origin:center;animation:spinner_y6GP .75s linear infini…" at bounding box center [569, 136] width 587 height 412
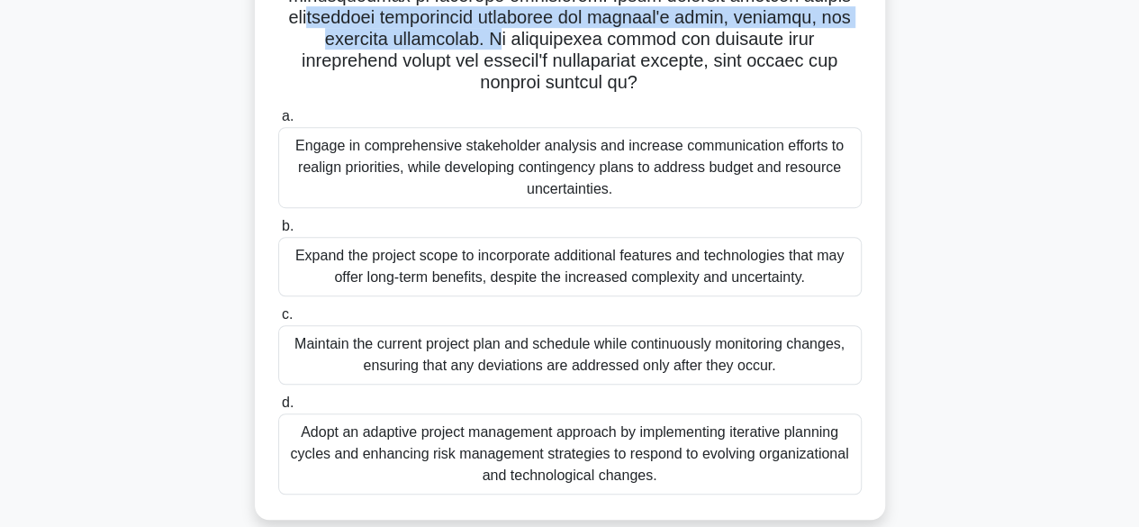
scroll to position [455, 0]
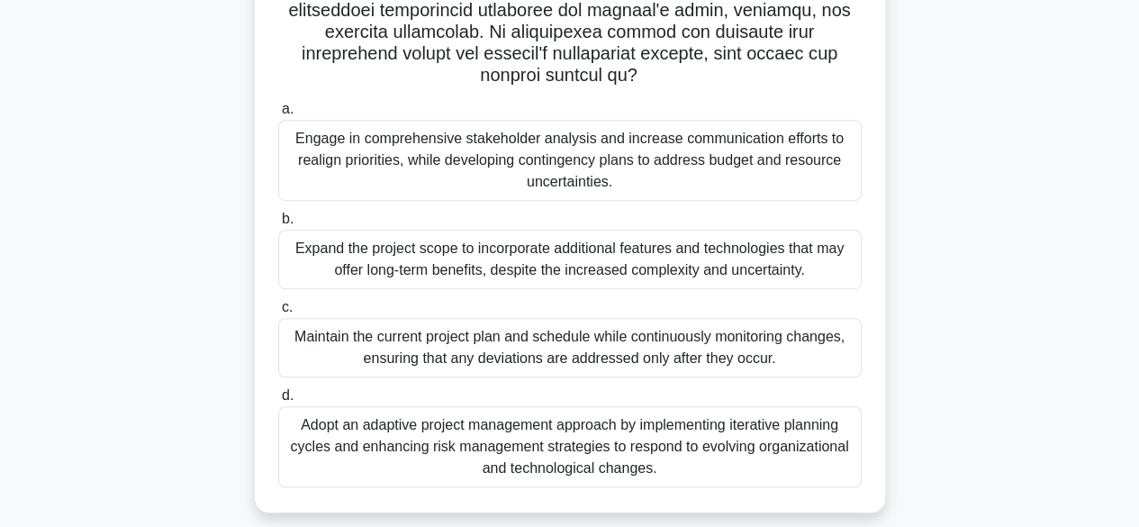
click at [465, 466] on div "Adopt an adaptive project management approach by implementing iterative plannin…" at bounding box center [569, 446] width 583 height 81
click at [278, 402] on input "d. Adopt an adaptive project management approach by implementing iterative plan…" at bounding box center [278, 396] width 0 height 12
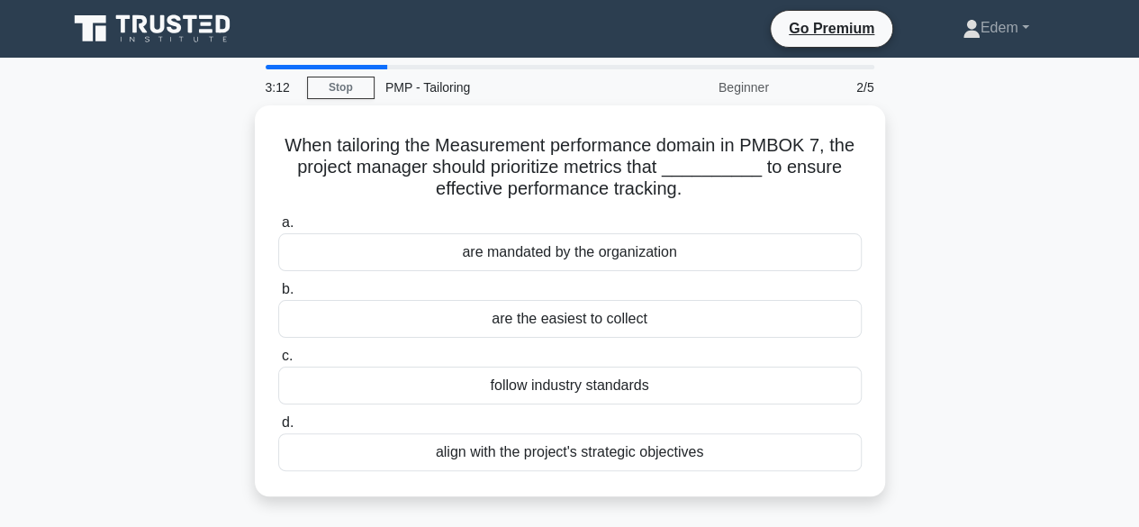
scroll to position [0, 0]
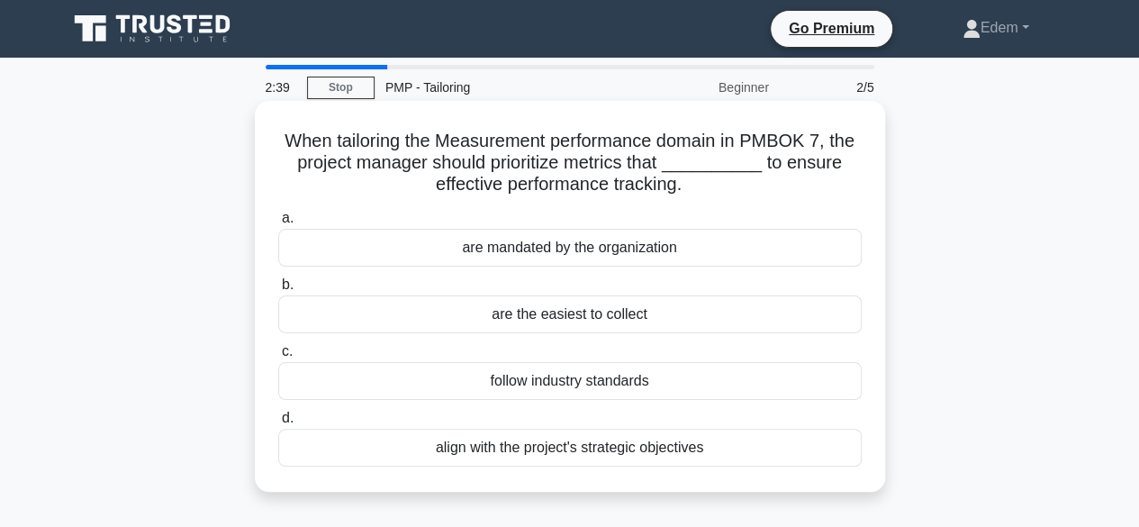
click at [571, 453] on div "align with the project's strategic objectives" at bounding box center [569, 448] width 583 height 38
click at [278, 424] on input "d. align with the project's strategic objectives" at bounding box center [278, 418] width 0 height 12
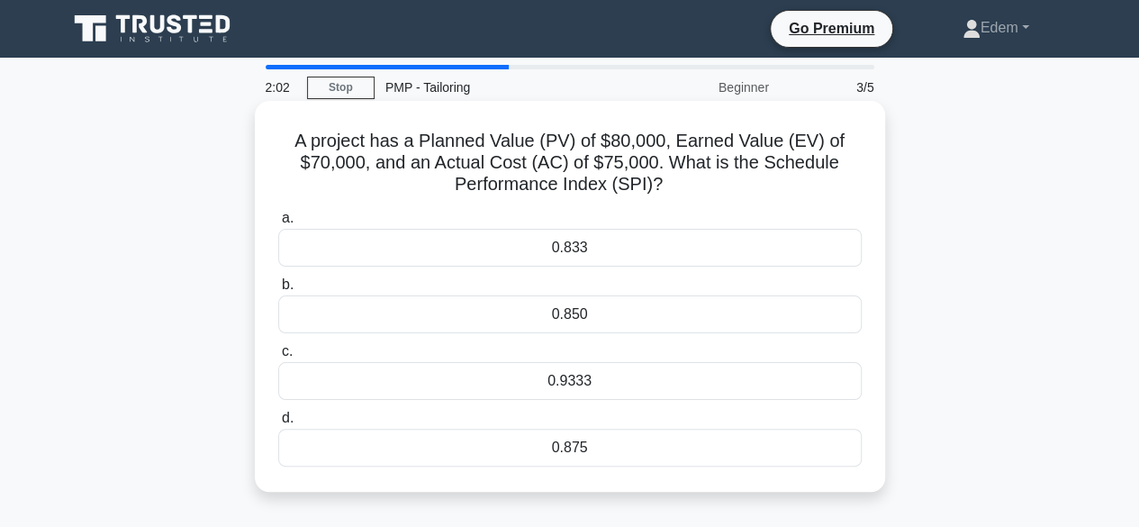
click at [617, 453] on div "0.875" at bounding box center [569, 448] width 583 height 38
click at [278, 424] on input "d. 0.875" at bounding box center [278, 418] width 0 height 12
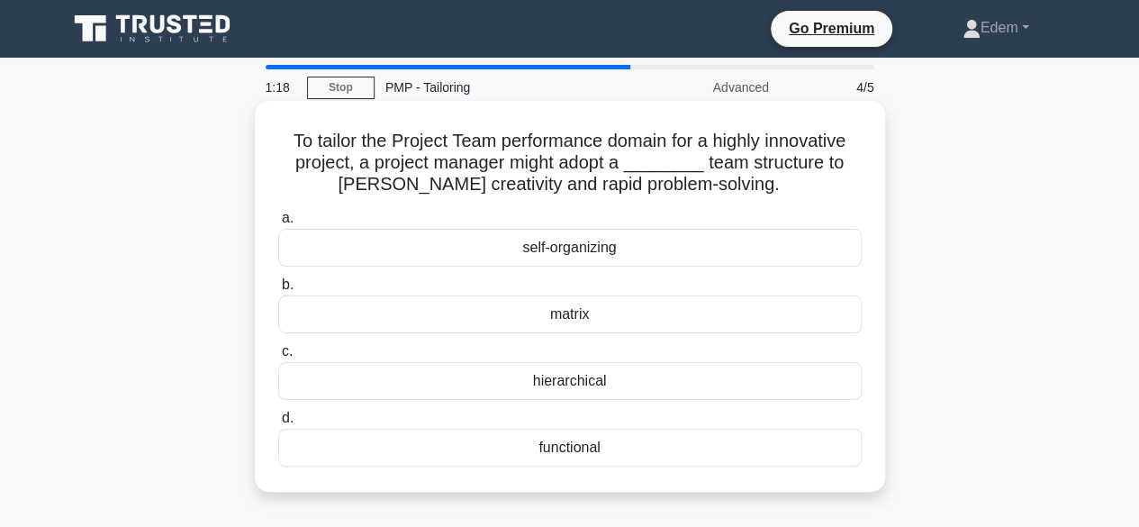
click at [673, 316] on div "matrix" at bounding box center [569, 314] width 583 height 38
click at [278, 291] on input "b. matrix" at bounding box center [278, 285] width 0 height 12
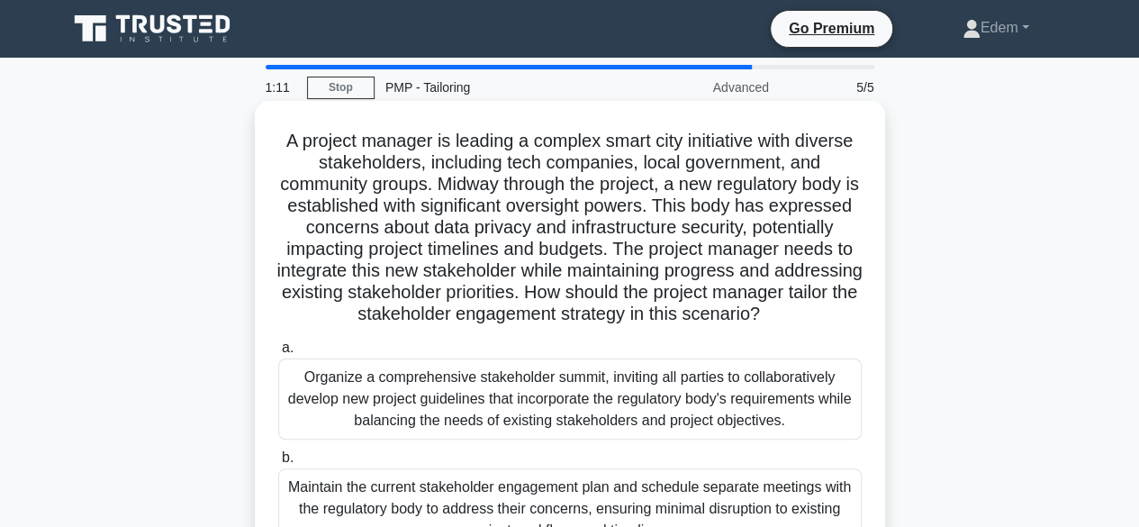
drag, startPoint x: 747, startPoint y: 248, endPoint x: 813, endPoint y: 335, distance: 108.6
click at [813, 326] on h5 "A project manager is leading a complex smart city initiative with diverse stake…" at bounding box center [569, 228] width 587 height 196
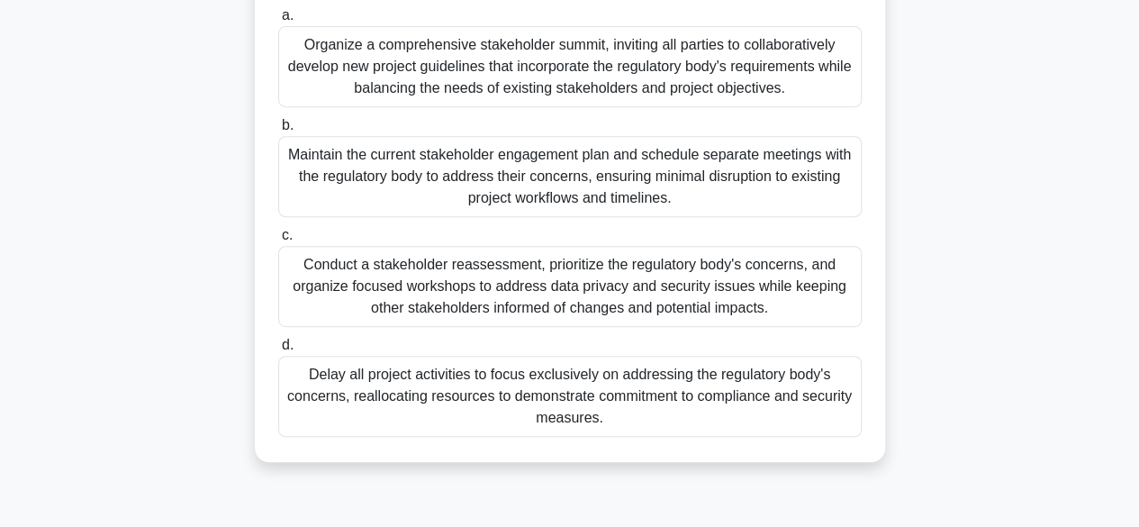
scroll to position [339, 0]
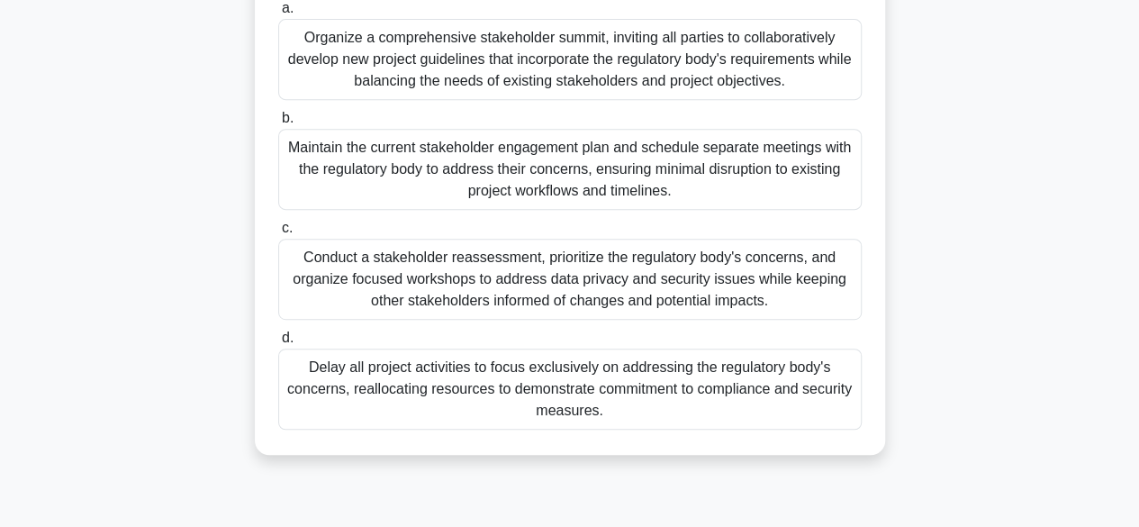
click at [580, 303] on div "Conduct a stakeholder reassessment, prioritize the regulatory body's concerns, …" at bounding box center [569, 279] width 583 height 81
click at [278, 234] on input "c. Conduct a stakeholder reassessment, prioritize the regulatory body's concern…" at bounding box center [278, 228] width 0 height 12
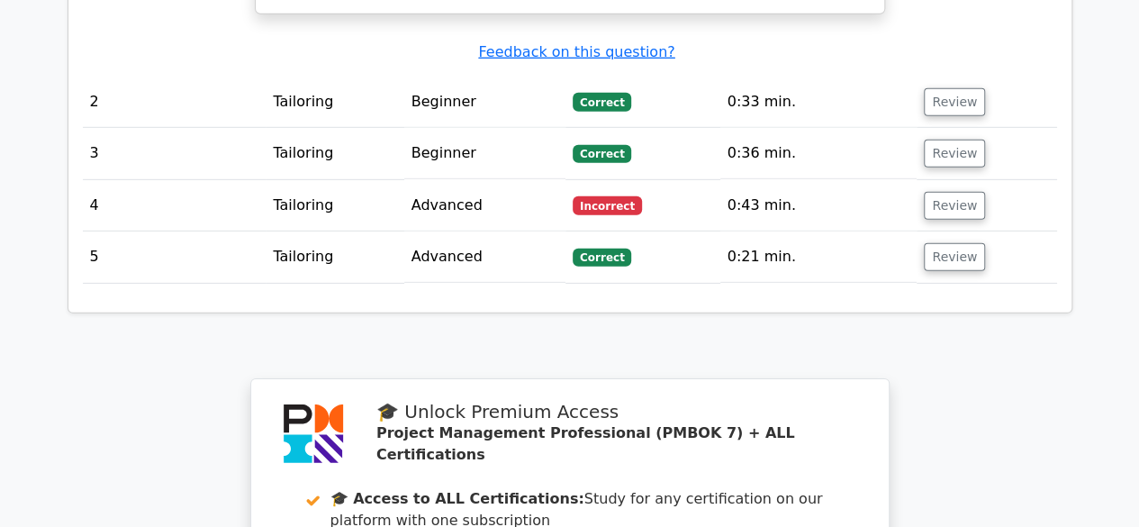
scroll to position [2654, 0]
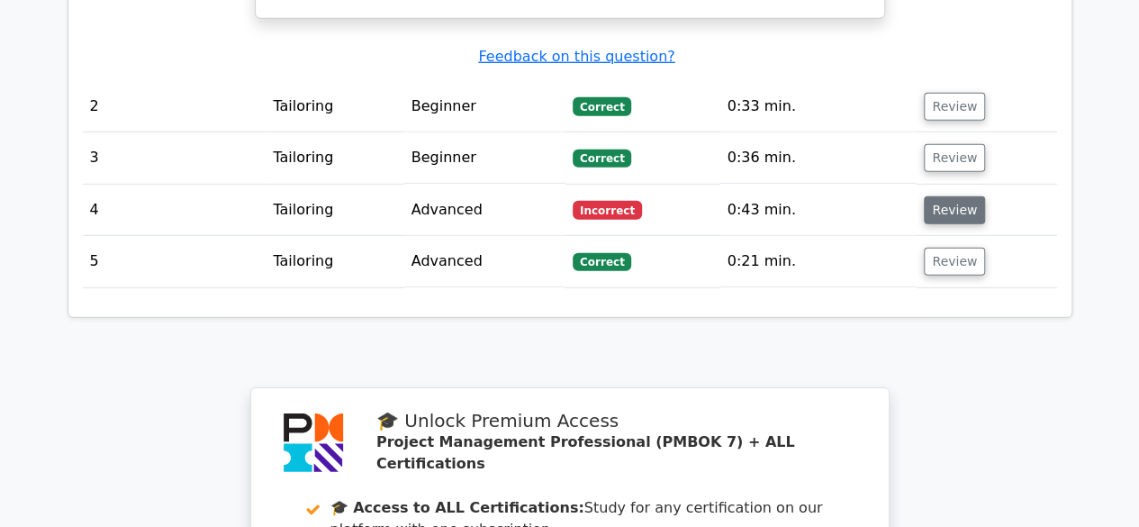
click at [957, 196] on button "Review" at bounding box center [954, 210] width 61 height 28
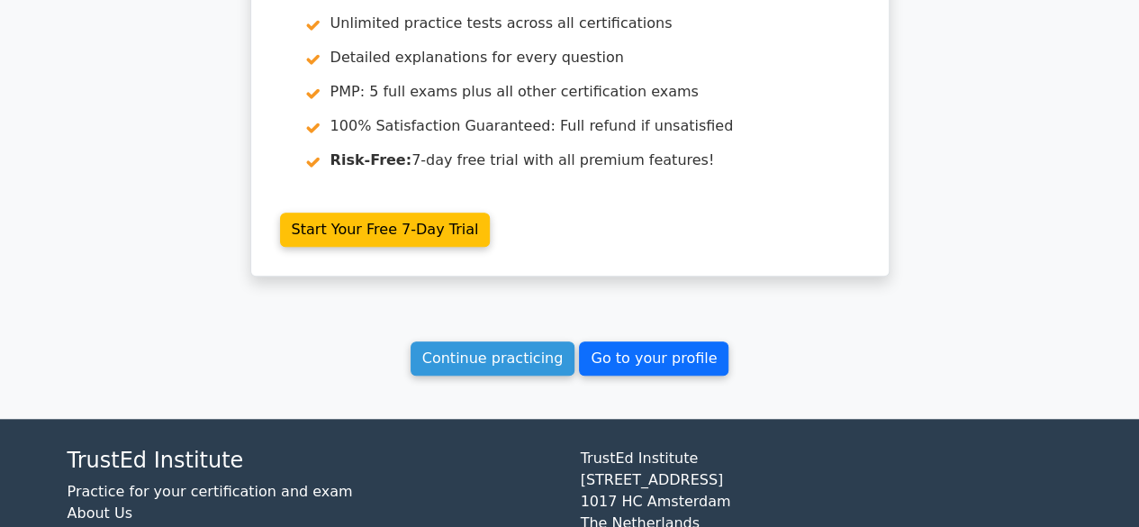
scroll to position [4021, 0]
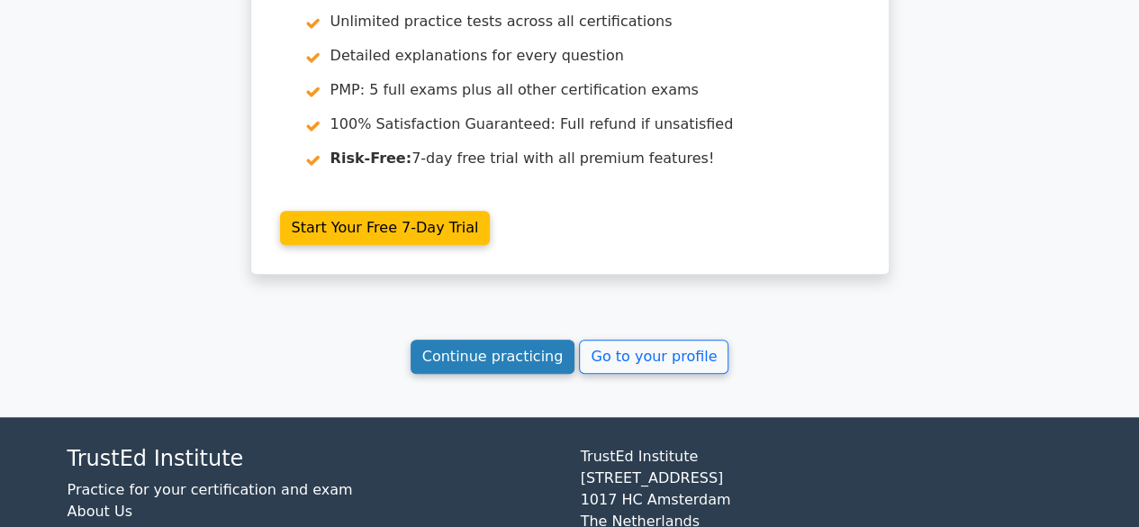
click at [501, 339] on link "Continue practicing" at bounding box center [493, 356] width 165 height 34
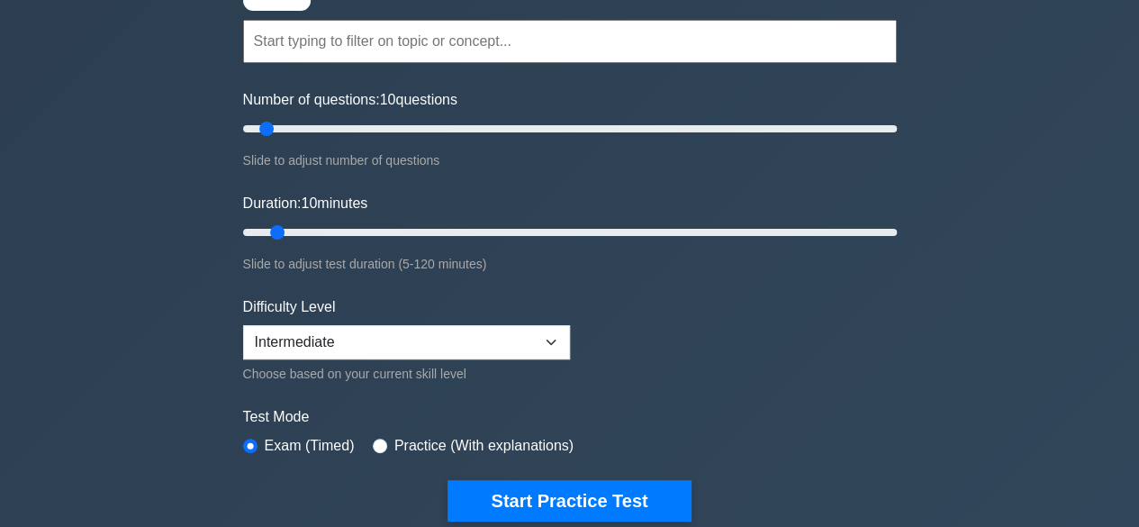
scroll to position [167, 0]
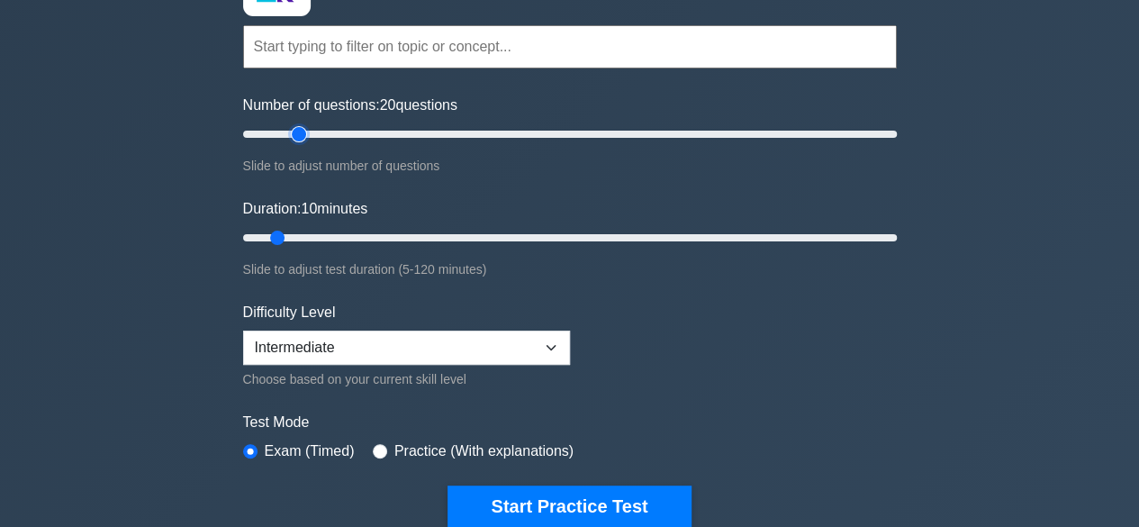
drag, startPoint x: 265, startPoint y: 133, endPoint x: 295, endPoint y: 140, distance: 31.4
type input "20"
click at [295, 140] on input "Number of questions: 20 questions" at bounding box center [570, 134] width 654 height 22
drag, startPoint x: 280, startPoint y: 240, endPoint x: 432, endPoint y: 237, distance: 152.2
type input "40"
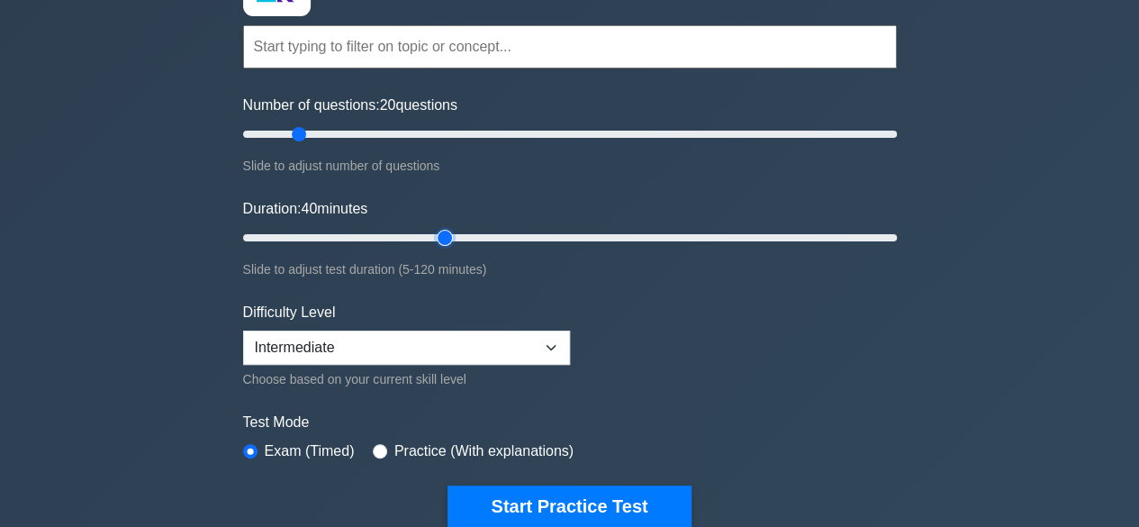
click at [432, 237] on input "Duration: 40 minutes" at bounding box center [570, 238] width 654 height 22
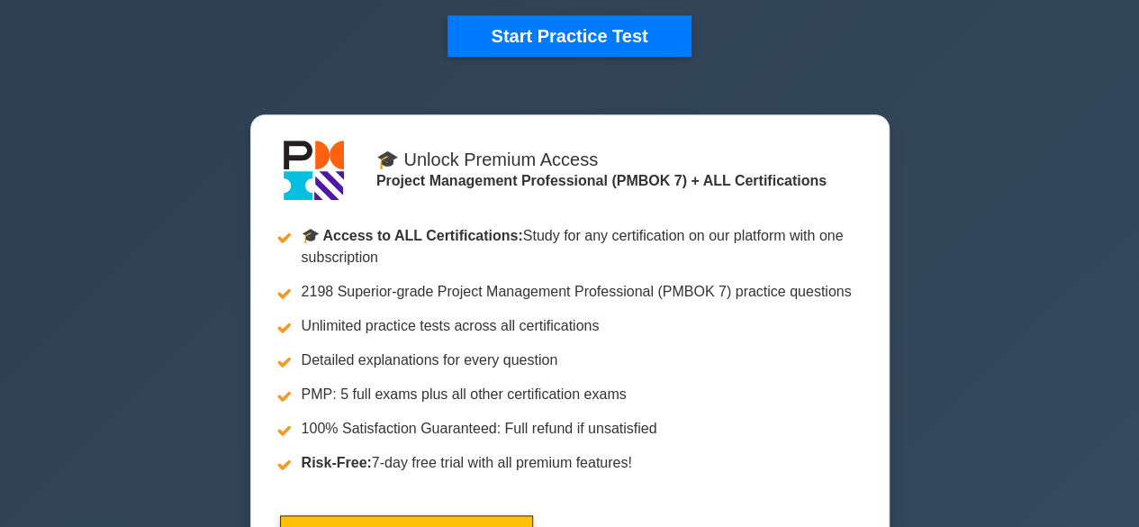
scroll to position [474, 0]
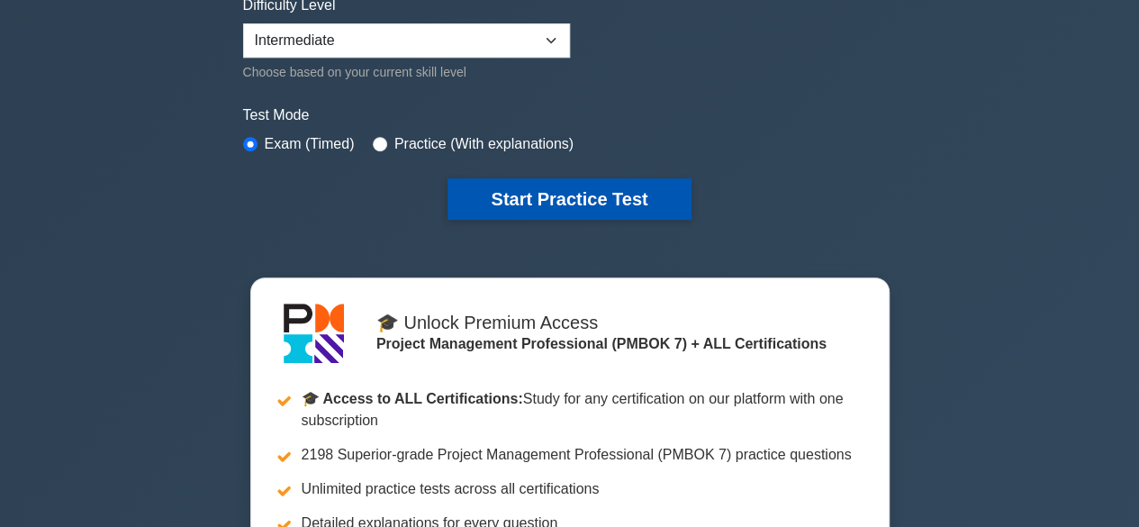
click at [592, 204] on button "Start Practice Test" at bounding box center [568, 198] width 243 height 41
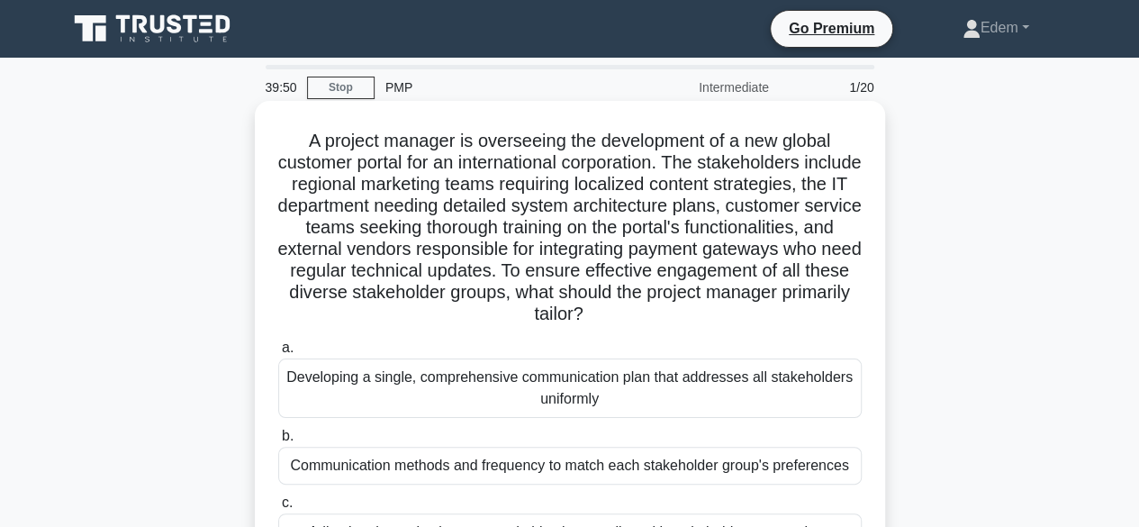
drag, startPoint x: 354, startPoint y: 298, endPoint x: 782, endPoint y: 327, distance: 429.5
click at [782, 326] on h5 "A project manager is overseeing the development of a new global customer portal…" at bounding box center [569, 228] width 587 height 196
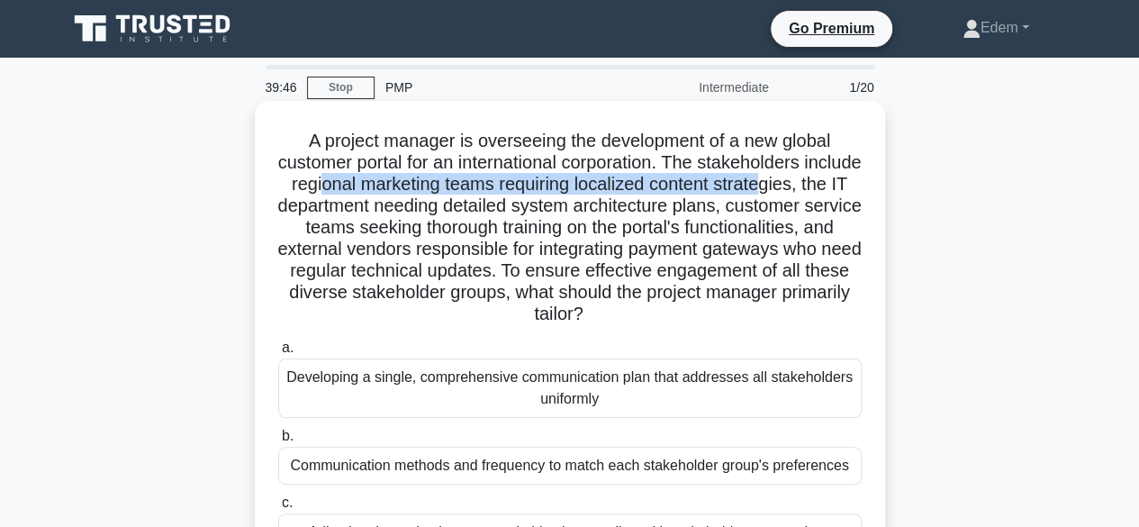
drag, startPoint x: 375, startPoint y: 191, endPoint x: 828, endPoint y: 190, distance: 453.7
click at [828, 190] on h5 "A project manager is overseeing the development of a new global customer portal…" at bounding box center [569, 228] width 587 height 196
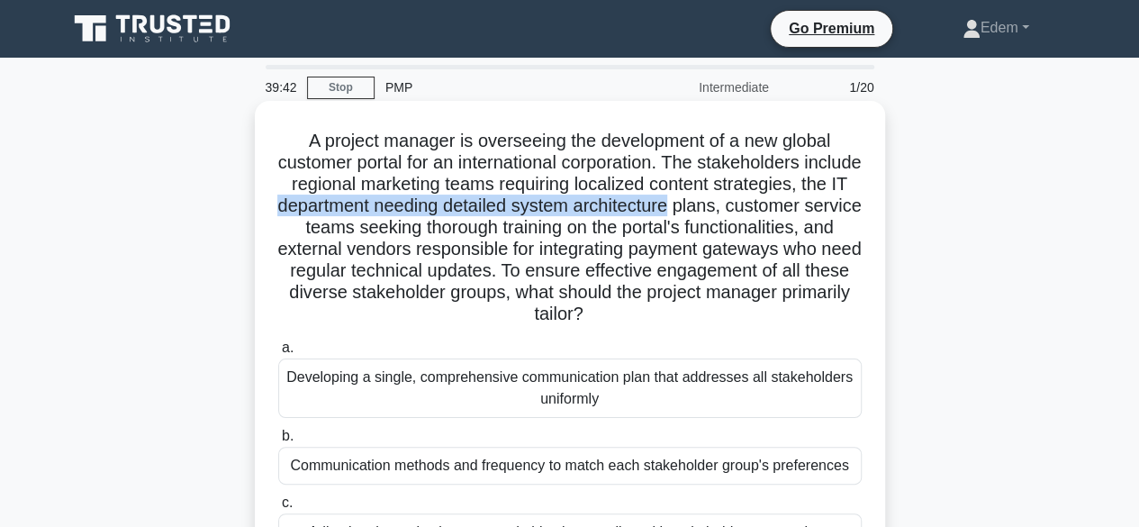
drag, startPoint x: 373, startPoint y: 212, endPoint x: 768, endPoint y: 217, distance: 395.3
click at [768, 217] on h5 "A project manager is overseeing the development of a new global customer portal…" at bounding box center [569, 228] width 587 height 196
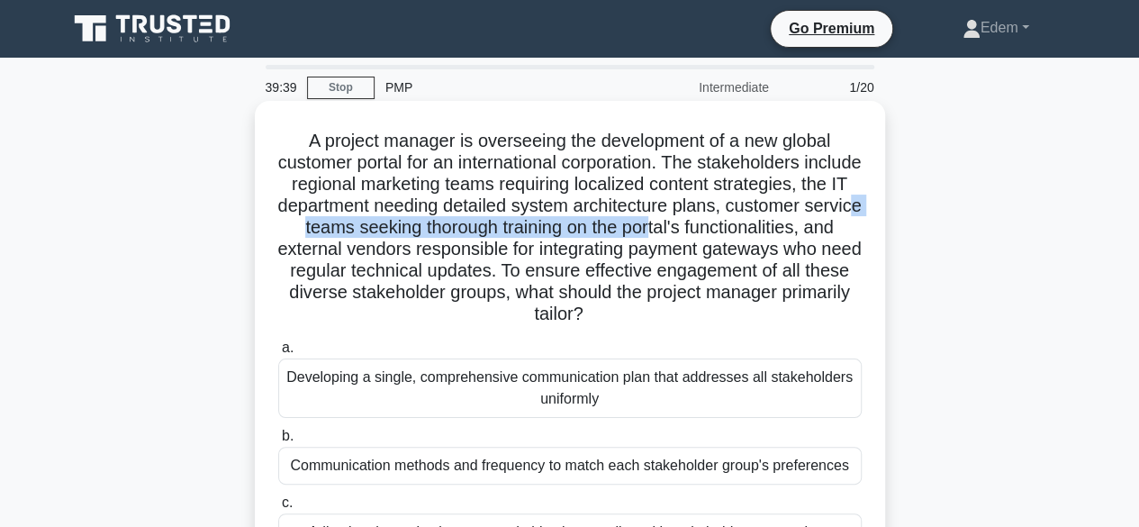
drag, startPoint x: 429, startPoint y: 230, endPoint x: 804, endPoint y: 235, distance: 374.5
click at [804, 235] on h5 "A project manager is overseeing the development of a new global customer portal…" at bounding box center [569, 228] width 587 height 196
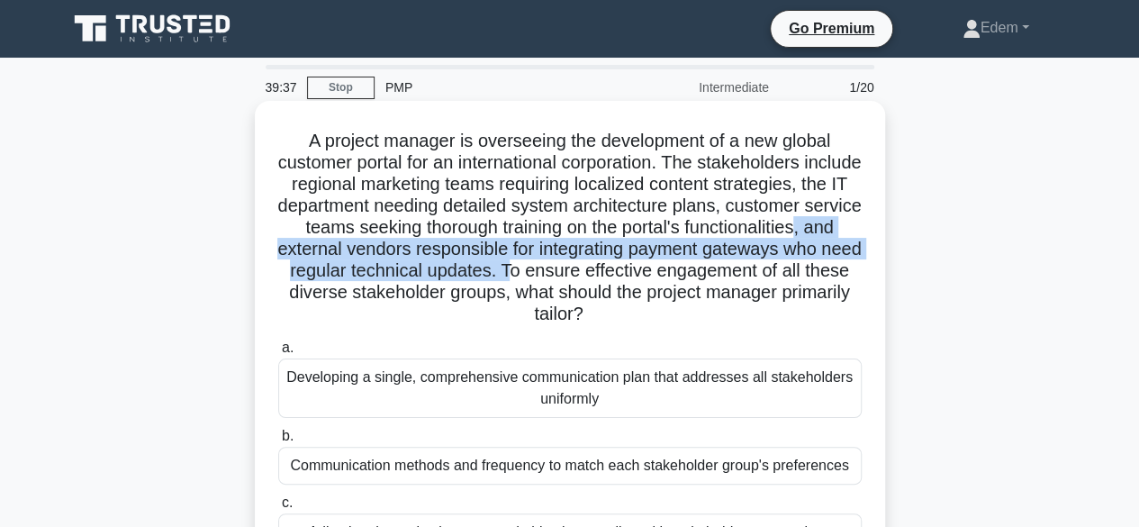
drag, startPoint x: 425, startPoint y: 247, endPoint x: 763, endPoint y: 278, distance: 340.0
click at [763, 278] on h5 "A project manager is overseeing the development of a new global customer portal…" at bounding box center [569, 228] width 587 height 196
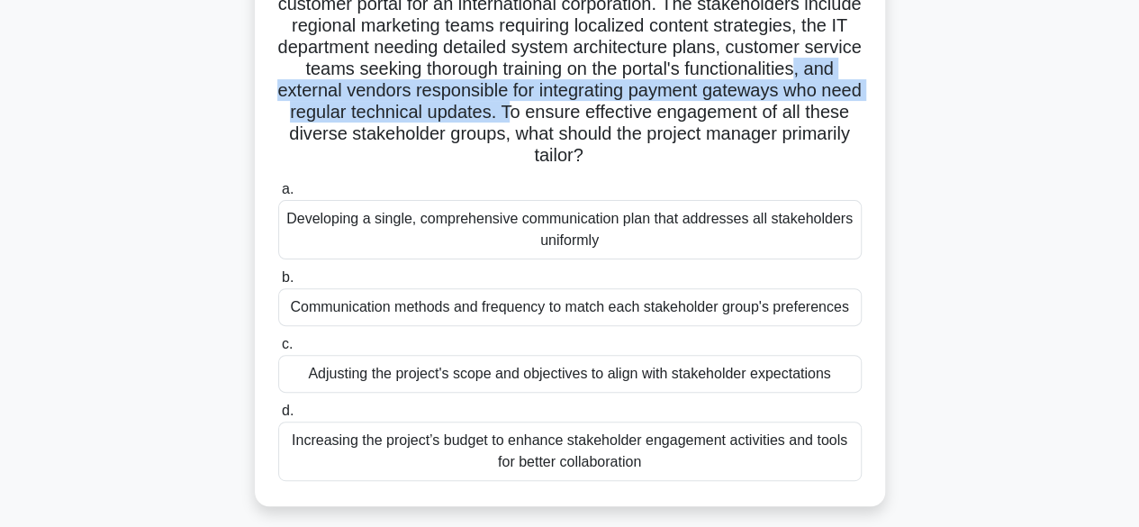
scroll to position [167, 0]
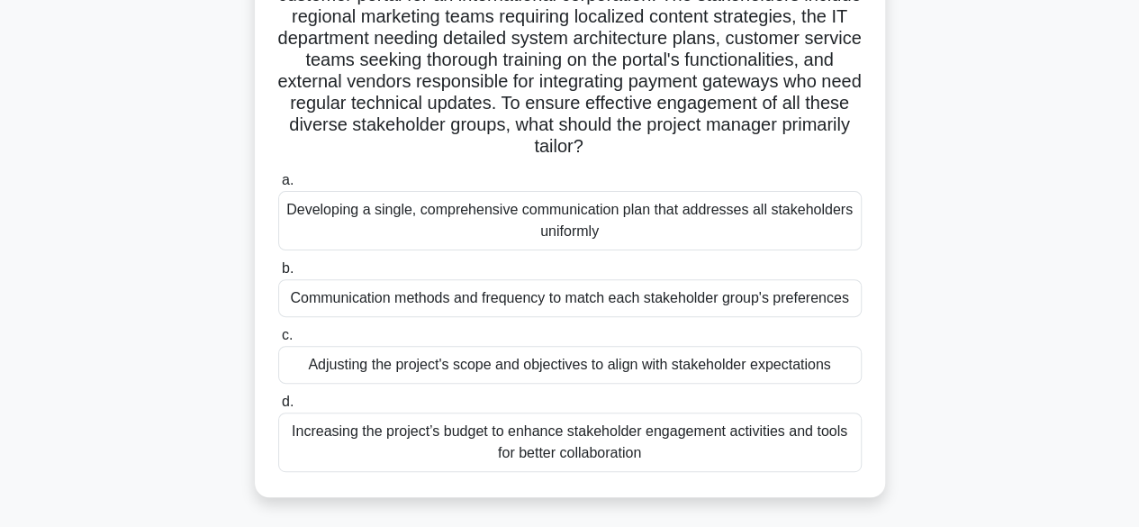
click at [522, 297] on div "Communication methods and frequency to match each stakeholder group's preferenc…" at bounding box center [569, 298] width 583 height 38
click at [278, 275] on input "b. Communication methods and frequency to match each stakeholder group's prefer…" at bounding box center [278, 269] width 0 height 12
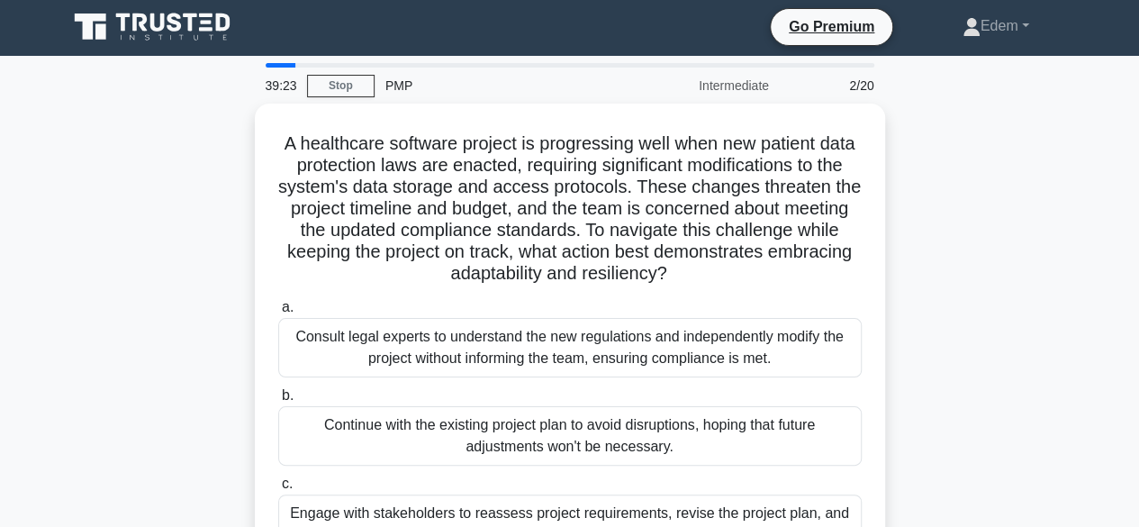
scroll to position [0, 0]
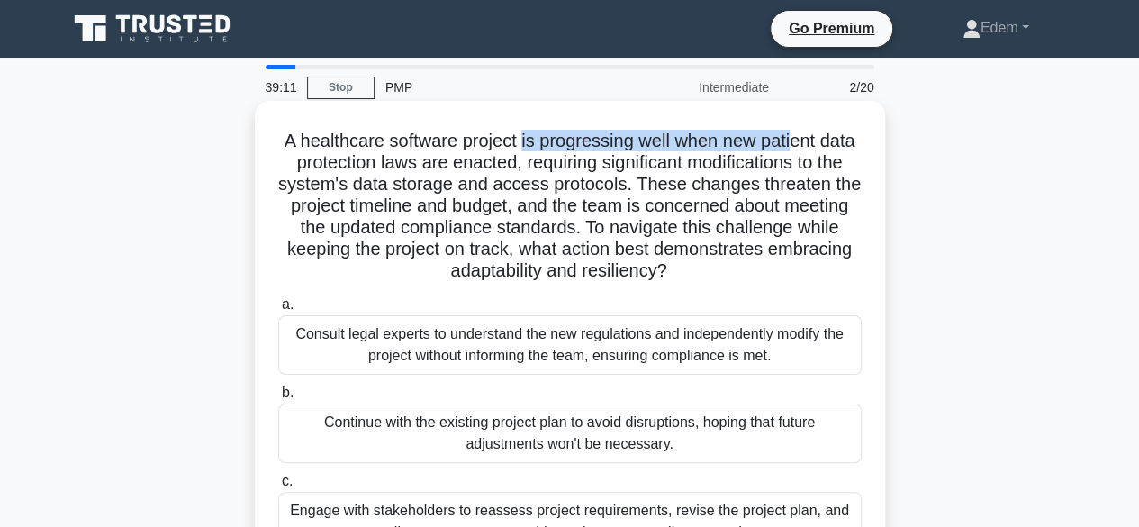
drag, startPoint x: 542, startPoint y: 138, endPoint x: 817, endPoint y: 147, distance: 274.7
click at [817, 147] on h5 "A healthcare software project is progressing well when new patient data protect…" at bounding box center [569, 206] width 587 height 153
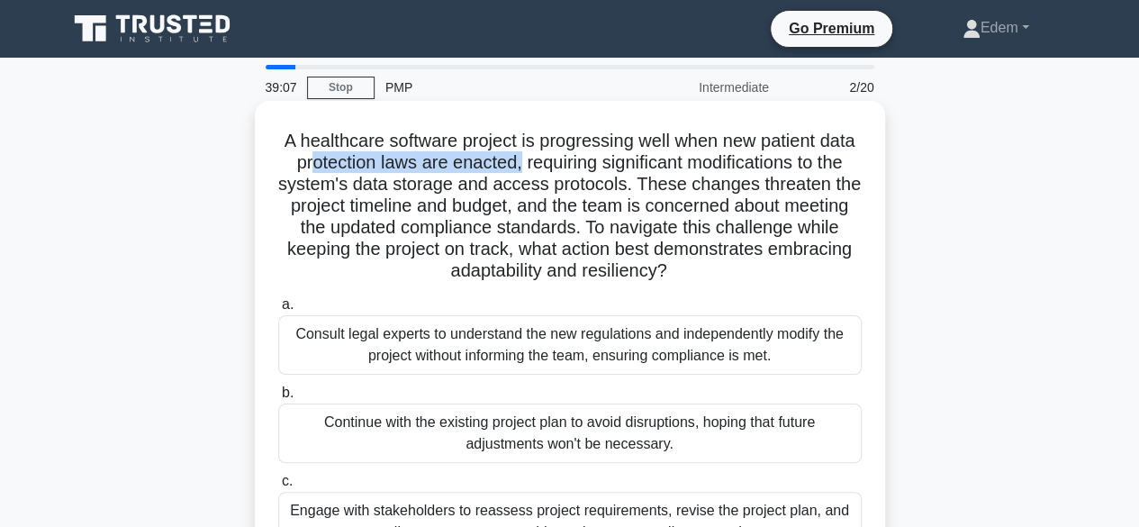
drag, startPoint x: 338, startPoint y: 167, endPoint x: 553, endPoint y: 167, distance: 214.3
click at [553, 167] on h5 "A healthcare software project is progressing well when new patient data protect…" at bounding box center [569, 206] width 587 height 153
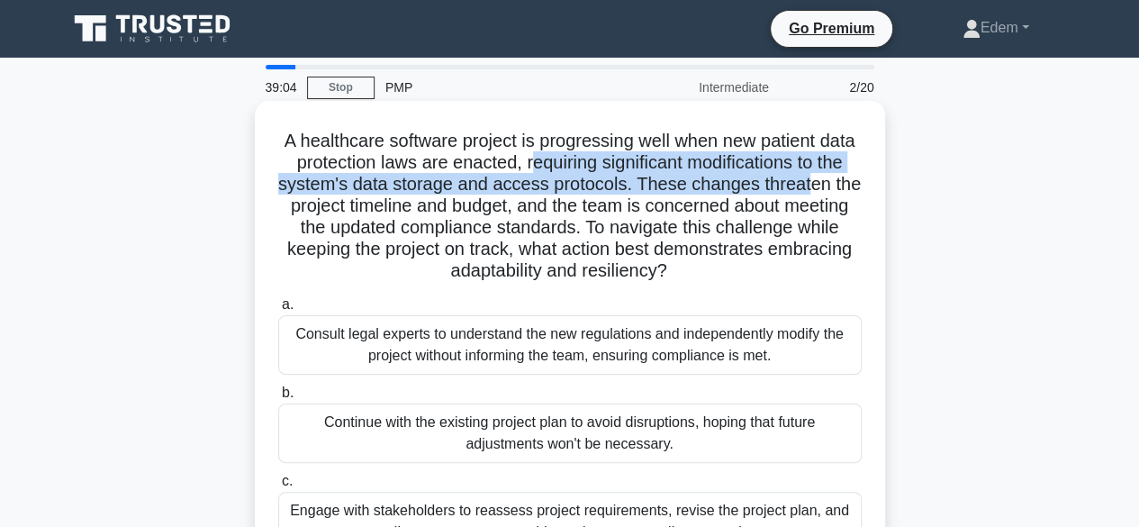
drag, startPoint x: 567, startPoint y: 164, endPoint x: 841, endPoint y: 185, distance: 274.5
click at [841, 185] on h5 "A healthcare software project is progressing well when new patient data protect…" at bounding box center [569, 206] width 587 height 153
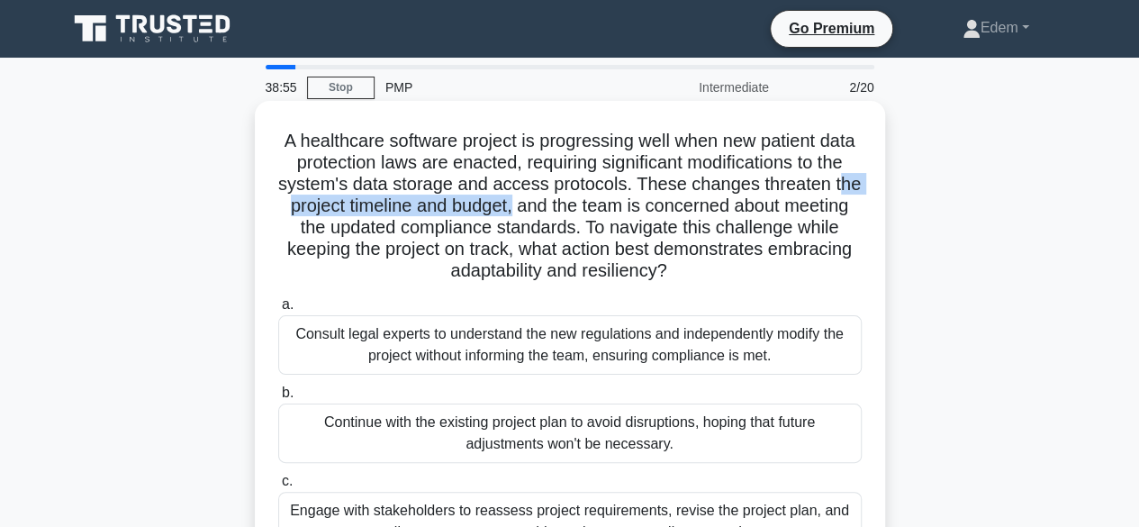
drag, startPoint x: 309, startPoint y: 217, endPoint x: 562, endPoint y: 211, distance: 253.1
click at [562, 211] on h5 "A healthcare software project is progressing well when new patient data protect…" at bounding box center [569, 206] width 587 height 153
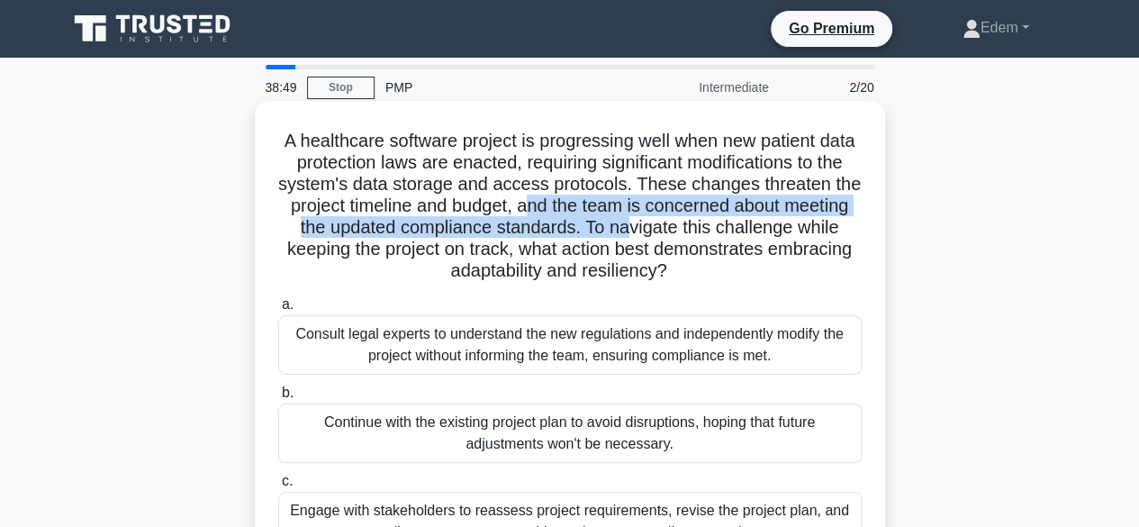
drag, startPoint x: 574, startPoint y: 208, endPoint x: 690, endPoint y: 230, distance: 117.2
click at [690, 230] on h5 "A healthcare software project is progressing well when new patient data protect…" at bounding box center [569, 206] width 587 height 153
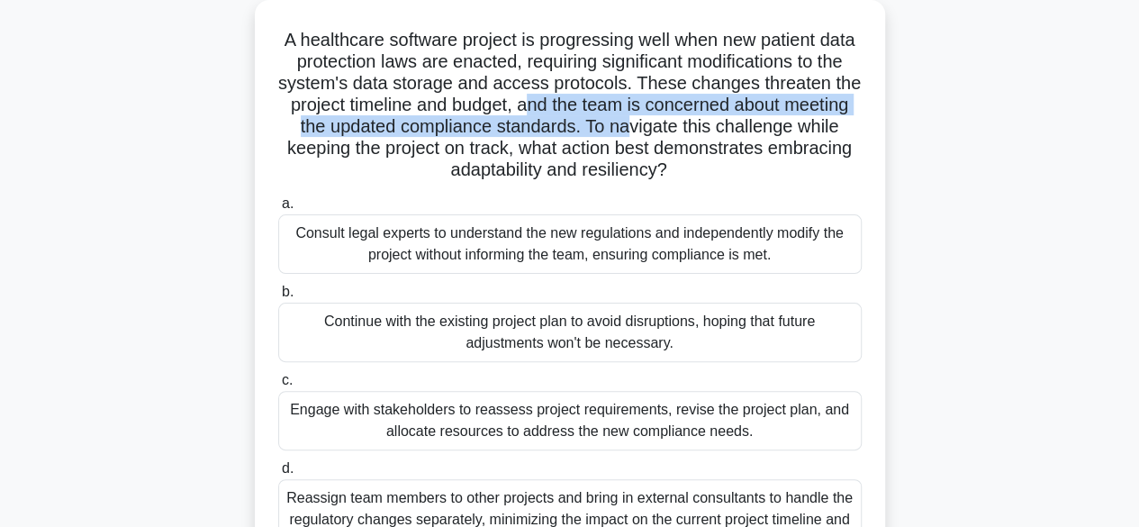
scroll to position [119, 0]
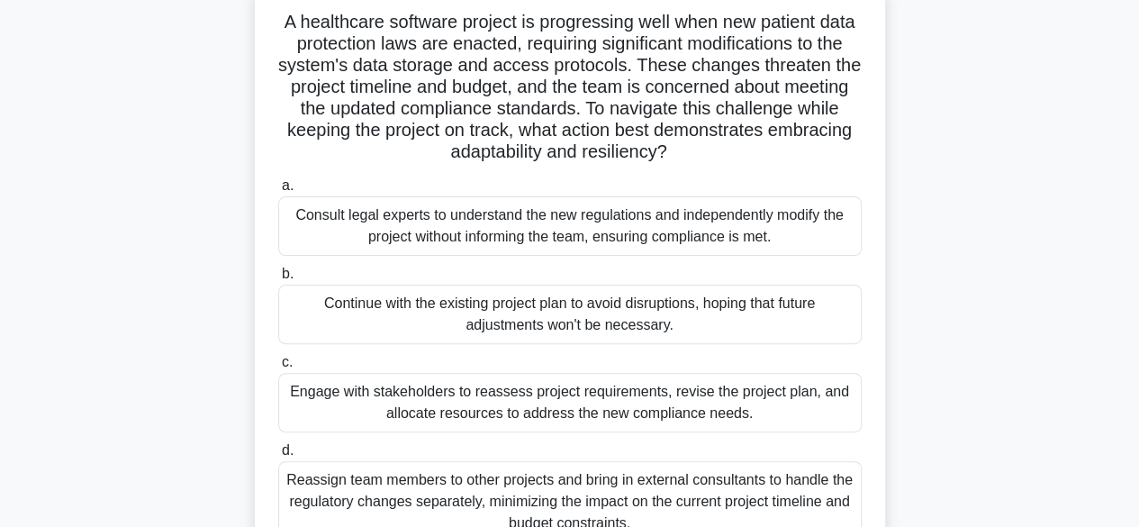
click at [557, 401] on div "Engage with stakeholders to reassess project requirements, revise the project p…" at bounding box center [569, 402] width 583 height 59
click at [278, 368] on input "c. Engage with stakeholders to reassess project requirements, revise the projec…" at bounding box center [278, 363] width 0 height 12
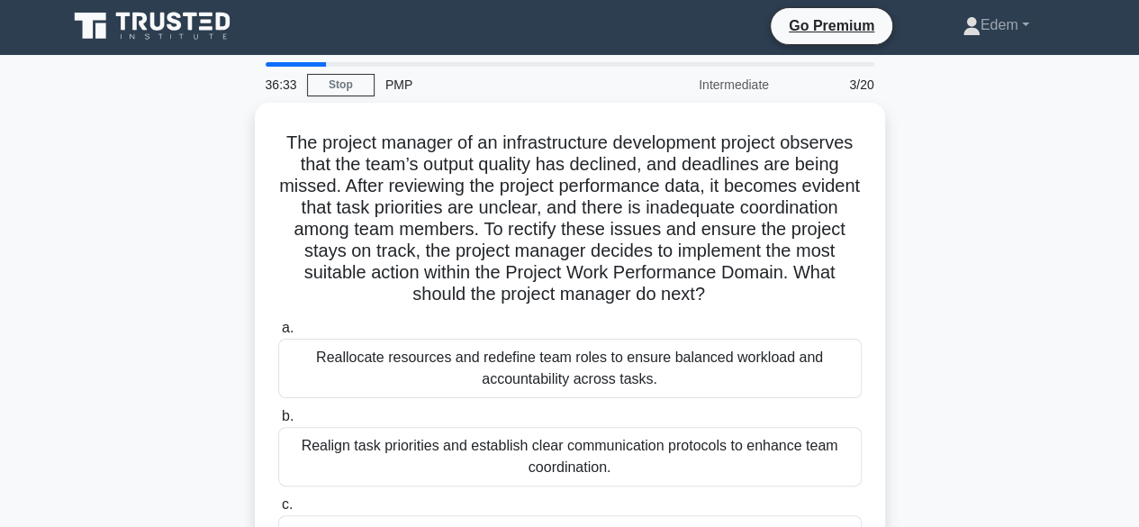
scroll to position [0, 0]
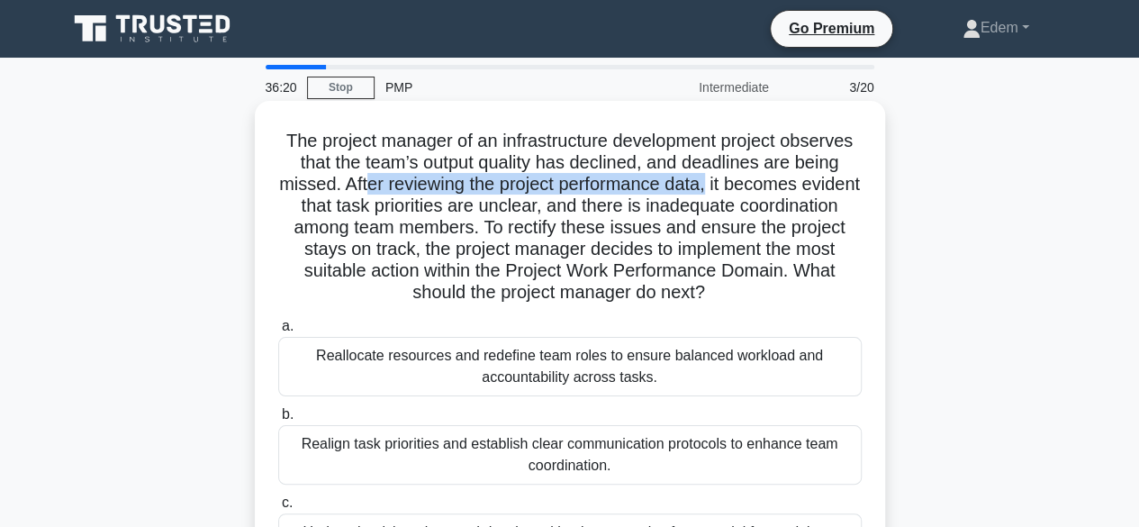
drag, startPoint x: 396, startPoint y: 185, endPoint x: 742, endPoint y: 184, distance: 345.7
click at [742, 184] on h5 "The project manager of an infrastructure development project observes that the …" at bounding box center [569, 217] width 587 height 175
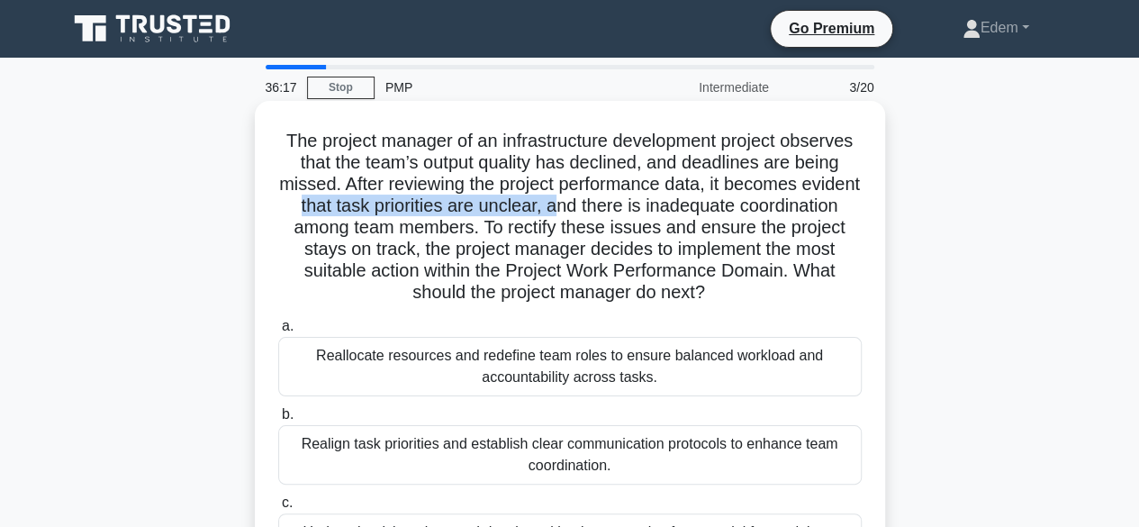
drag, startPoint x: 373, startPoint y: 203, endPoint x: 646, endPoint y: 205, distance: 273.7
click at [646, 205] on h5 "The project manager of an infrastructure development project observes that the …" at bounding box center [569, 217] width 587 height 175
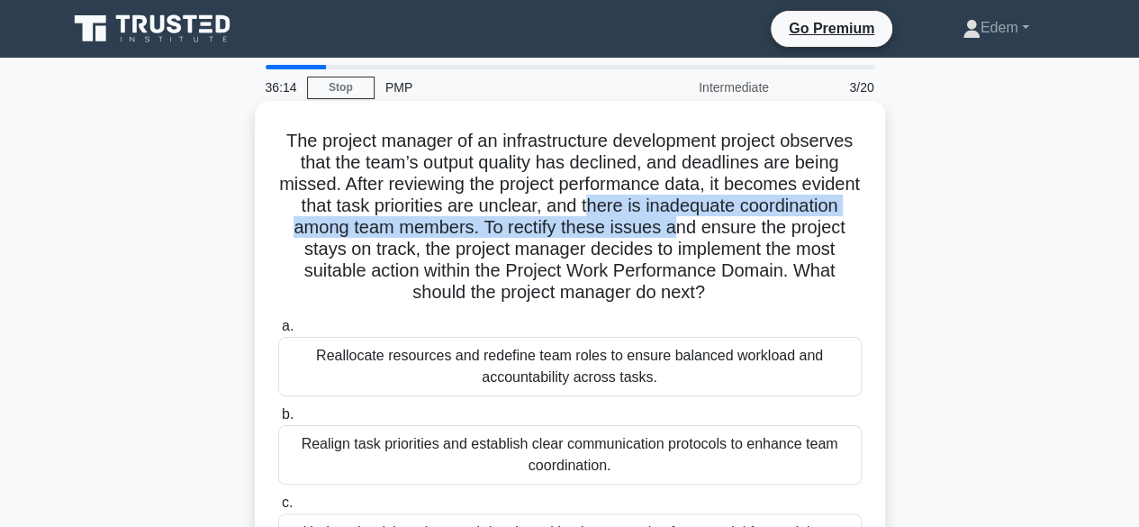
drag, startPoint x: 675, startPoint y: 208, endPoint x: 774, endPoint y: 228, distance: 101.0
click at [774, 228] on h5 "The project manager of an infrastructure development project observes that the …" at bounding box center [569, 217] width 587 height 175
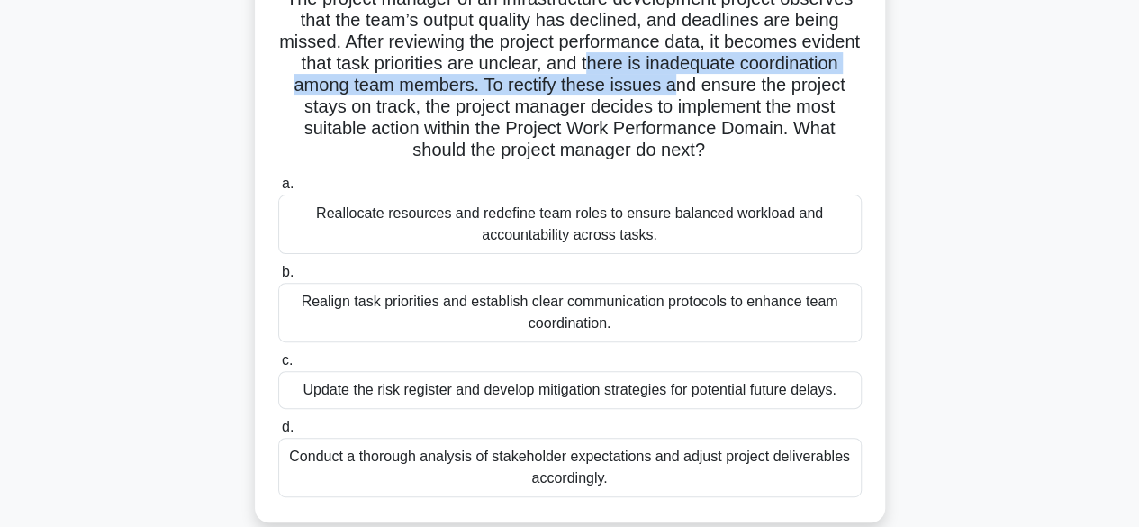
scroll to position [148, 0]
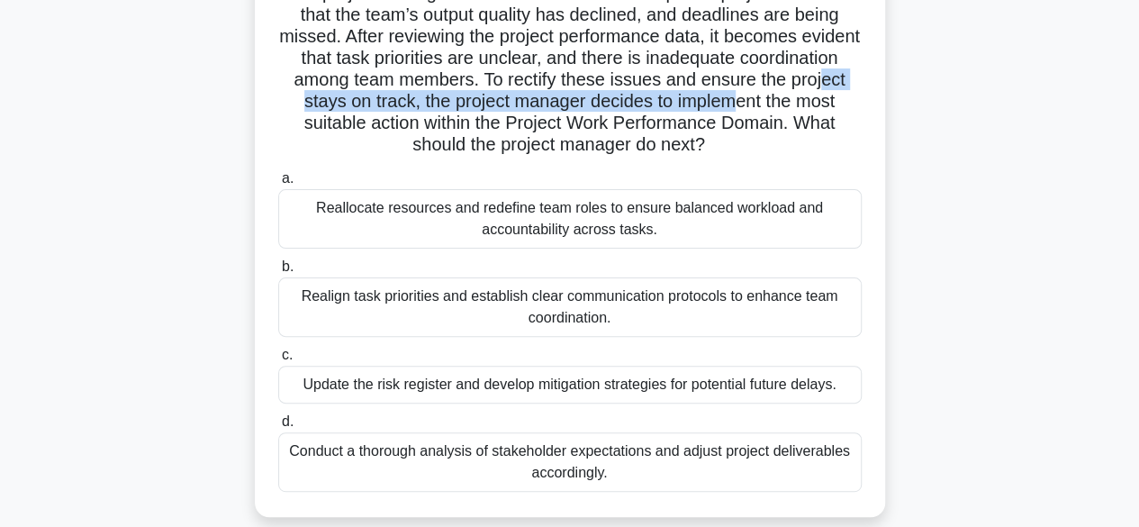
drag, startPoint x: 352, startPoint y: 100, endPoint x: 825, endPoint y: 104, distance: 472.7
click at [825, 104] on h5 "The project manager of an infrastructure development project observes that the …" at bounding box center [569, 69] width 587 height 175
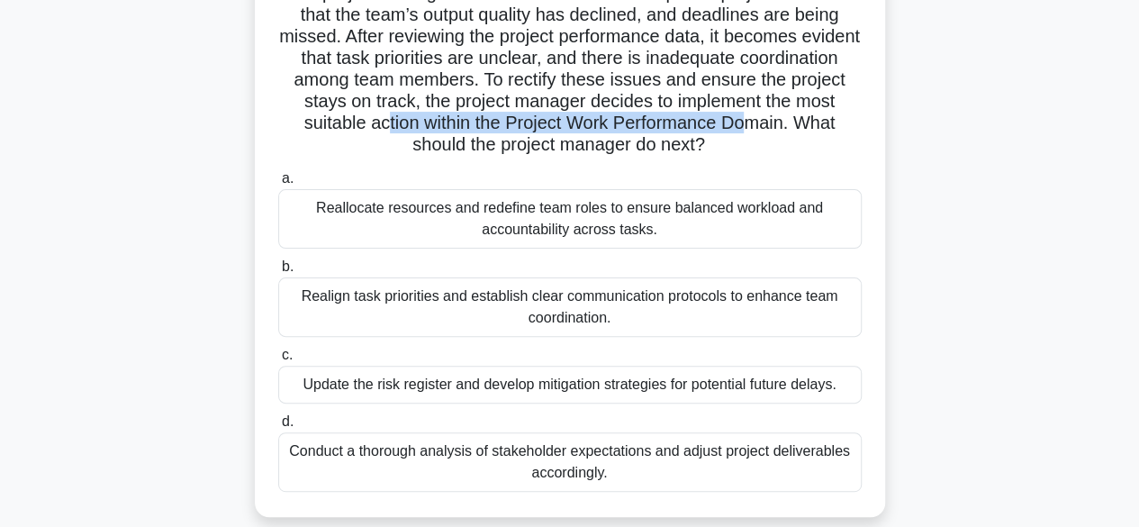
drag, startPoint x: 442, startPoint y: 123, endPoint x: 819, endPoint y: 122, distance: 377.2
click at [819, 122] on h5 "The project manager of an infrastructure development project observes that the …" at bounding box center [569, 69] width 587 height 175
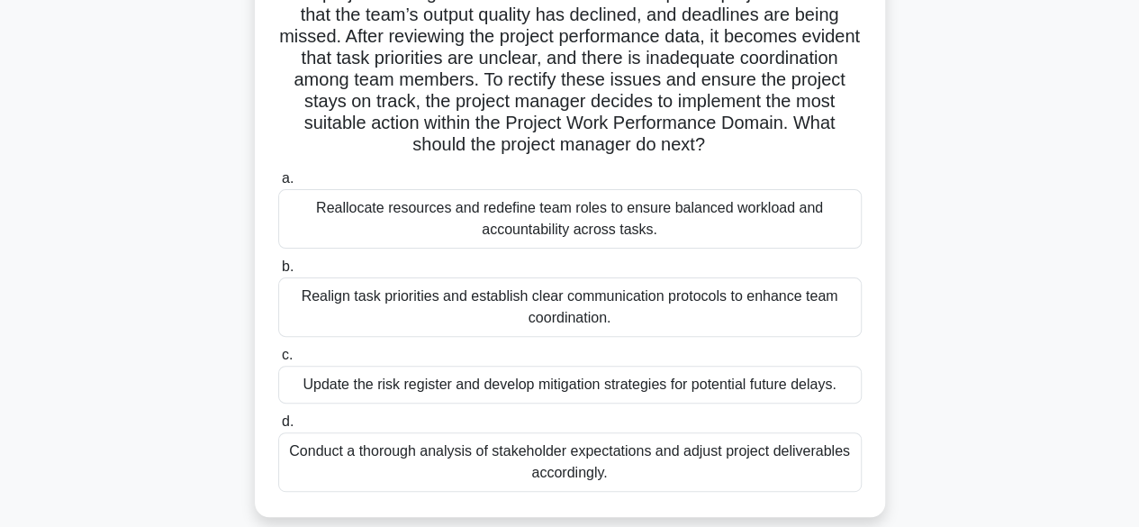
click at [501, 381] on div "Update the risk register and develop mitigation strategies for potential future…" at bounding box center [569, 385] width 583 height 38
click at [278, 361] on input "c. Update the risk register and develop mitigation strategies for potential fut…" at bounding box center [278, 355] width 0 height 12
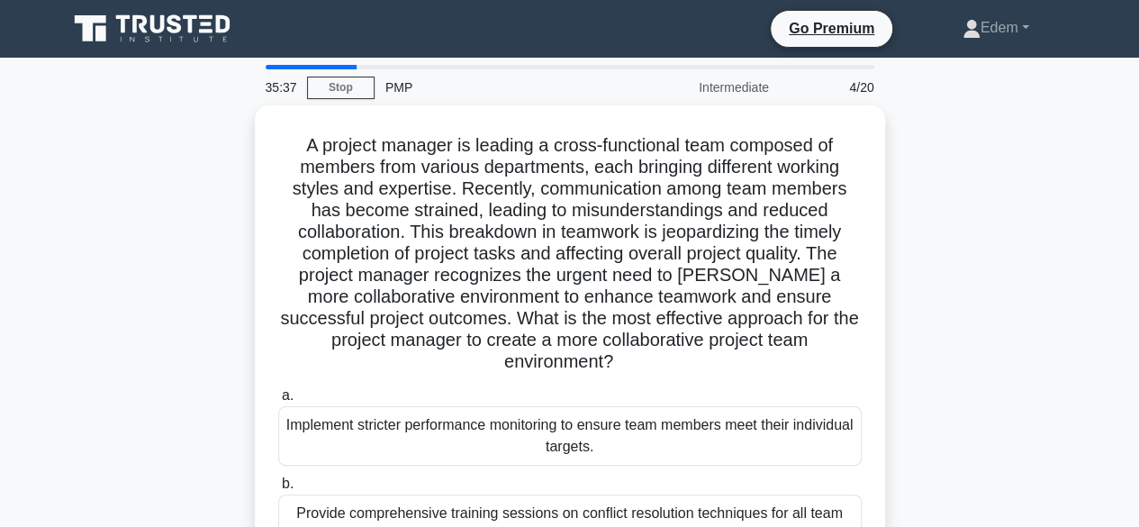
scroll to position [0, 0]
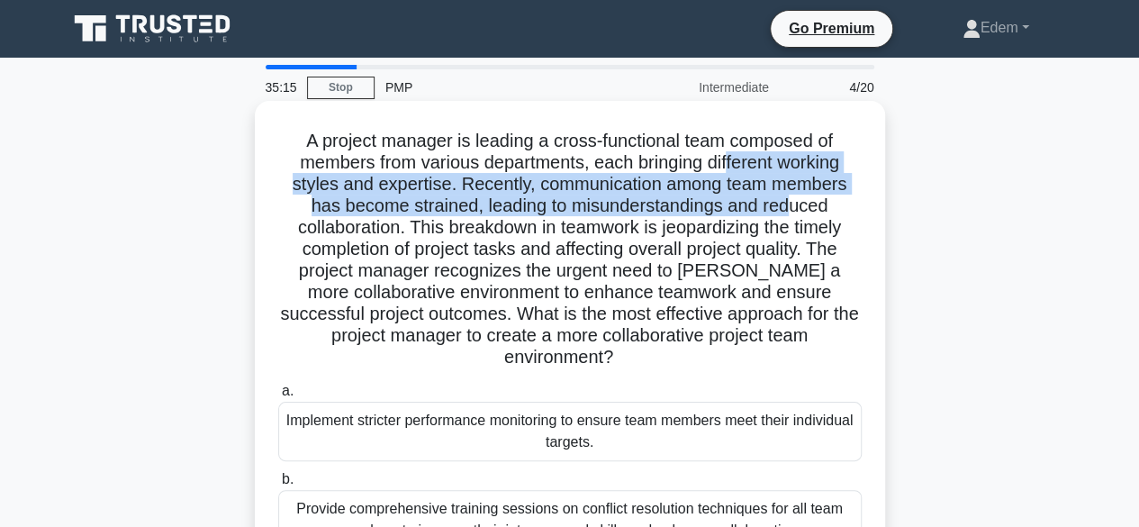
drag, startPoint x: 731, startPoint y: 167, endPoint x: 795, endPoint y: 203, distance: 73.4
click at [795, 203] on h5 "A project manager is leading a cross-functional team composed of members from v…" at bounding box center [569, 249] width 587 height 239
click at [524, 183] on h5 "A project manager is leading a cross-functional team composed of members from v…" at bounding box center [569, 249] width 587 height 239
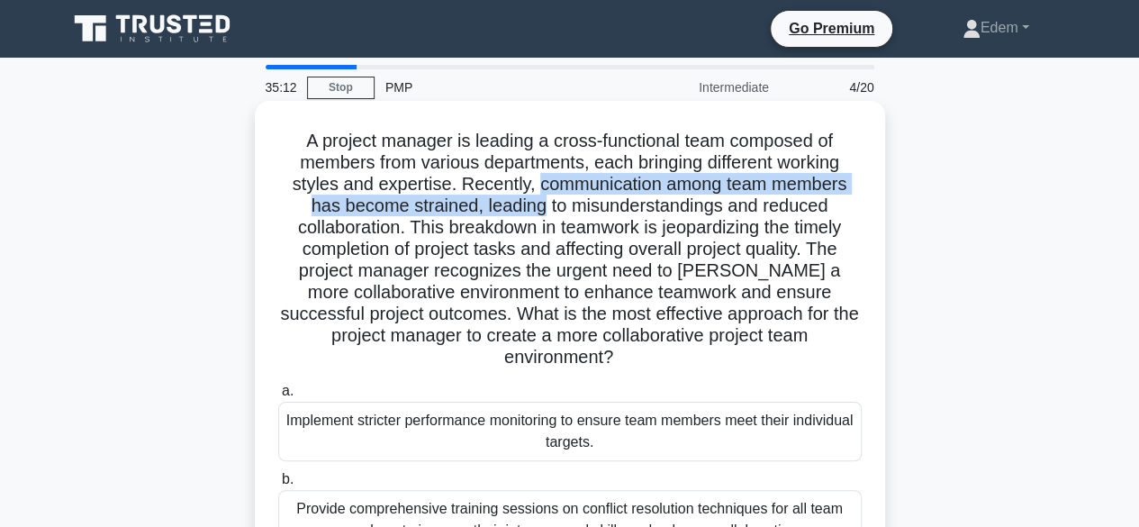
drag, startPoint x: 538, startPoint y: 183, endPoint x: 544, endPoint y: 209, distance: 26.7
click at [544, 209] on h5 "A project manager is leading a cross-functional team composed of members from v…" at bounding box center [569, 249] width 587 height 239
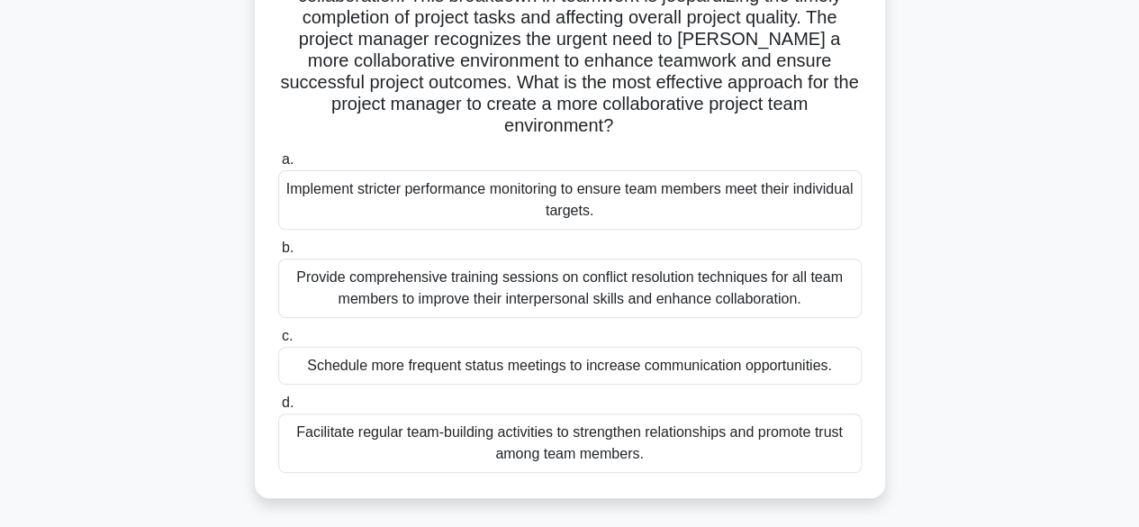
scroll to position [237, 0]
drag, startPoint x: 1138, startPoint y: 274, endPoint x: 1142, endPoint y: 234, distance: 39.8
click at [1139, 234] on html "Go Premium Edem" at bounding box center [569, 249] width 1139 height 972
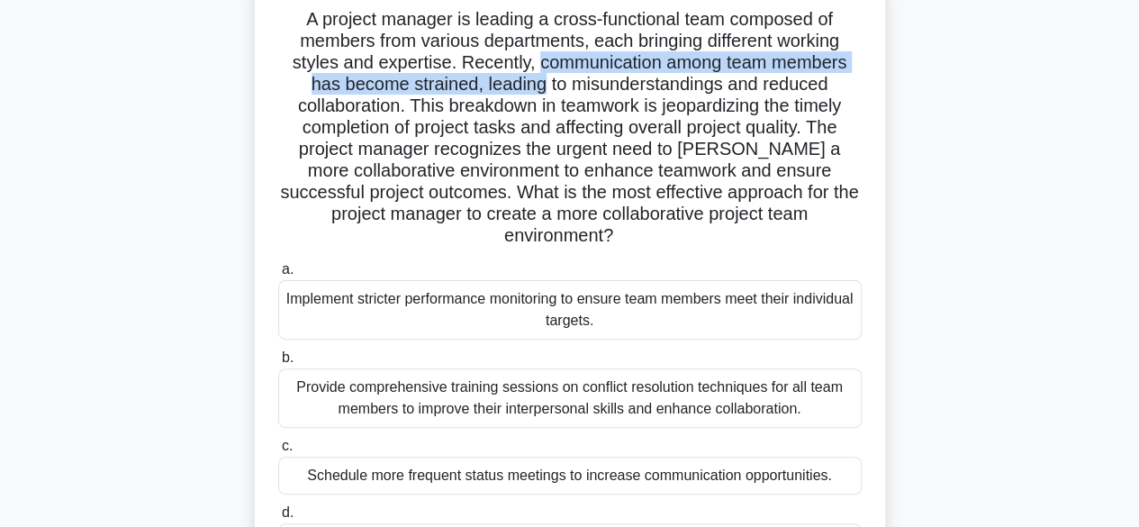
scroll to position [124, 0]
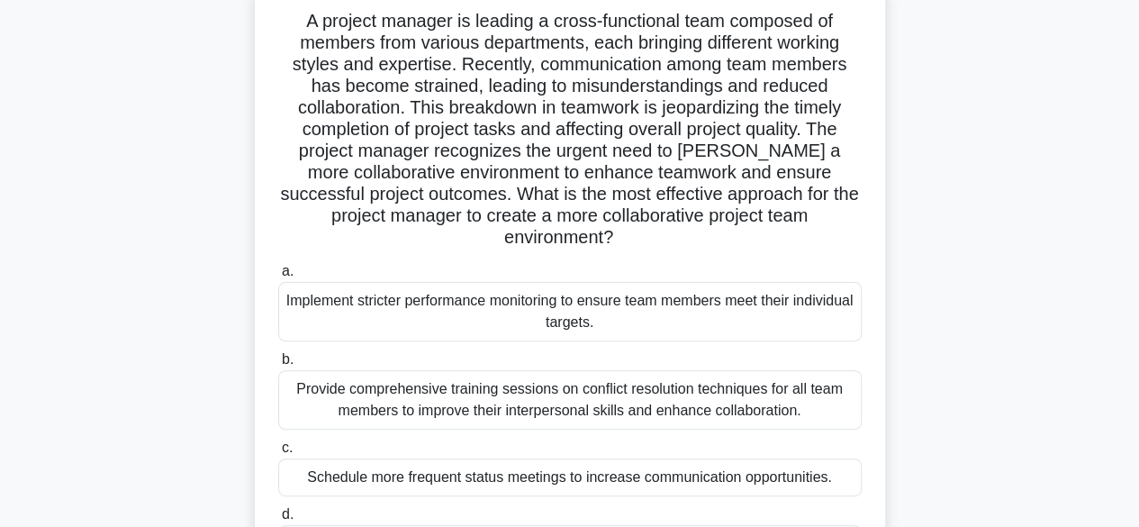
click at [1075, 249] on div "A project manager is leading a cross-functional team composed of members from v…" at bounding box center [570, 306] width 1026 height 650
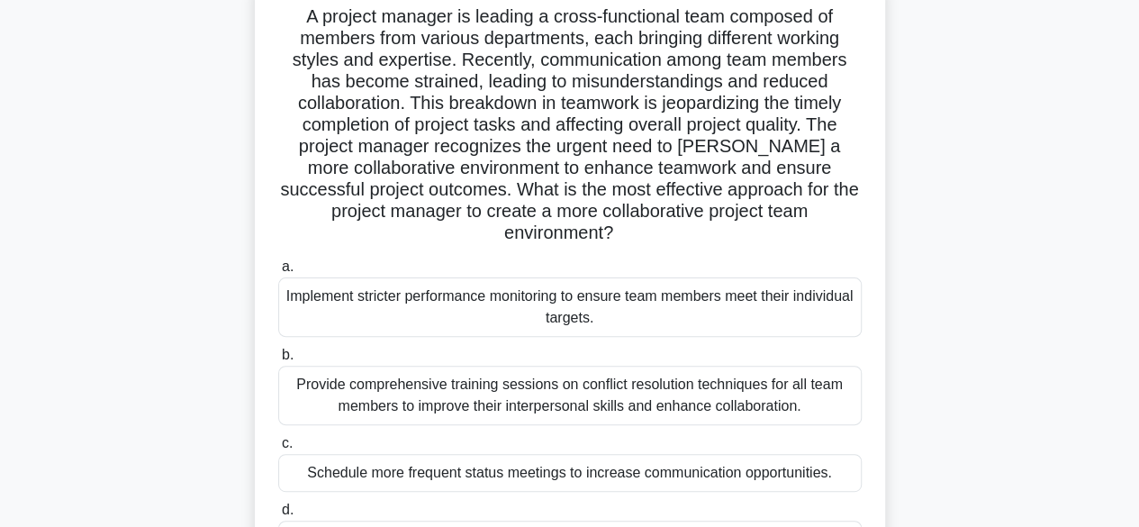
click at [543, 381] on div "Provide comprehensive training sessions on conflict resolution techniques for a…" at bounding box center [569, 395] width 583 height 59
click at [278, 361] on input "b. Provide comprehensive training sessions on conflict resolution techniques fo…" at bounding box center [278, 355] width 0 height 12
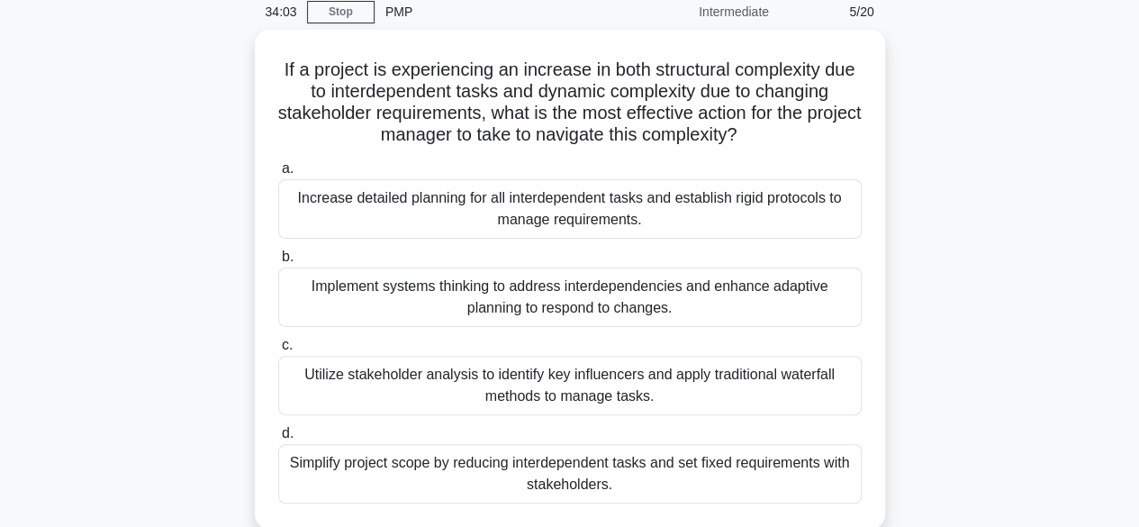
scroll to position [79, 0]
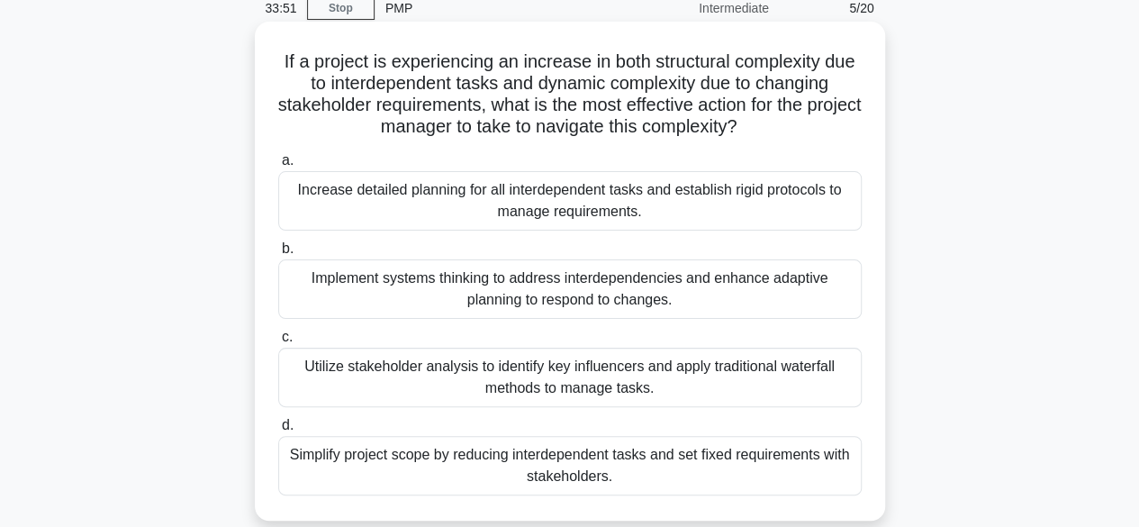
click at [730, 291] on div "Implement systems thinking to address interdependencies and enhance adaptive pl…" at bounding box center [569, 288] width 583 height 59
click at [278, 255] on input "b. Implement systems thinking to address interdependencies and enhance adaptive…" at bounding box center [278, 249] width 0 height 12
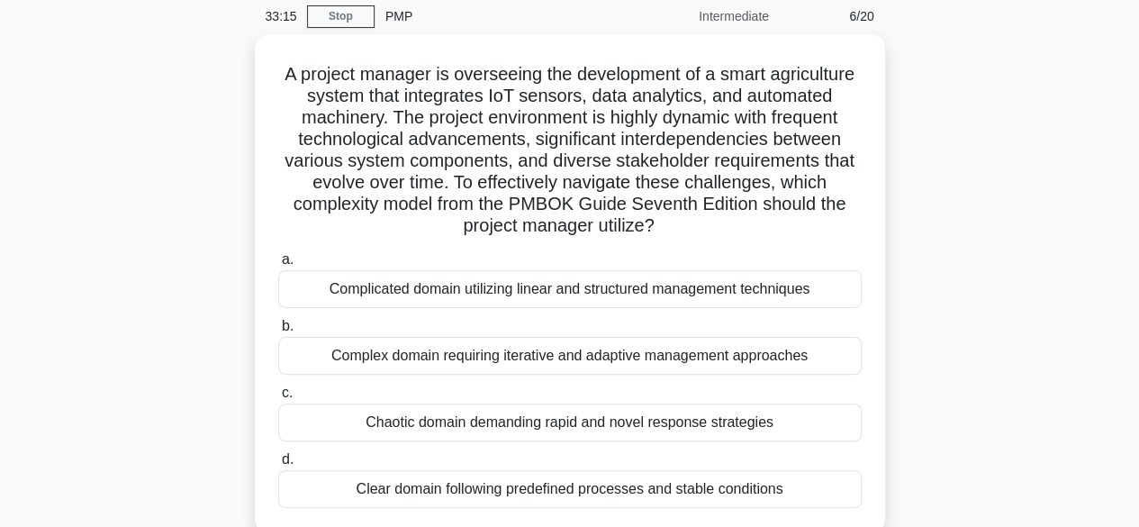
scroll to position [50, 0]
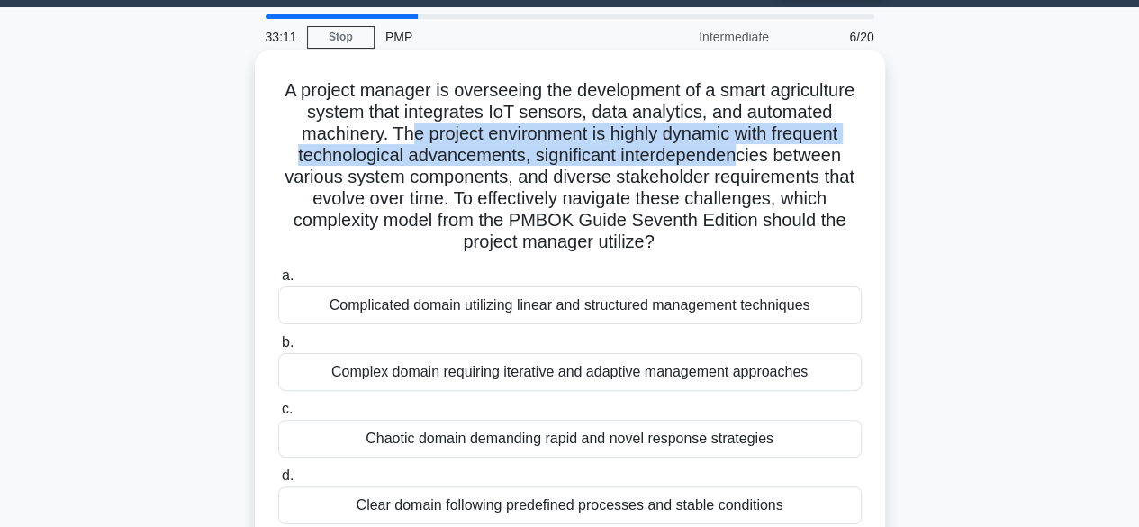
drag, startPoint x: 492, startPoint y: 134, endPoint x: 816, endPoint y: 158, distance: 324.9
click at [816, 158] on h5 "A project manager is overseeing the development of a smart agriculture system t…" at bounding box center [569, 166] width 587 height 175
click at [621, 158] on h5 "A project manager is overseeing the development of a smart agriculture system t…" at bounding box center [569, 166] width 587 height 175
click at [610, 152] on h5 "A project manager is overseeing the development of a smart agriculture system t…" at bounding box center [569, 166] width 587 height 175
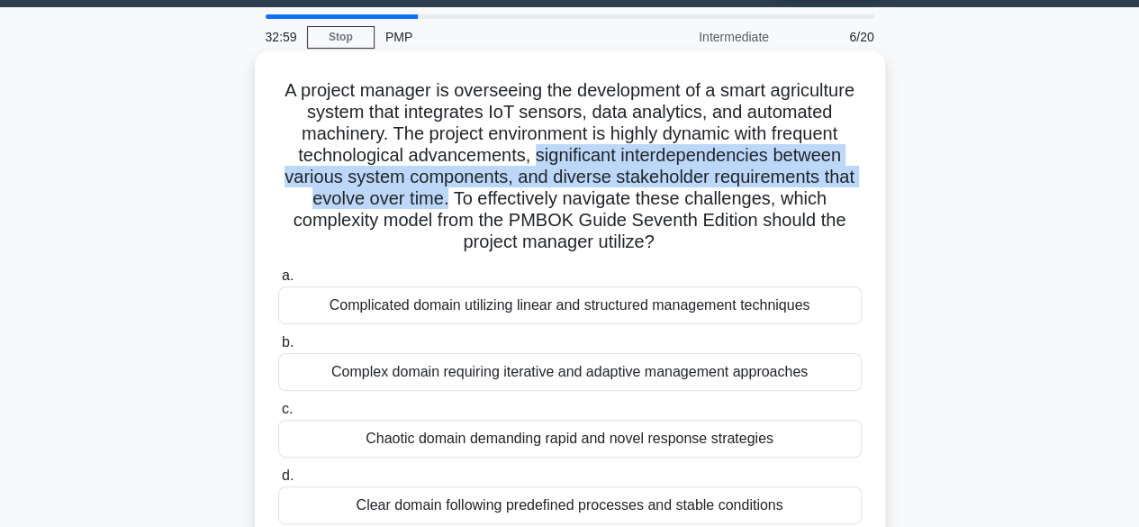
drag, startPoint x: 607, startPoint y: 152, endPoint x: 594, endPoint y: 194, distance: 43.3
click at [594, 194] on h5 "A project manager is overseeing the development of a smart agriculture system t…" at bounding box center [569, 166] width 587 height 175
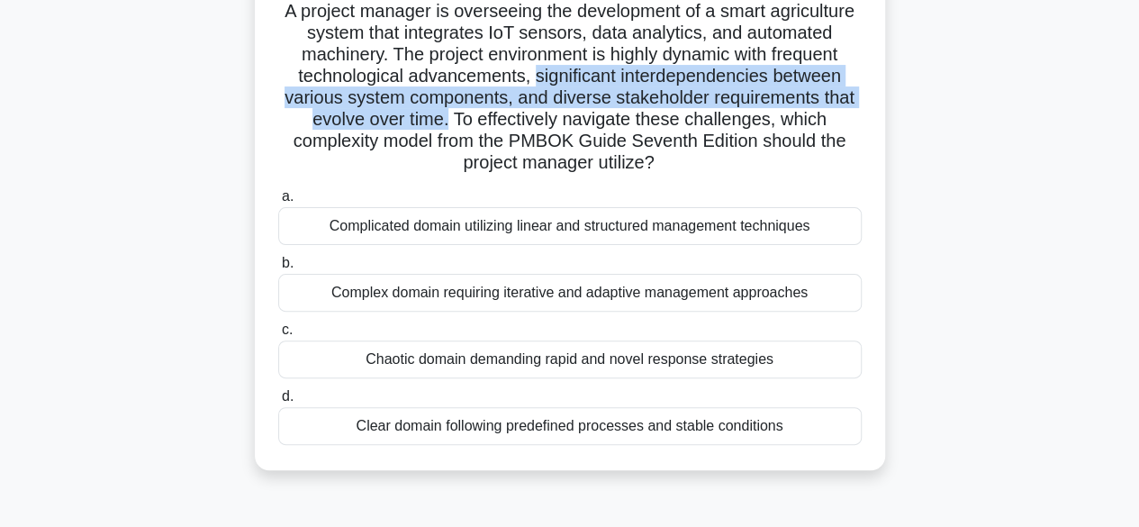
scroll to position [137, 0]
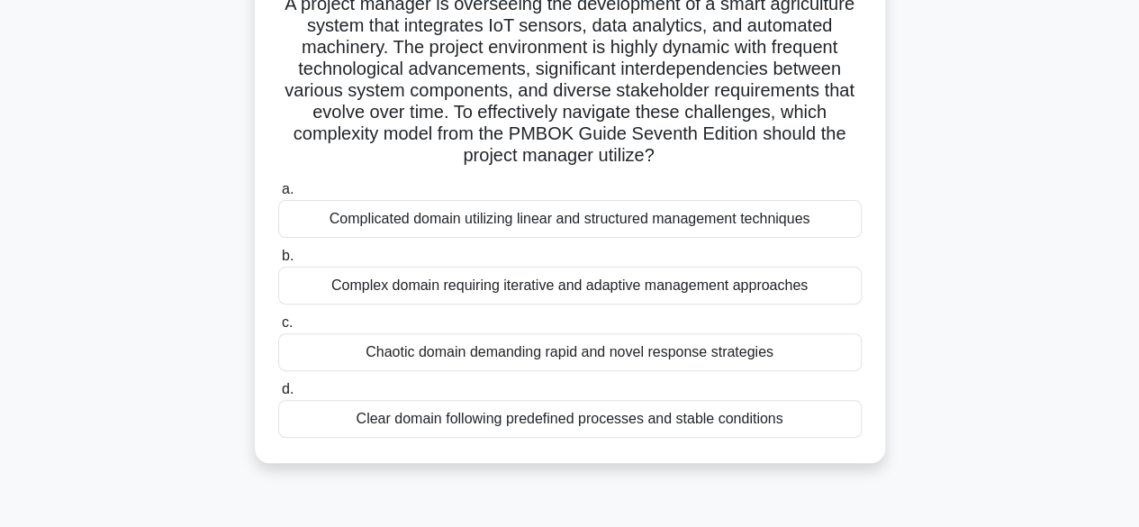
click at [589, 283] on div "Complex domain requiring iterative and adaptive management approaches" at bounding box center [569, 285] width 583 height 38
click at [278, 262] on input "b. Complex domain requiring iterative and adaptive management approaches" at bounding box center [278, 256] width 0 height 12
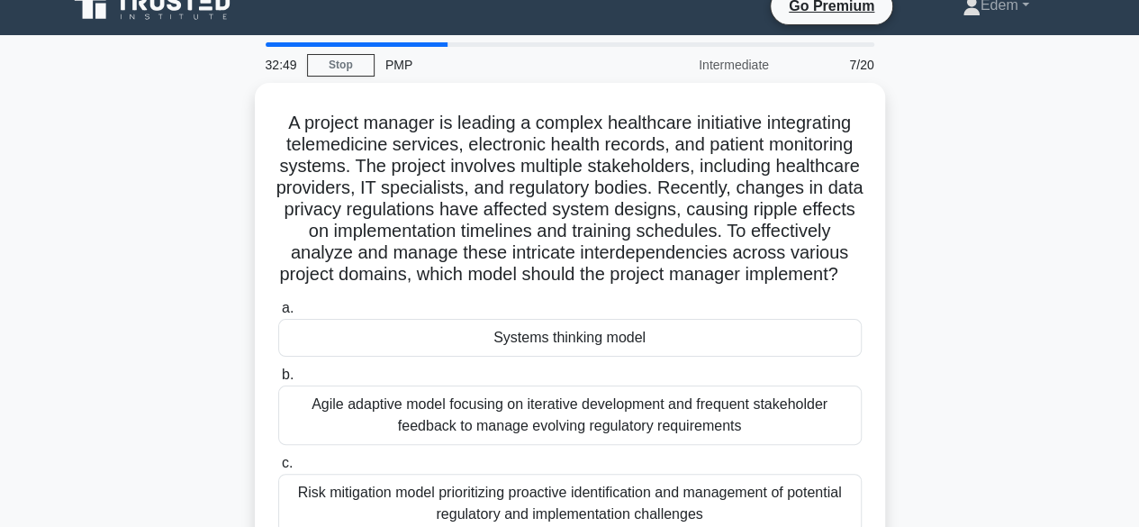
scroll to position [0, 0]
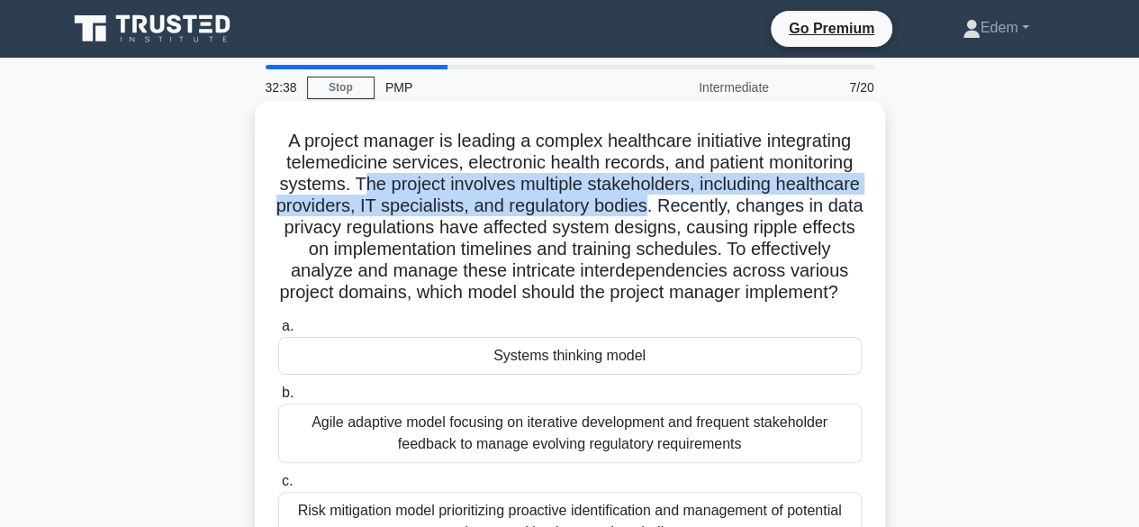
drag, startPoint x: 400, startPoint y: 185, endPoint x: 763, endPoint y: 209, distance: 364.5
click at [763, 209] on h5 "A project manager is leading a complex healthcare initiative integrating teleme…" at bounding box center [569, 217] width 587 height 175
click at [587, 213] on h5 "A project manager is leading a complex healthcare initiative integrating teleme…" at bounding box center [569, 217] width 587 height 175
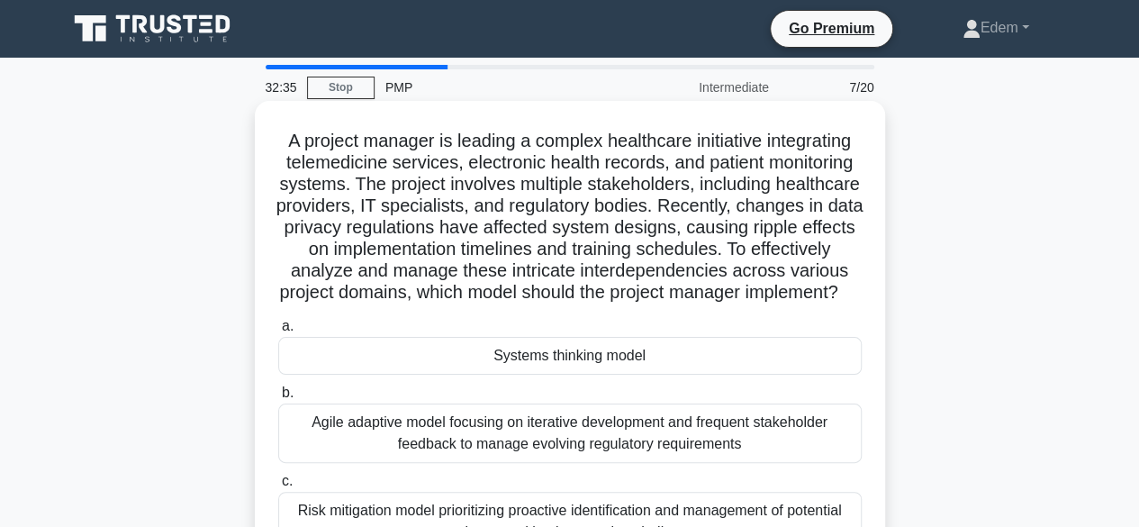
click at [777, 206] on h5 "A project manager is leading a complex healthcare initiative integrating teleme…" at bounding box center [569, 217] width 587 height 175
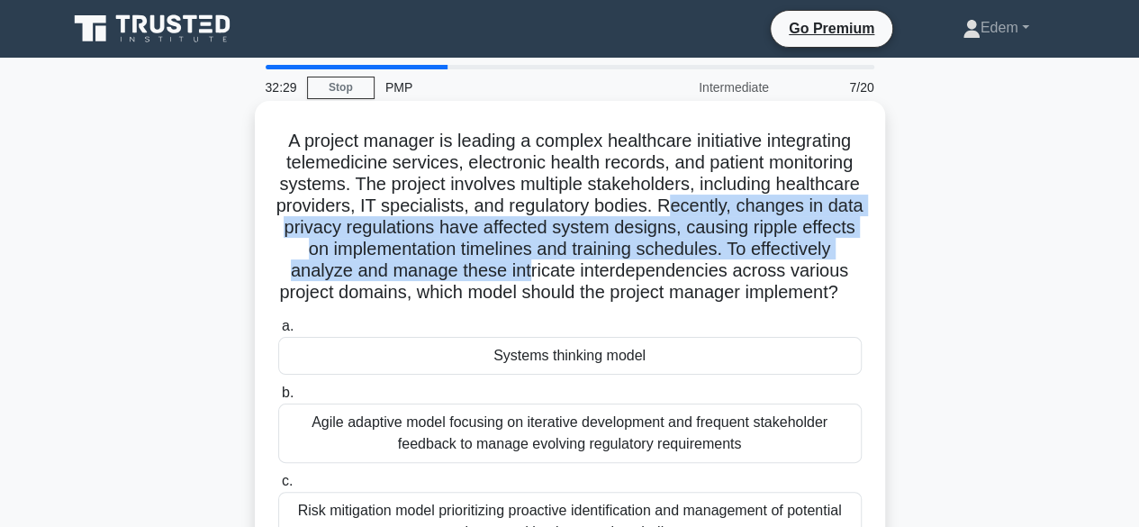
drag, startPoint x: 777, startPoint y: 206, endPoint x: 768, endPoint y: 267, distance: 61.9
click at [768, 267] on h5 "A project manager is leading a complex healthcare initiative integrating teleme…" at bounding box center [569, 217] width 587 height 175
click at [411, 269] on h5 "A project manager is leading a complex healthcare initiative integrating teleme…" at bounding box center [569, 217] width 587 height 175
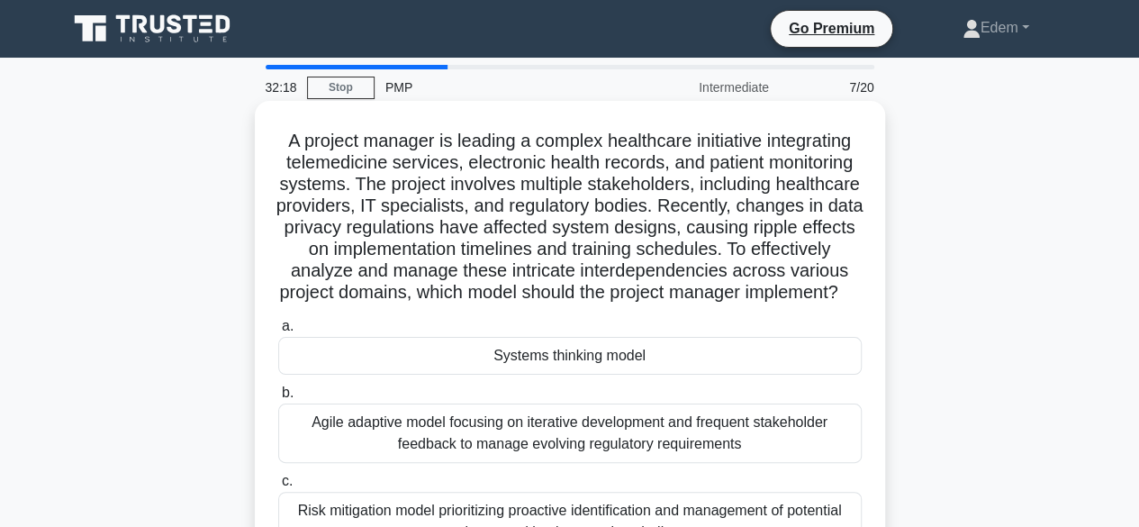
drag, startPoint x: 414, startPoint y: 273, endPoint x: 732, endPoint y: 316, distance: 320.7
click at [732, 304] on h5 "A project manager is leading a complex healthcare initiative integrating teleme…" at bounding box center [569, 217] width 587 height 175
drag, startPoint x: 694, startPoint y: 231, endPoint x: 795, endPoint y: 235, distance: 100.9
click at [795, 235] on h5 "A project manager is leading a complex healthcare initiative integrating teleme…" at bounding box center [569, 217] width 587 height 175
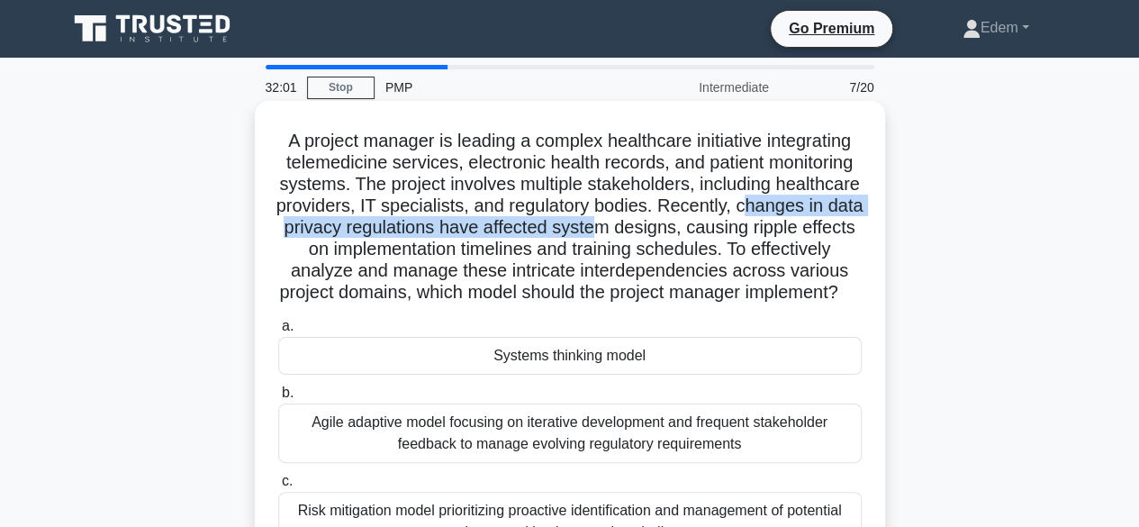
drag, startPoint x: 316, startPoint y: 224, endPoint x: 753, endPoint y: 231, distance: 436.7
click at [753, 231] on h5 "A project manager is leading a complex healthcare initiative integrating teleme…" at bounding box center [569, 217] width 587 height 175
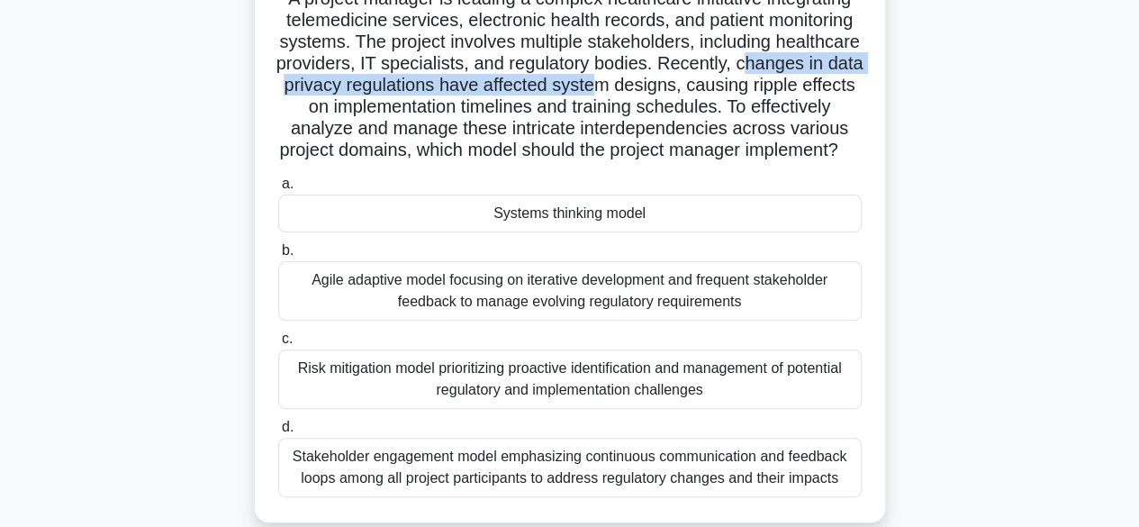
scroll to position [149, 0]
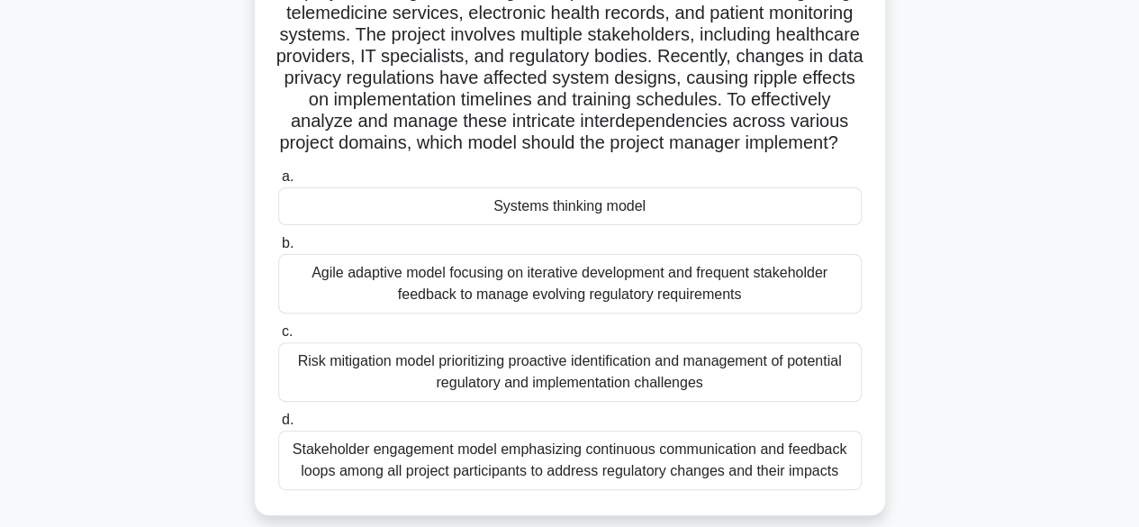
click at [651, 313] on div "Agile adaptive model focusing on iterative development and frequent stakeholder…" at bounding box center [569, 283] width 583 height 59
click at [278, 249] on input "b. Agile adaptive model focusing on iterative development and frequent stakehol…" at bounding box center [278, 244] width 0 height 12
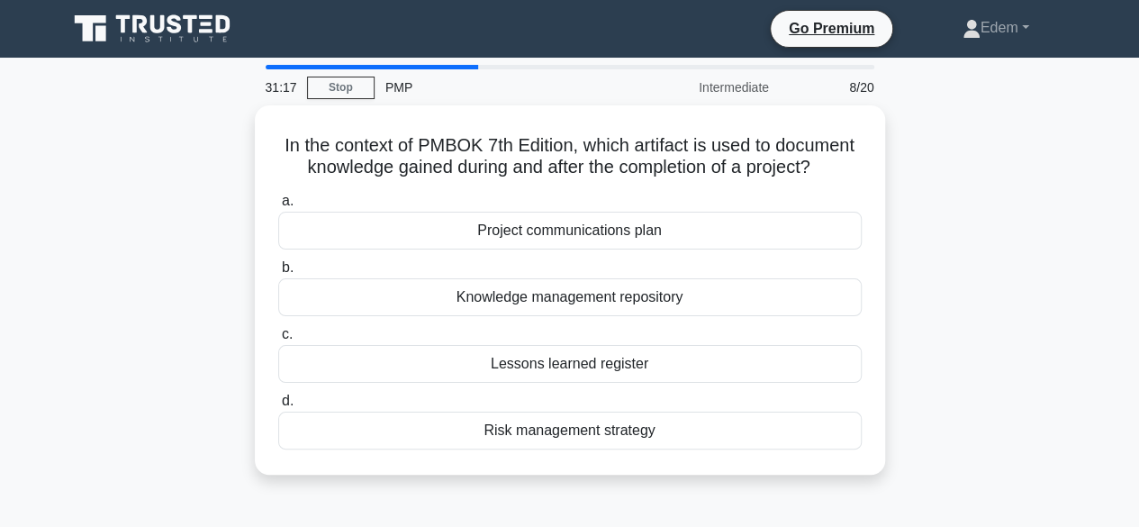
scroll to position [0, 0]
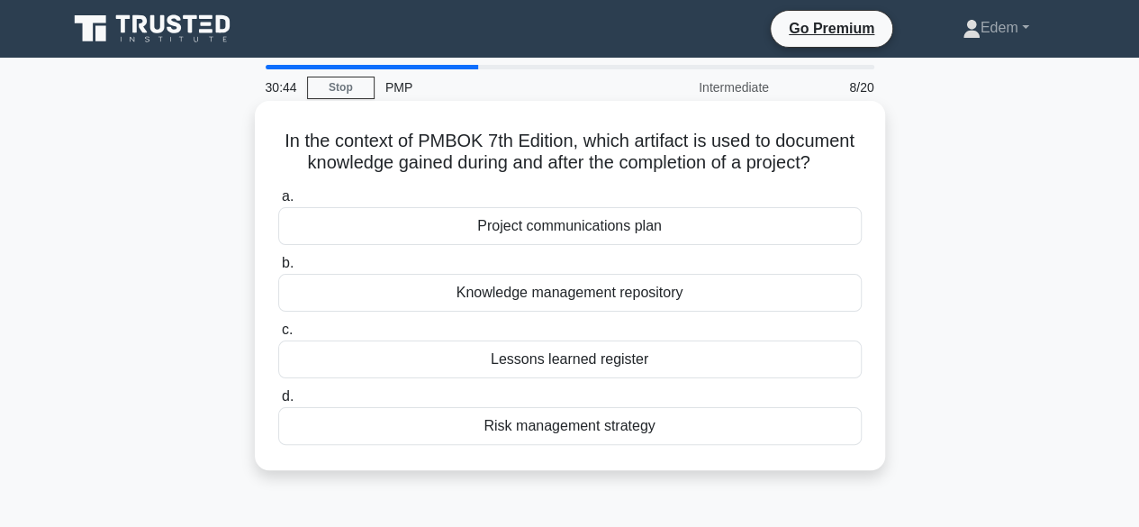
click at [555, 311] on div "Knowledge management repository" at bounding box center [569, 293] width 583 height 38
click at [278, 269] on input "b. Knowledge management repository" at bounding box center [278, 263] width 0 height 12
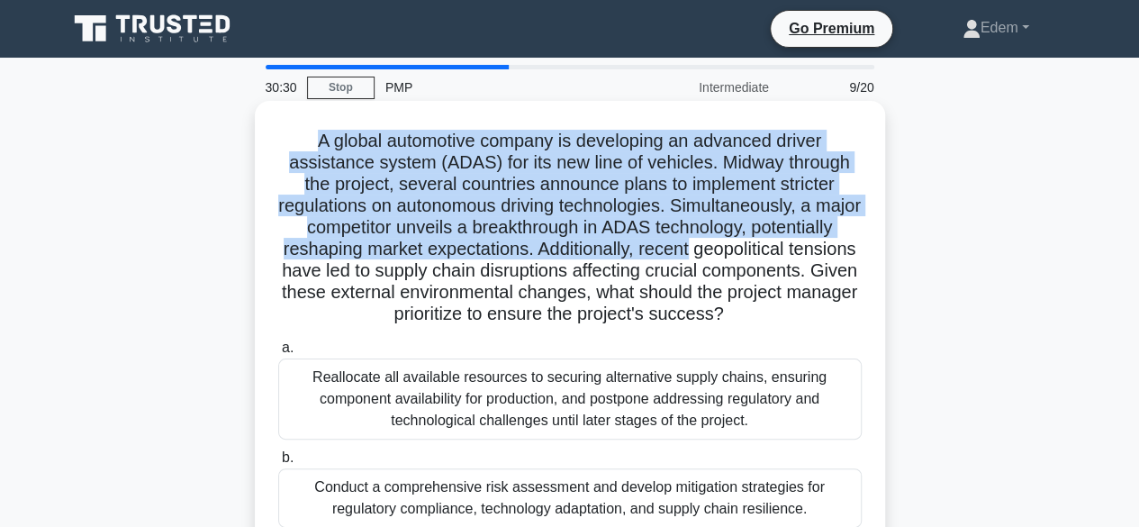
drag, startPoint x: 305, startPoint y: 140, endPoint x: 835, endPoint y: 242, distance: 539.9
click at [835, 242] on h5 "A global automotive company is developing an advanced driver assistance system …" at bounding box center [569, 228] width 587 height 196
click at [459, 231] on h5 "A global automotive company is developing an advanced driver assistance system …" at bounding box center [569, 228] width 587 height 196
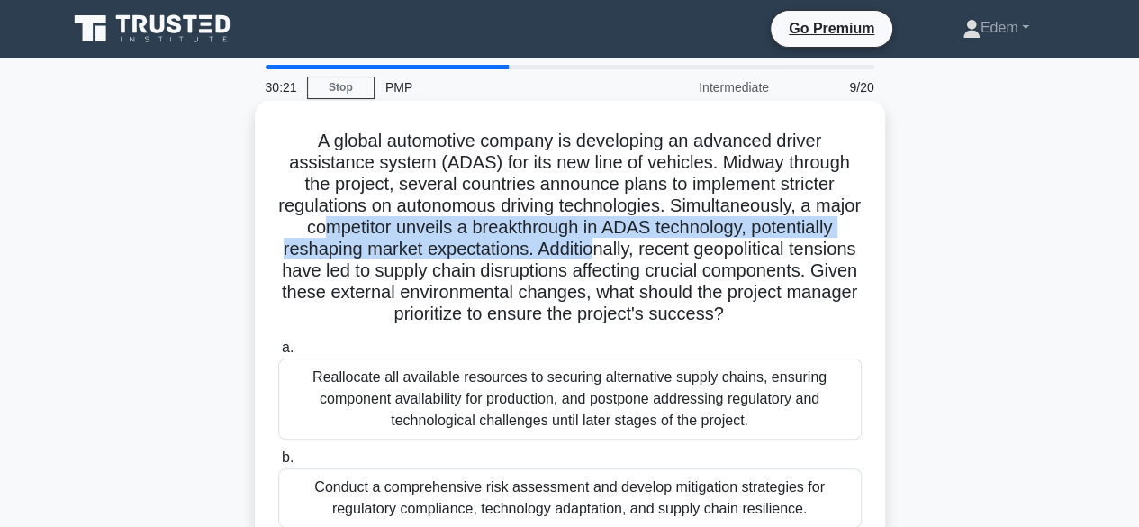
drag, startPoint x: 385, startPoint y: 228, endPoint x: 728, endPoint y: 258, distance: 344.4
click at [728, 258] on h5 "A global automotive company is developing an advanced driver assistance system …" at bounding box center [569, 228] width 587 height 196
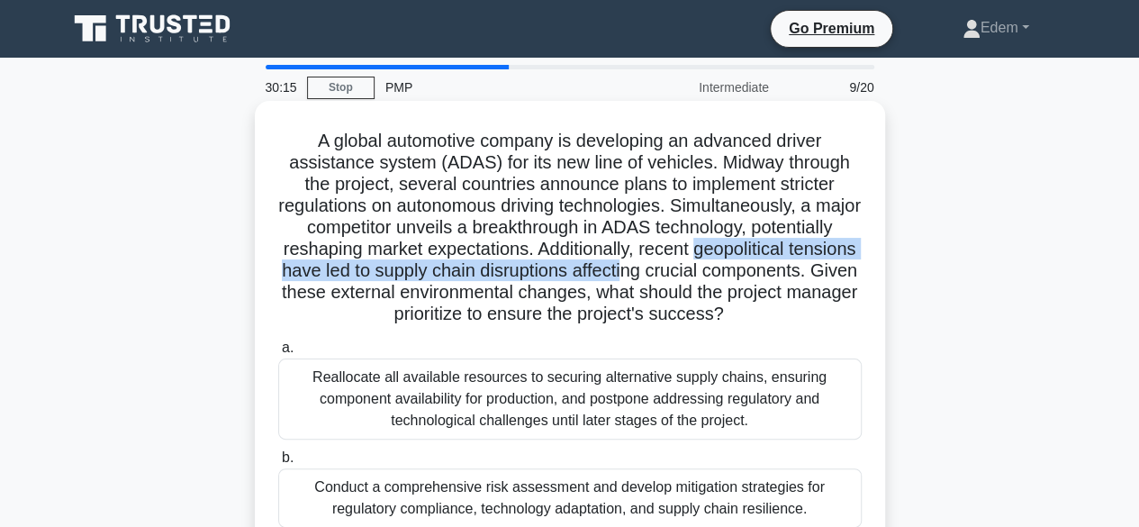
drag, startPoint x: 299, startPoint y: 275, endPoint x: 825, endPoint y: 282, distance: 525.8
click at [825, 282] on h5 "A global automotive company is developing an advanced driver assistance system …" at bounding box center [569, 228] width 587 height 196
drag, startPoint x: 445, startPoint y: 291, endPoint x: 664, endPoint y: 333, distance: 223.7
click at [664, 326] on h5 "A global automotive company is developing an advanced driver assistance system …" at bounding box center [569, 228] width 587 height 196
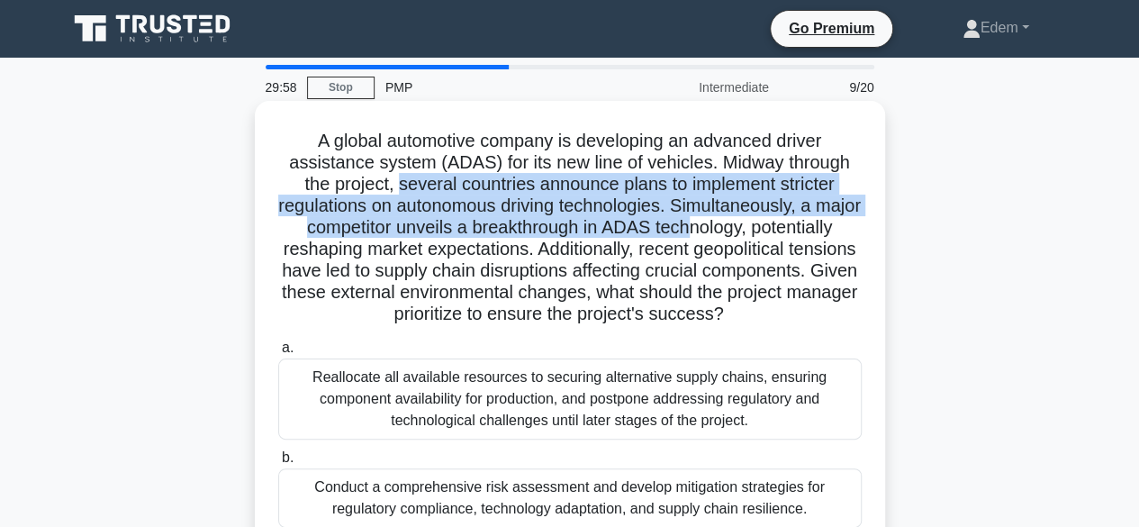
drag, startPoint x: 393, startPoint y: 188, endPoint x: 766, endPoint y: 223, distance: 375.3
click at [766, 223] on h5 "A global automotive company is developing an advanced driver assistance system …" at bounding box center [569, 228] width 587 height 196
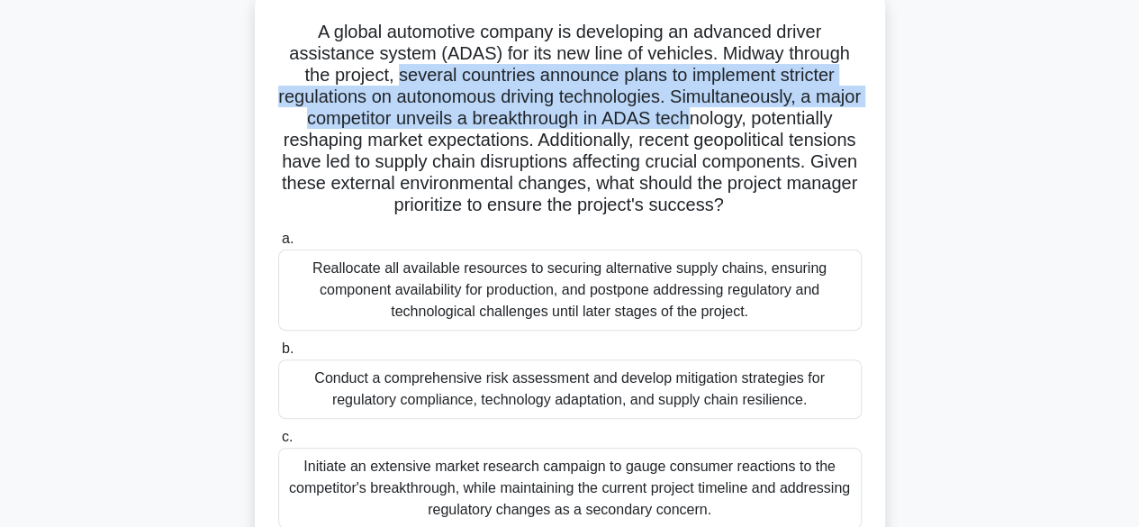
scroll to position [109, 0]
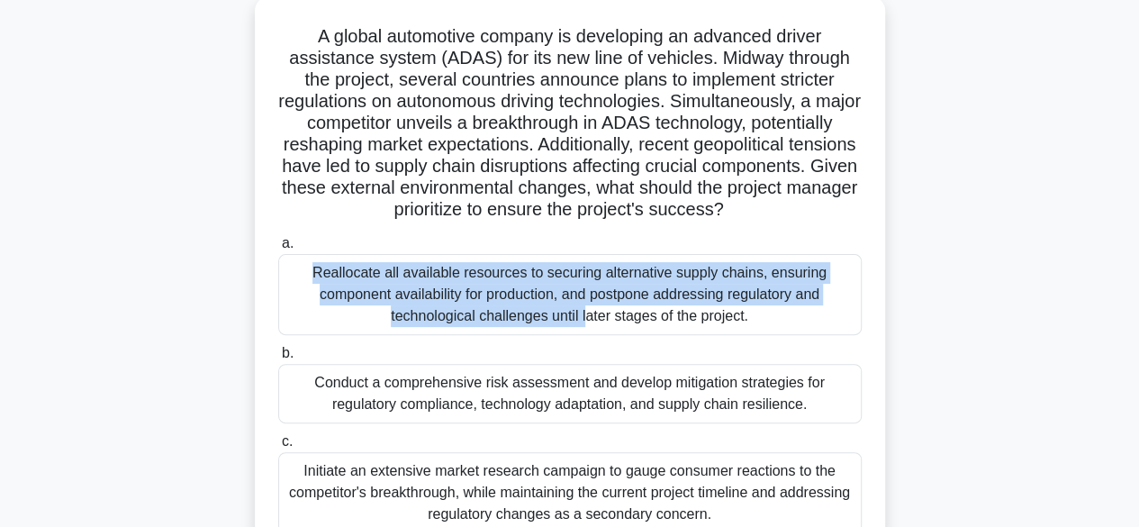
drag, startPoint x: 1136, startPoint y: 257, endPoint x: 1145, endPoint y: 280, distance: 25.1
click at [1139, 280] on html "Go Premium Edem" at bounding box center [569, 377] width 1139 height 972
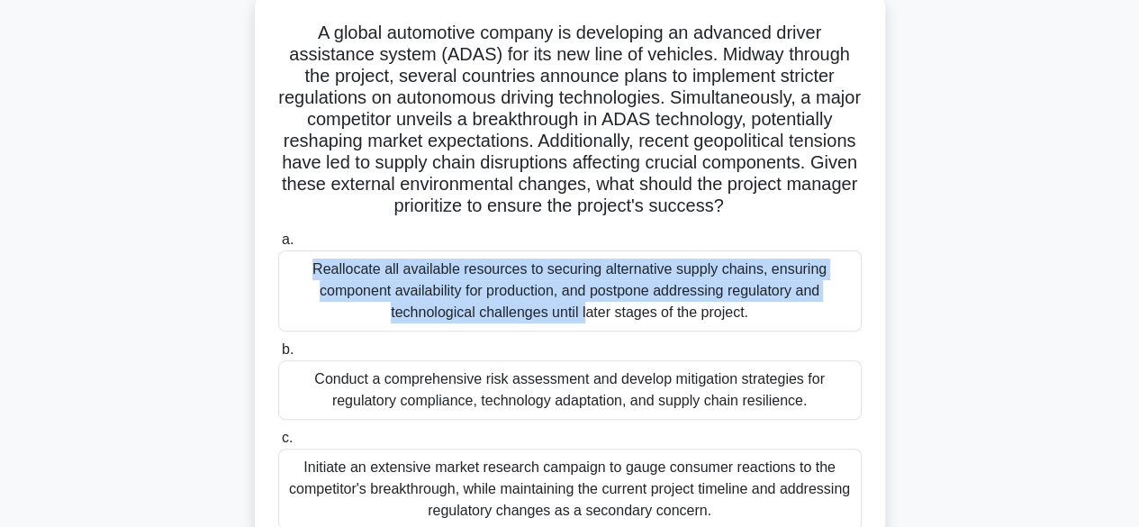
scroll to position [110, 0]
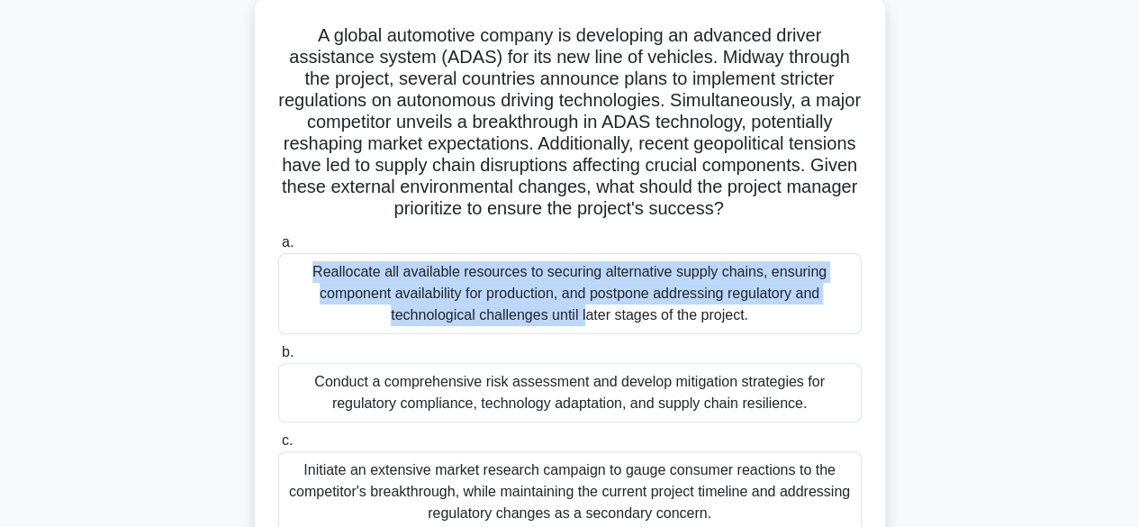
click at [1063, 295] on div "A global automotive company is developing an advanced driver assistance system …" at bounding box center [570, 331] width 1026 height 672
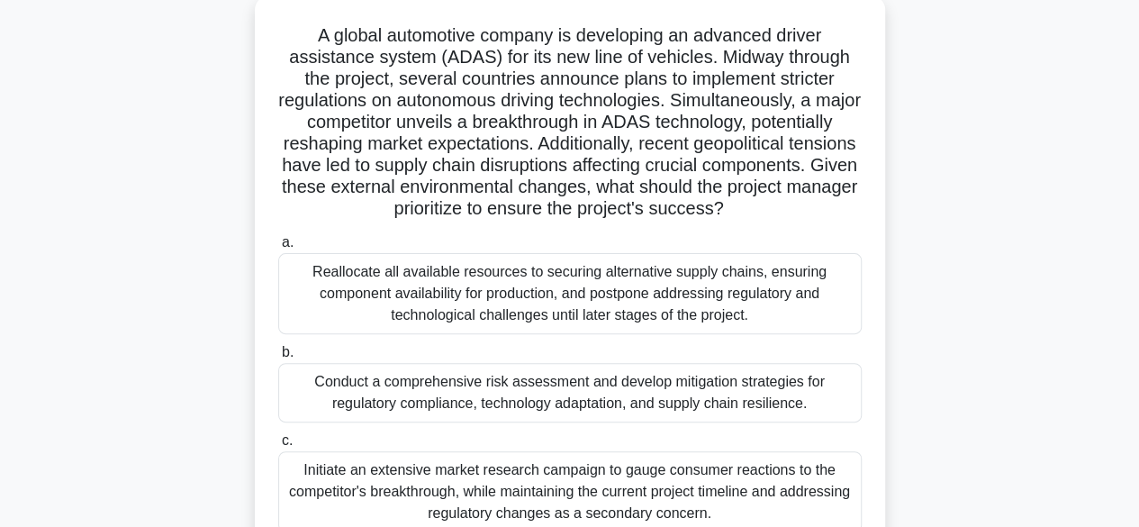
click at [1048, 336] on div "A global automotive company is developing an advanced driver assistance system …" at bounding box center [570, 331] width 1026 height 672
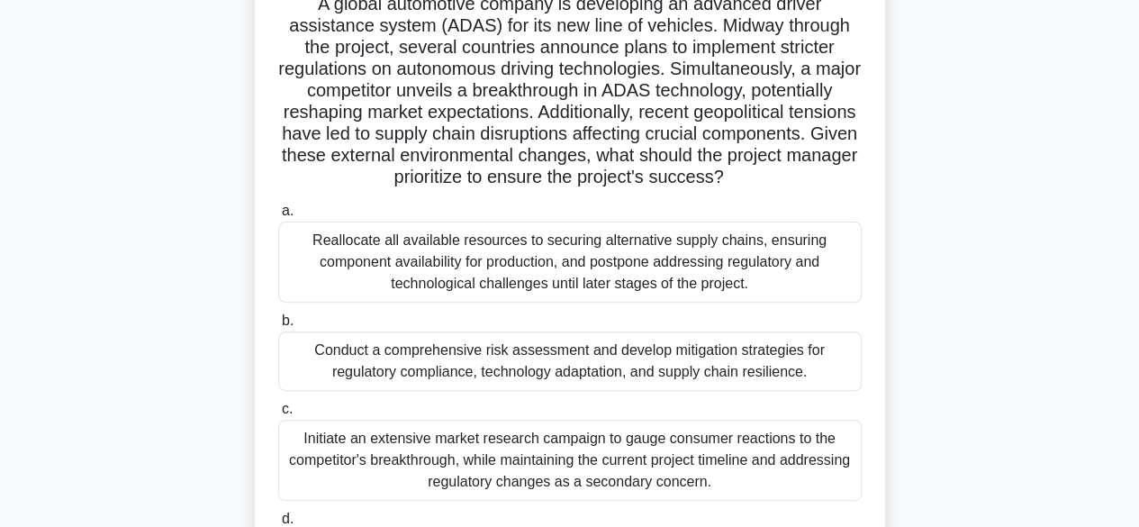
scroll to position [149, 0]
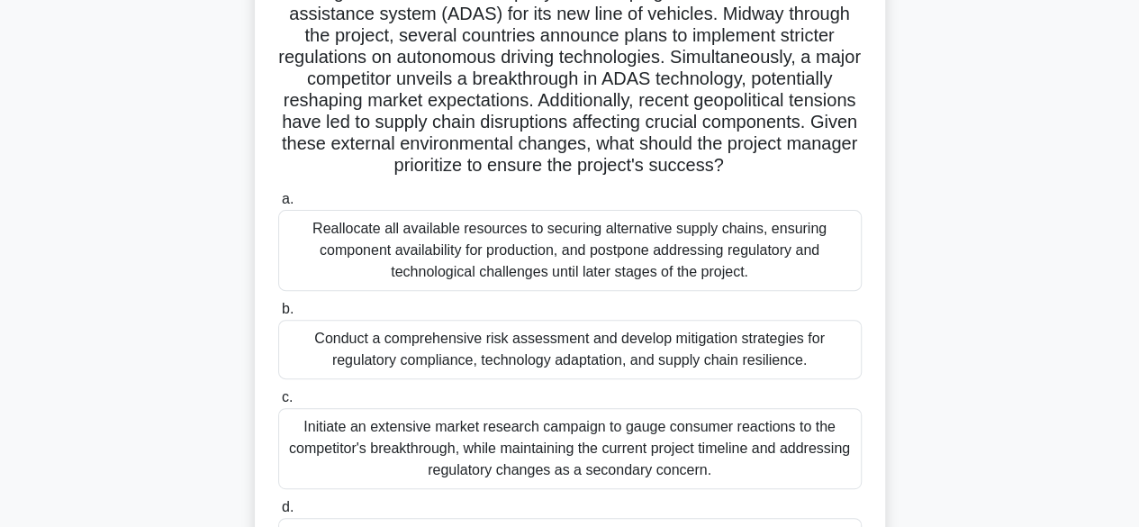
click at [614, 352] on div "Conduct a comprehensive risk assessment and develop mitigation strategies for r…" at bounding box center [569, 349] width 583 height 59
click at [278, 315] on input "b. Conduct a comprehensive risk assessment and develop mitigation strategies fo…" at bounding box center [278, 309] width 0 height 12
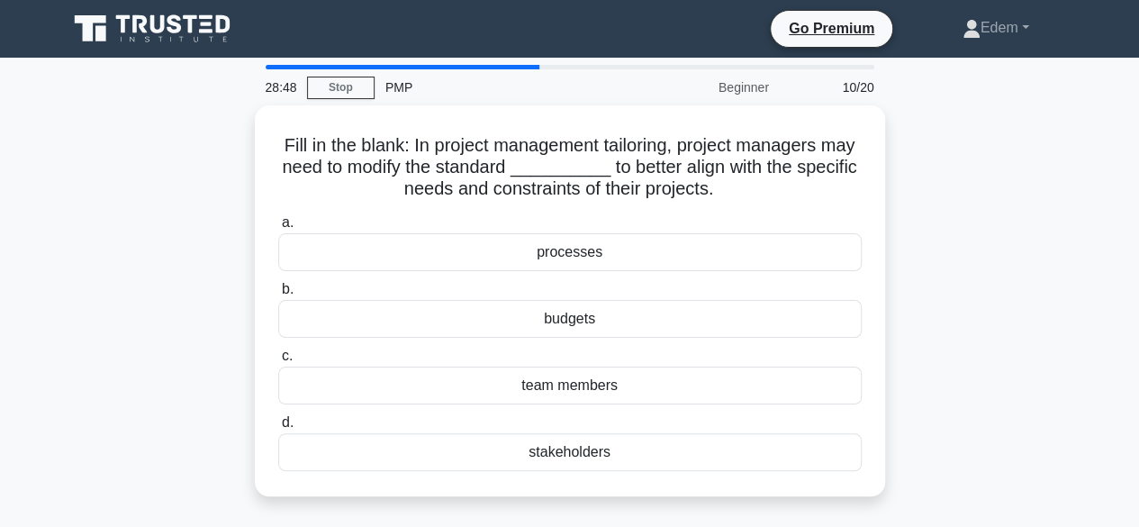
scroll to position [0, 0]
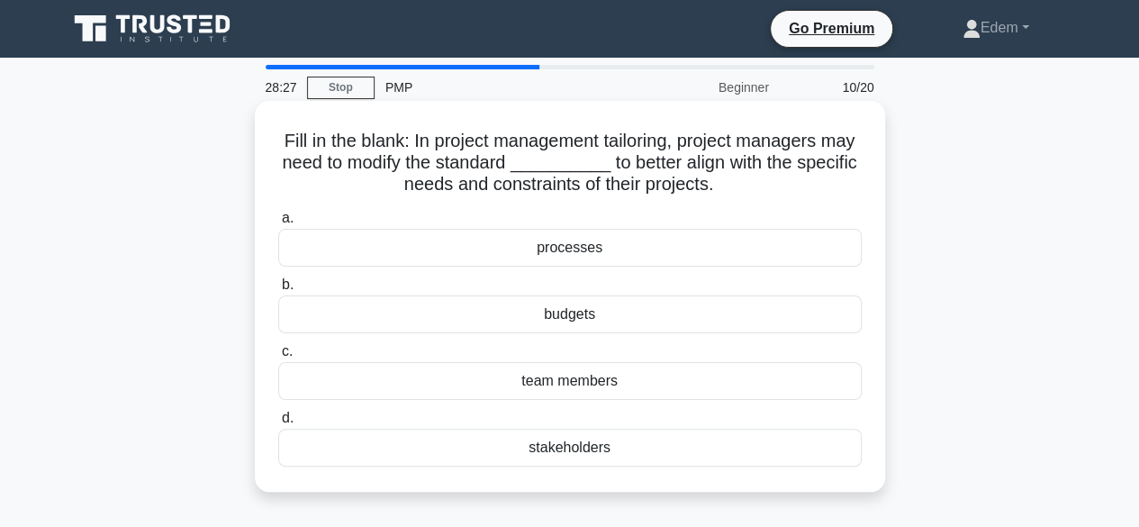
click at [619, 242] on div "processes" at bounding box center [569, 248] width 583 height 38
click at [278, 224] on input "a. processes" at bounding box center [278, 218] width 0 height 12
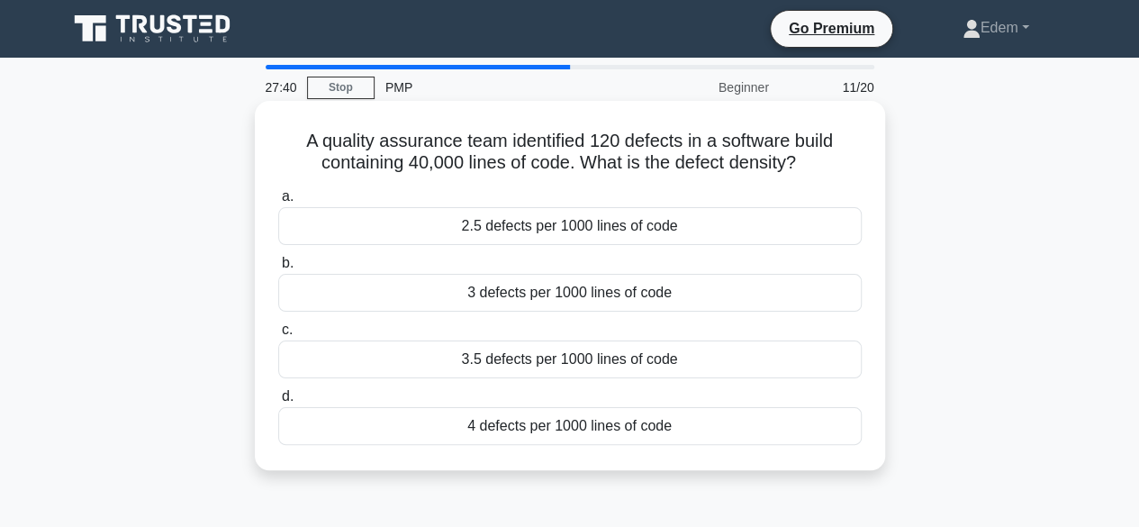
click at [582, 365] on div "3.5 defects per 1000 lines of code" at bounding box center [569, 359] width 583 height 38
click at [278, 336] on input "c. 3.5 defects per 1000 lines of code" at bounding box center [278, 330] width 0 height 12
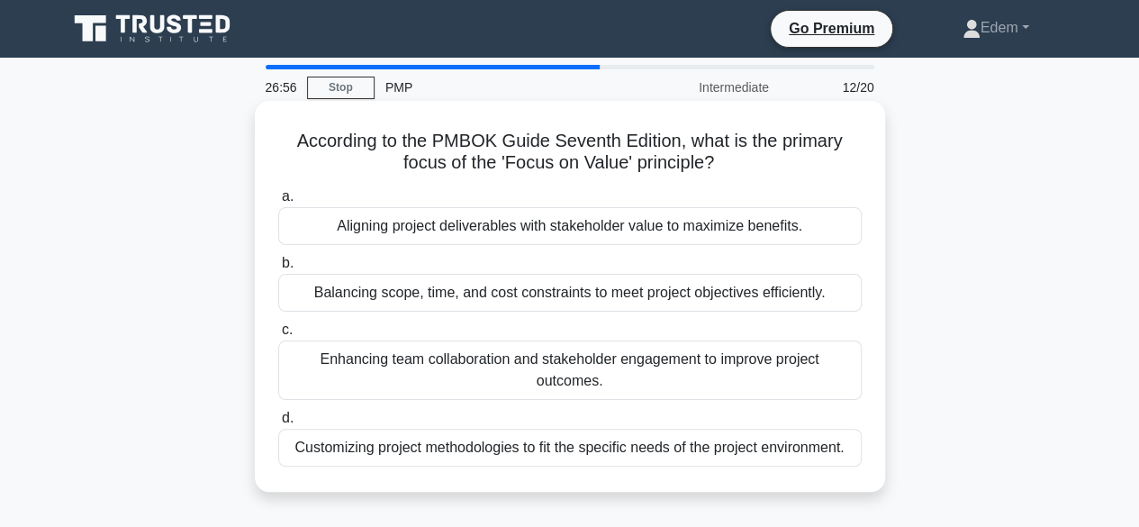
click at [617, 230] on div "Aligning project deliverables with stakeholder value to maximize benefits." at bounding box center [569, 226] width 583 height 38
click at [278, 203] on input "a. Aligning project deliverables with stakeholder value to maximize benefits." at bounding box center [278, 197] width 0 height 12
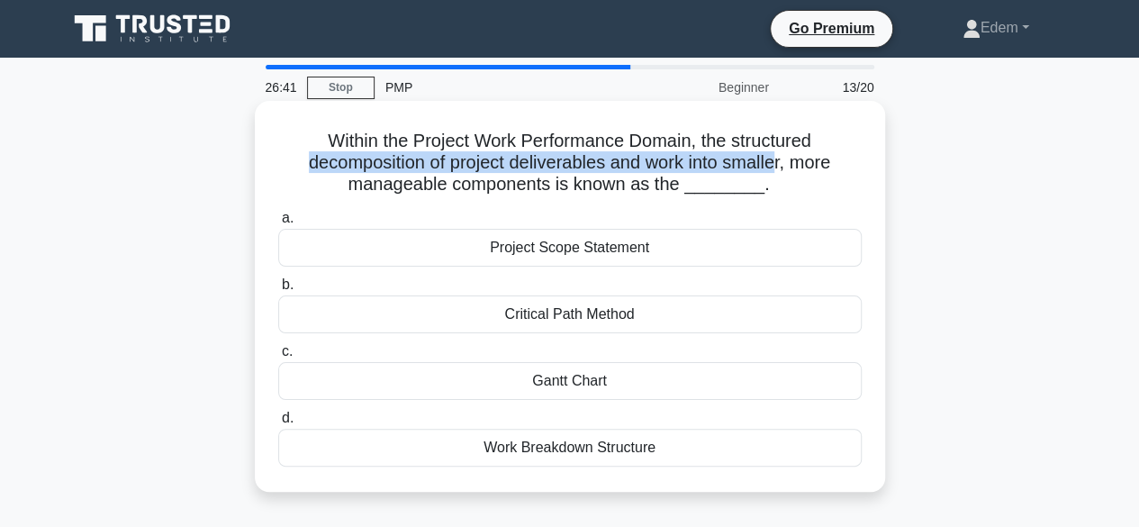
drag, startPoint x: 295, startPoint y: 167, endPoint x: 780, endPoint y: 162, distance: 484.4
click at [780, 162] on h5 "Within the Project Work Performance Domain, the structured decomposition of pro…" at bounding box center [569, 163] width 587 height 67
click at [594, 169] on h5 "Within the Project Work Performance Domain, the structured decomposition of pro…" at bounding box center [569, 163] width 587 height 67
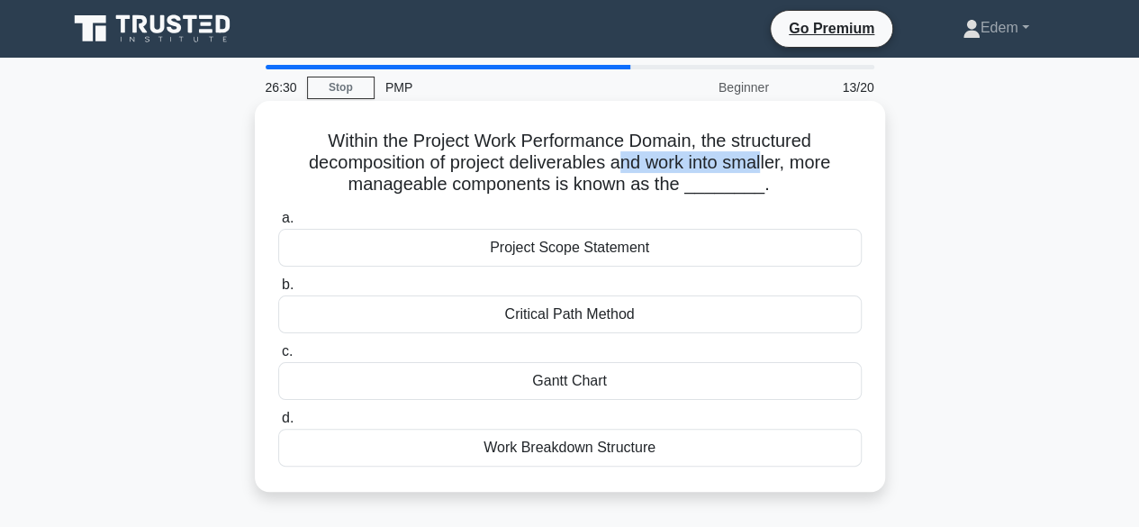
drag, startPoint x: 621, startPoint y: 165, endPoint x: 769, endPoint y: 170, distance: 147.7
click at [769, 170] on h5 "Within the Project Work Performance Domain, the structured decomposition of pro…" at bounding box center [569, 163] width 587 height 67
click at [577, 448] on div "Work Breakdown Structure" at bounding box center [569, 448] width 583 height 38
click at [278, 424] on input "d. Work Breakdown Structure" at bounding box center [278, 418] width 0 height 12
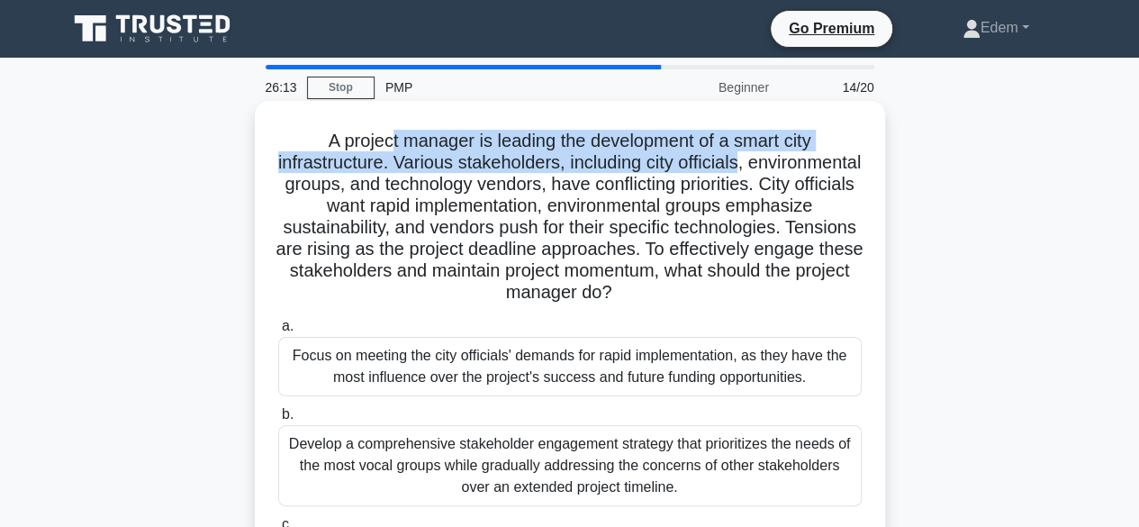
drag, startPoint x: 387, startPoint y: 146, endPoint x: 803, endPoint y: 159, distance: 416.1
click at [803, 159] on h5 "A project manager is leading the development of a smart city infrastructure. Va…" at bounding box center [569, 217] width 587 height 175
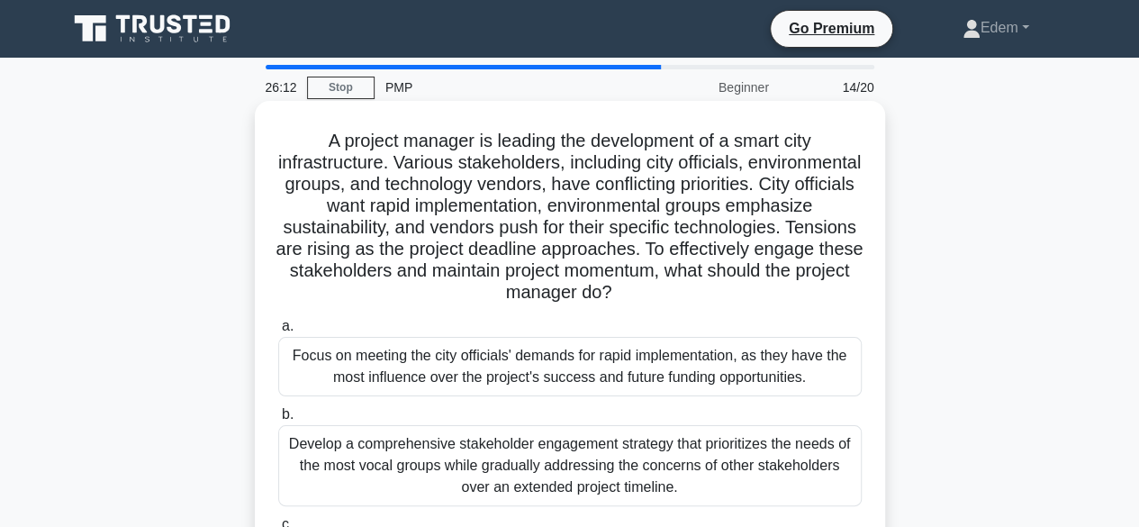
click at [526, 176] on h5 "A project manager is leading the development of a smart city infrastructure. Va…" at bounding box center [569, 217] width 587 height 175
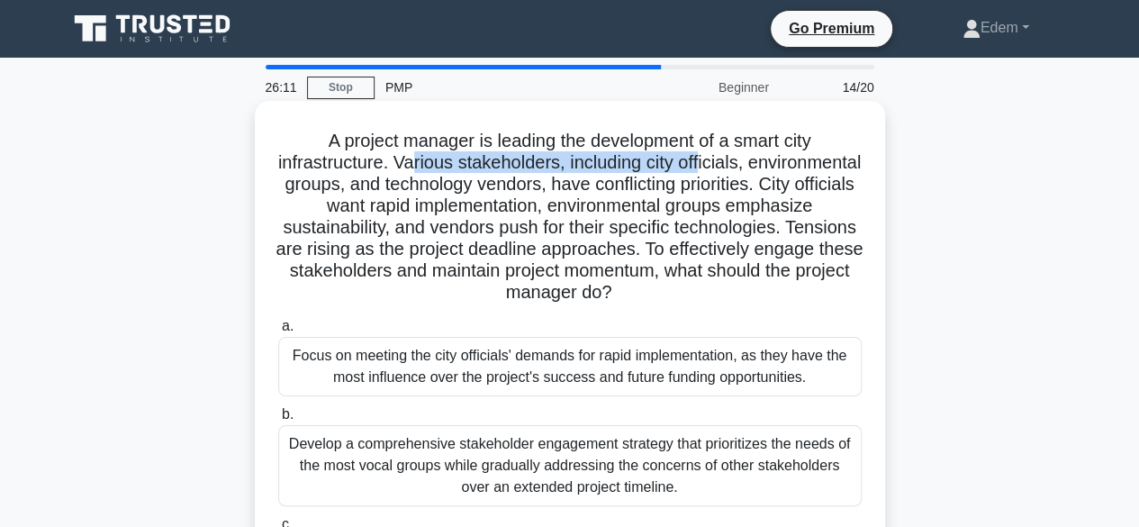
drag, startPoint x: 465, startPoint y: 169, endPoint x: 765, endPoint y: 167, distance: 299.8
click at [765, 167] on h5 "A project manager is leading the development of a smart city infrastructure. Va…" at bounding box center [569, 217] width 587 height 175
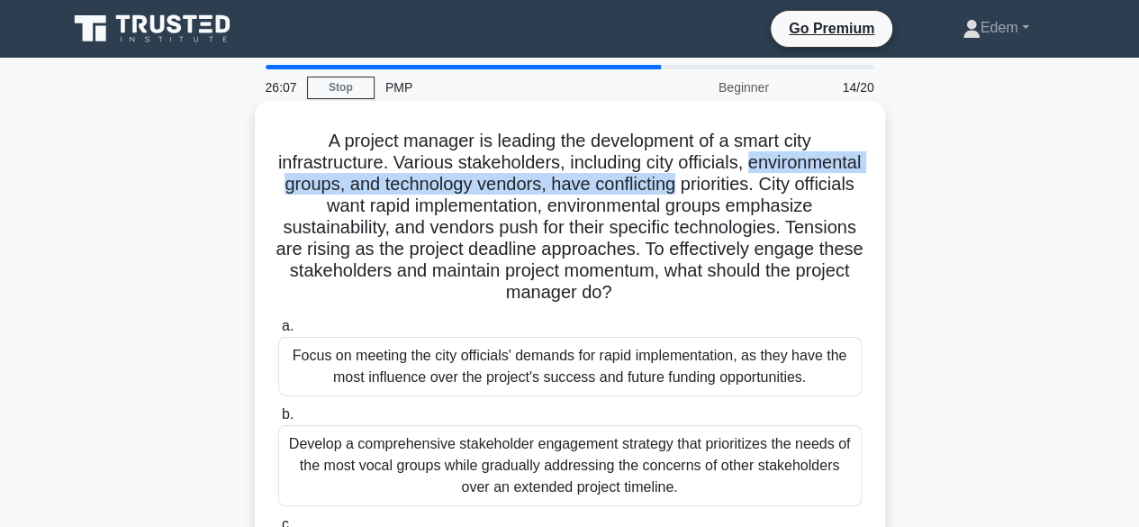
drag, startPoint x: 308, startPoint y: 189, endPoint x: 846, endPoint y: 192, distance: 538.4
click at [846, 192] on h5 "A project manager is leading the development of a smart city infrastructure. Va…" at bounding box center [569, 217] width 587 height 175
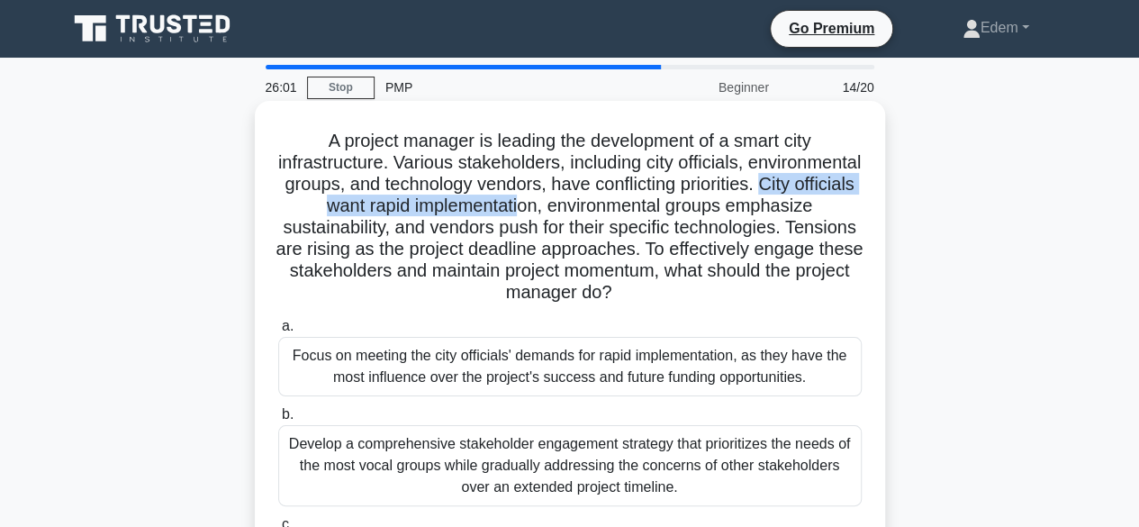
drag, startPoint x: 384, startPoint y: 208, endPoint x: 691, endPoint y: 208, distance: 306.1
click at [691, 208] on h5 "A project manager is leading the development of a smart city infrastructure. Va…" at bounding box center [569, 217] width 587 height 175
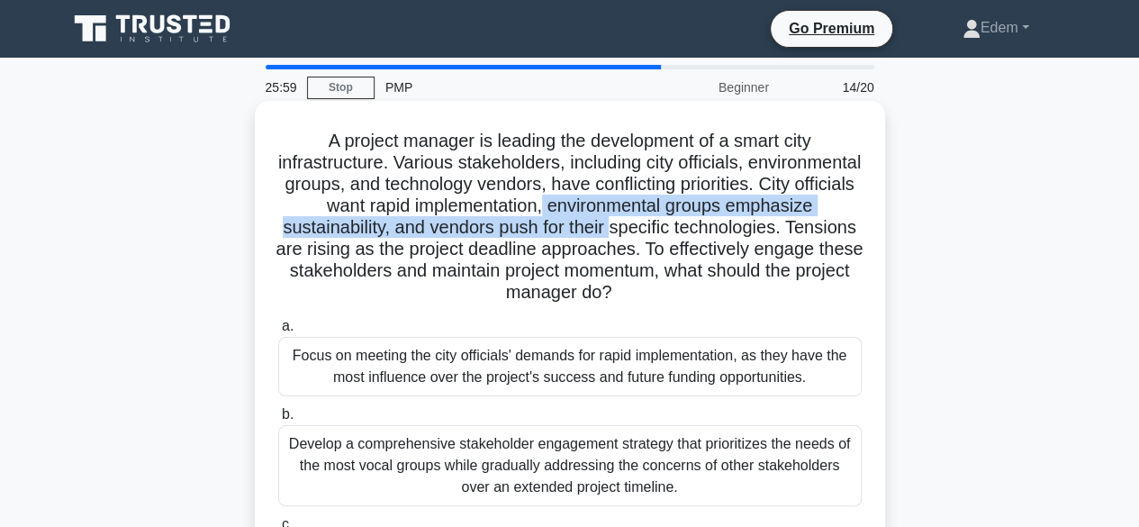
drag, startPoint x: 712, startPoint y: 206, endPoint x: 784, endPoint y: 224, distance: 74.2
click at [784, 224] on h5 "A project manager is leading the development of a smart city infrastructure. Va…" at bounding box center [569, 217] width 587 height 175
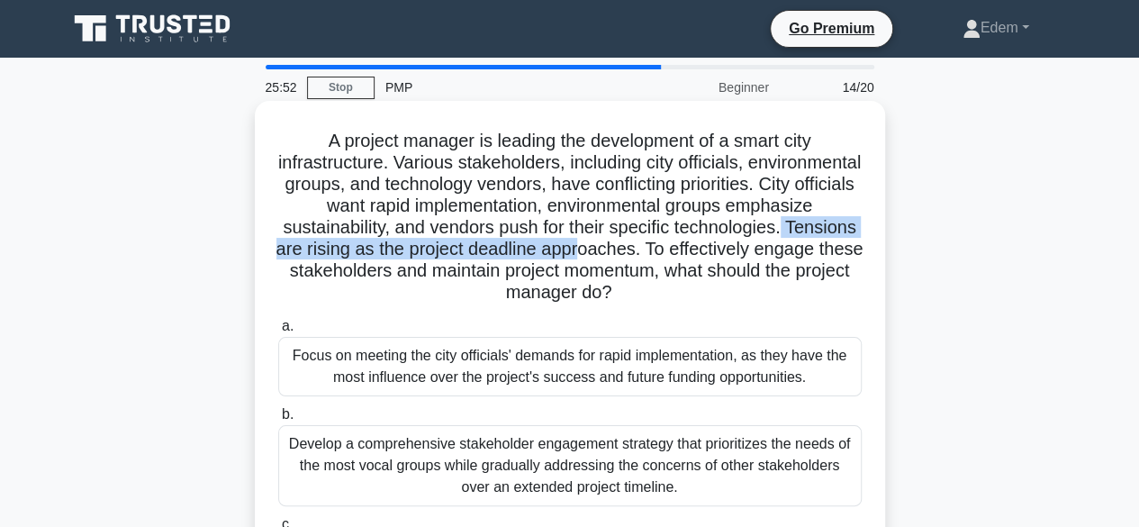
drag, startPoint x: 385, startPoint y: 247, endPoint x: 779, endPoint y: 252, distance: 393.5
click at [779, 252] on h5 "A project manager is leading the development of a smart city infrastructure. Va…" at bounding box center [569, 217] width 587 height 175
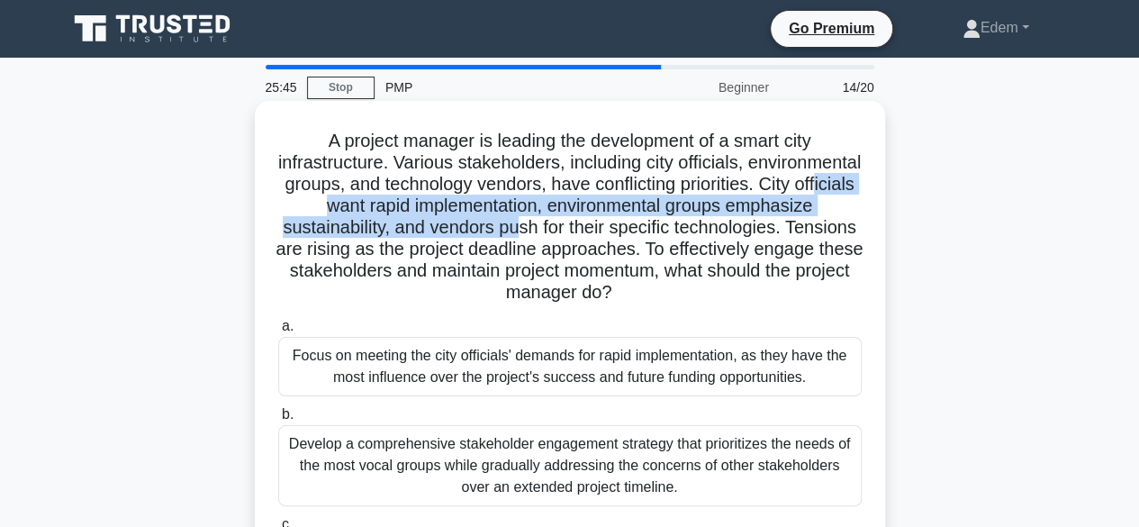
drag, startPoint x: 439, startPoint y: 211, endPoint x: 688, endPoint y: 233, distance: 249.5
click at [688, 233] on h5 "A project manager is leading the development of a smart city infrastructure. Va…" at bounding box center [569, 217] width 587 height 175
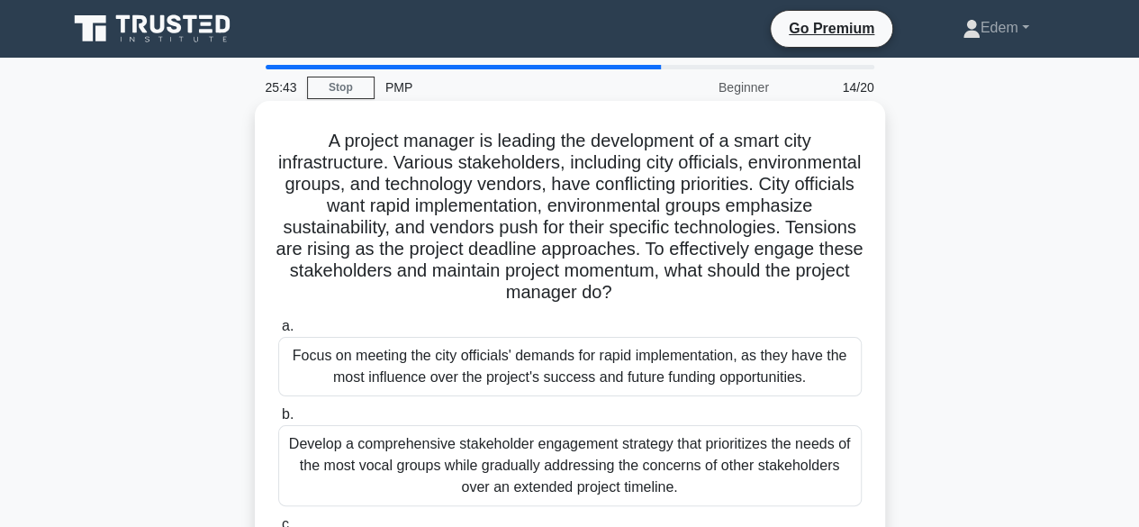
click at [521, 296] on h5 "A project manager is leading the development of a smart city infrastructure. Va…" at bounding box center [569, 217] width 587 height 175
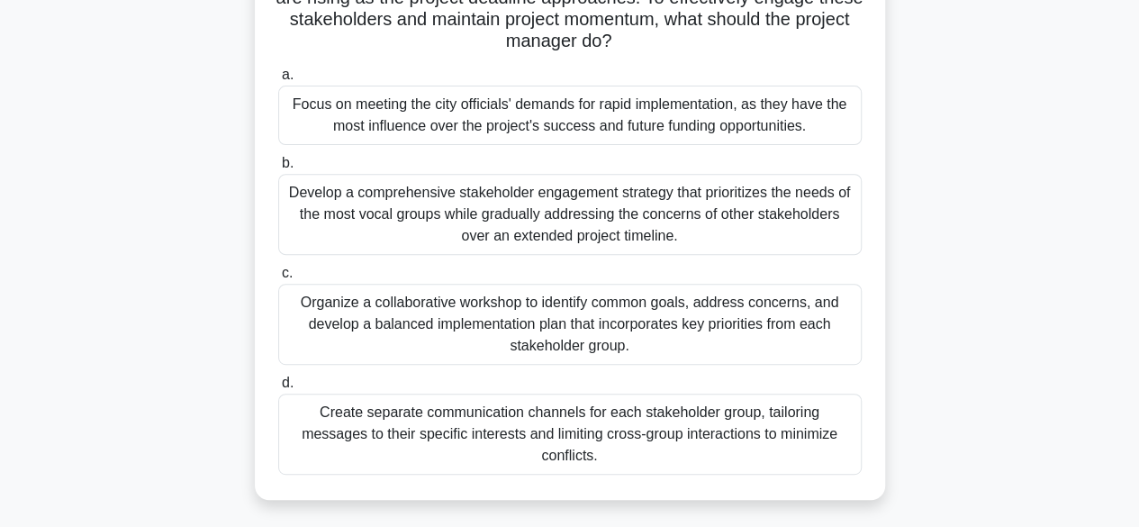
scroll to position [263, 0]
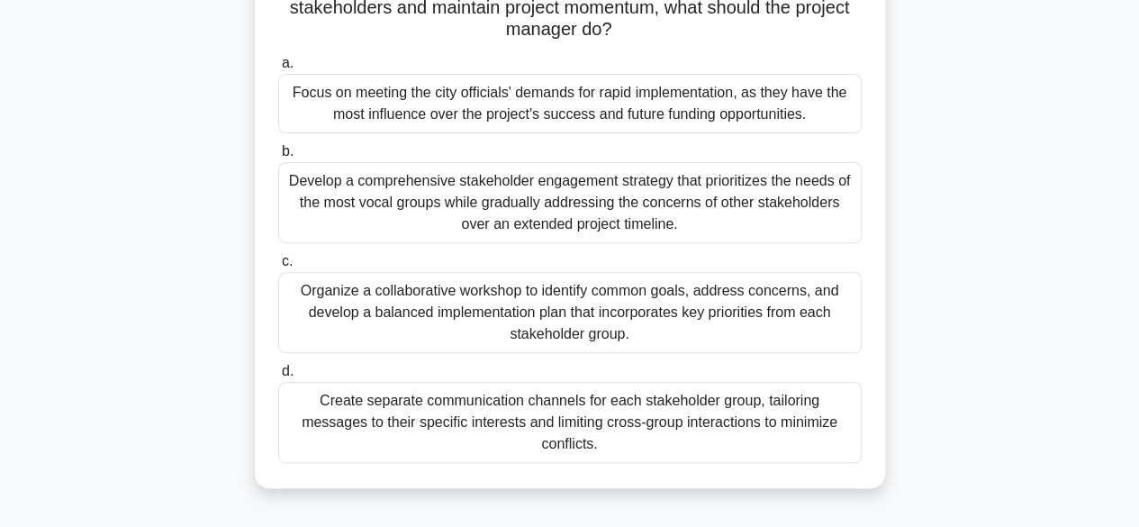
click at [622, 305] on div "Organize a collaborative workshop to identify common goals, address concerns, a…" at bounding box center [569, 312] width 583 height 81
click at [278, 267] on input "c. Organize a collaborative workshop to identify common goals, address concerns…" at bounding box center [278, 262] width 0 height 12
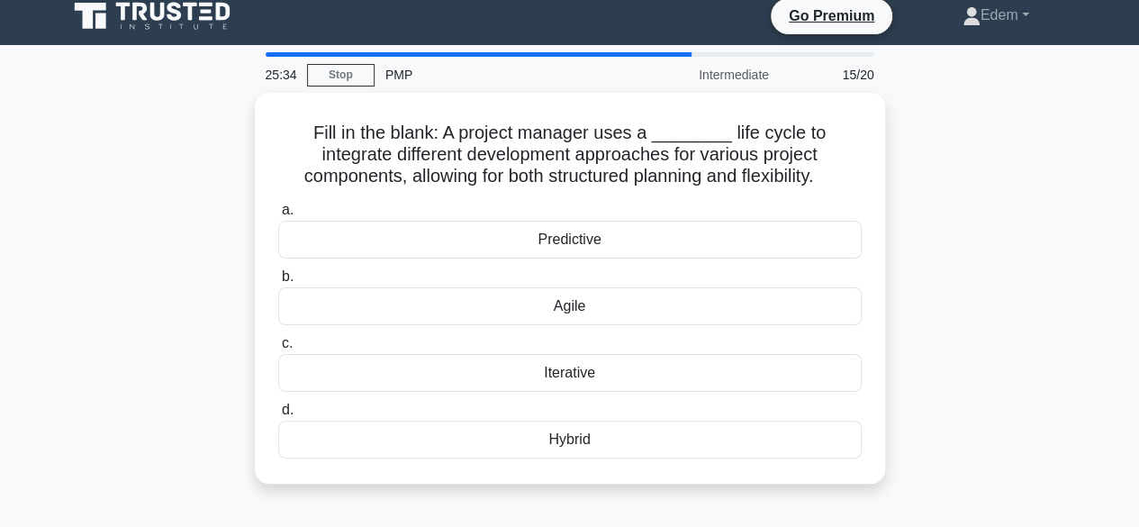
scroll to position [0, 0]
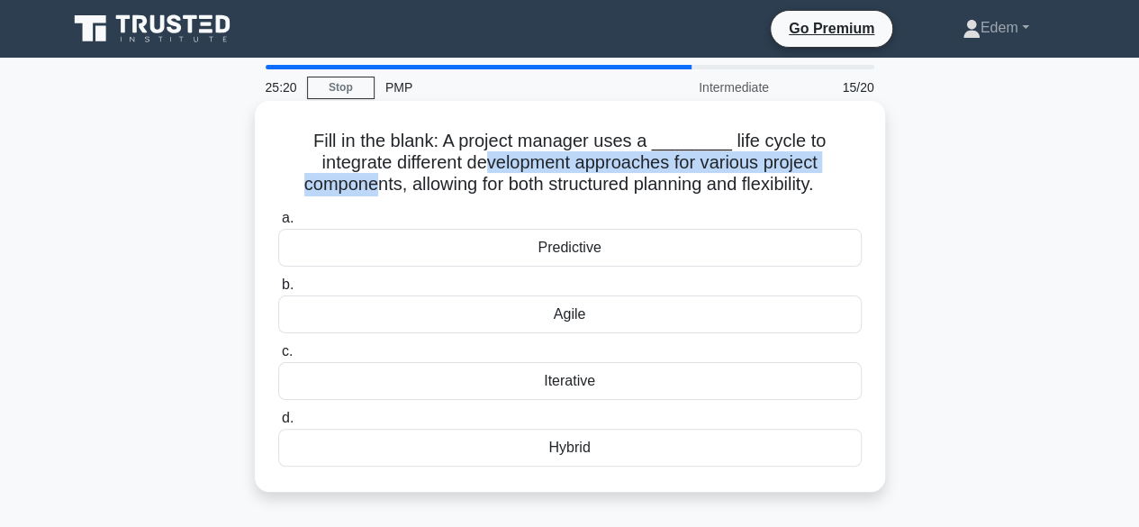
drag, startPoint x: 387, startPoint y: 163, endPoint x: 815, endPoint y: 165, distance: 427.6
click at [815, 165] on h5 "Fill in the blank: A project manager uses a ________ life cycle to integrate di…" at bounding box center [569, 163] width 587 height 67
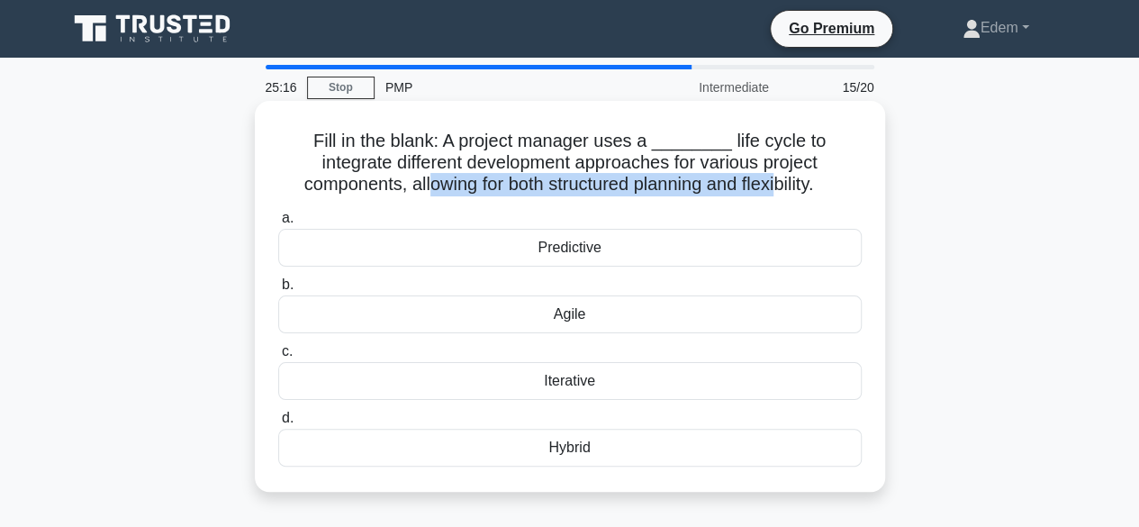
drag, startPoint x: 360, startPoint y: 185, endPoint x: 725, endPoint y: 186, distance: 364.6
click at [725, 186] on h5 "Fill in the blank: A project manager uses a ________ life cycle to integrate di…" at bounding box center [569, 163] width 587 height 67
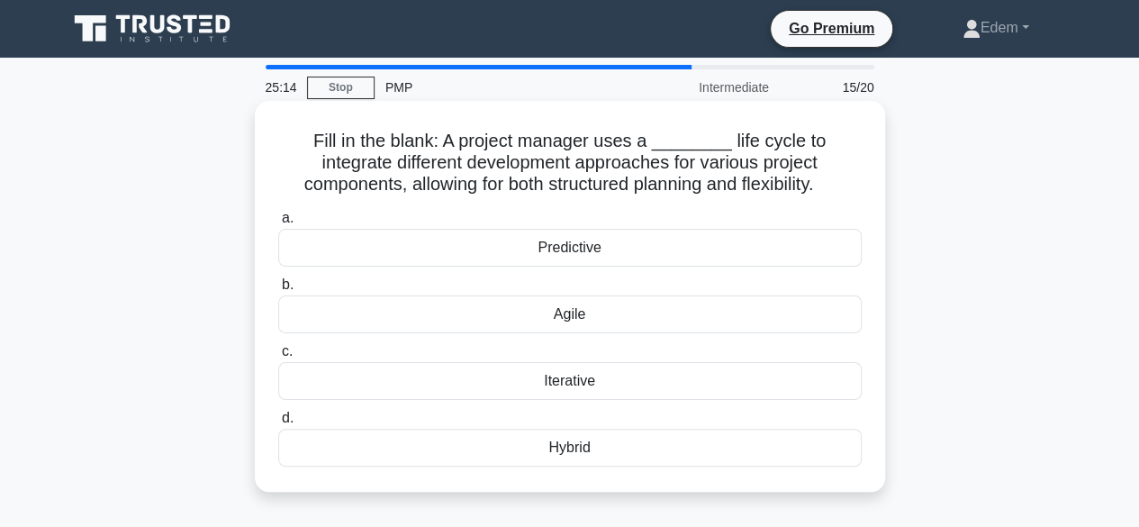
click at [582, 457] on div "Hybrid" at bounding box center [569, 448] width 583 height 38
click at [278, 424] on input "d. Hybrid" at bounding box center [278, 418] width 0 height 12
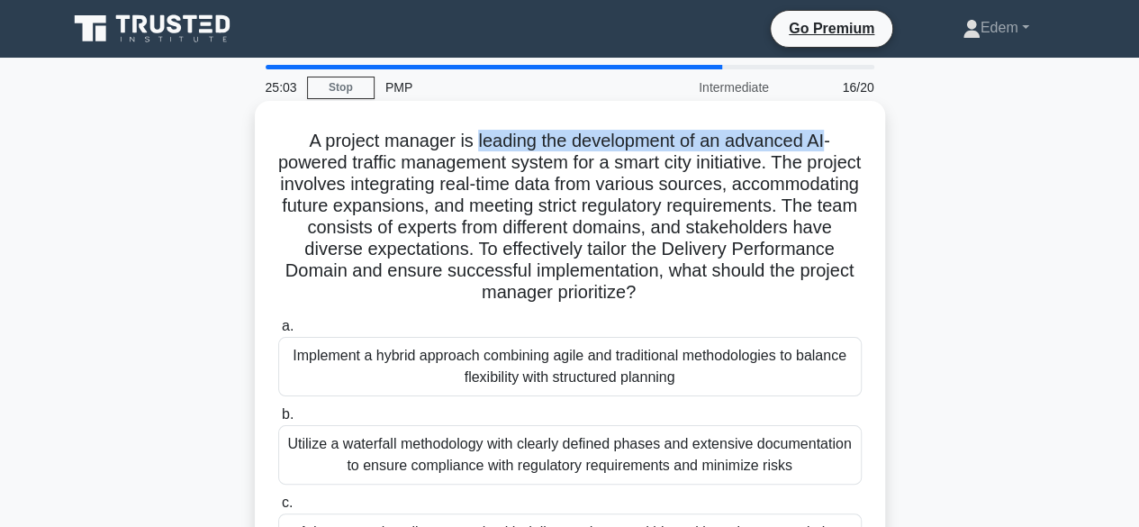
drag, startPoint x: 476, startPoint y: 140, endPoint x: 831, endPoint y: 149, distance: 354.8
click at [831, 149] on h5 "A project manager is leading the development of an advanced AI-powered traffic …" at bounding box center [569, 217] width 587 height 175
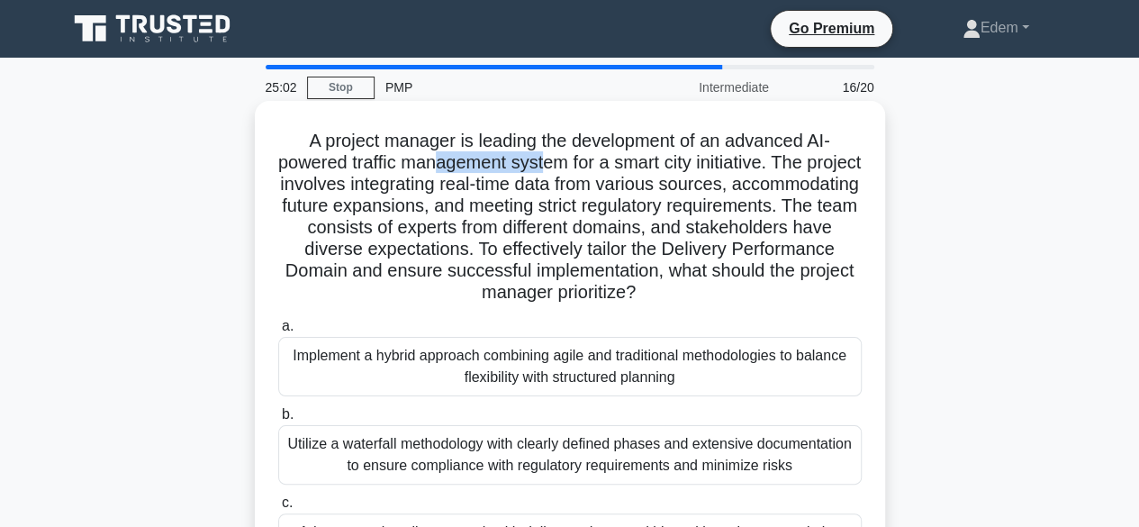
drag, startPoint x: 459, startPoint y: 170, endPoint x: 573, endPoint y: 170, distance: 113.4
click at [573, 170] on h5 "A project manager is leading the development of an advanced AI-powered traffic …" at bounding box center [569, 217] width 587 height 175
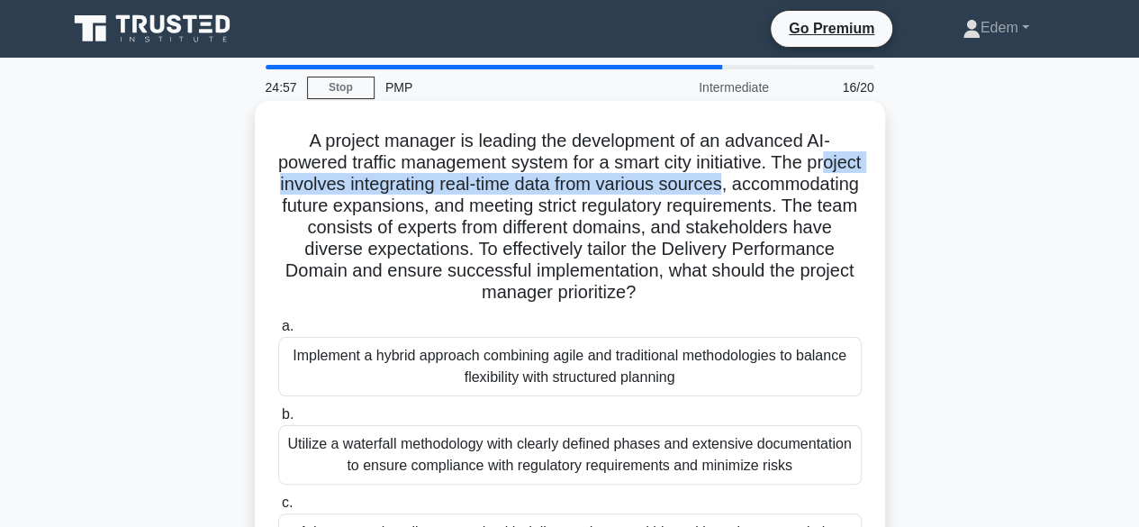
drag, startPoint x: 324, startPoint y: 190, endPoint x: 824, endPoint y: 190, distance: 499.6
click at [824, 190] on h5 "A project manager is leading the development of an advanced AI-powered traffic …" at bounding box center [569, 217] width 587 height 175
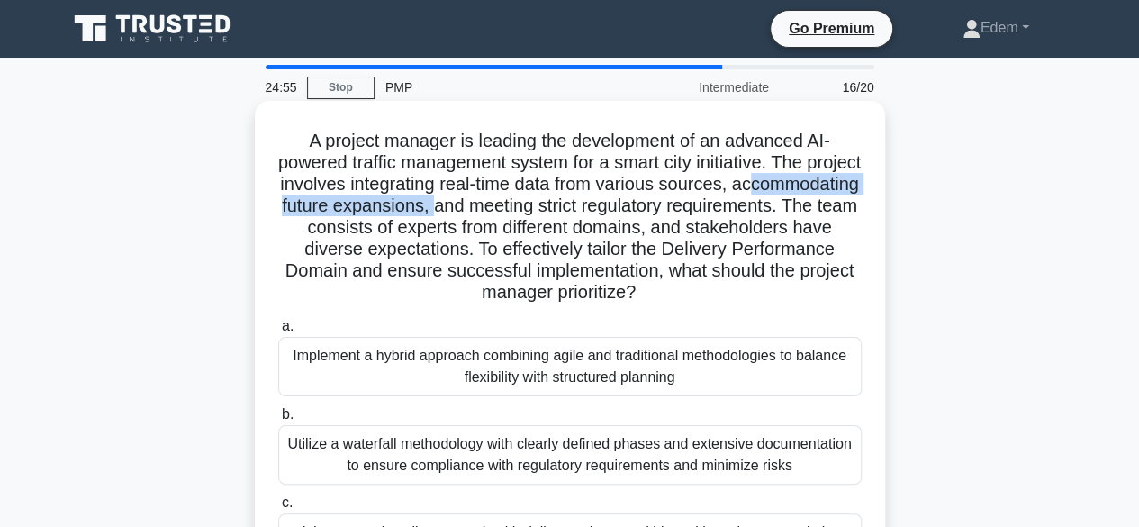
drag, startPoint x: 325, startPoint y: 209, endPoint x: 603, endPoint y: 204, distance: 278.2
click at [600, 206] on h5 "A project manager is leading the development of an advanced AI-powered traffic …" at bounding box center [569, 217] width 587 height 175
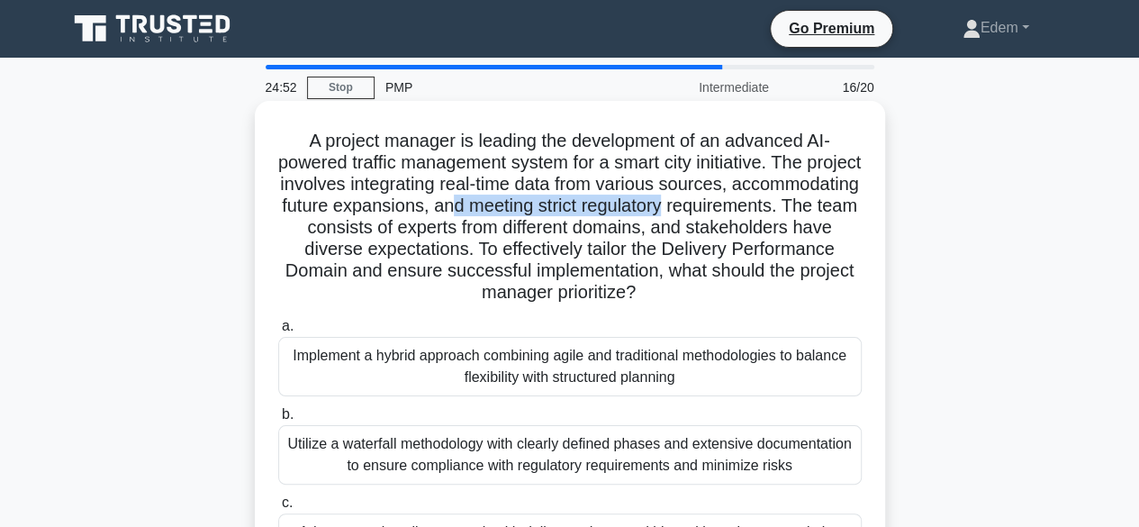
drag, startPoint x: 613, startPoint y: 206, endPoint x: 831, endPoint y: 213, distance: 218.0
click at [831, 213] on h5 "A project manager is leading the development of an advanced AI-powered traffic …" at bounding box center [569, 217] width 587 height 175
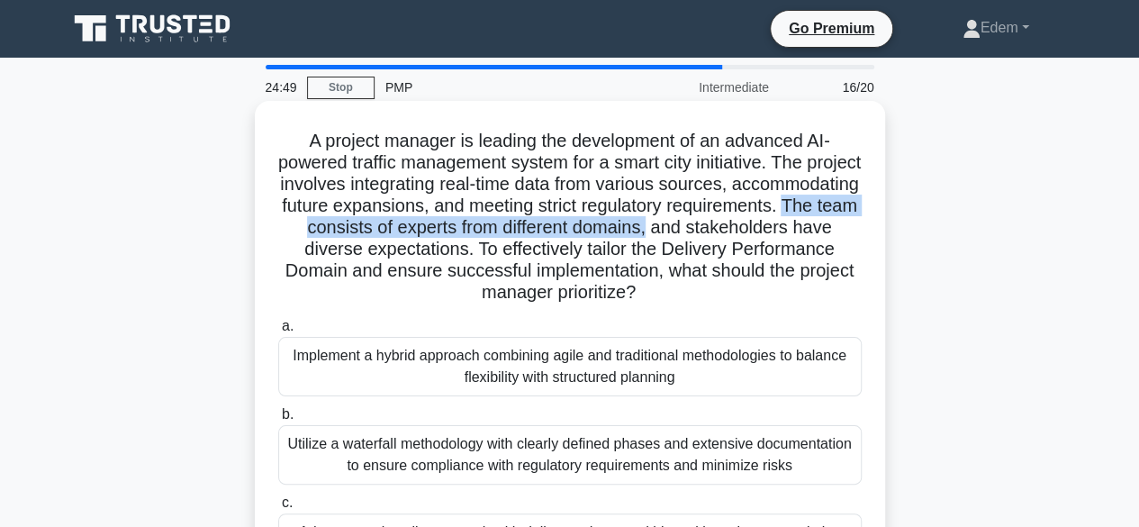
drag, startPoint x: 396, startPoint y: 233, endPoint x: 826, endPoint y: 229, distance: 430.3
click at [826, 229] on h5 "A project manager is leading the development of an advanced AI-powered traffic …" at bounding box center [569, 217] width 587 height 175
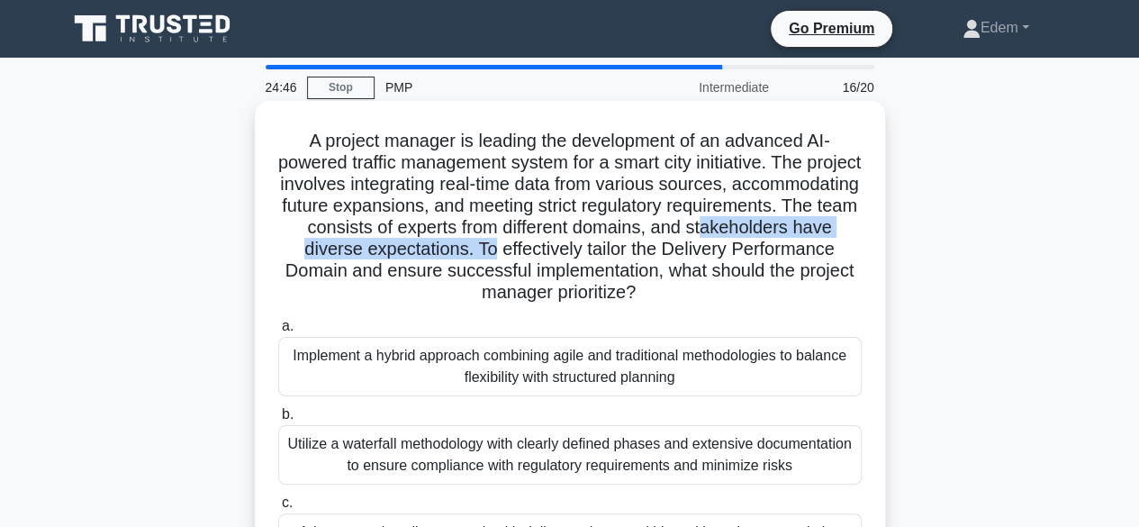
drag, startPoint x: 290, startPoint y: 242, endPoint x: 621, endPoint y: 251, distance: 331.4
click at [621, 251] on h5 "A project manager is leading the development of an advanced AI-powered traffic …" at bounding box center [569, 217] width 587 height 175
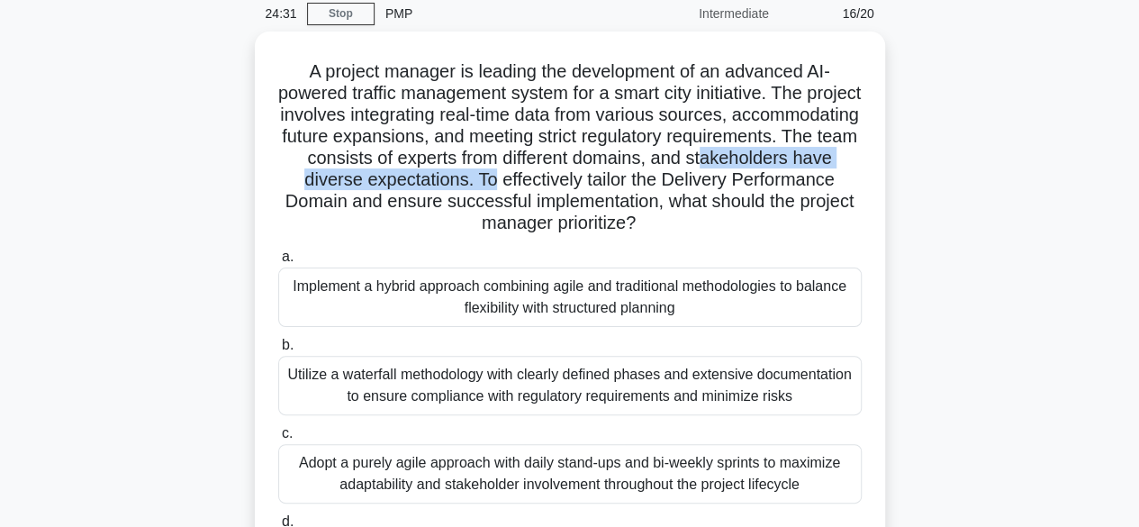
scroll to position [69, 0]
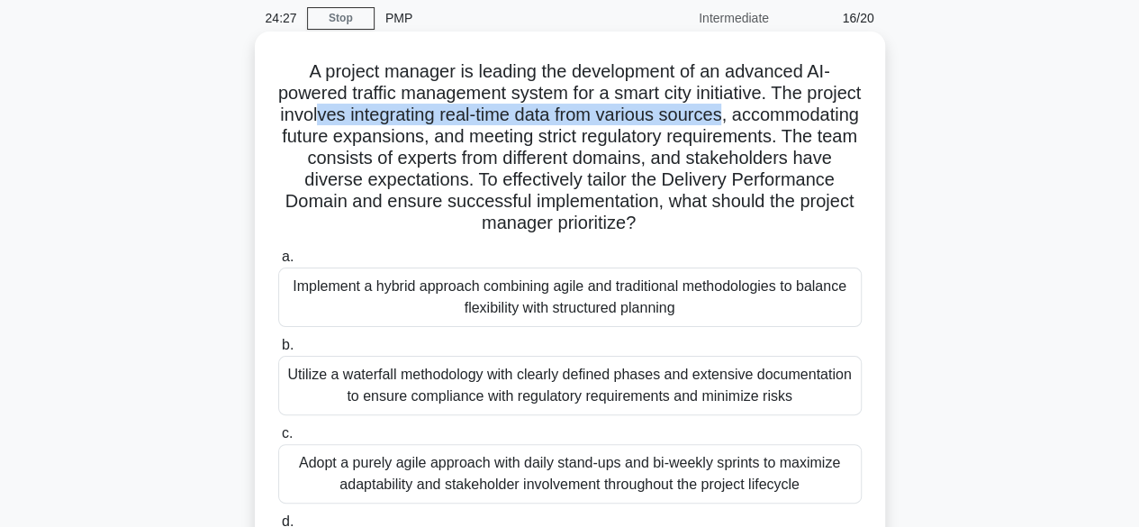
drag, startPoint x: 412, startPoint y: 114, endPoint x: 825, endPoint y: 117, distance: 412.3
click at [825, 117] on h5 "A project manager is leading the development of an advanced AI-powered traffic …" at bounding box center [569, 147] width 587 height 175
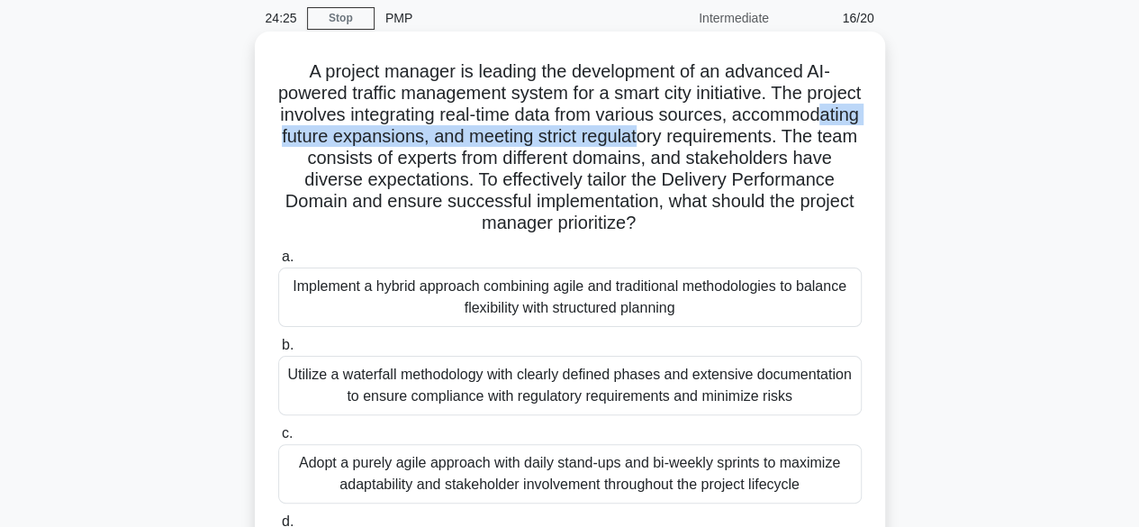
drag, startPoint x: 394, startPoint y: 136, endPoint x: 812, endPoint y: 140, distance: 417.7
click at [812, 140] on h5 "A project manager is leading the development of an advanced AI-powered traffic …" at bounding box center [569, 147] width 587 height 175
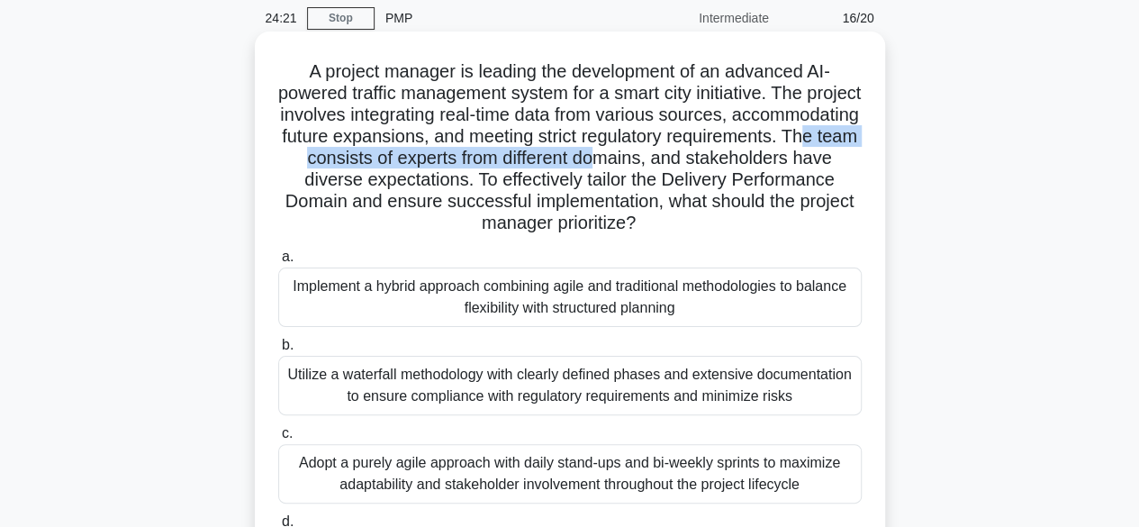
drag, startPoint x: 418, startPoint y: 161, endPoint x: 772, endPoint y: 162, distance: 353.8
click at [772, 162] on h5 "A project manager is leading the development of an advanced AI-powered traffic …" at bounding box center [569, 147] width 587 height 175
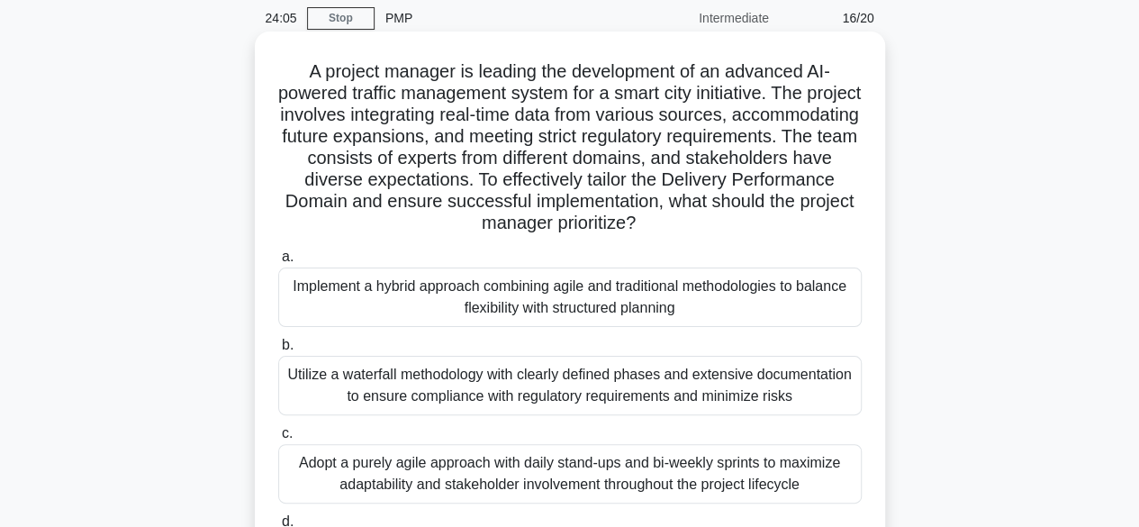
click at [518, 287] on div "Implement a hybrid approach combining agile and traditional methodologies to ba…" at bounding box center [569, 296] width 583 height 59
click at [278, 263] on input "a. Implement a hybrid approach combining agile and traditional methodologies to…" at bounding box center [278, 257] width 0 height 12
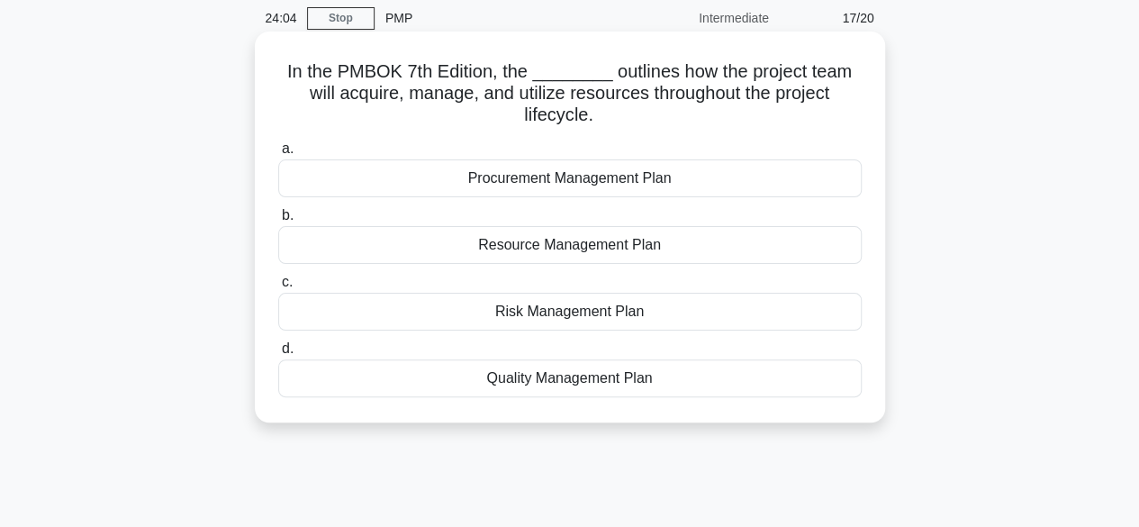
scroll to position [0, 0]
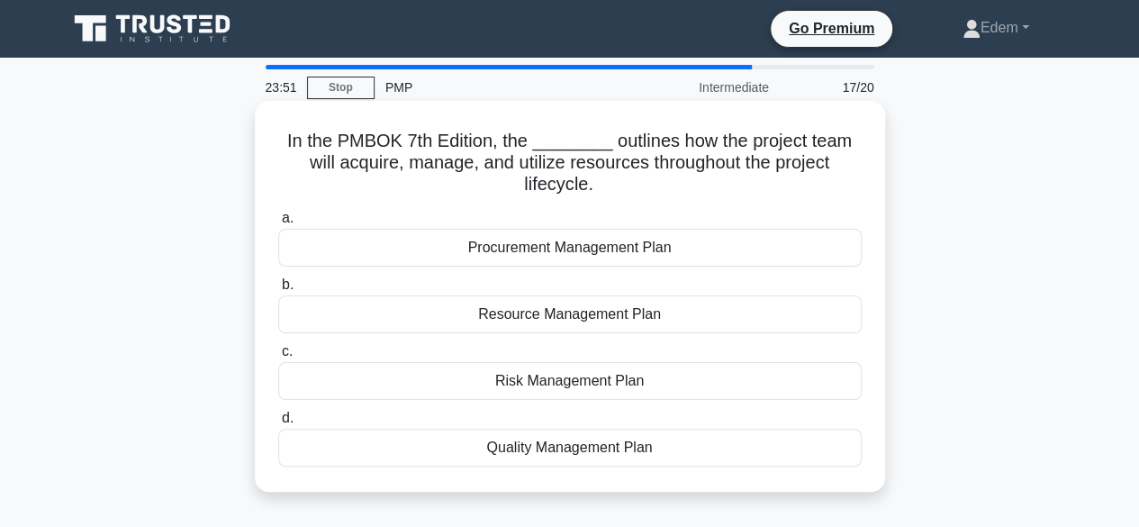
drag, startPoint x: 318, startPoint y: 163, endPoint x: 698, endPoint y: 175, distance: 380.1
click at [698, 175] on h5 "In the PMBOK 7th Edition, the ________ outlines how the project team will acqui…" at bounding box center [569, 163] width 587 height 67
click at [589, 321] on div "Resource Management Plan" at bounding box center [569, 314] width 583 height 38
click at [278, 291] on input "b. Resource Management Plan" at bounding box center [278, 285] width 0 height 12
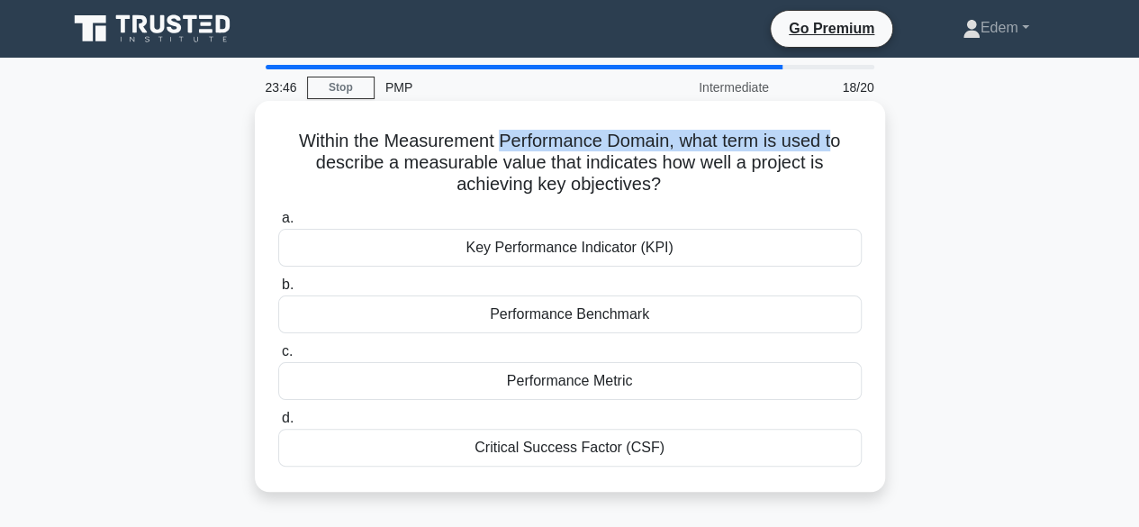
drag, startPoint x: 519, startPoint y: 144, endPoint x: 835, endPoint y: 145, distance: 316.9
click at [835, 145] on h5 "Within the Measurement Performance Domain, what term is used to describe a meas…" at bounding box center [569, 163] width 587 height 67
drag, startPoint x: 324, startPoint y: 161, endPoint x: 792, endPoint y: 176, distance: 468.4
click at [792, 176] on h5 "Within the Measurement Performance Domain, what term is used to describe a meas…" at bounding box center [569, 163] width 587 height 67
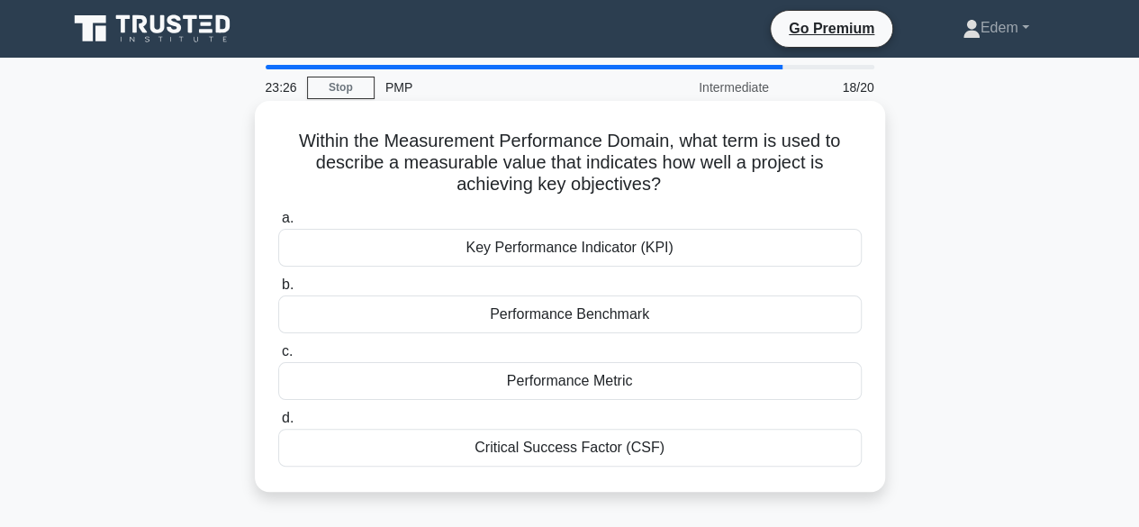
click at [562, 257] on div "Key Performance Indicator (KPI)" at bounding box center [569, 248] width 583 height 38
click at [278, 224] on input "a. Key Performance Indicator (KPI)" at bounding box center [278, 218] width 0 height 12
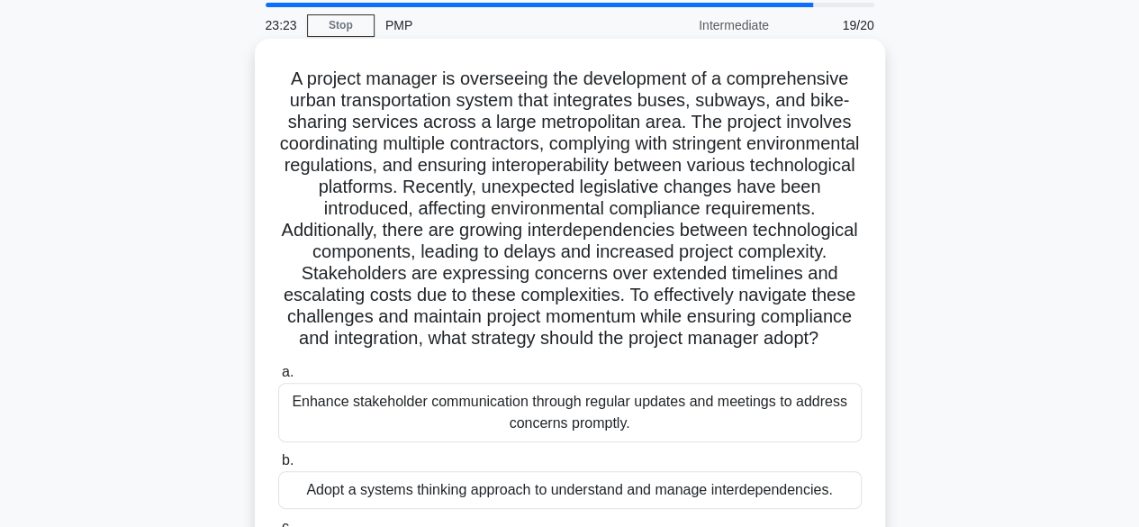
scroll to position [90, 0]
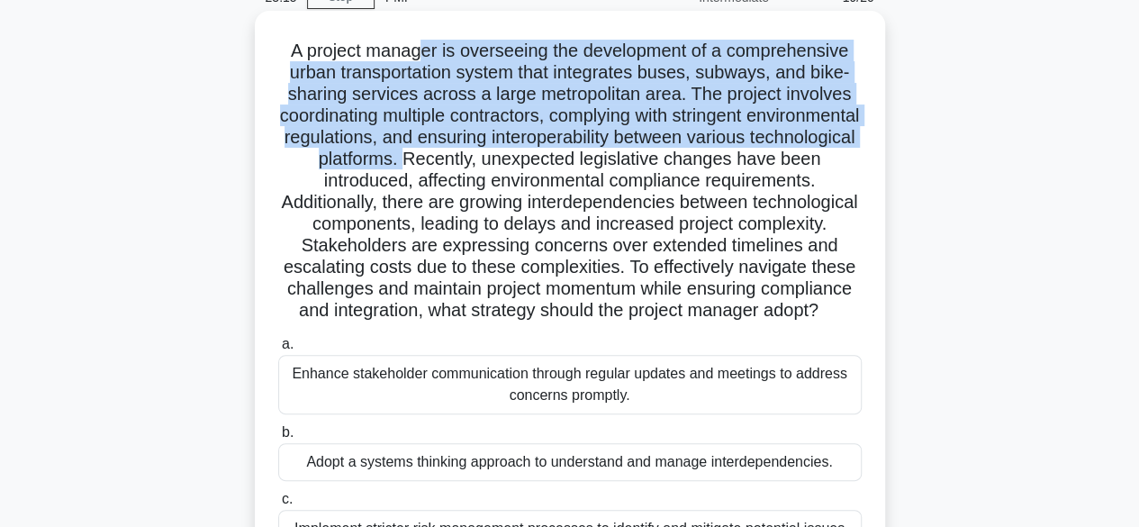
drag, startPoint x: 420, startPoint y: 51, endPoint x: 576, endPoint y: 162, distance: 191.1
click at [576, 162] on h5 "A project manager is overseeing the development of a comprehensive urban transp…" at bounding box center [569, 181] width 587 height 283
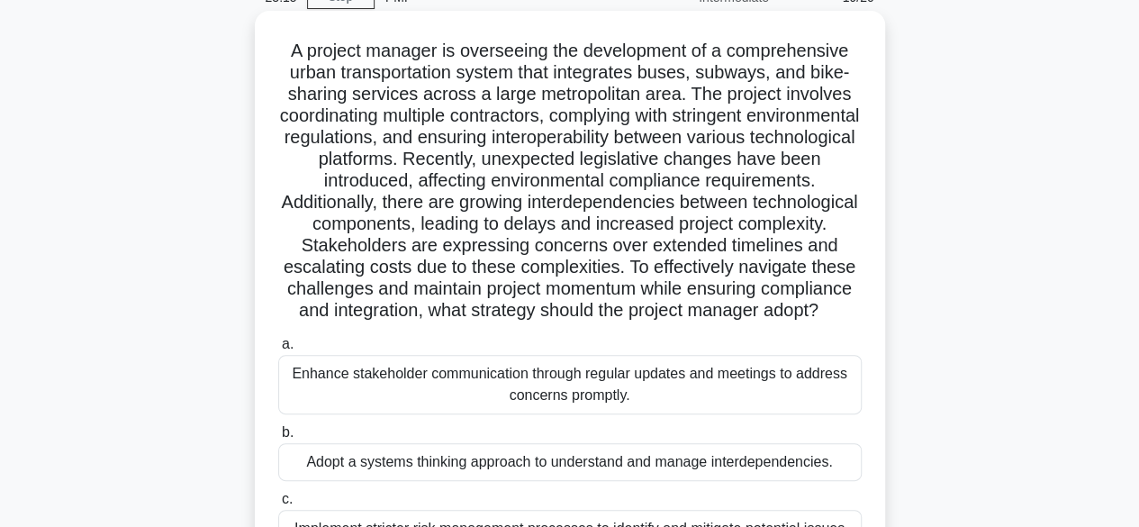
click at [600, 164] on h5 "A project manager is overseeing the development of a comprehensive urban transp…" at bounding box center [569, 181] width 587 height 283
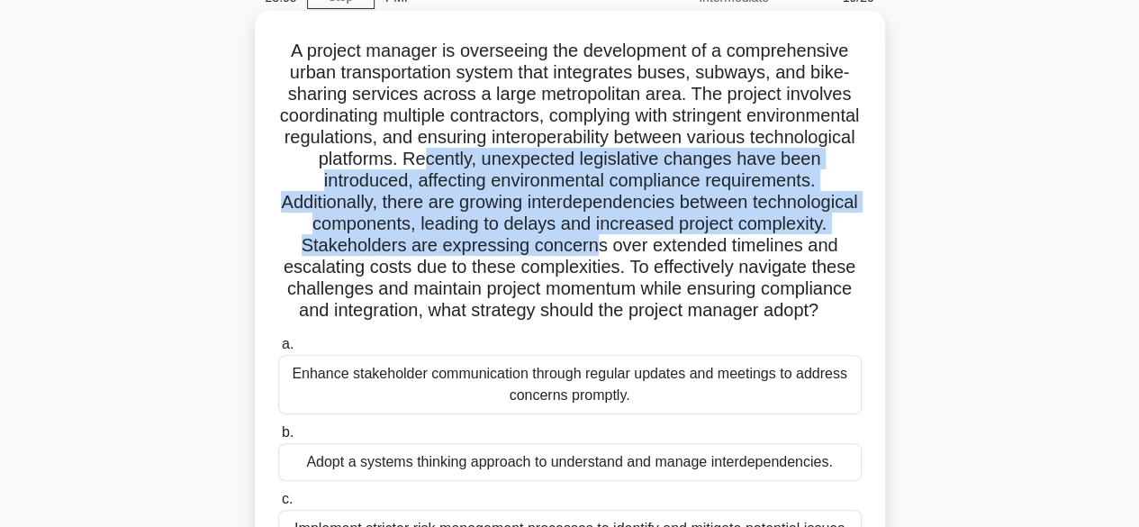
drag, startPoint x: 597, startPoint y: 160, endPoint x: 776, endPoint y: 253, distance: 201.7
click at [776, 253] on h5 "A project manager is overseeing the development of a comprehensive urban transp…" at bounding box center [569, 181] width 587 height 283
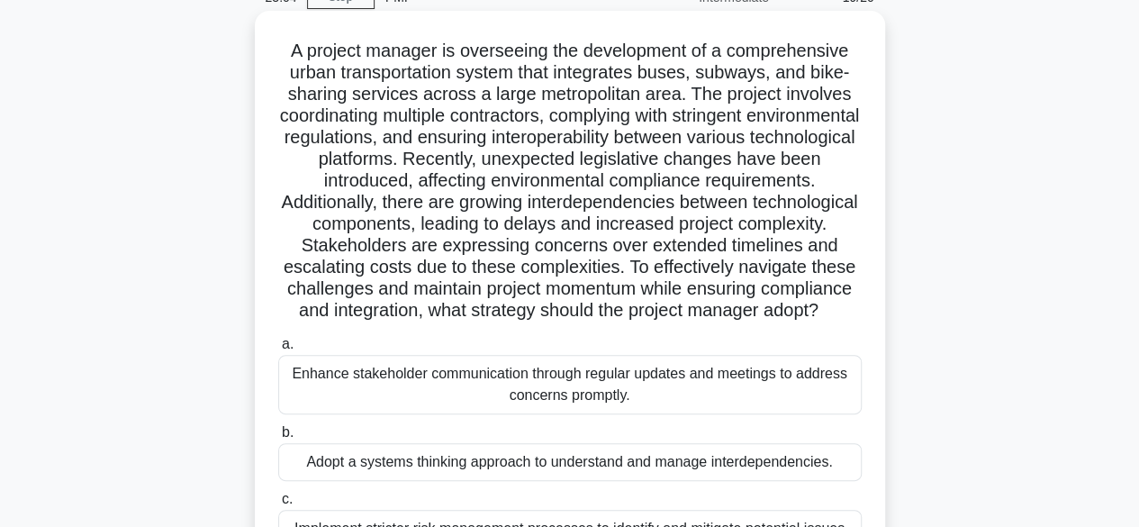
click at [525, 258] on h5 "A project manager is overseeing the development of a comprehensive urban transp…" at bounding box center [569, 181] width 587 height 283
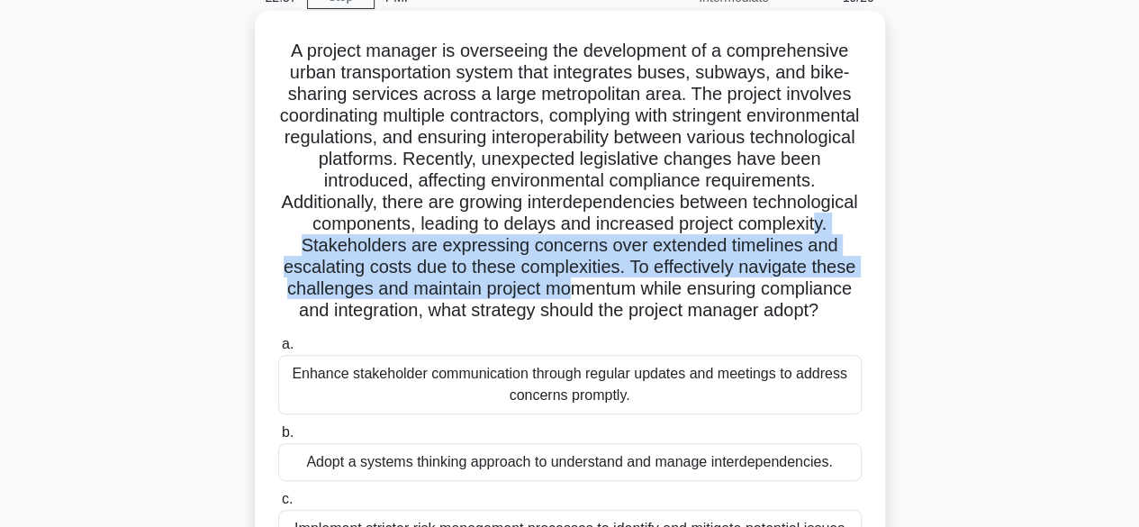
drag, startPoint x: 457, startPoint y: 243, endPoint x: 794, endPoint y: 291, distance: 340.1
click at [794, 291] on h5 "A project manager is overseeing the development of a comprehensive urban transp…" at bounding box center [569, 181] width 587 height 283
click at [353, 267] on h5 "A project manager is overseeing the development of a comprehensive urban transp…" at bounding box center [569, 181] width 587 height 283
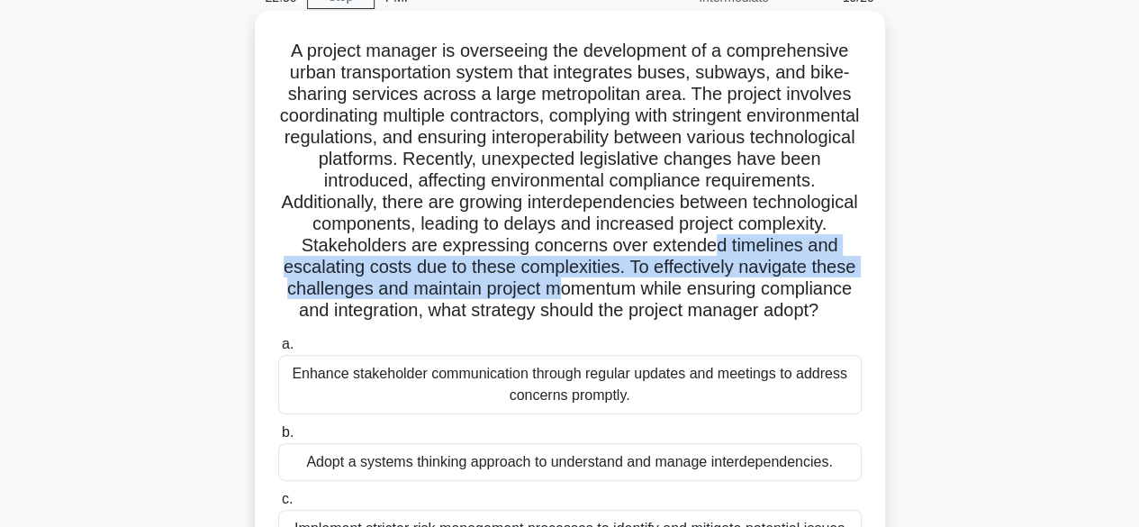
drag, startPoint x: 353, startPoint y: 267, endPoint x: 778, endPoint y: 295, distance: 425.8
click at [778, 295] on h5 "A project manager is overseeing the development of a comprehensive urban transp…" at bounding box center [569, 181] width 587 height 283
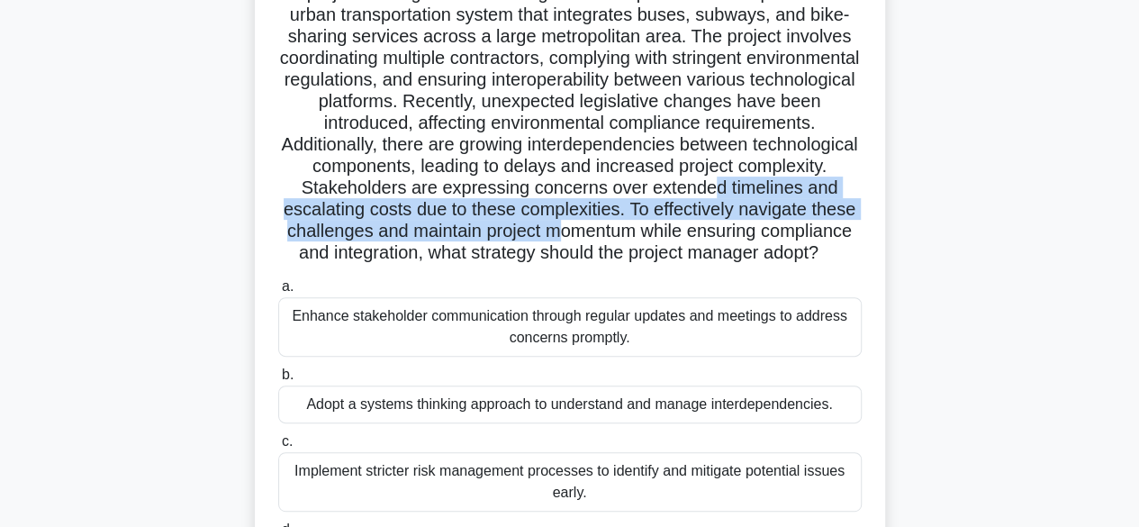
scroll to position [149, 0]
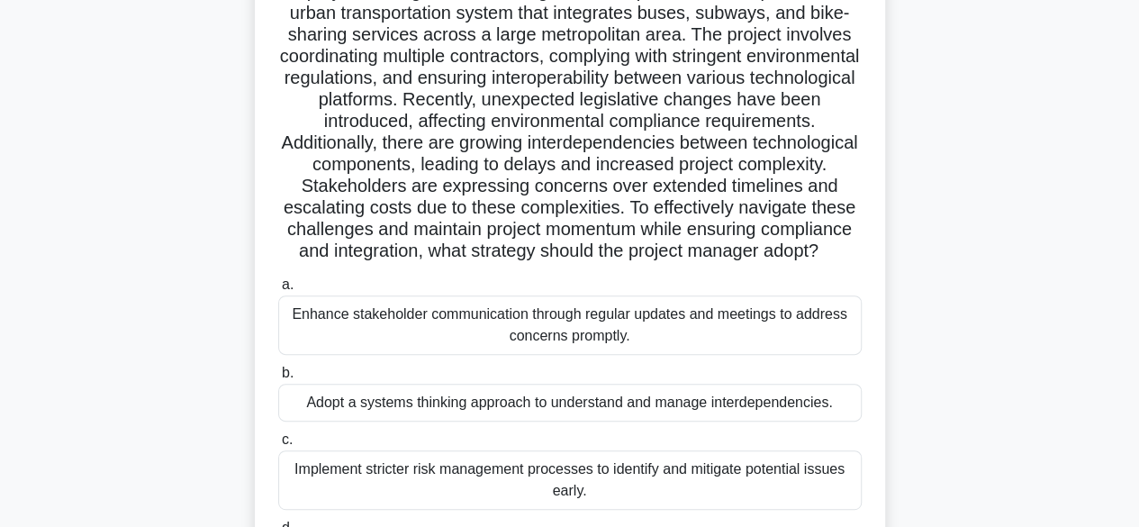
click at [713, 421] on div "Adopt a systems thinking approach to understand and manage interdependencies." at bounding box center [569, 403] width 583 height 38
click at [278, 379] on input "b. Adopt a systems thinking approach to understand and manage interdependencies." at bounding box center [278, 373] width 0 height 12
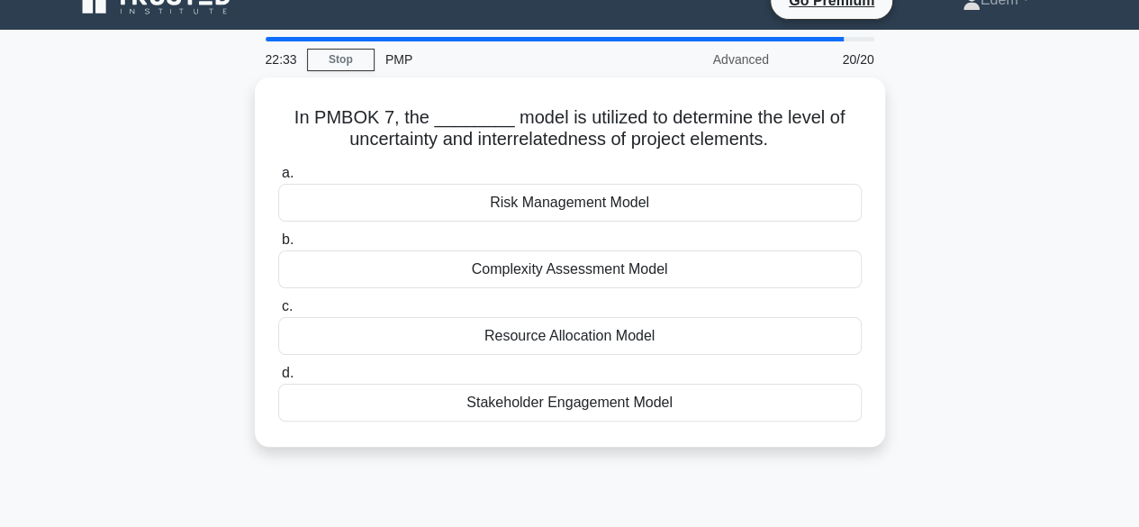
scroll to position [0, 0]
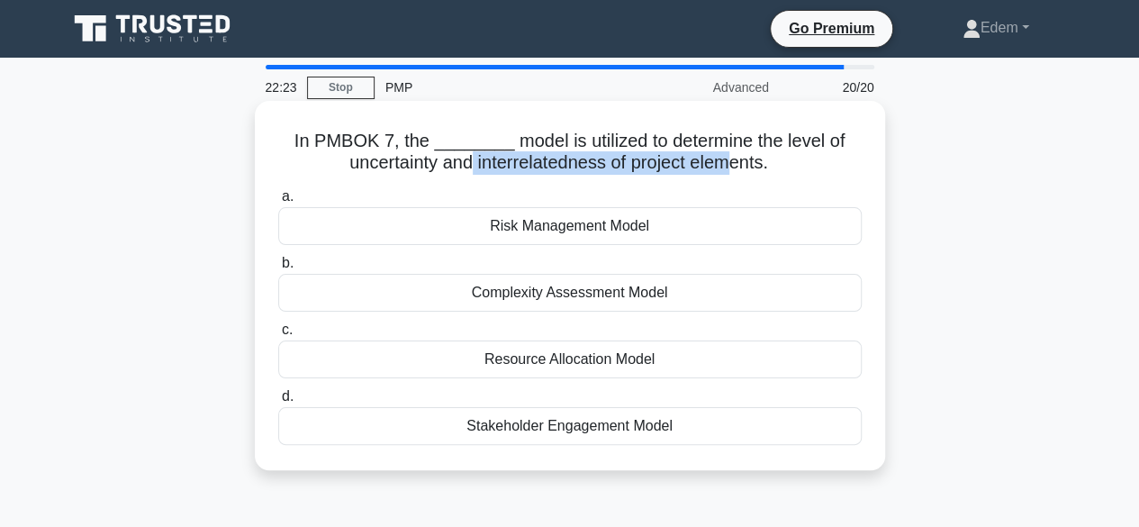
drag, startPoint x: 469, startPoint y: 167, endPoint x: 737, endPoint y: 175, distance: 268.4
click at [737, 175] on h5 "In PMBOK 7, the ________ model is utilized to determine the level of uncertaint…" at bounding box center [569, 152] width 587 height 45
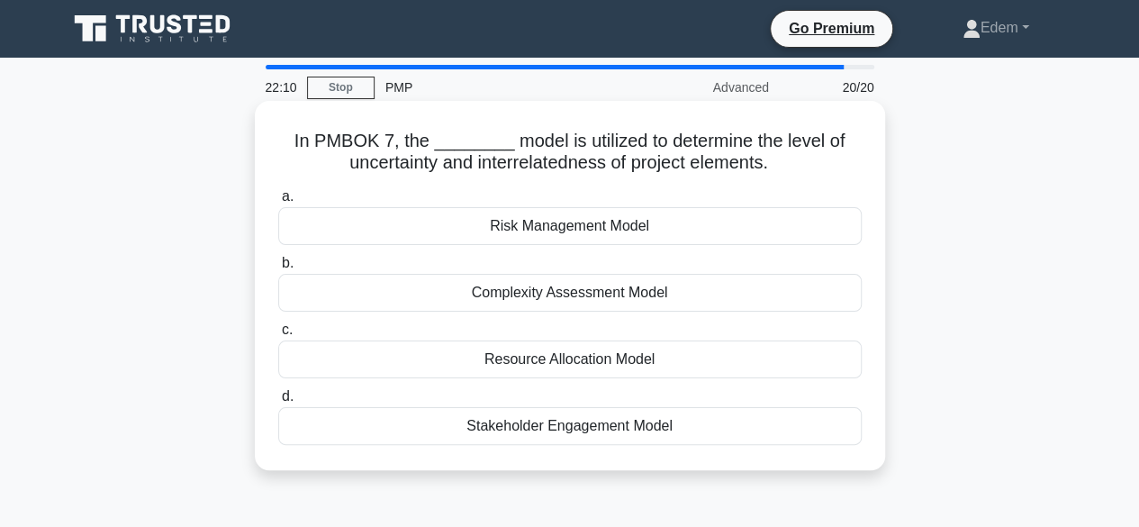
click at [560, 298] on div "Complexity Assessment Model" at bounding box center [569, 293] width 583 height 38
click at [278, 269] on input "b. Complexity Assessment Model" at bounding box center [278, 263] width 0 height 12
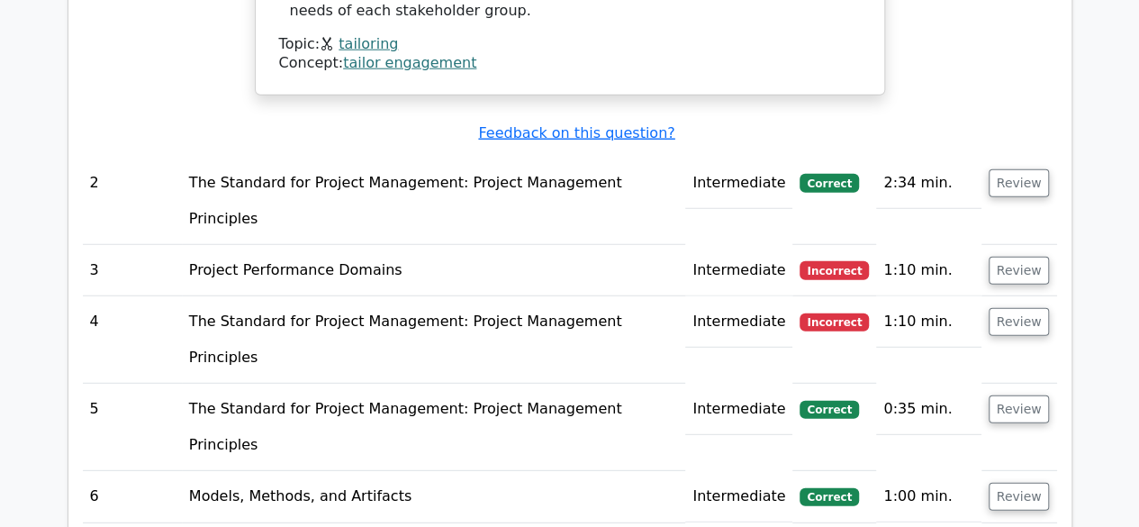
scroll to position [2307, 0]
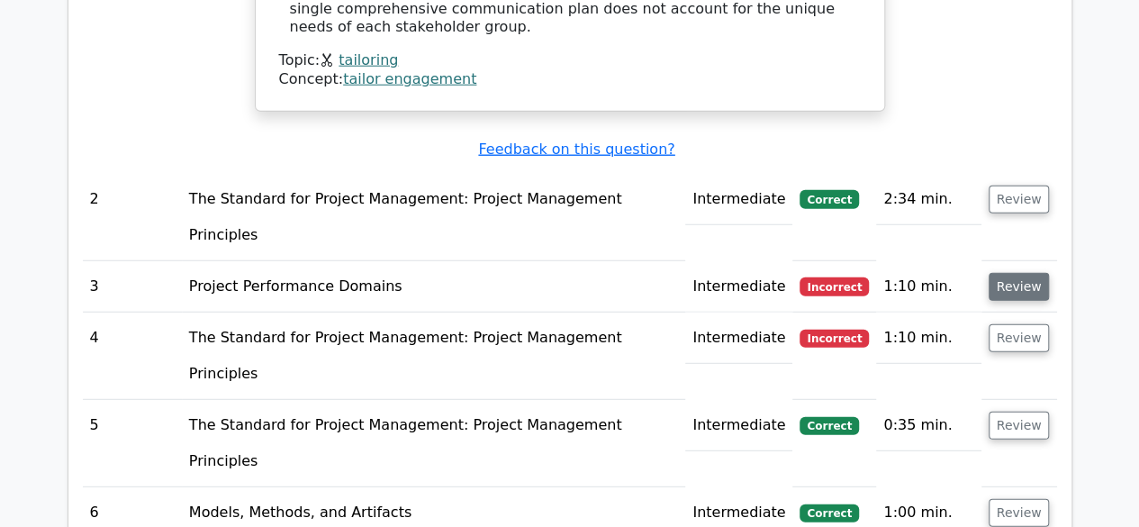
click at [1014, 273] on button "Review" at bounding box center [1018, 287] width 61 height 28
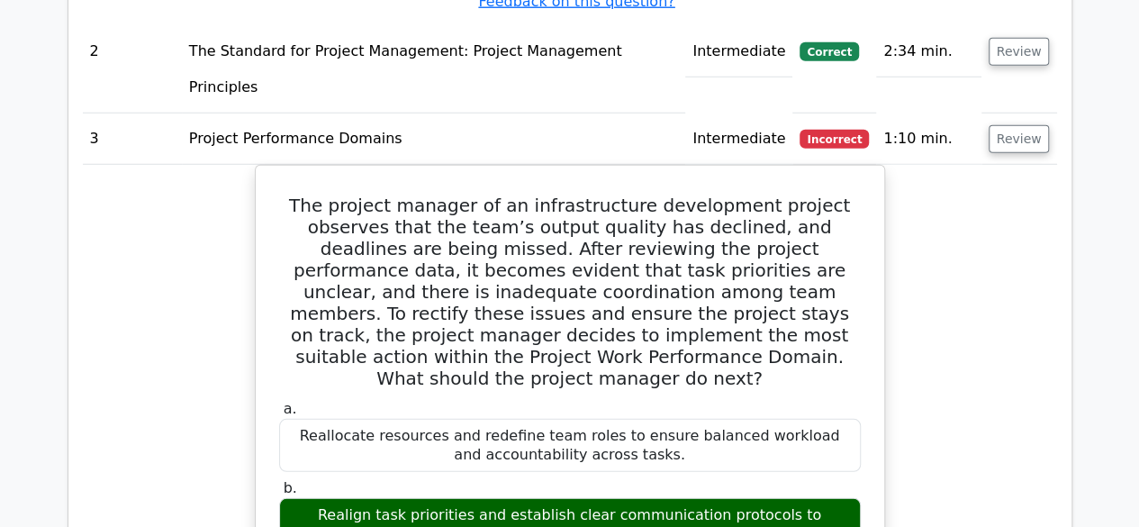
scroll to position [2467, 0]
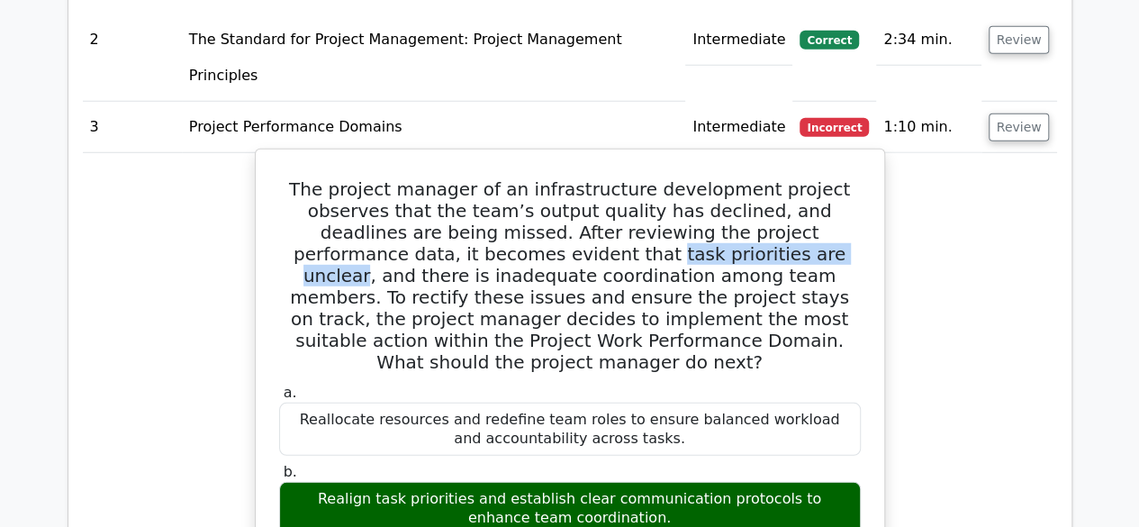
drag, startPoint x: 418, startPoint y: 113, endPoint x: 622, endPoint y: 120, distance: 204.5
click at [622, 178] on h5 "The project manager of an infrastructure development project observes that the …" at bounding box center [569, 275] width 585 height 194
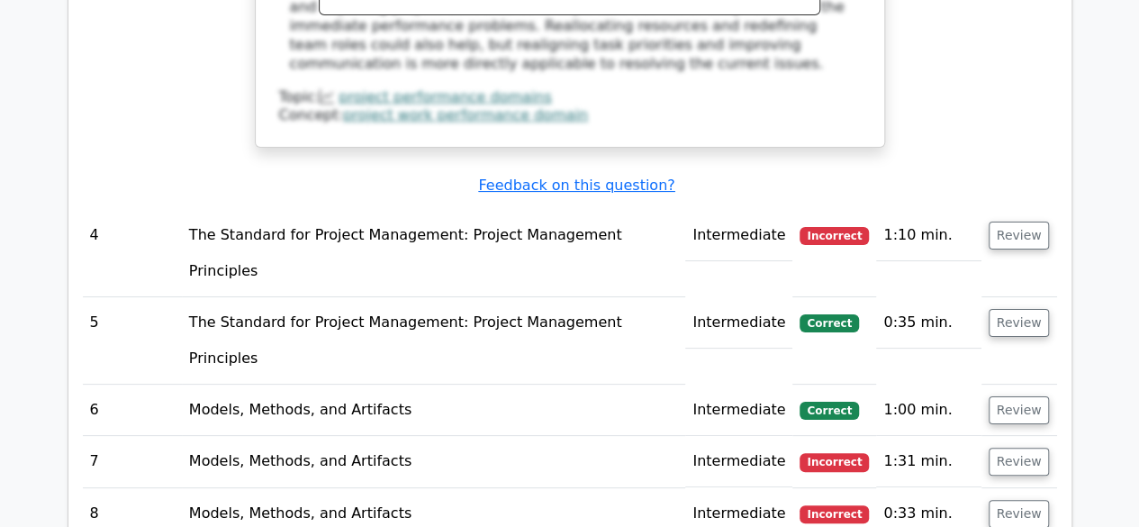
scroll to position [3417, 0]
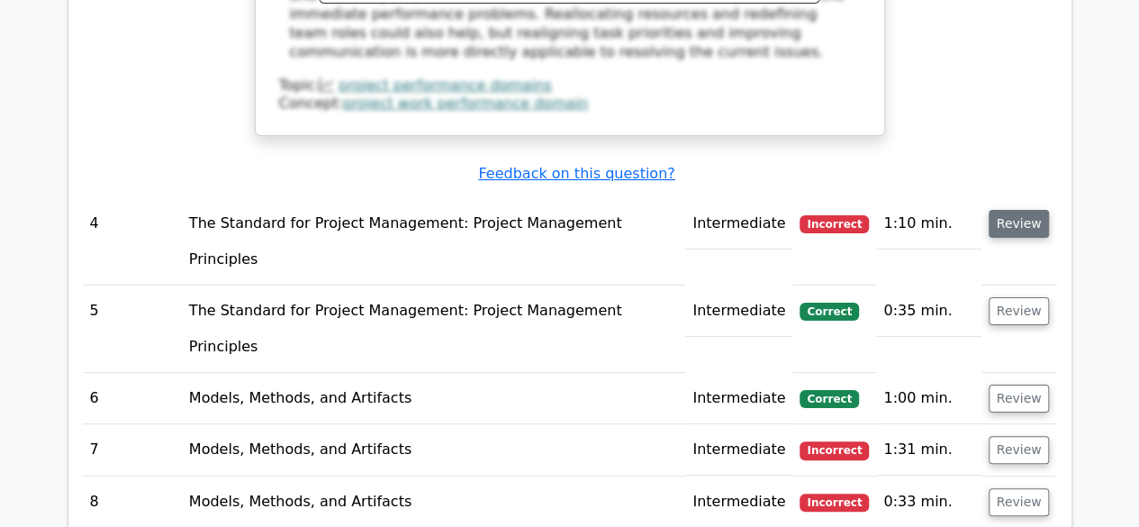
click at [1013, 210] on button "Review" at bounding box center [1018, 224] width 61 height 28
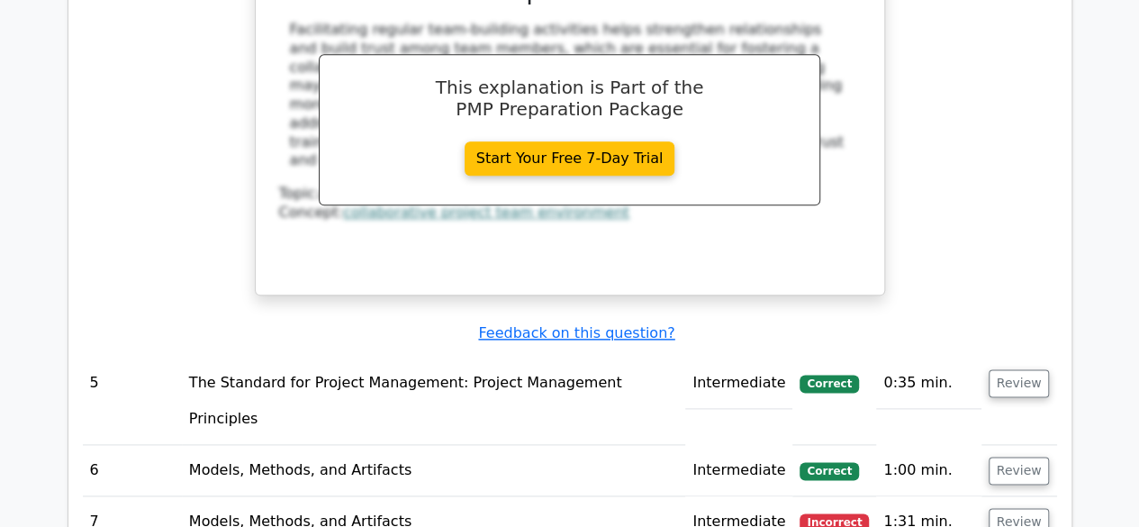
scroll to position [4364, 0]
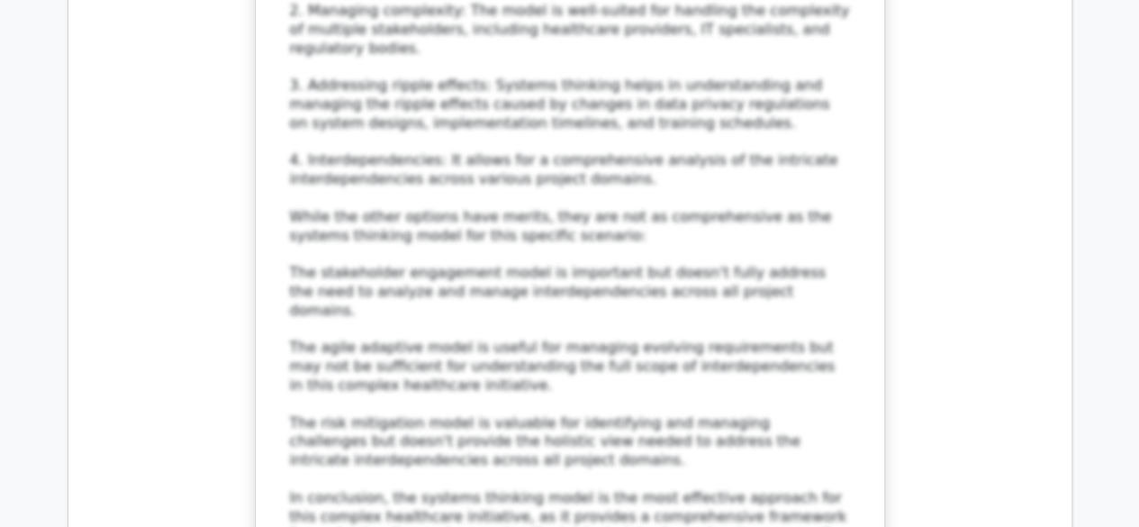
scroll to position [5963, 0]
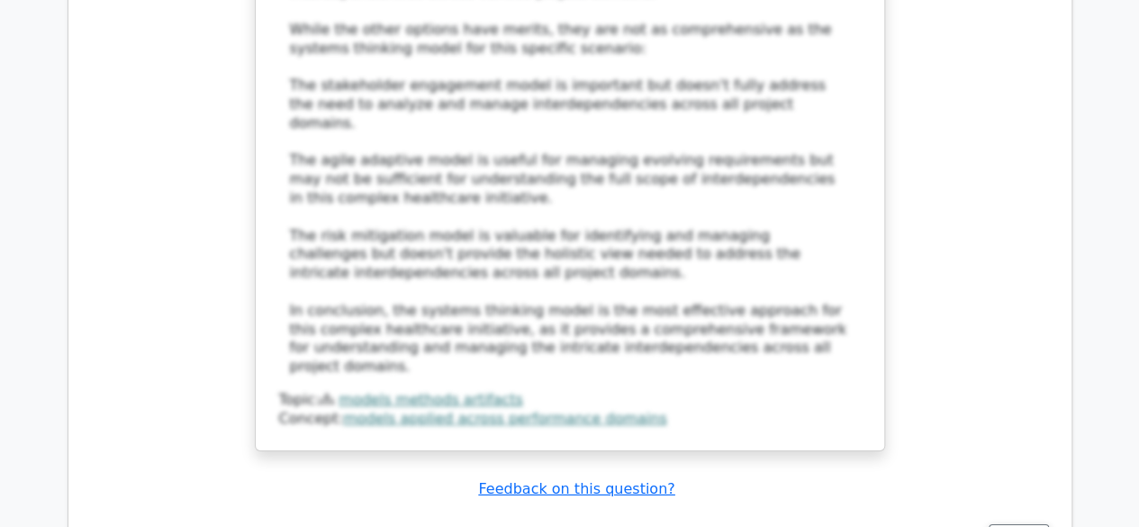
scroll to position [6090, 0]
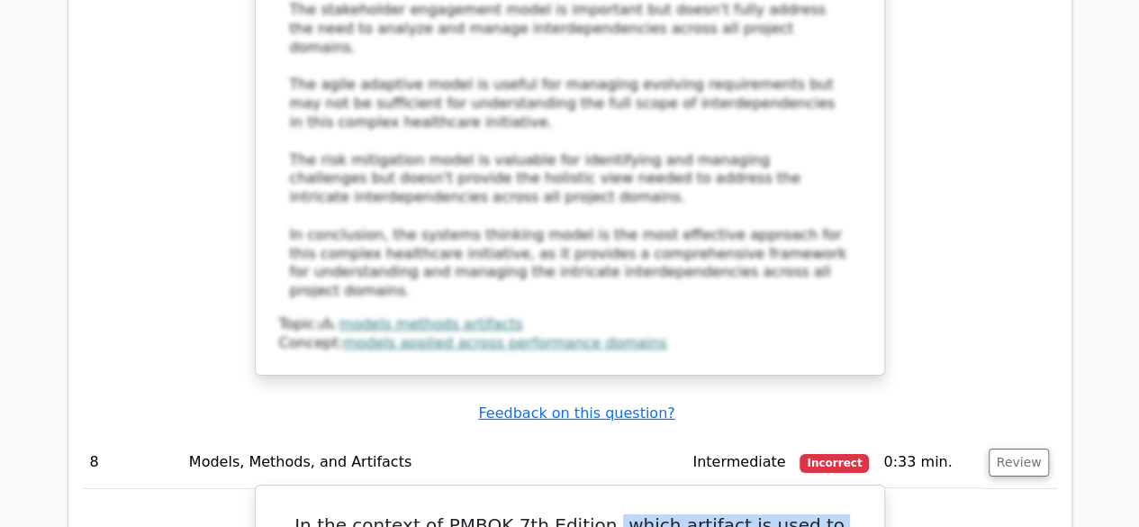
drag, startPoint x: 618, startPoint y: 84, endPoint x: 427, endPoint y: 104, distance: 192.0
drag, startPoint x: 290, startPoint y: 105, endPoint x: 838, endPoint y: 122, distance: 548.5
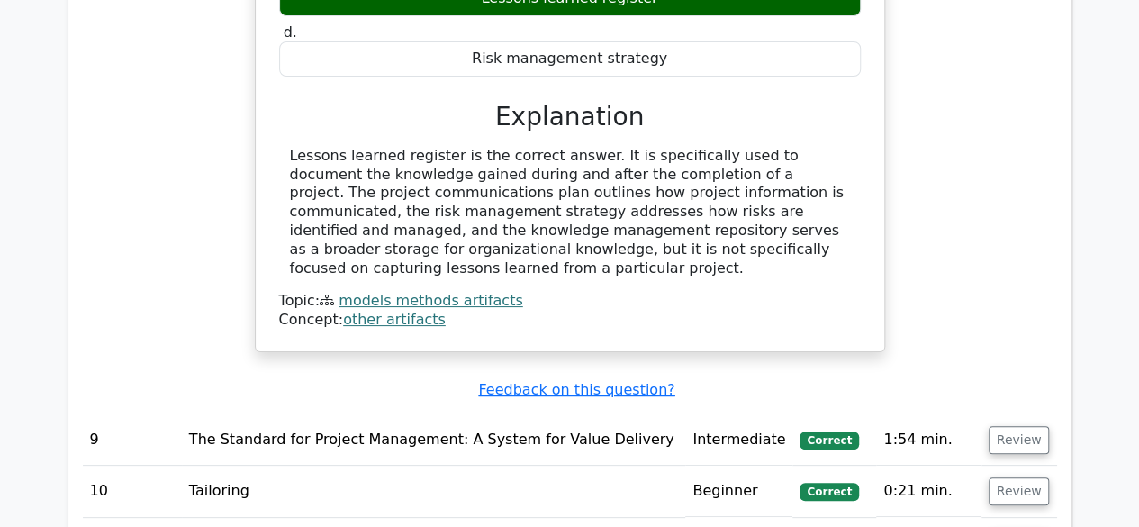
scroll to position [6858, 0]
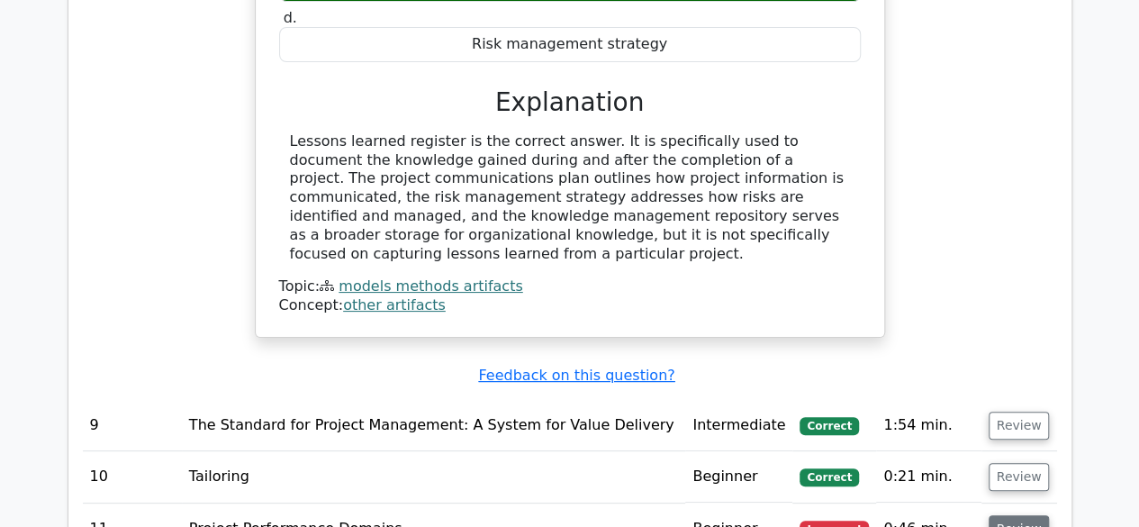
click at [1017, 515] on button "Review" at bounding box center [1018, 529] width 61 height 28
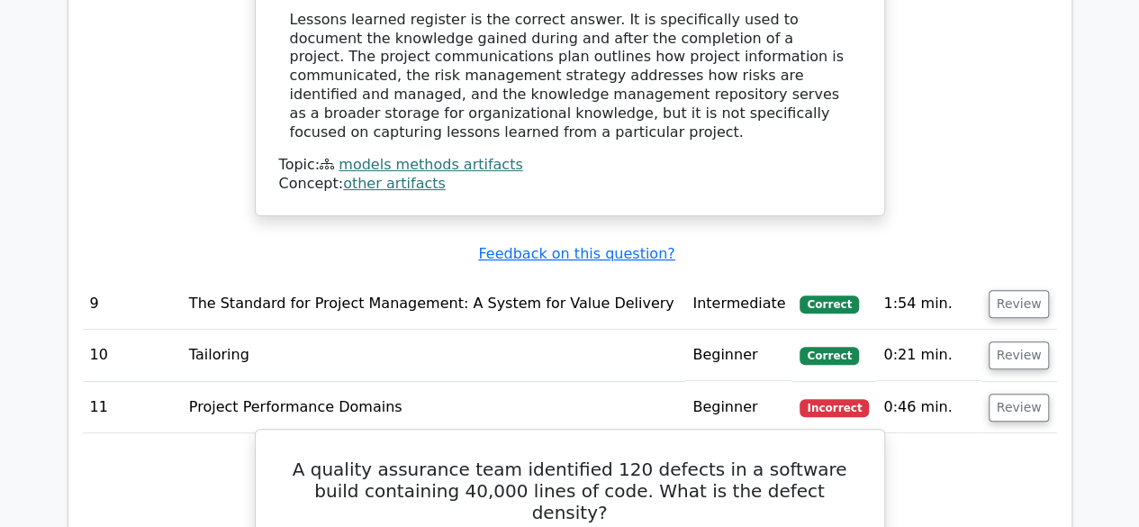
scroll to position [7038, 0]
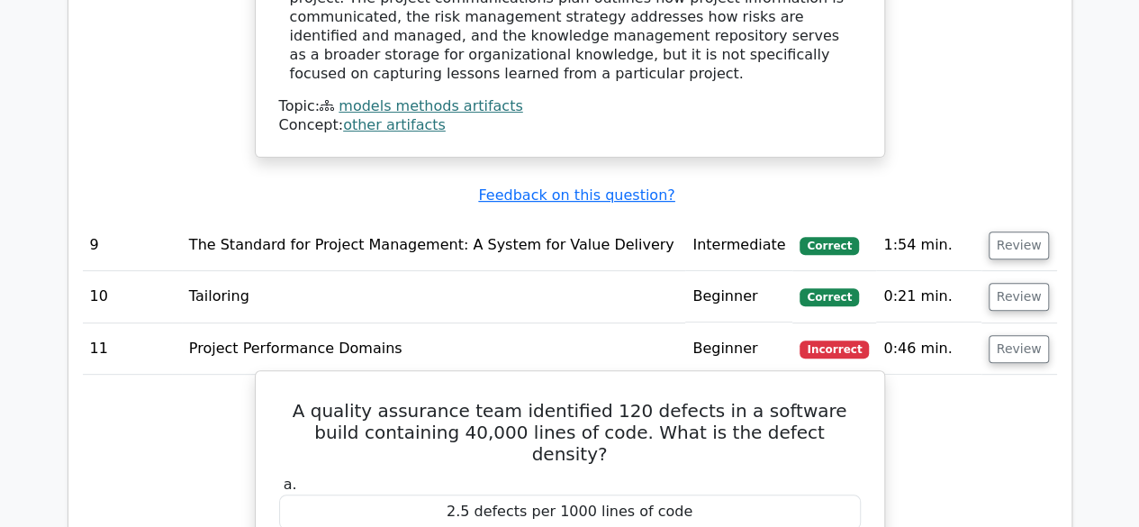
drag, startPoint x: 439, startPoint y: 344, endPoint x: 802, endPoint y: 348, distance: 362.8
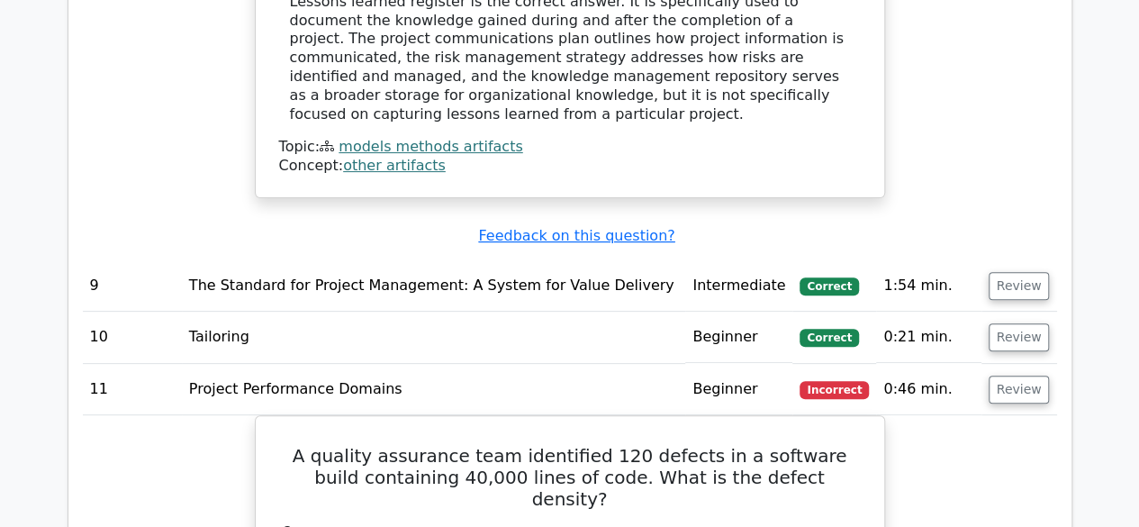
scroll to position [8437, 0]
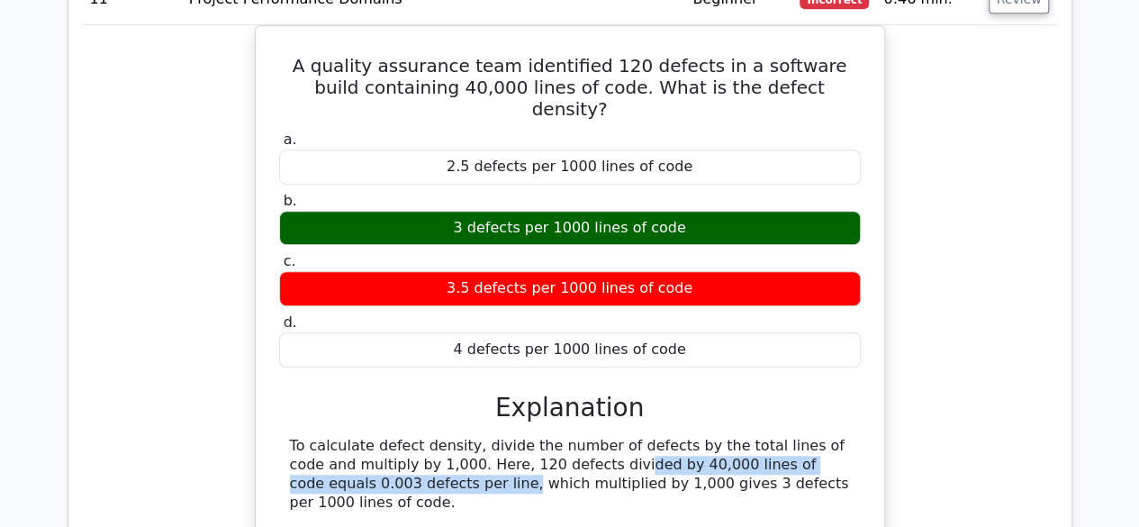
scroll to position [7177, 0]
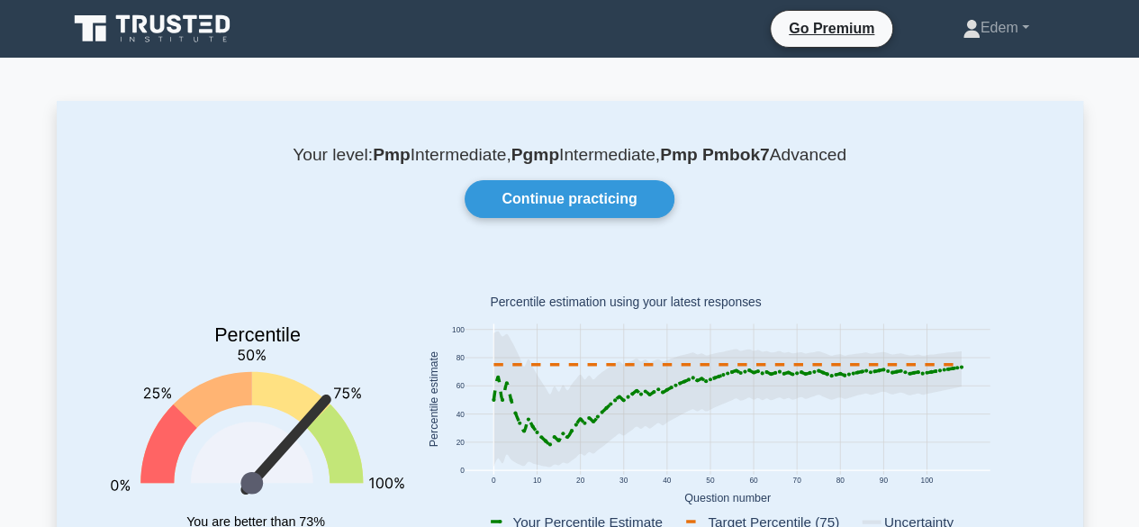
click at [190, 29] on icon at bounding box center [191, 24] width 14 height 18
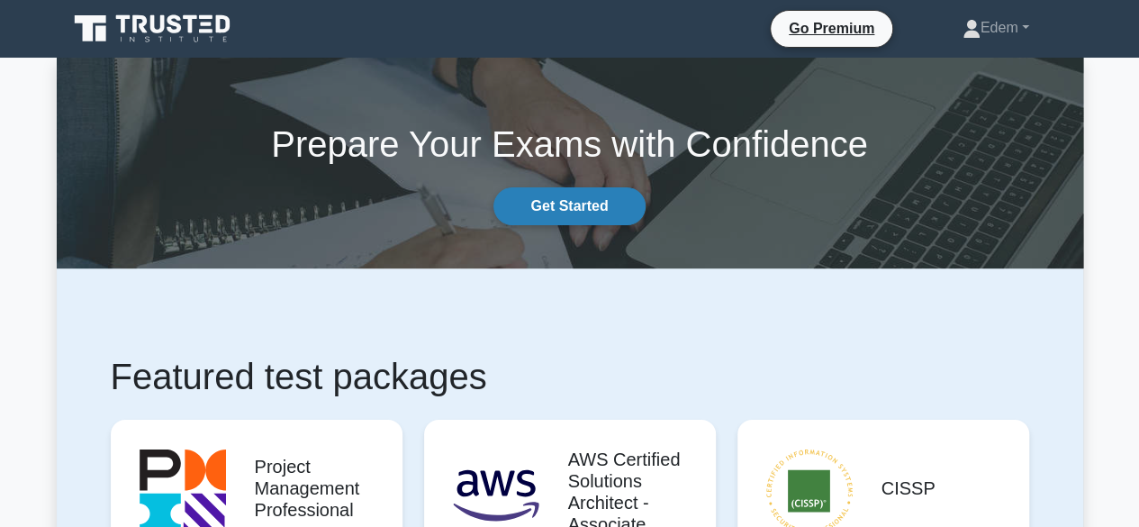
click at [579, 206] on link "Get Started" at bounding box center [568, 206] width 151 height 38
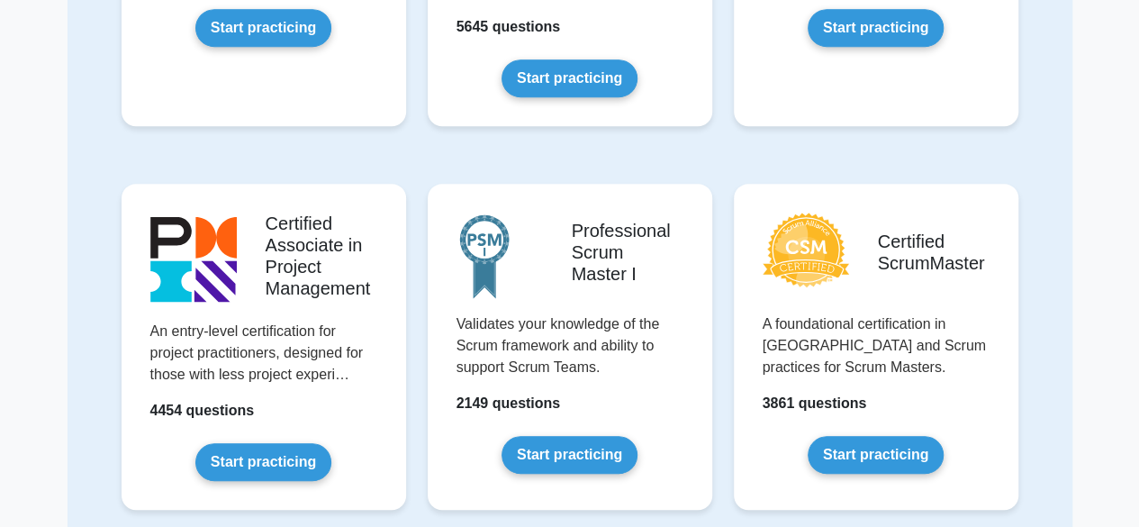
scroll to position [630, 0]
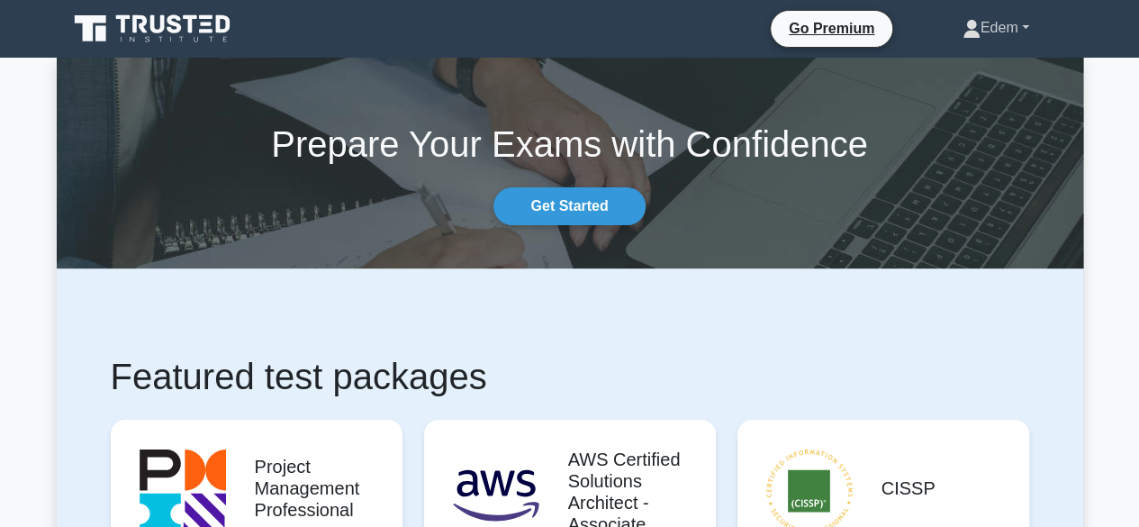
click at [1032, 32] on link "Edem" at bounding box center [995, 28] width 153 height 36
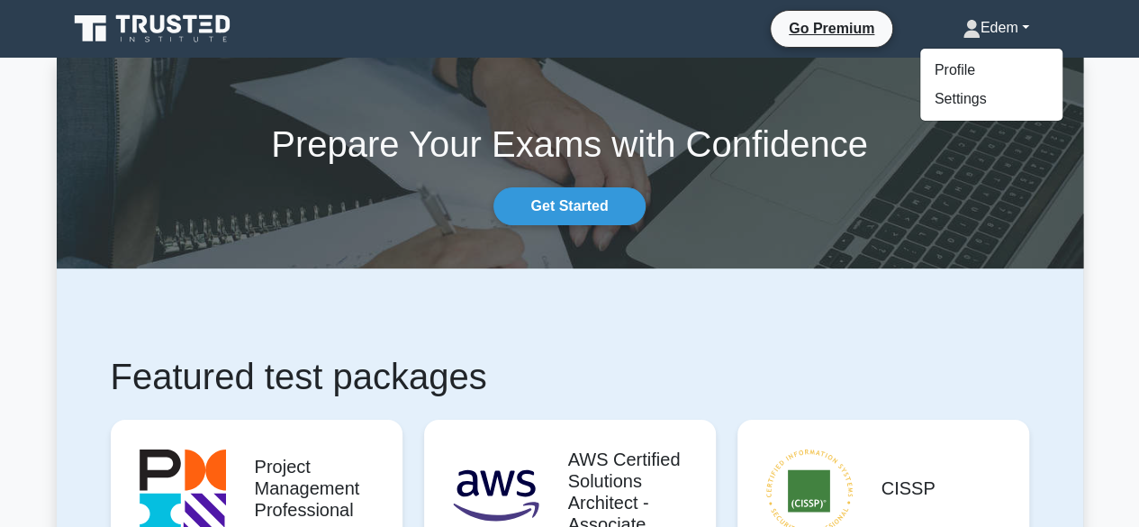
click at [1087, 104] on div "Prepare Your Exams with Confidence Get Started" at bounding box center [570, 163] width 1048 height 124
